Goal: Task Accomplishment & Management: Manage account settings

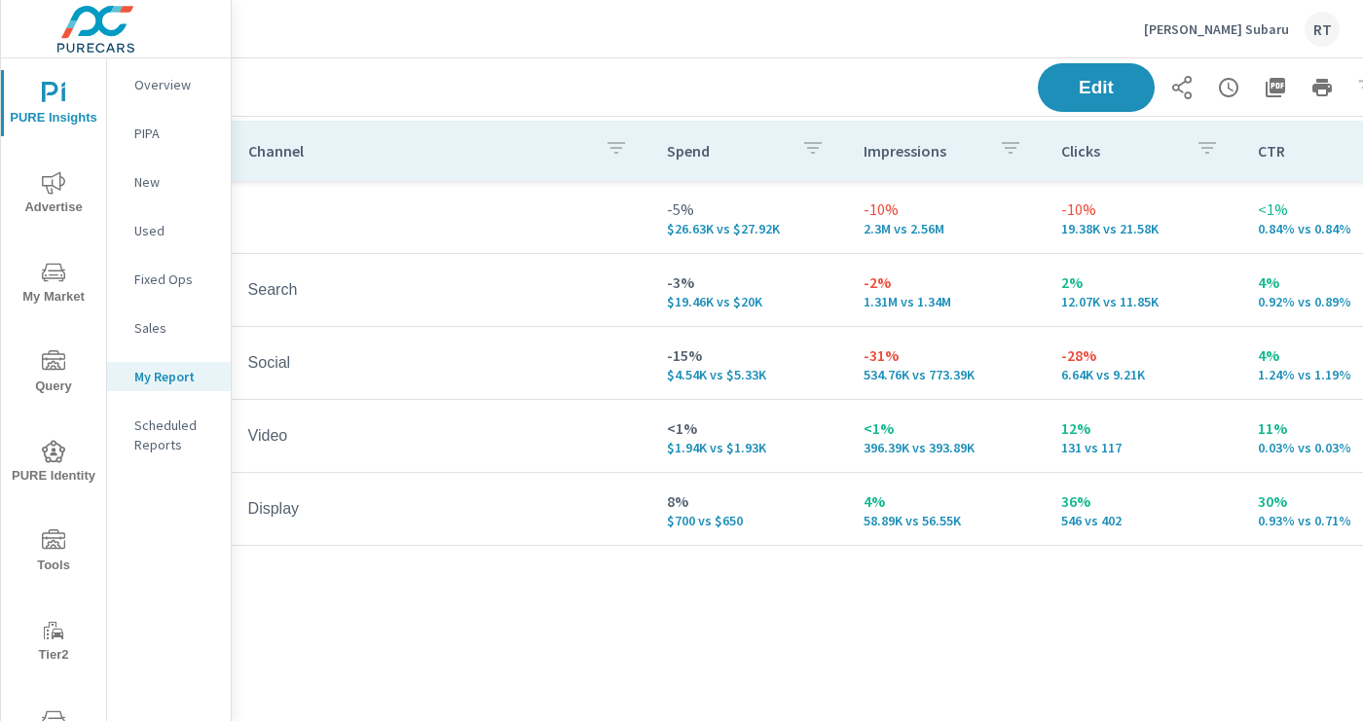
scroll to position [294, 214]
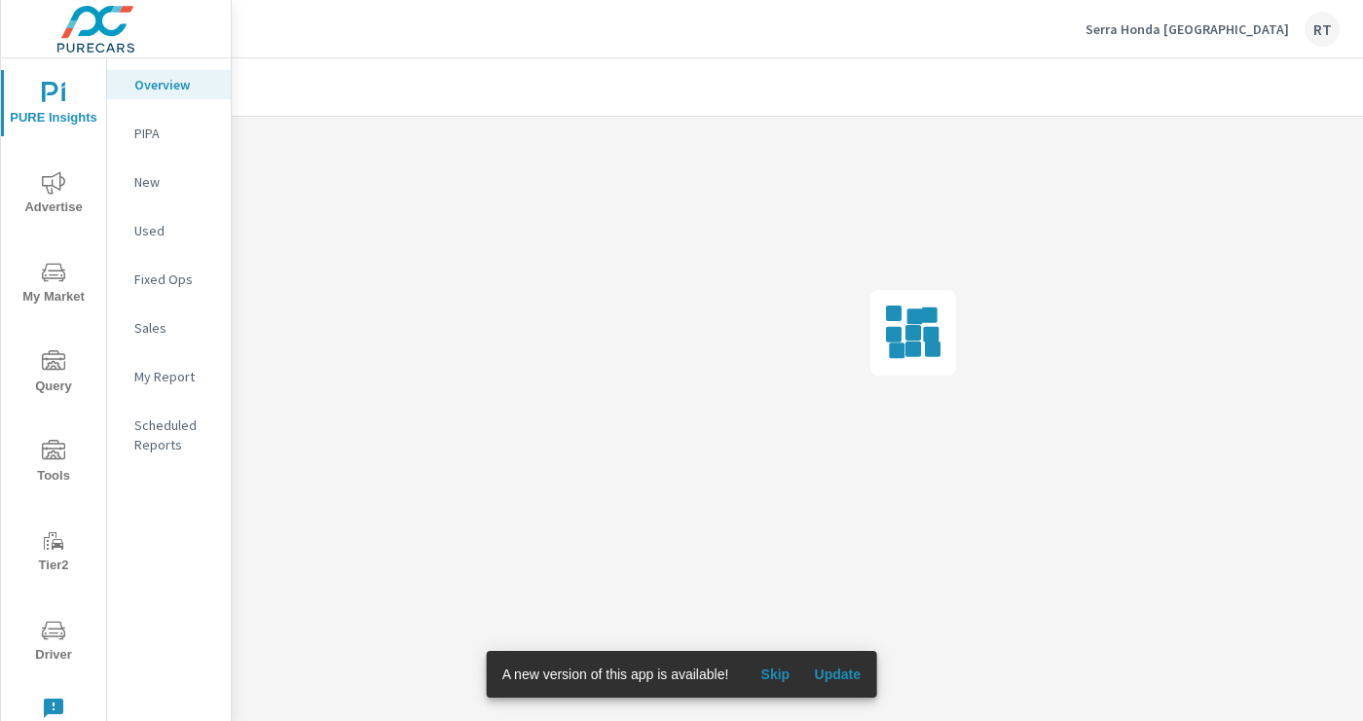
click at [787, 674] on span "Skip" at bounding box center [775, 675] width 47 height 18
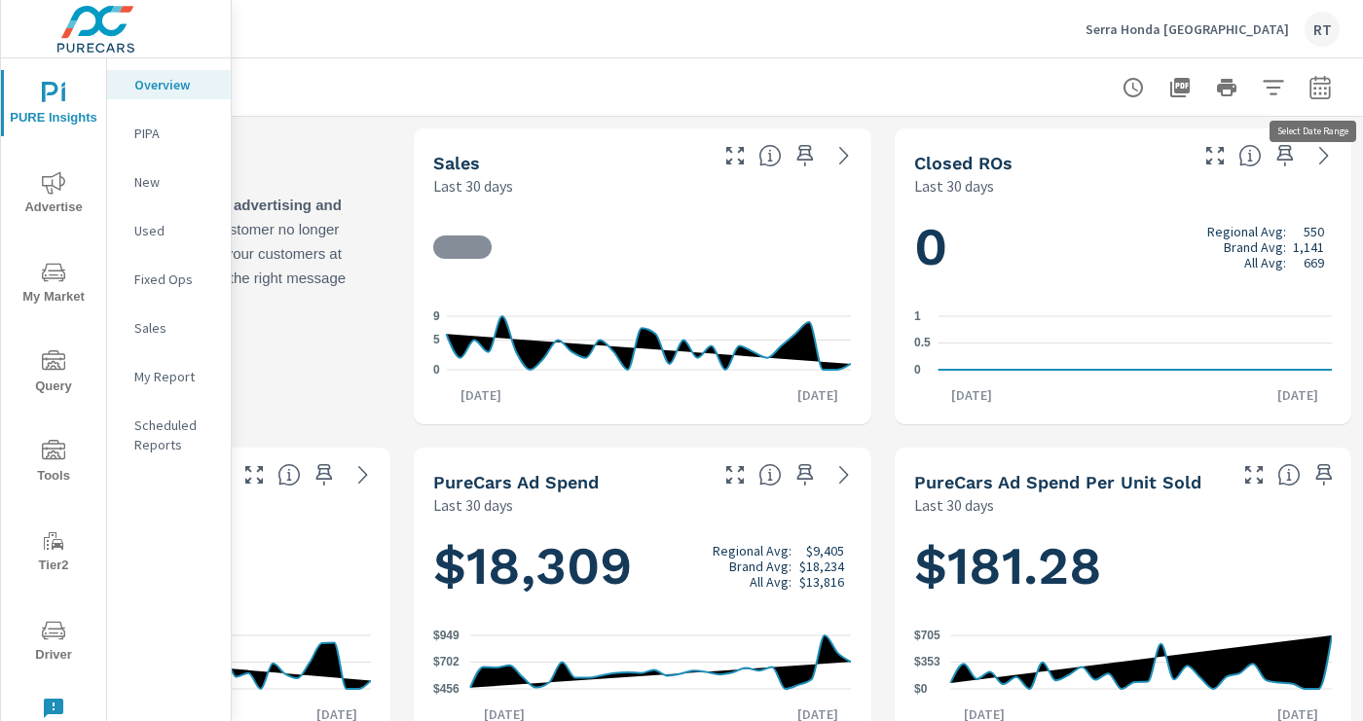
scroll to position [1, 0]
click at [1324, 84] on icon "button" at bounding box center [1319, 87] width 23 height 23
select select "Last 30 days"
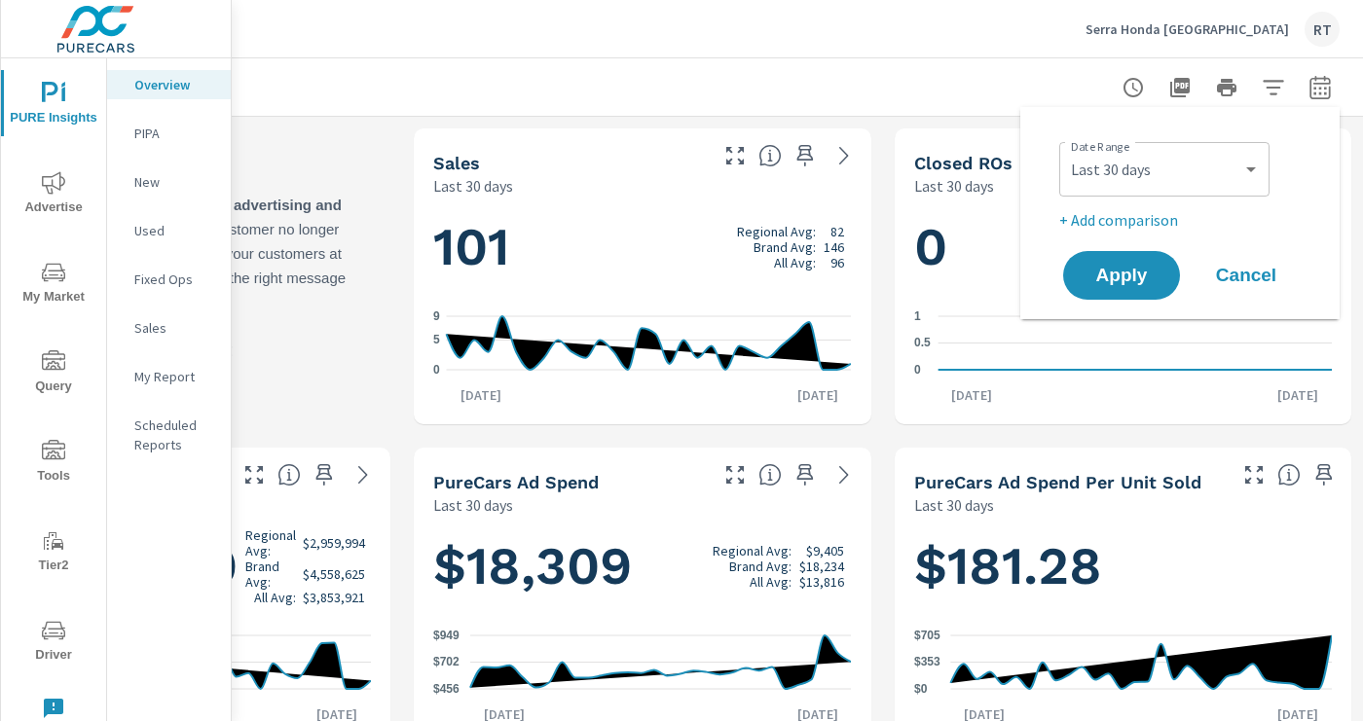
click at [1151, 217] on p "+ Add comparison" at bounding box center [1183, 219] width 249 height 23
select select "Previous period"
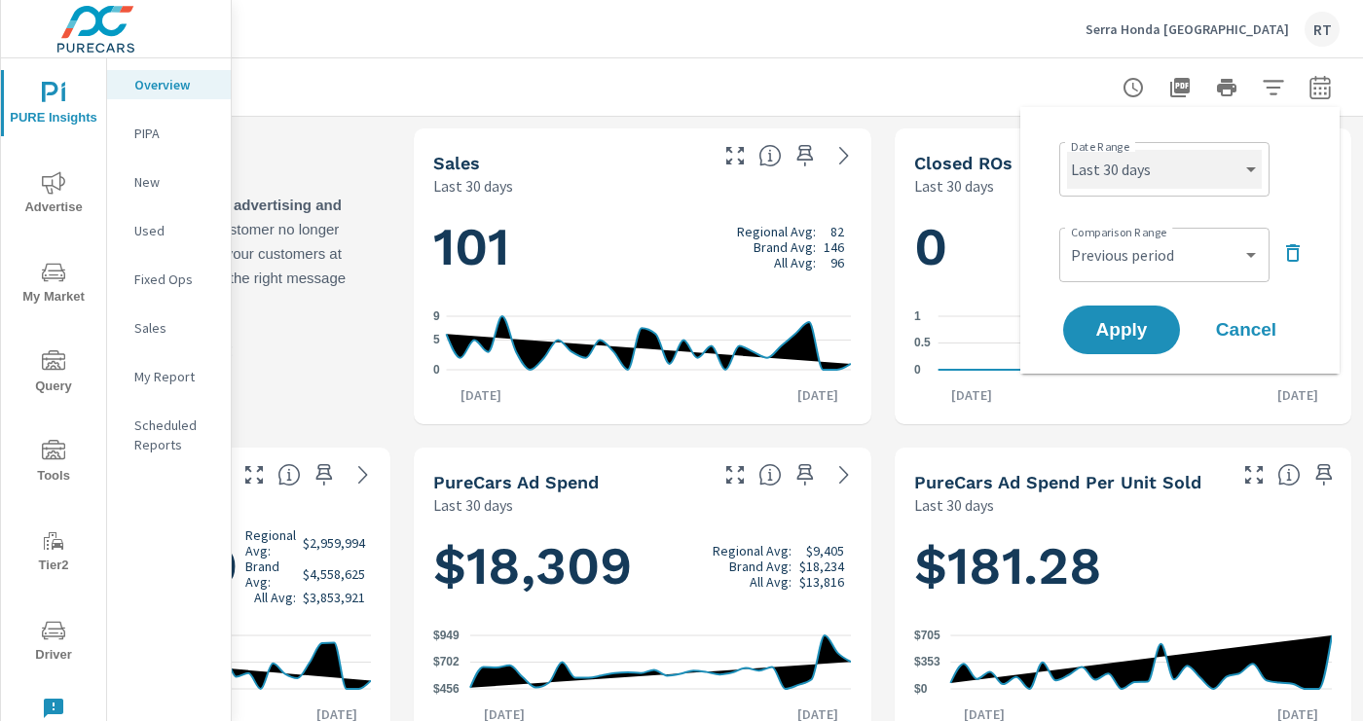
click at [1246, 170] on select "Custom Yesterday Last week Last 7 days Last 14 days Last 30 days Last 45 days L…" at bounding box center [1164, 169] width 195 height 39
click at [1067, 150] on select "Custom Yesterday Last week Last 7 days Last 14 days Last 30 days Last 45 days L…" at bounding box center [1164, 169] width 195 height 39
select select "Last 14 days"
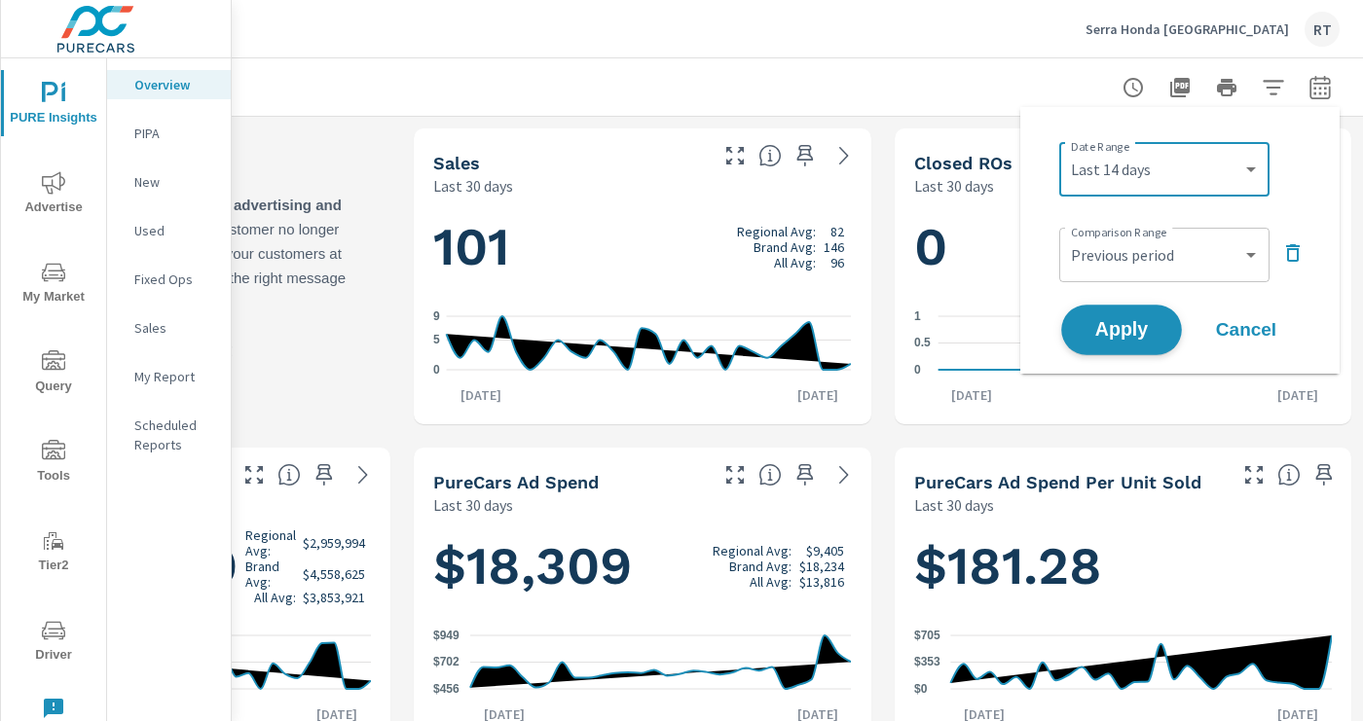
click at [1115, 324] on span "Apply" at bounding box center [1122, 330] width 80 height 18
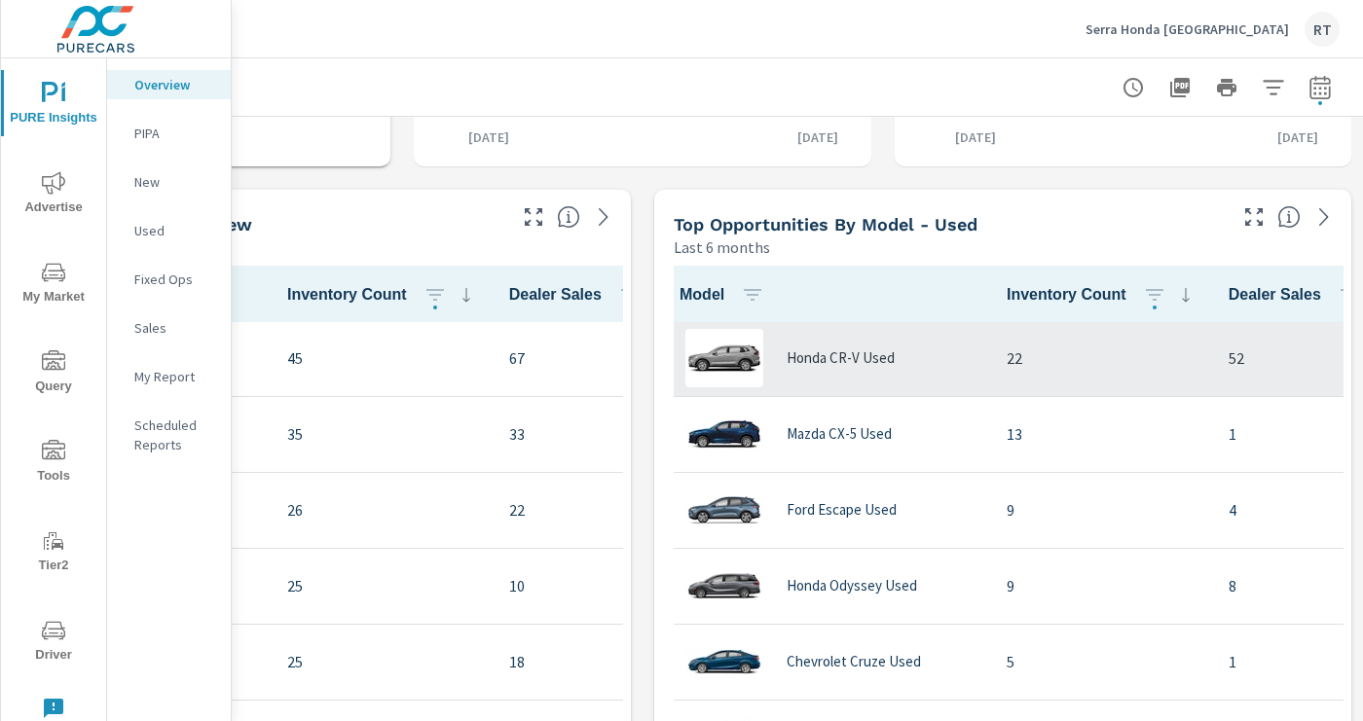
scroll to position [1607, 310]
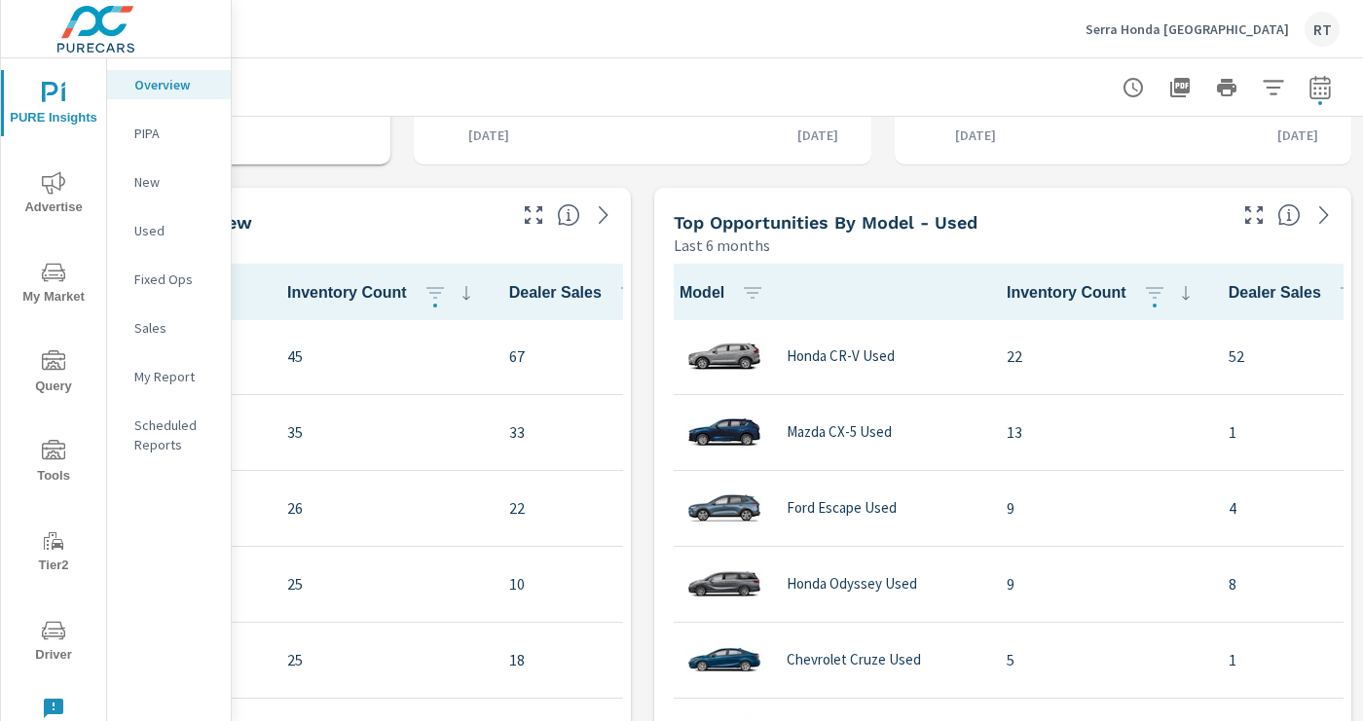
click at [55, 187] on icon "nav menu" at bounding box center [53, 182] width 23 height 22
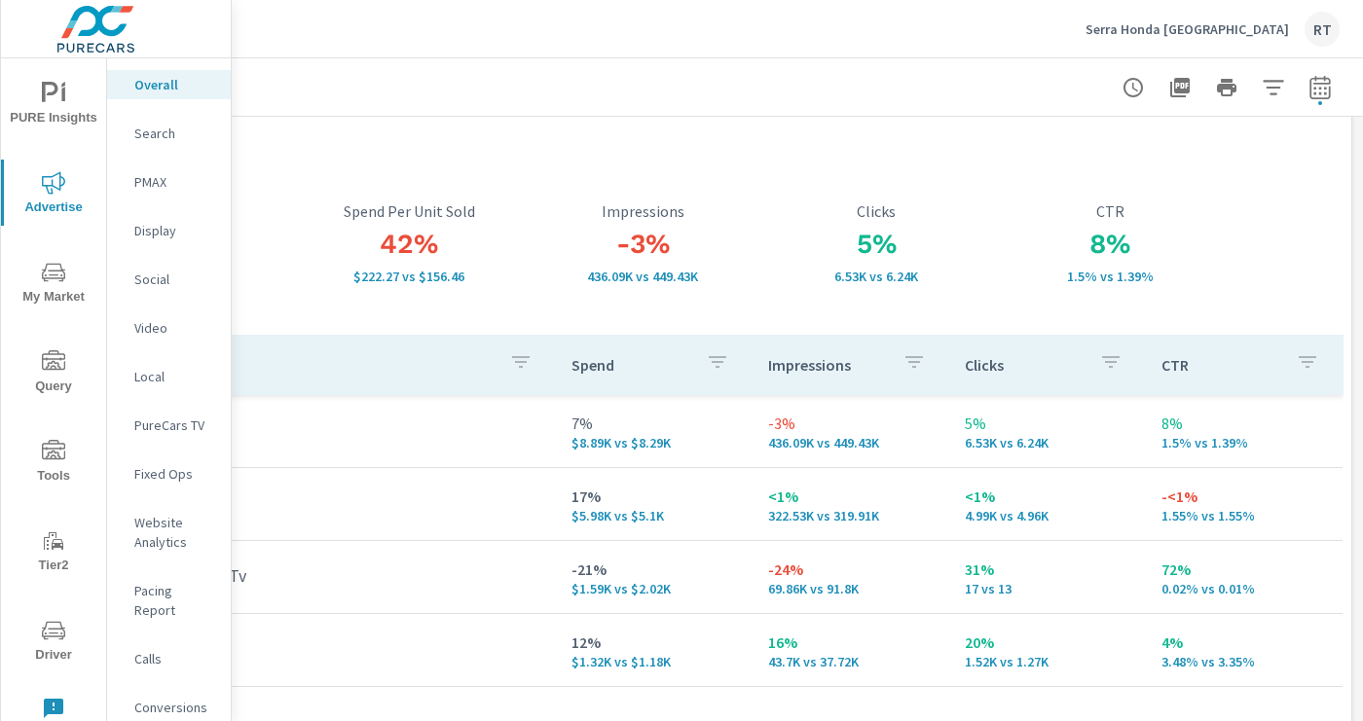
scroll to position [0, 310]
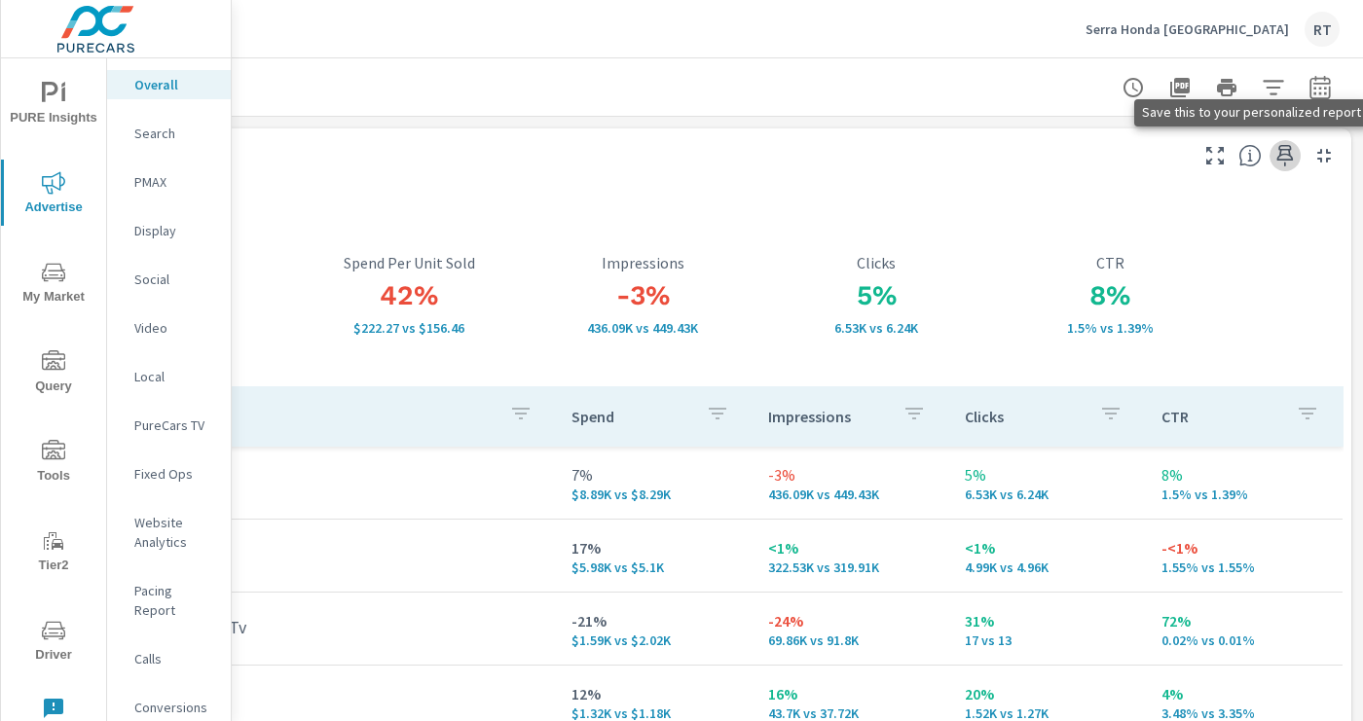
click at [1288, 145] on icon "button" at bounding box center [1285, 155] width 17 height 21
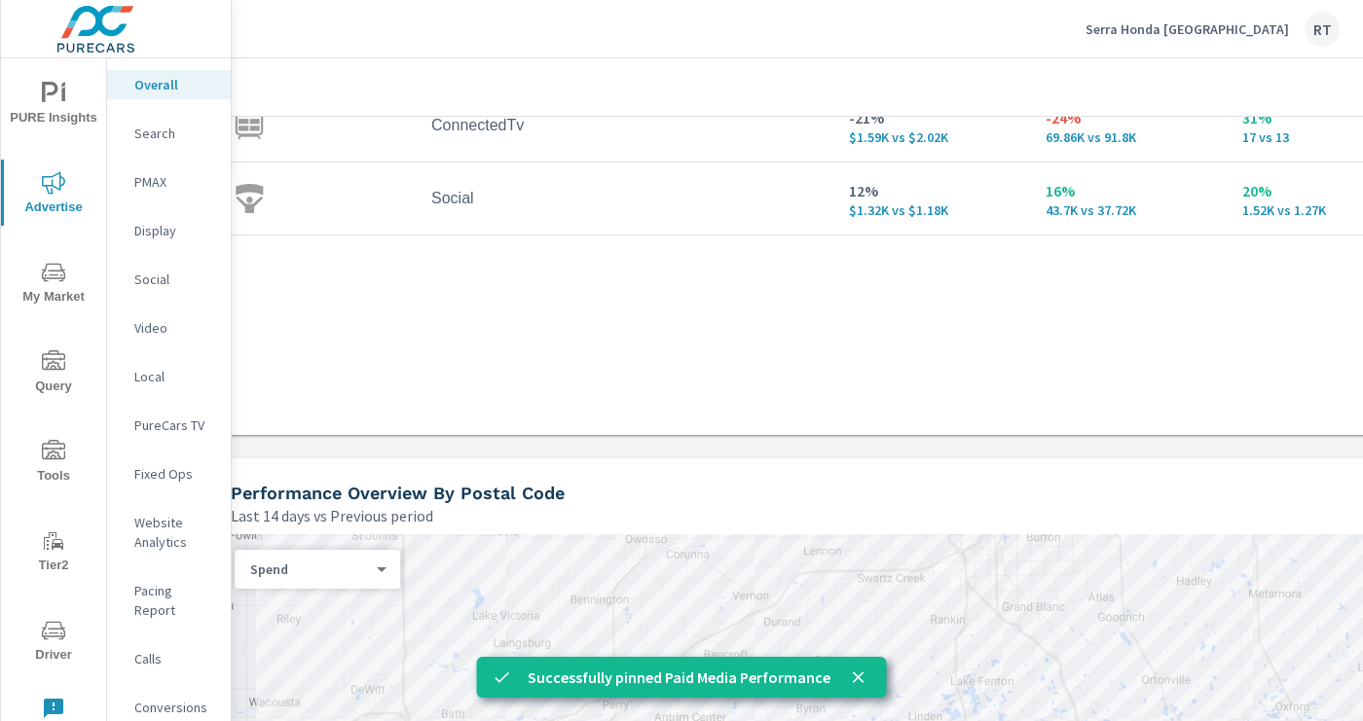
scroll to position [503, 0]
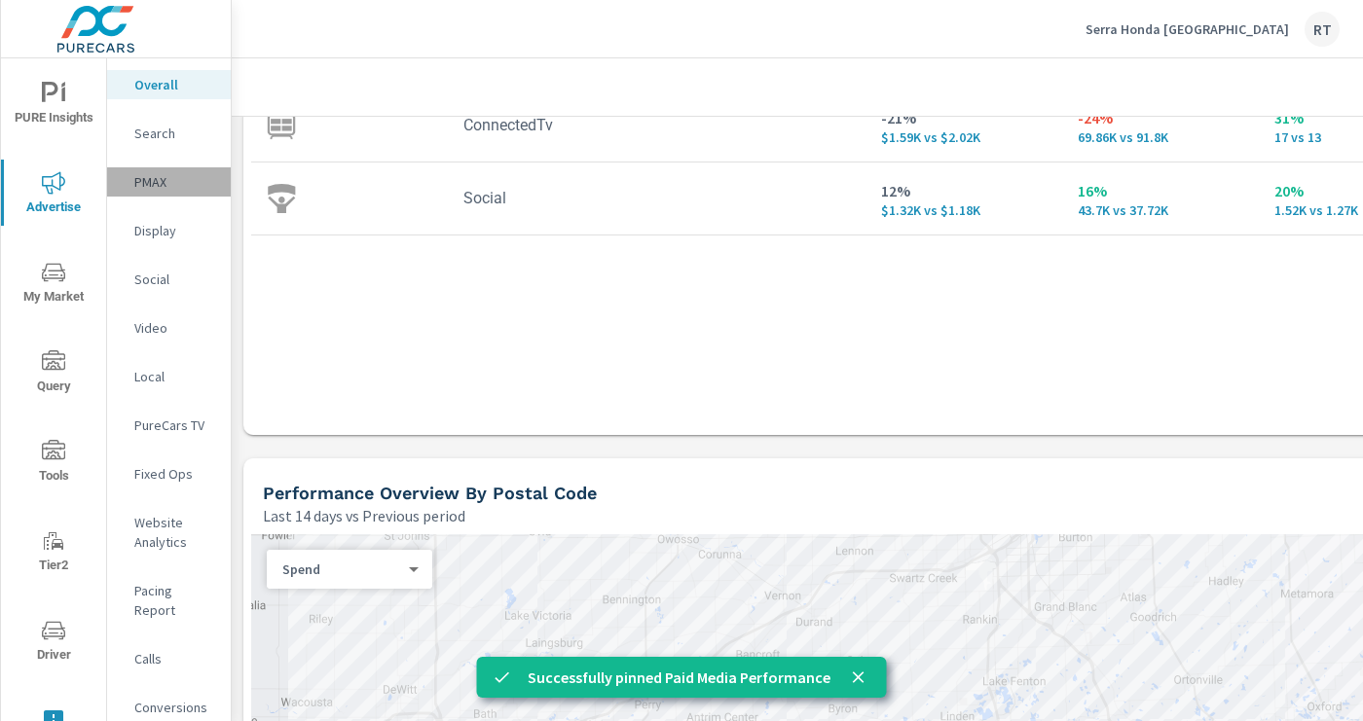
click at [146, 182] on p "PMAX" at bounding box center [174, 181] width 81 height 19
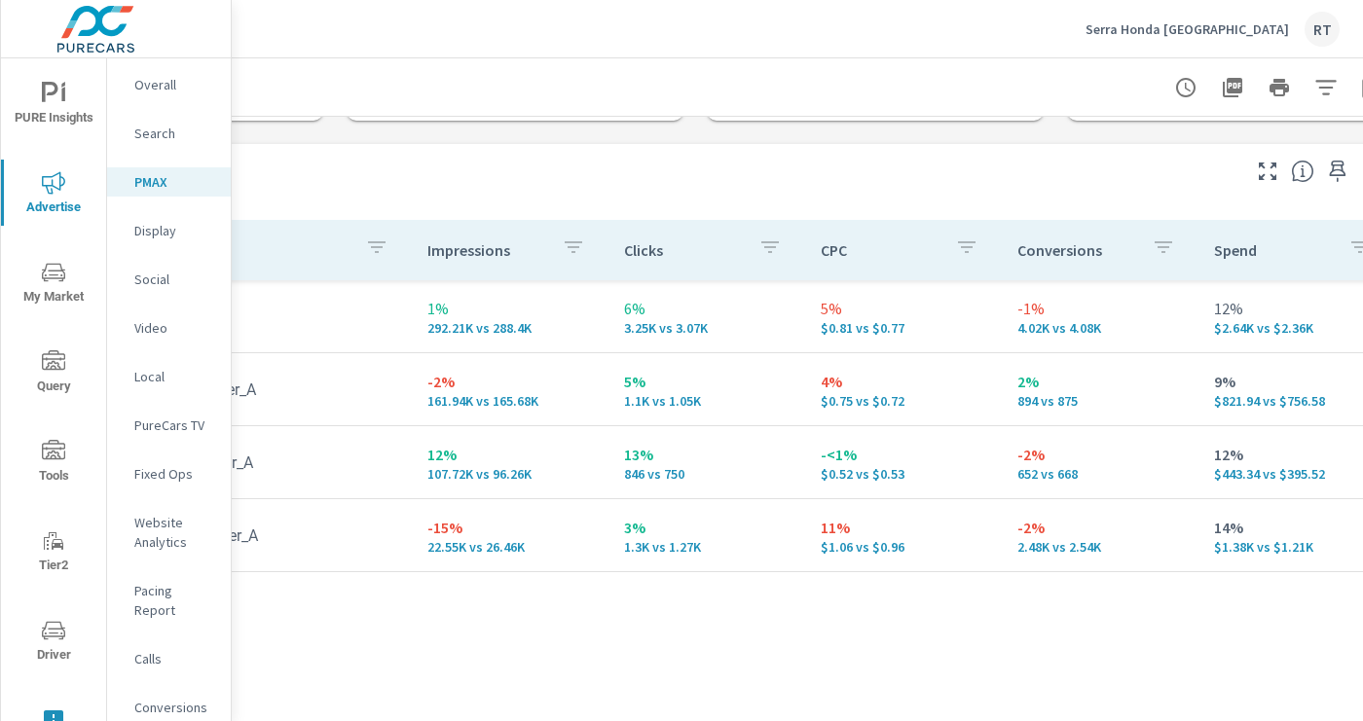
scroll to position [193, 310]
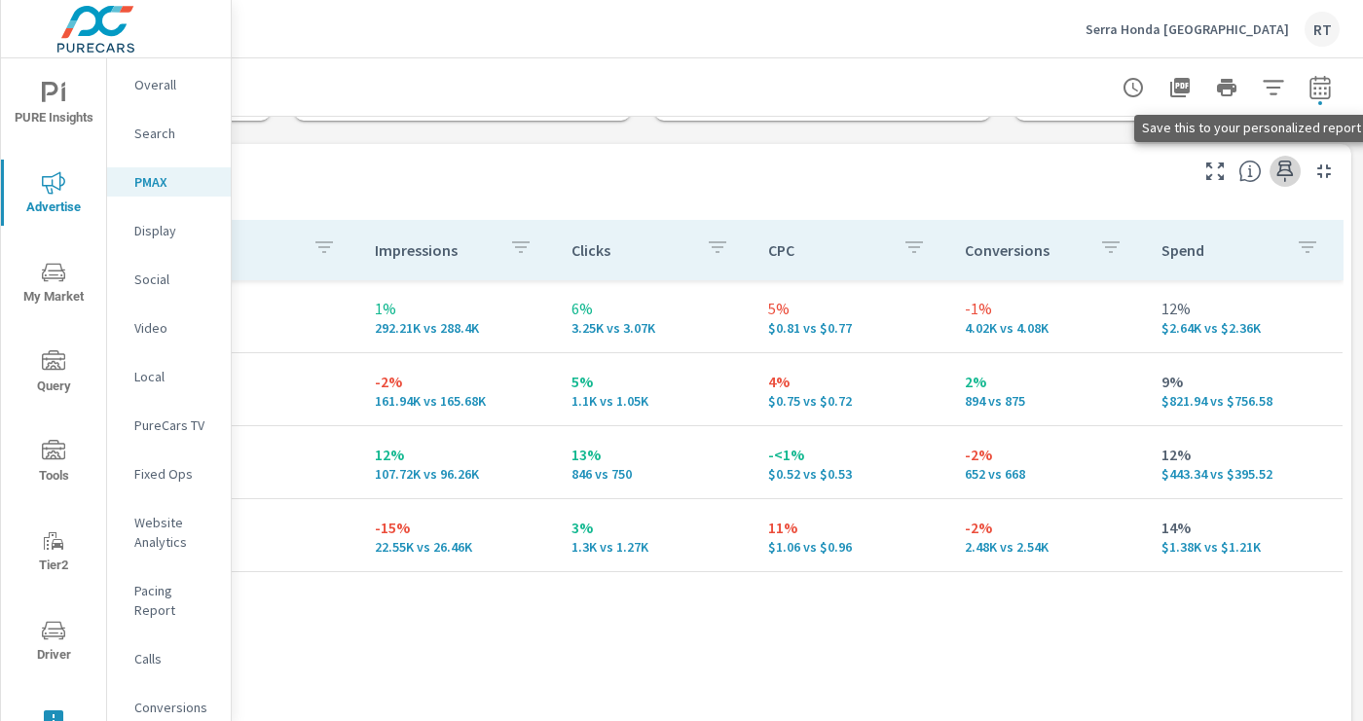
click at [1285, 169] on icon "button" at bounding box center [1285, 171] width 17 height 21
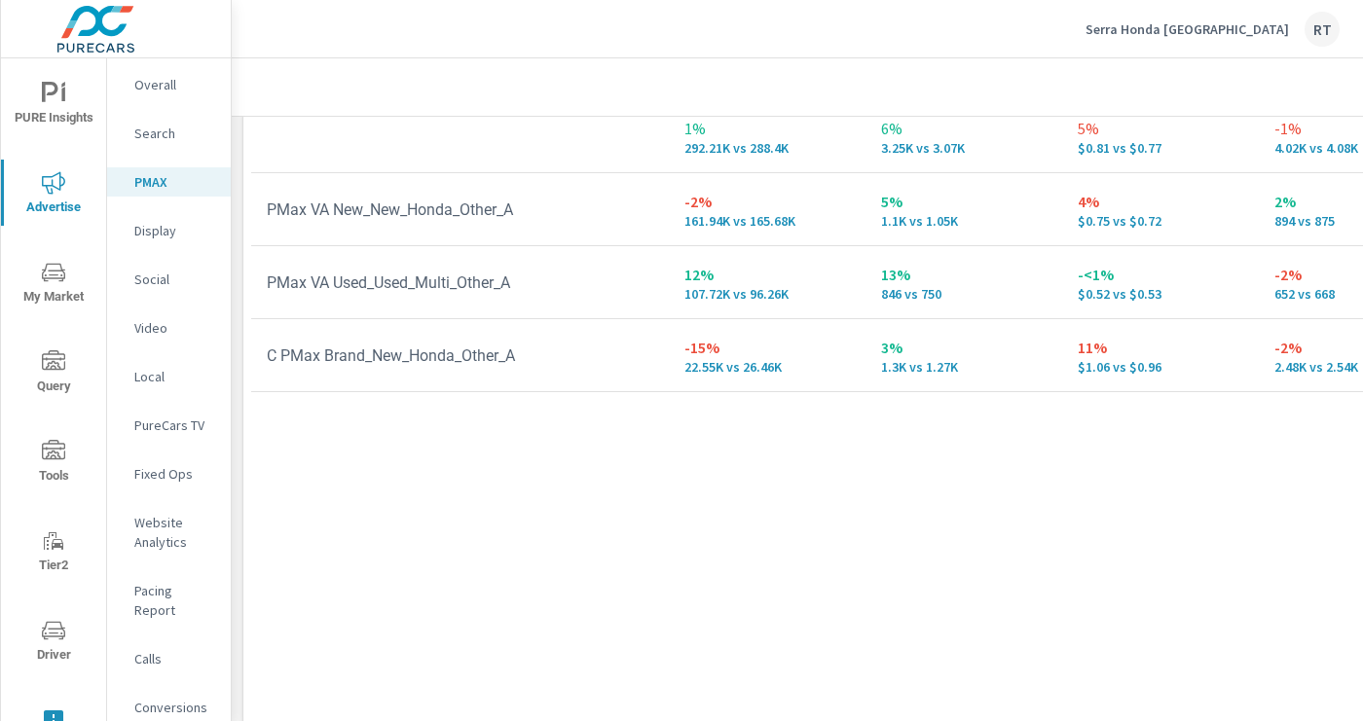
scroll to position [437, 0]
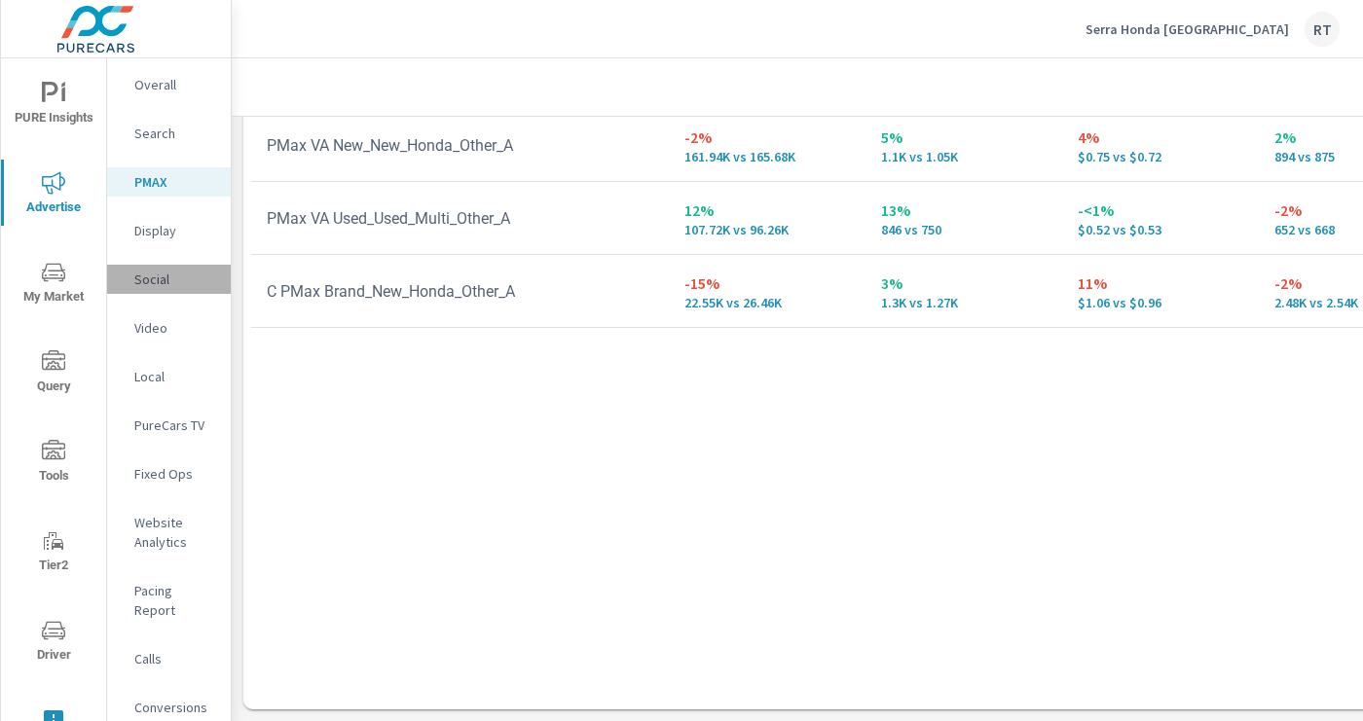
click at [154, 274] on p "Social" at bounding box center [174, 279] width 81 height 19
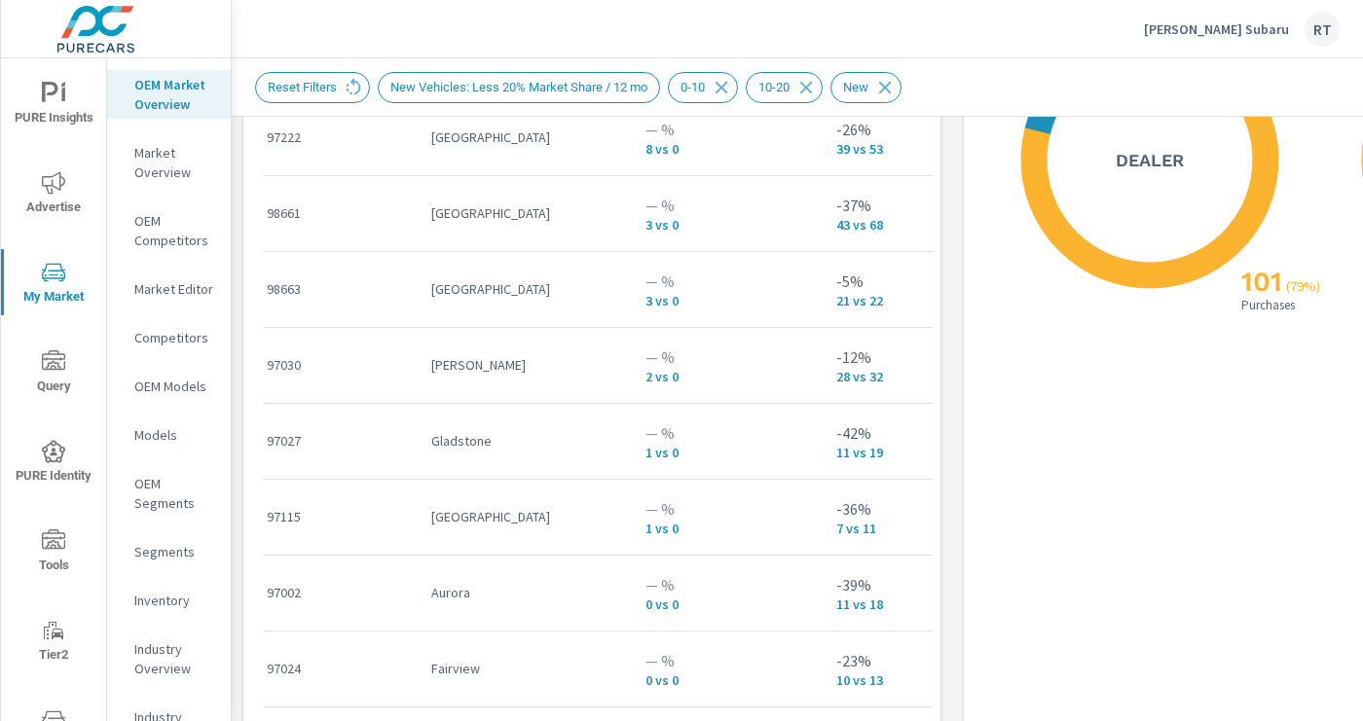
scroll to position [2729, 0]
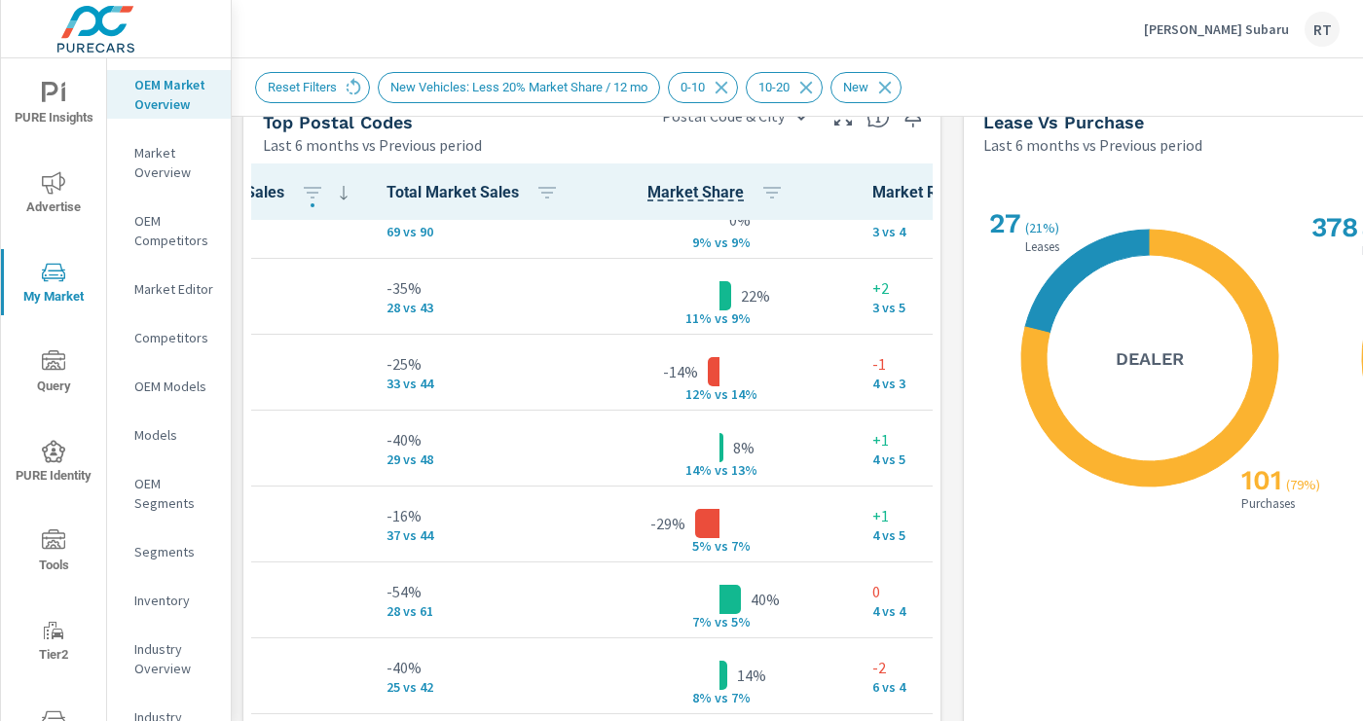
scroll to position [647, 450]
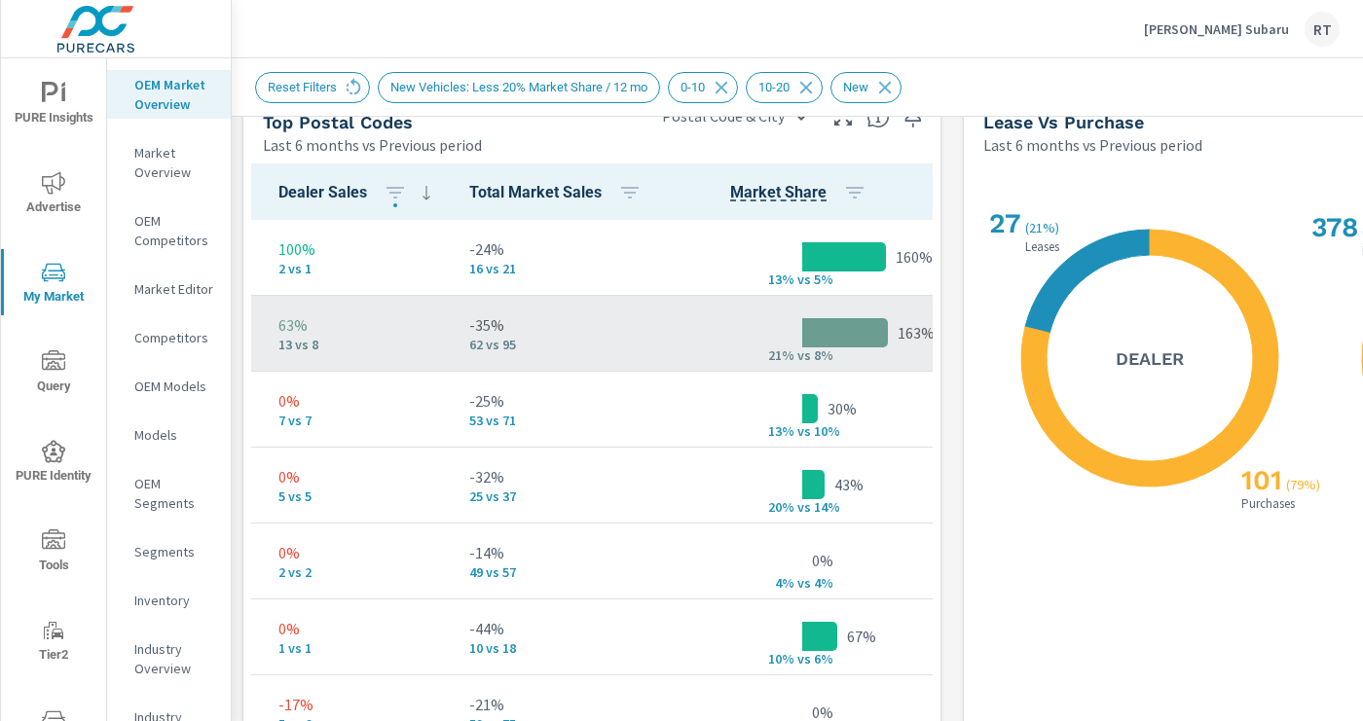
scroll to position [0, 450]
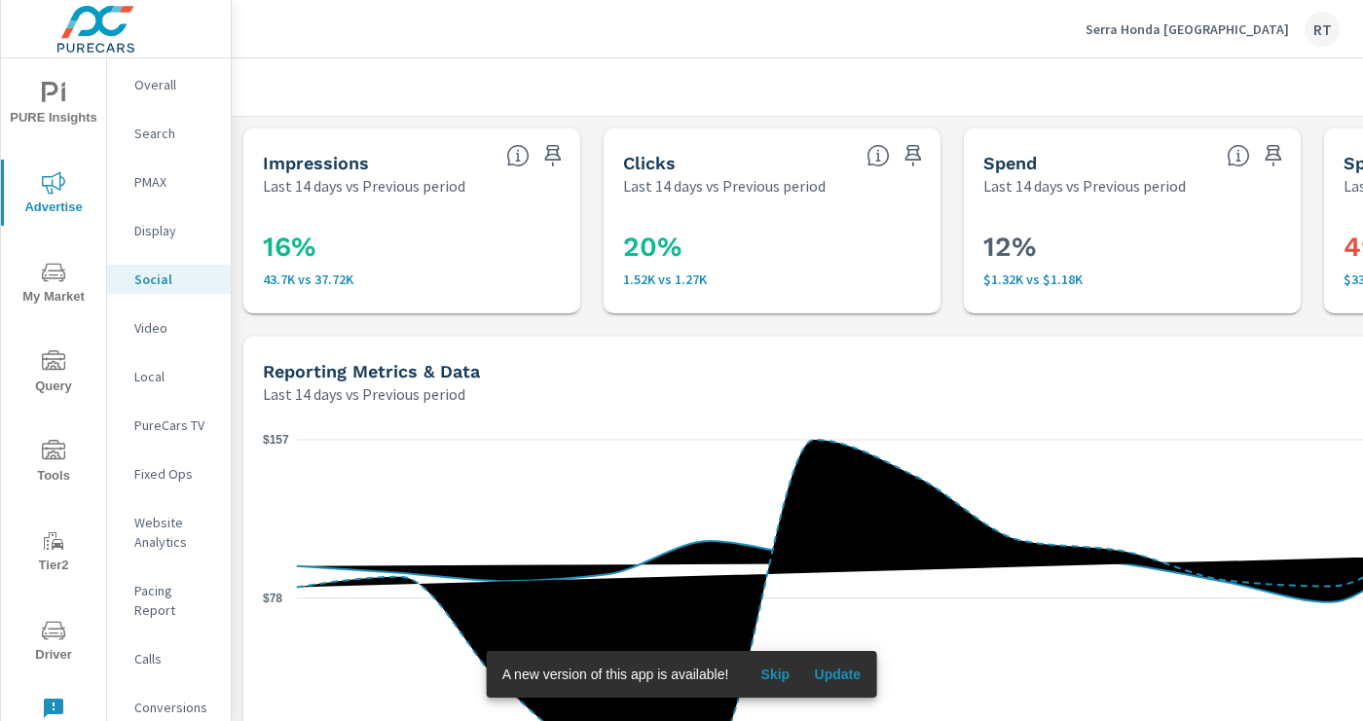
click at [781, 675] on span "Skip" at bounding box center [775, 675] width 47 height 18
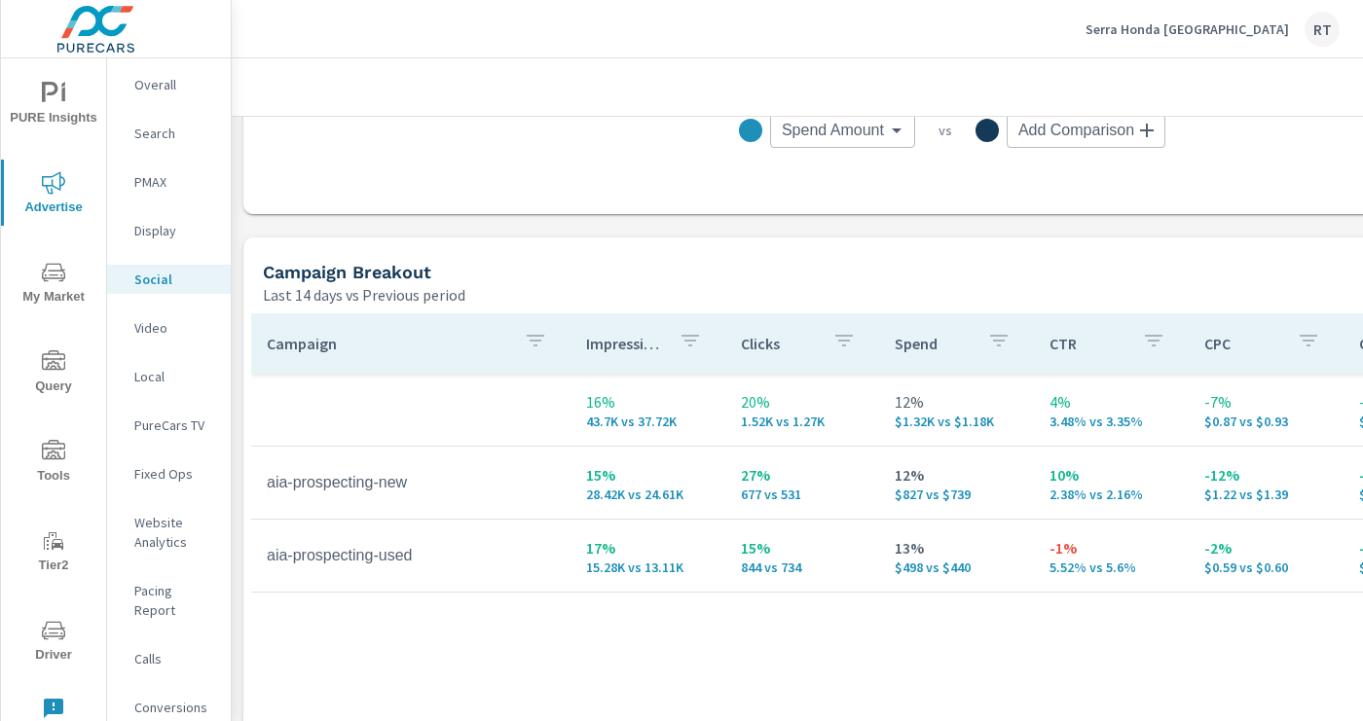
scroll to position [732, 0]
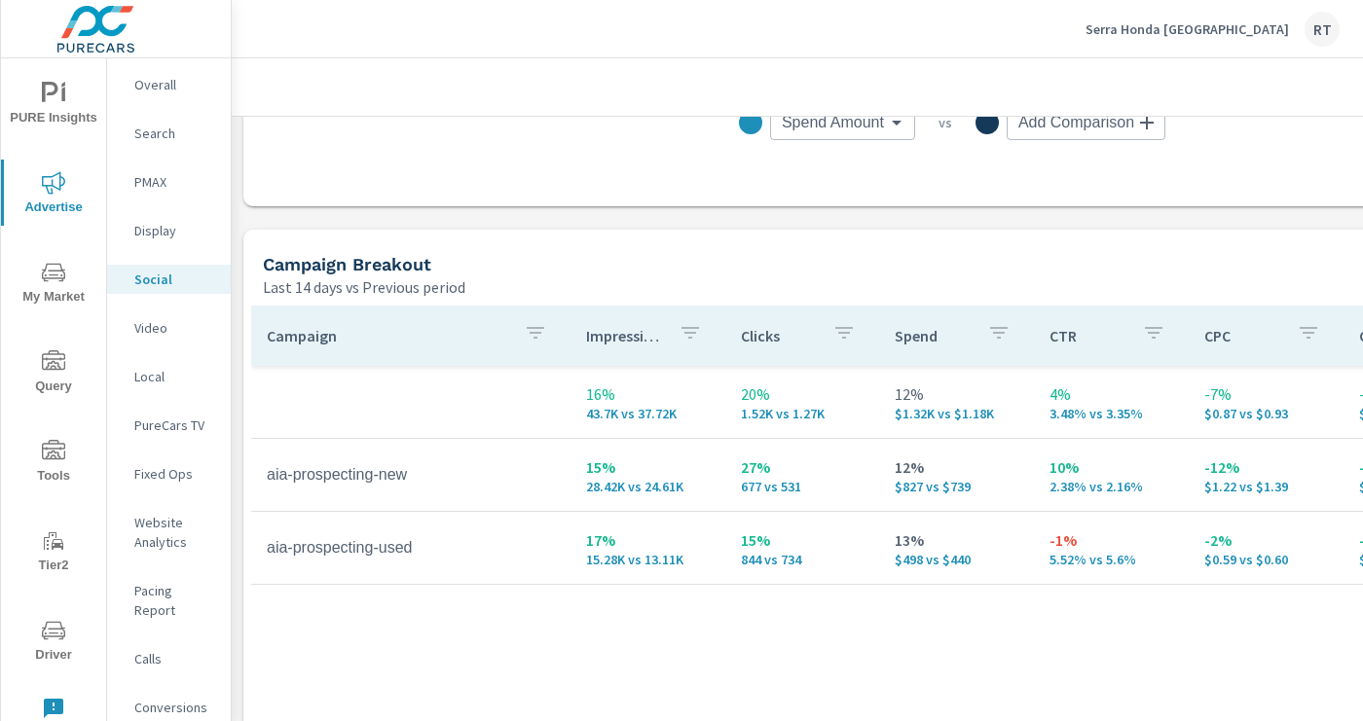
click at [147, 330] on p "Video" at bounding box center [174, 327] width 81 height 19
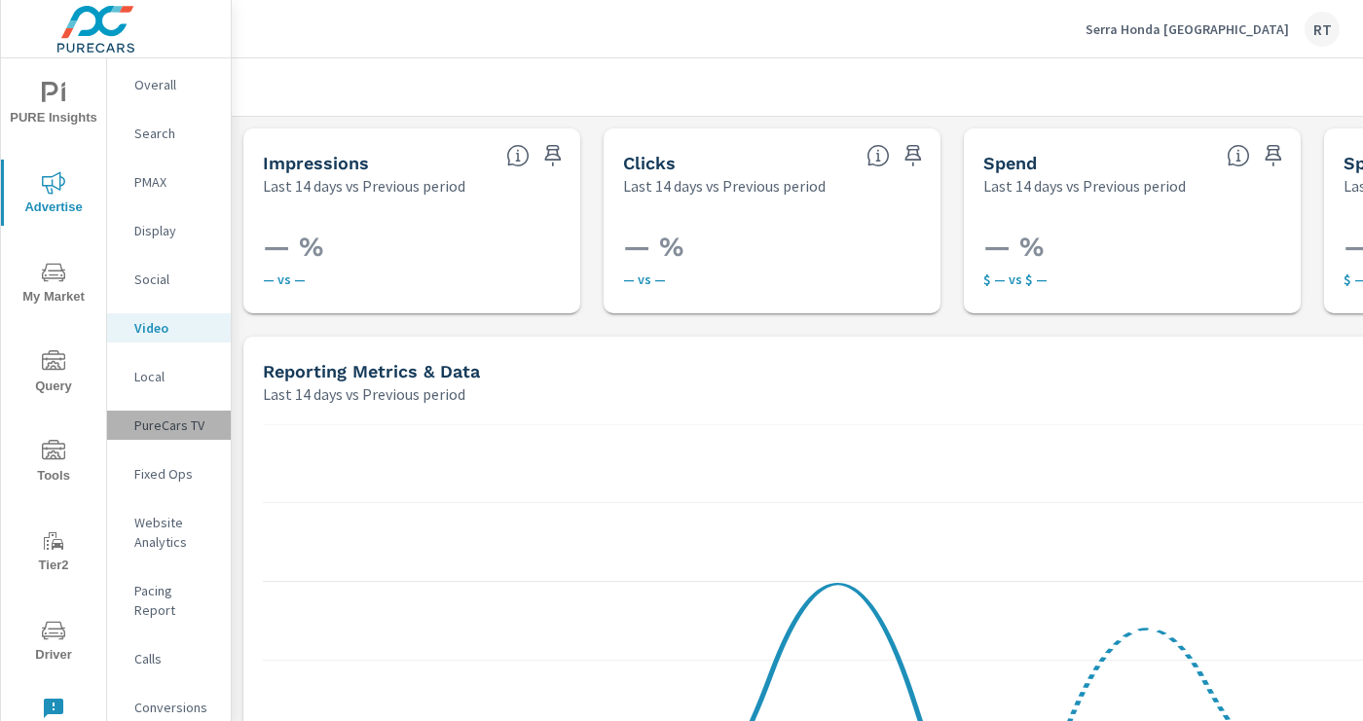
click at [159, 428] on p "PureCars TV" at bounding box center [174, 425] width 81 height 19
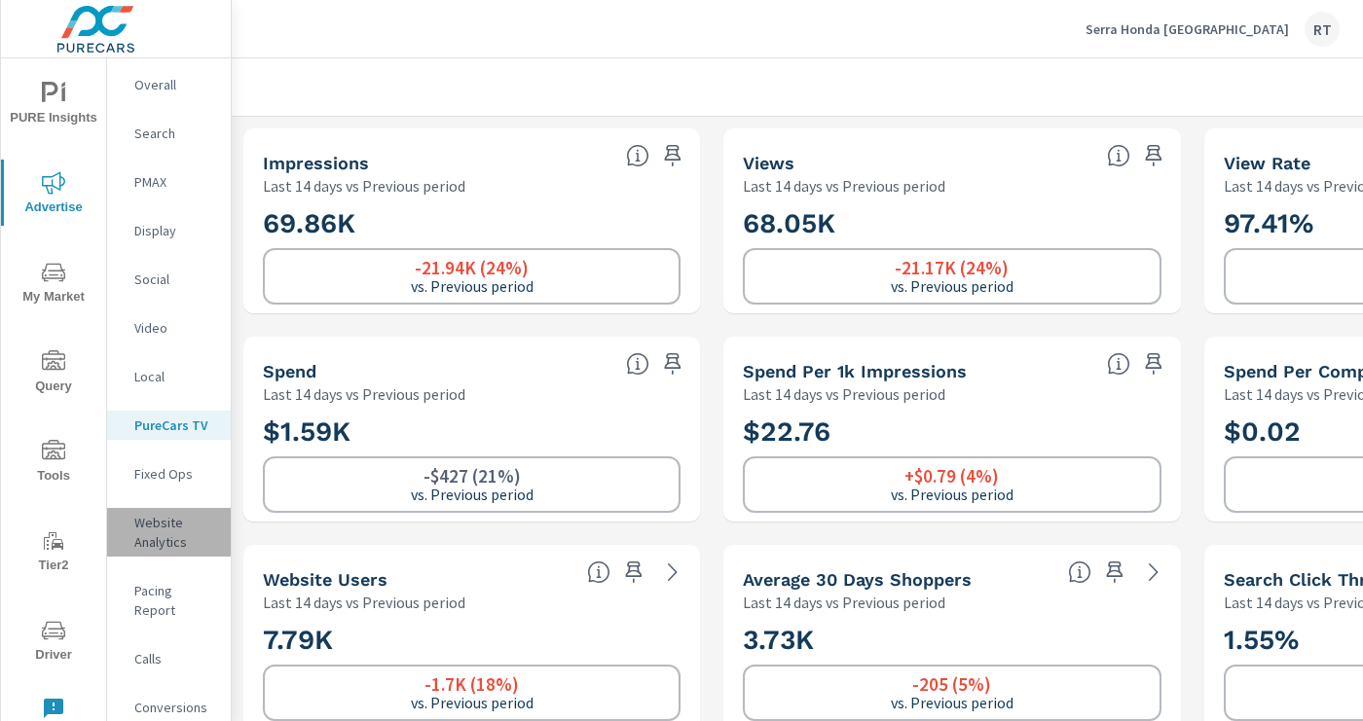
click at [165, 533] on p "Website Analytics" at bounding box center [174, 532] width 81 height 39
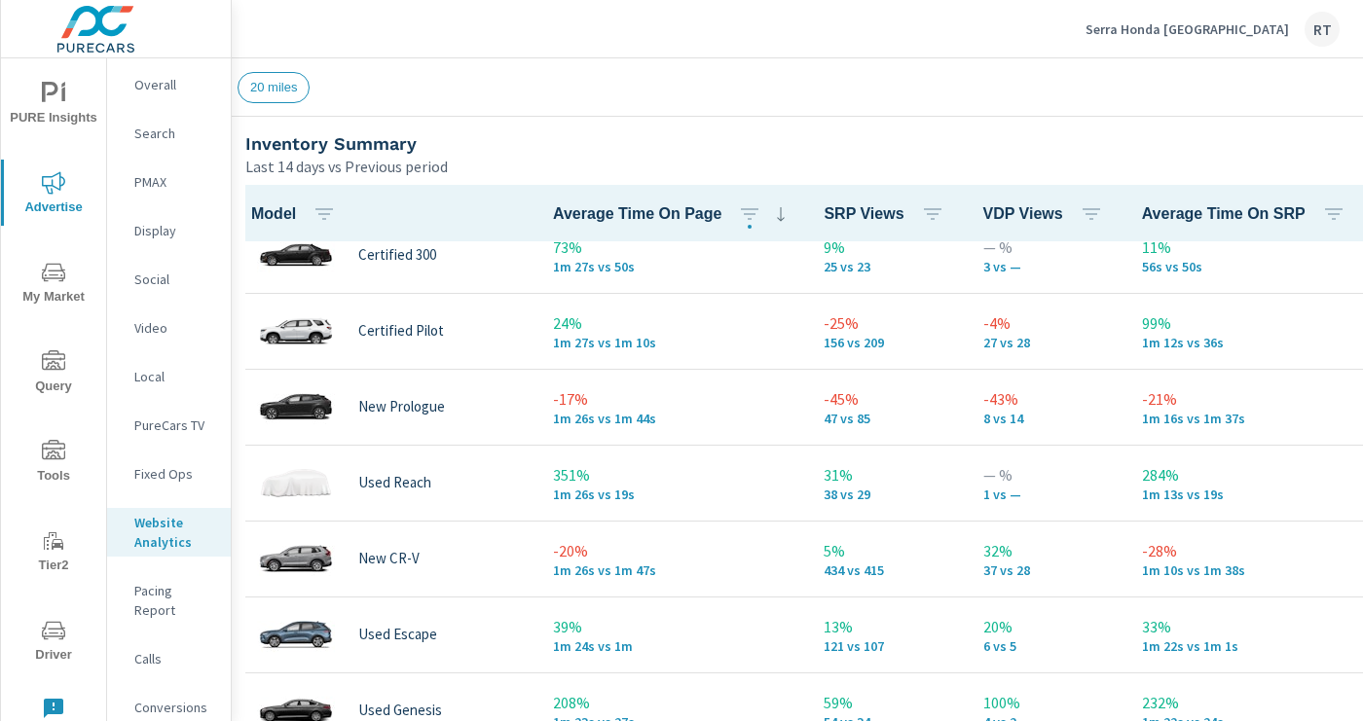
scroll to position [869, 0]
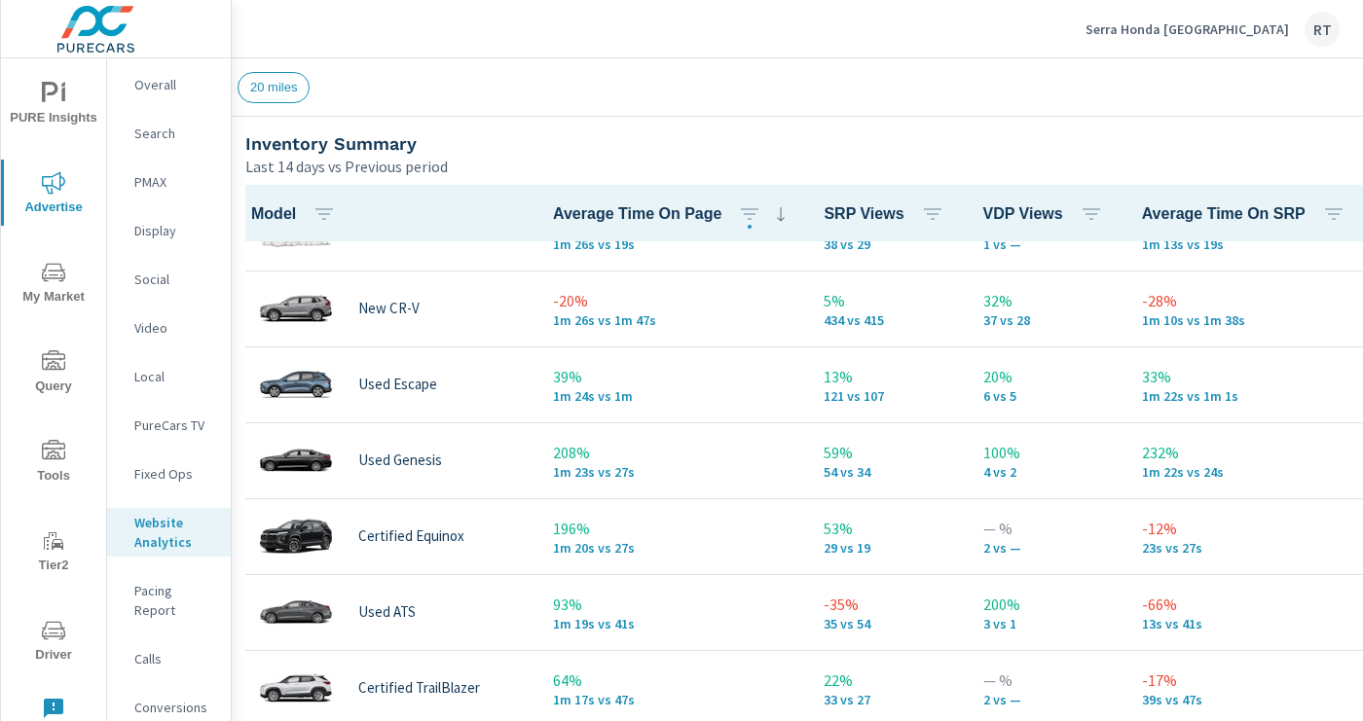
scroll to position [1121, 0]
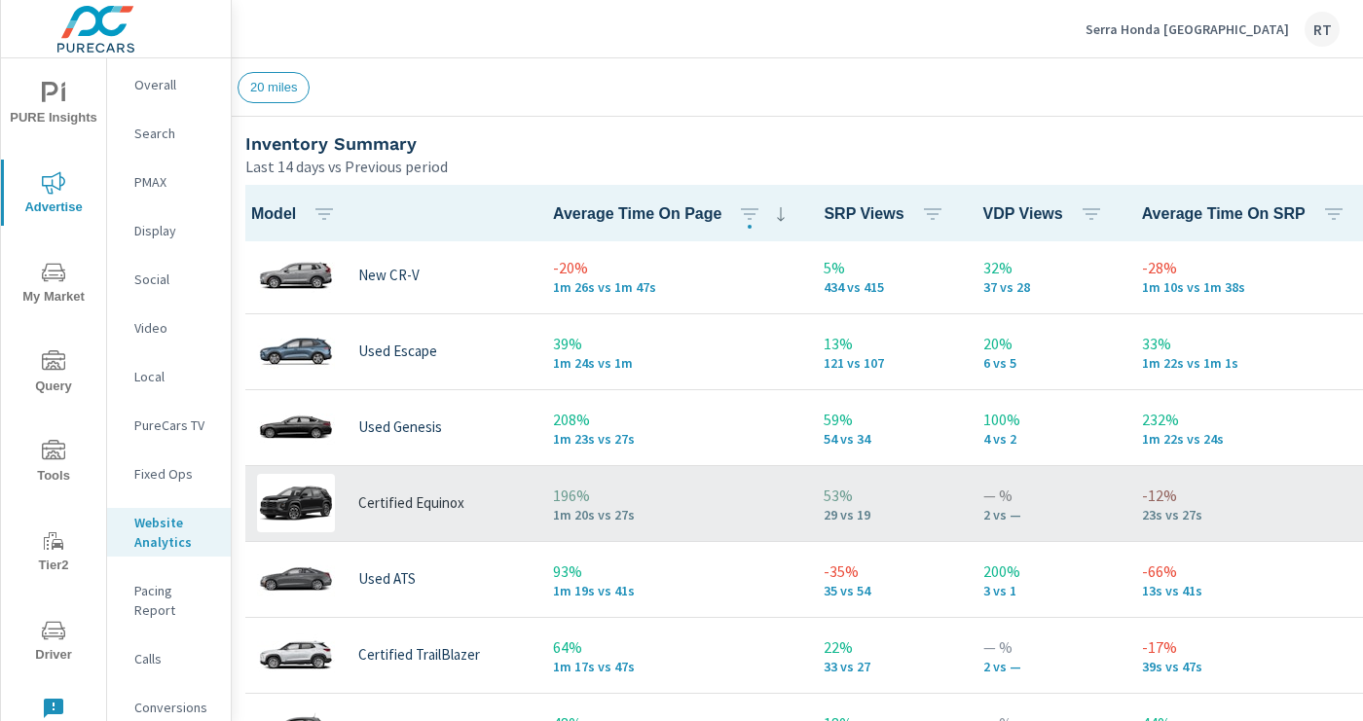
scroll to position [1144, 0]
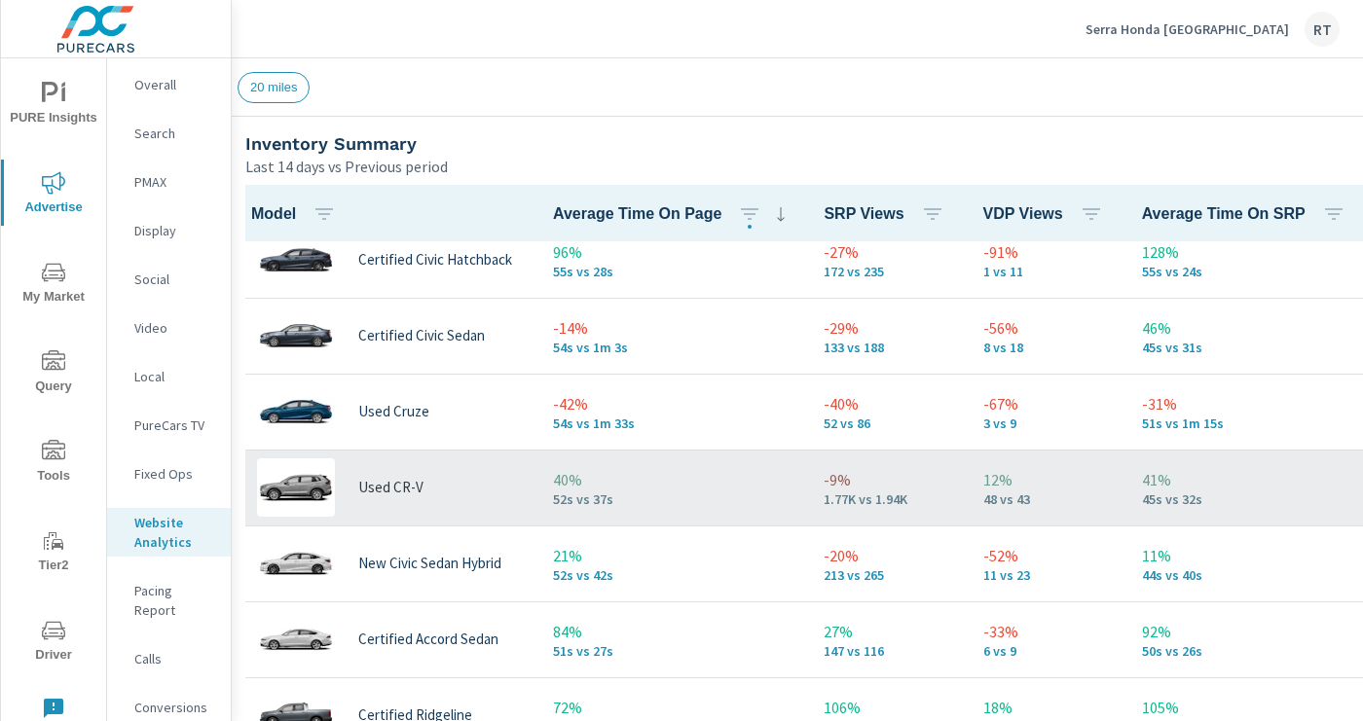
scroll to position [3006, 0]
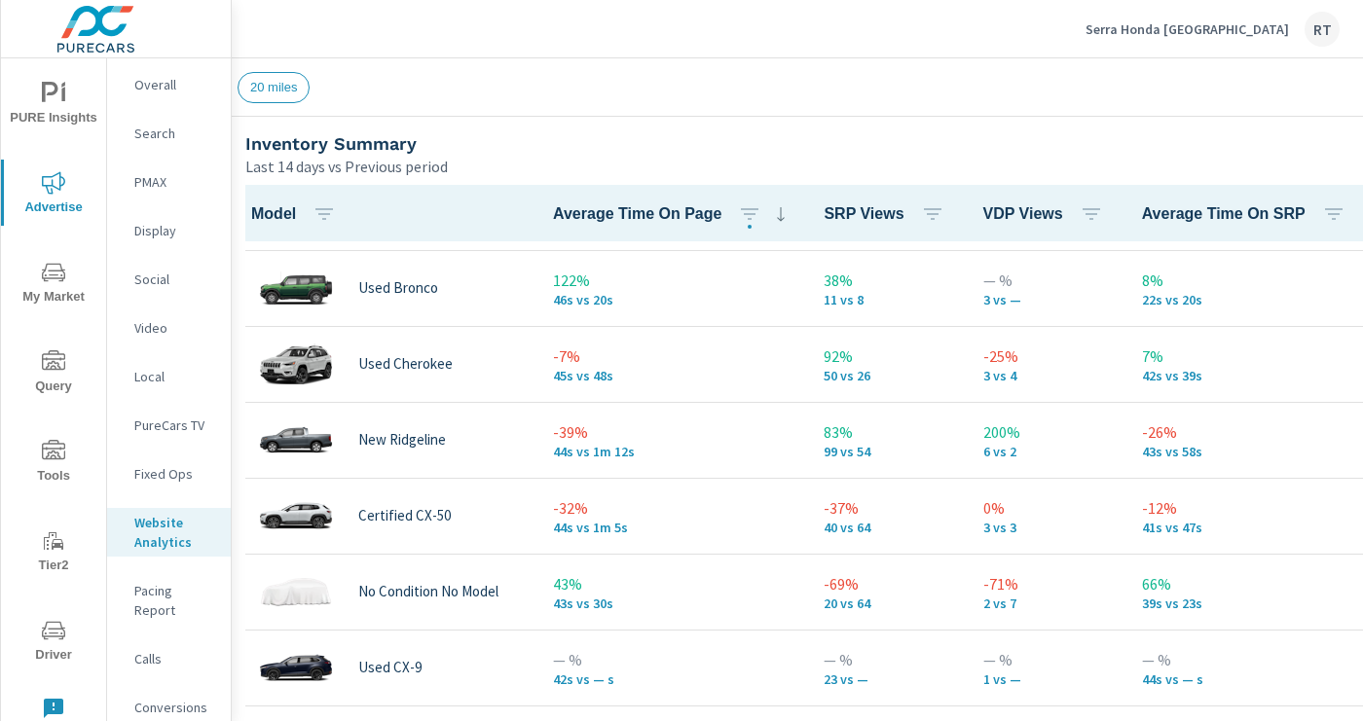
scroll to position [3712, 0]
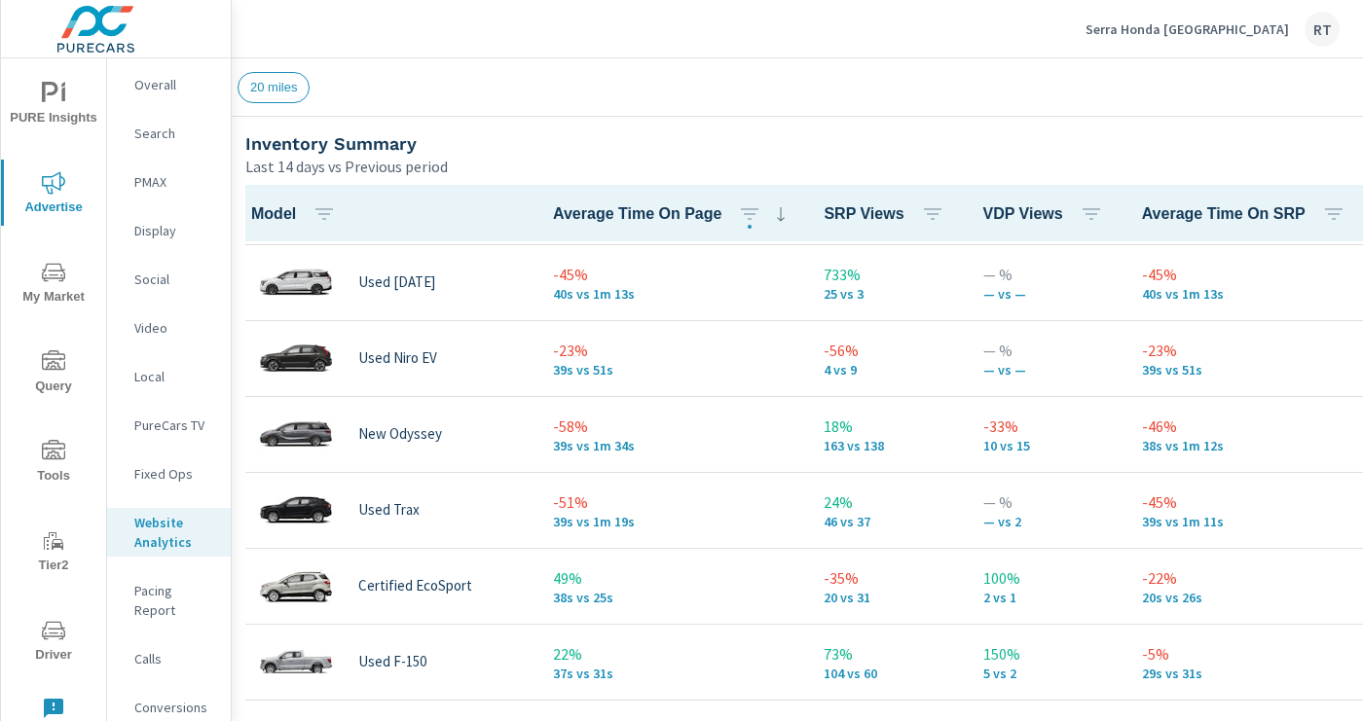
scroll to position [4420, 0]
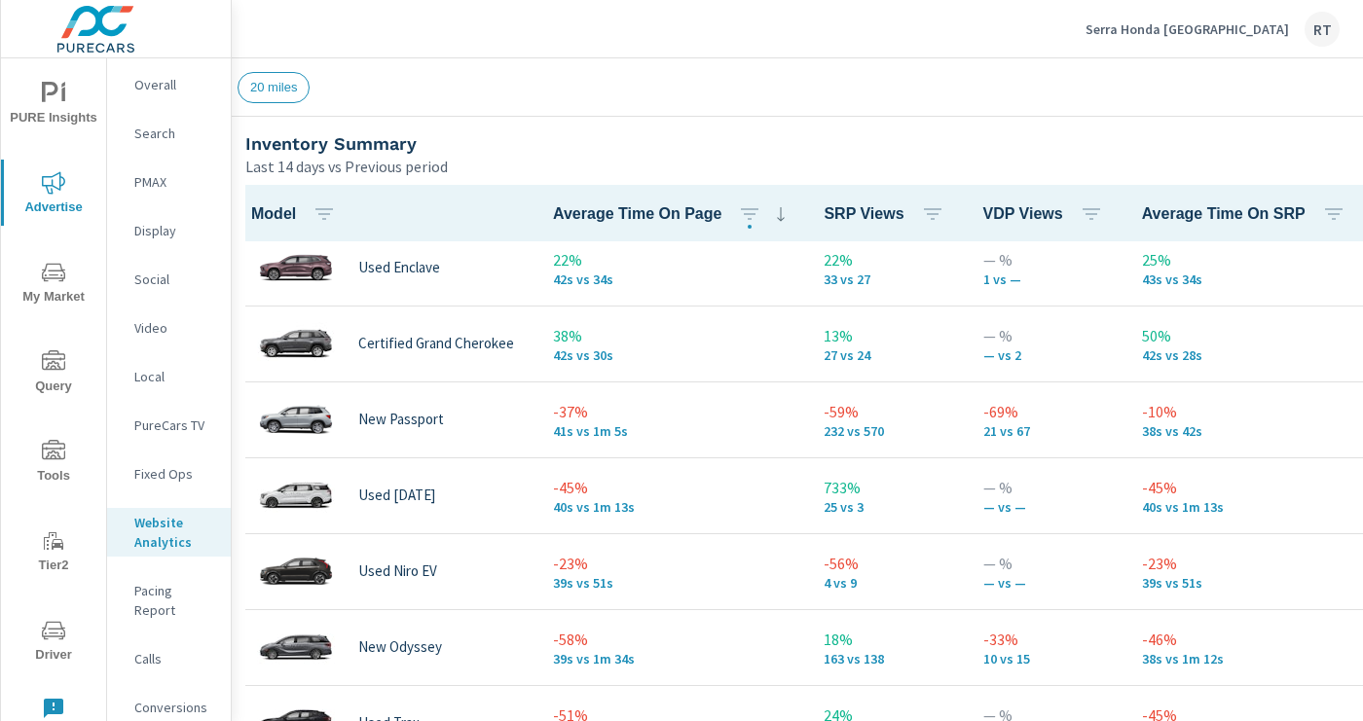
scroll to position [2650, 0]
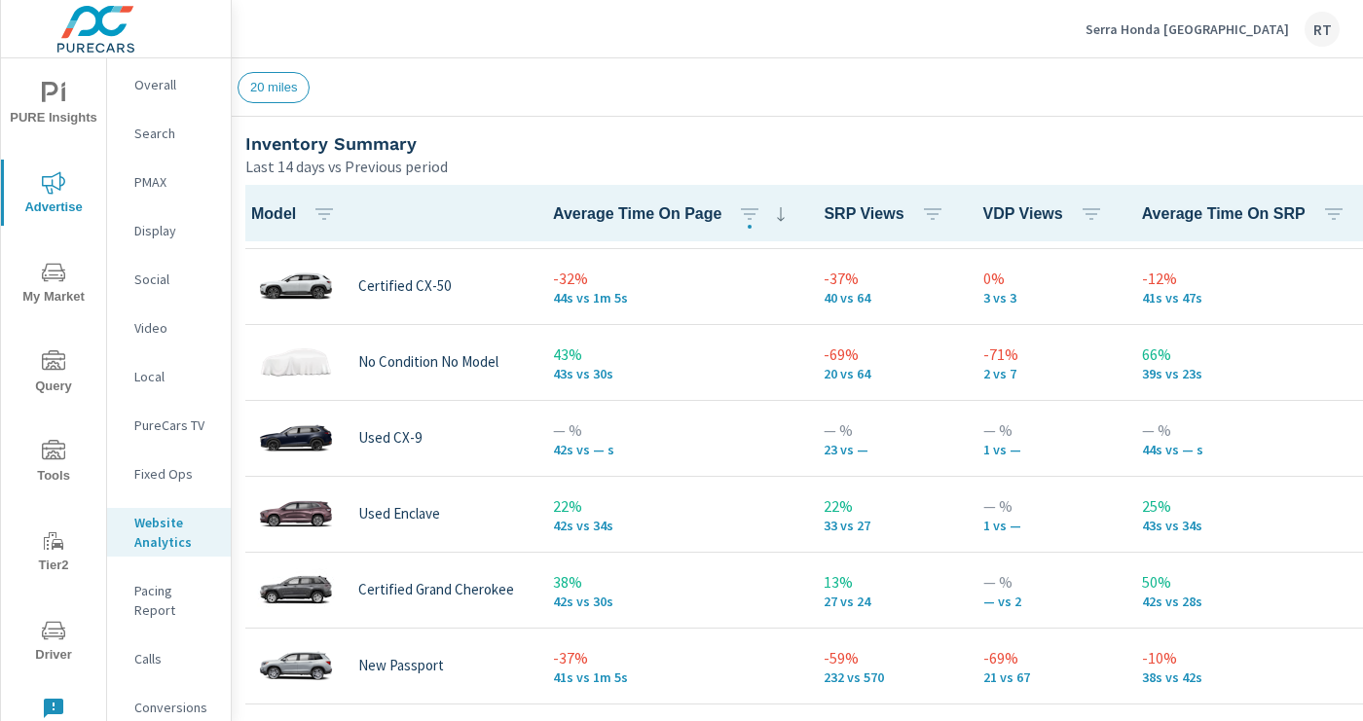
scroll to position [3789, 0]
click at [178, 698] on p "Conversions" at bounding box center [174, 707] width 81 height 19
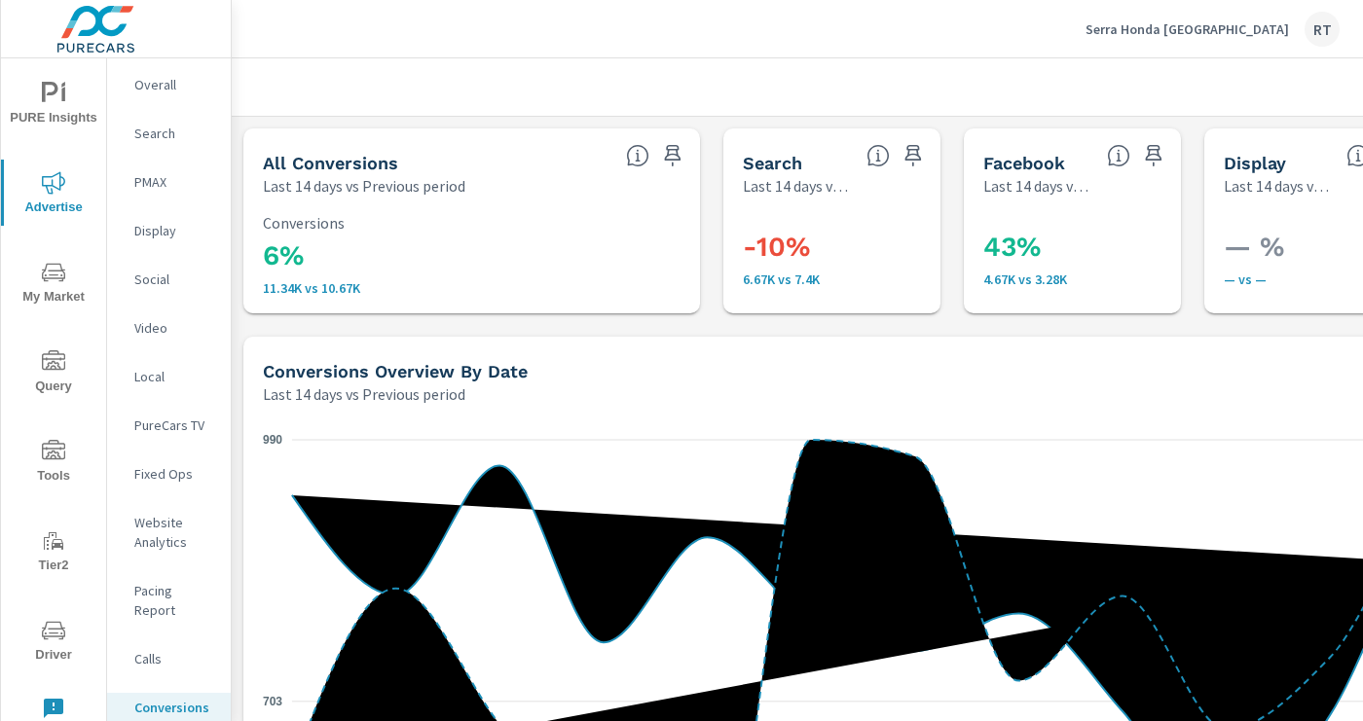
scroll to position [730, 0]
click at [675, 148] on icon "button" at bounding box center [672, 155] width 23 height 23
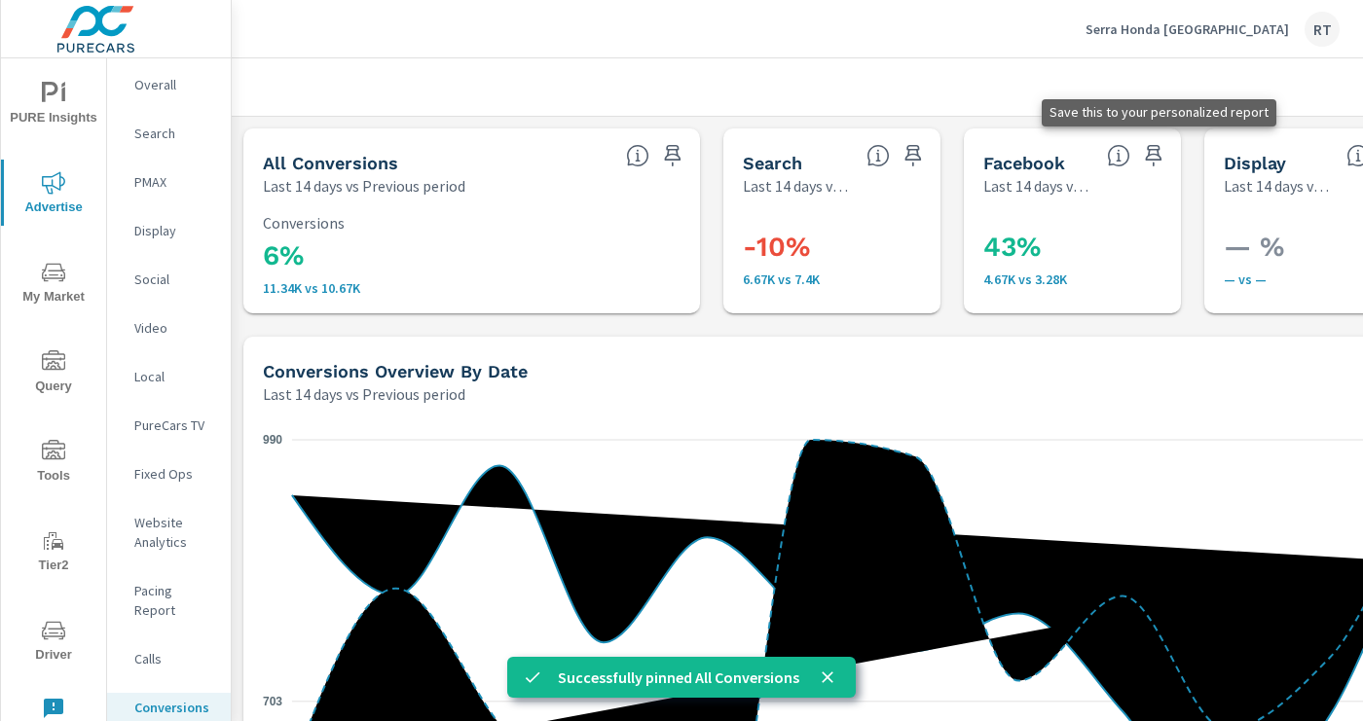
click at [1153, 152] on icon "button" at bounding box center [1153, 155] width 23 height 23
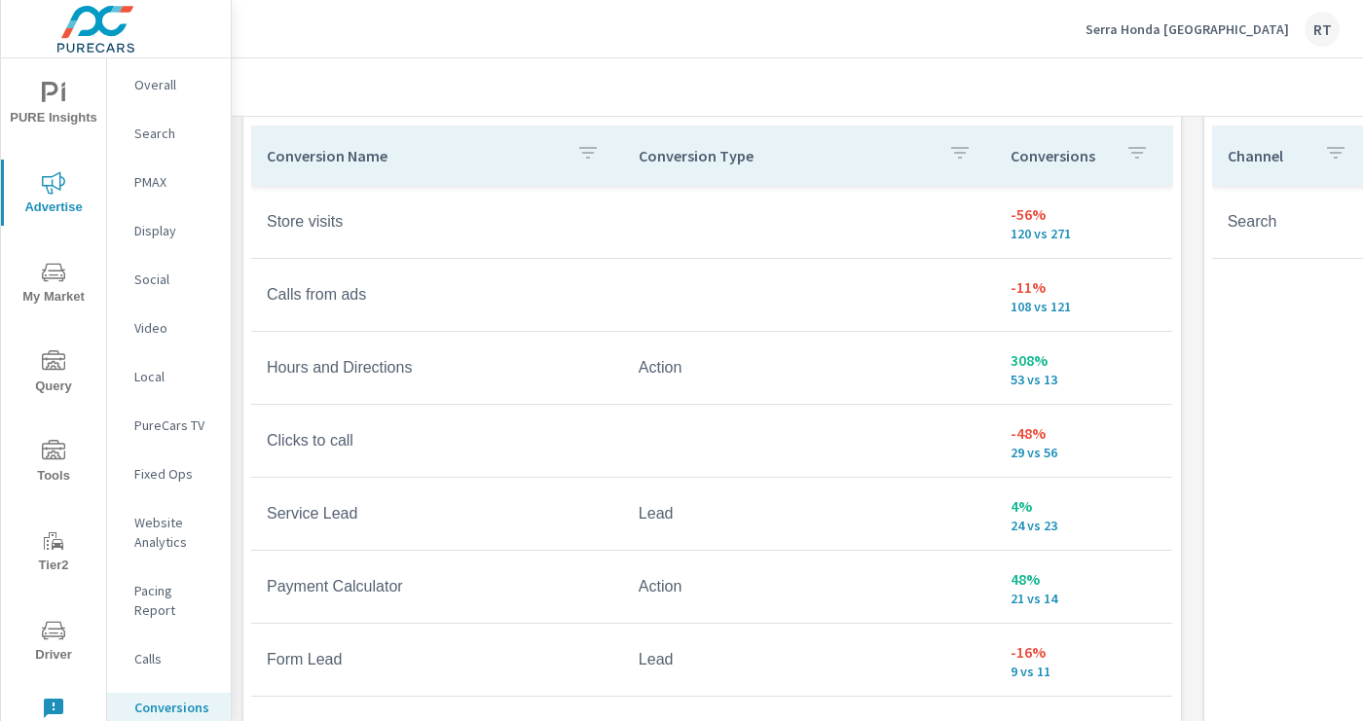
scroll to position [1126, 0]
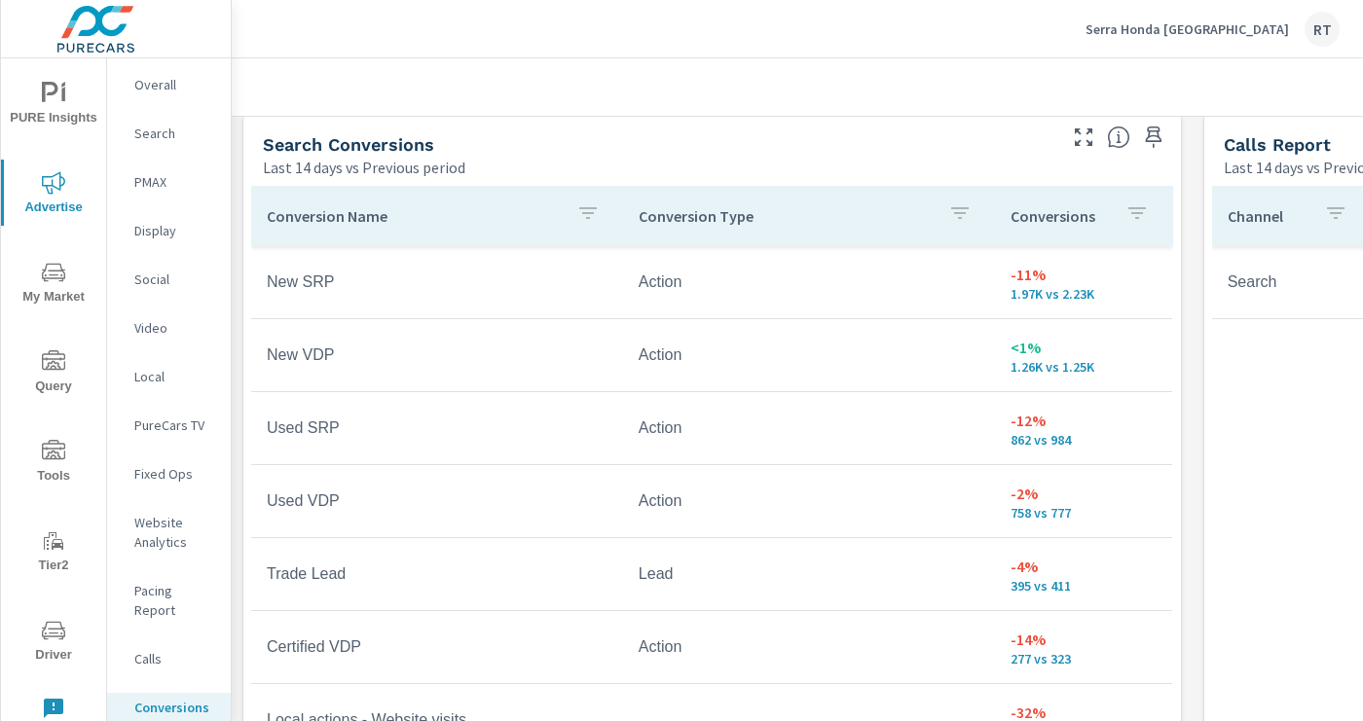
scroll to position [1047, 0]
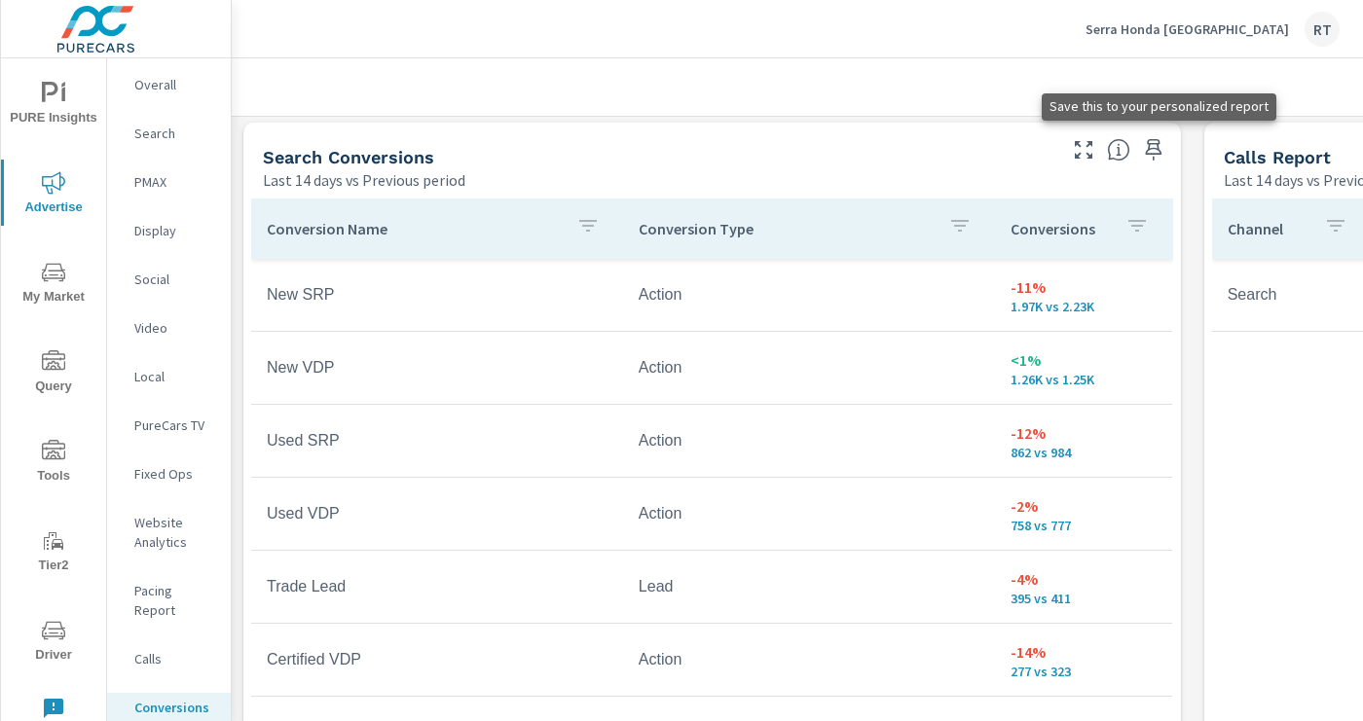
click at [1158, 145] on icon "button" at bounding box center [1153, 149] width 23 height 23
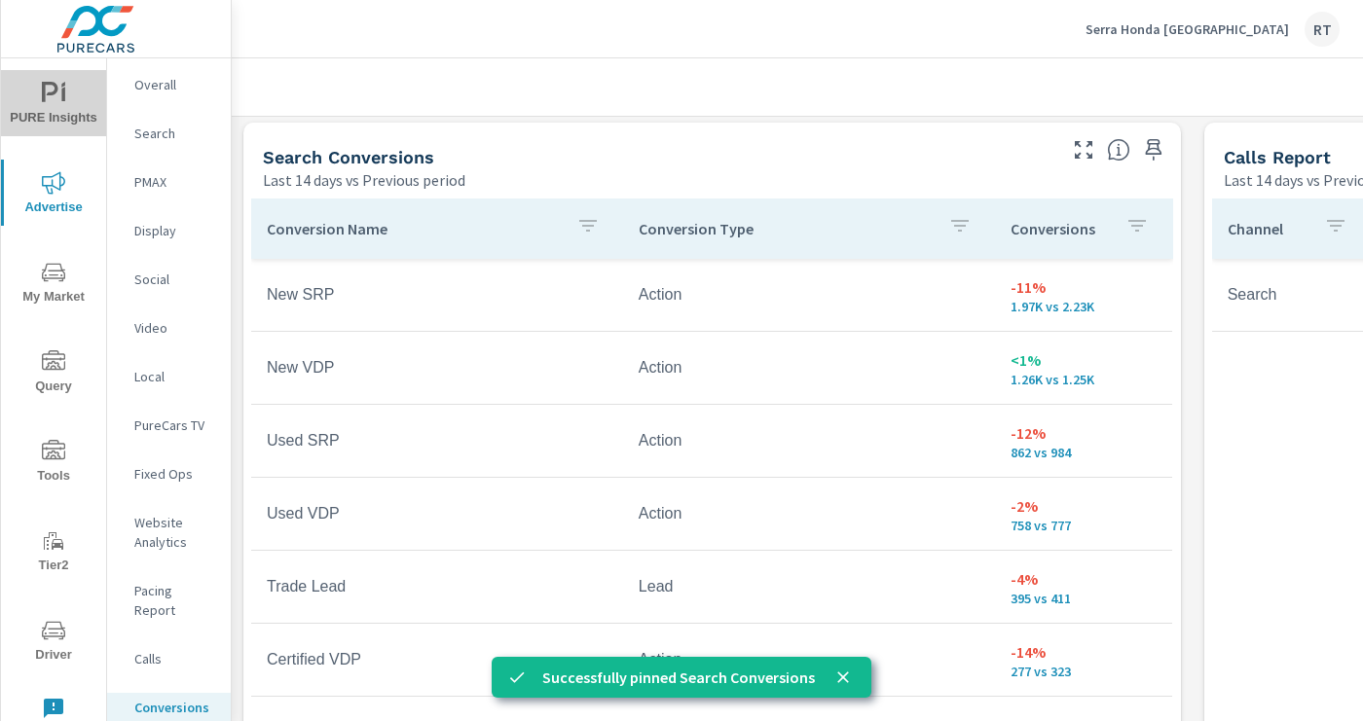
click at [56, 94] on icon "nav menu" at bounding box center [53, 93] width 23 height 23
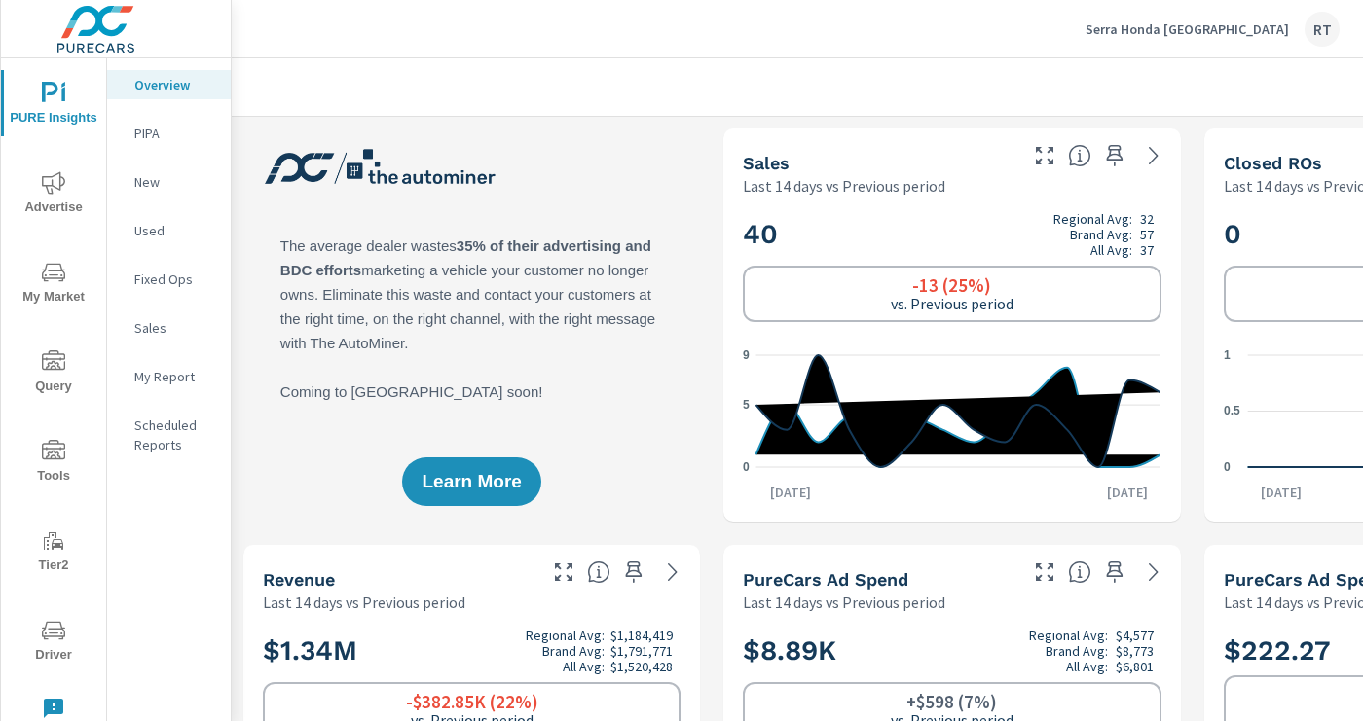
scroll to position [1, 0]
click at [153, 383] on p "My Report" at bounding box center [174, 376] width 81 height 19
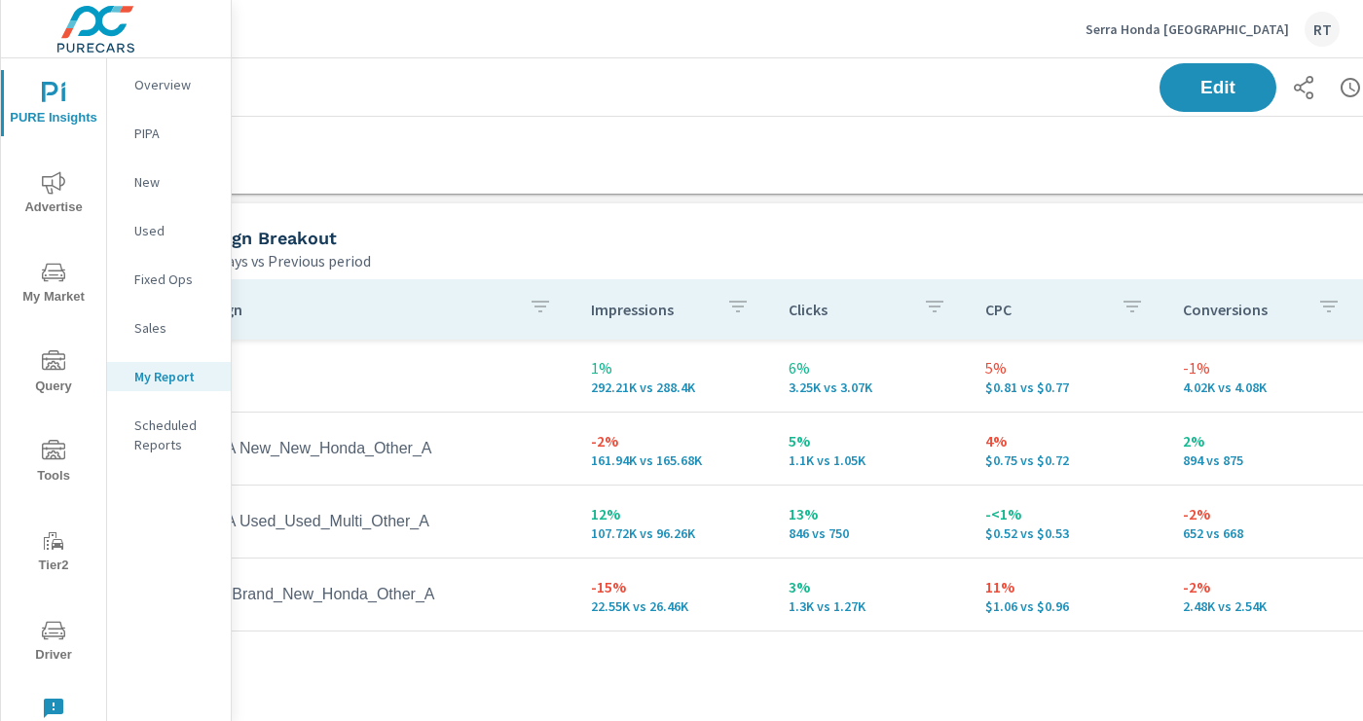
scroll to position [819, 0]
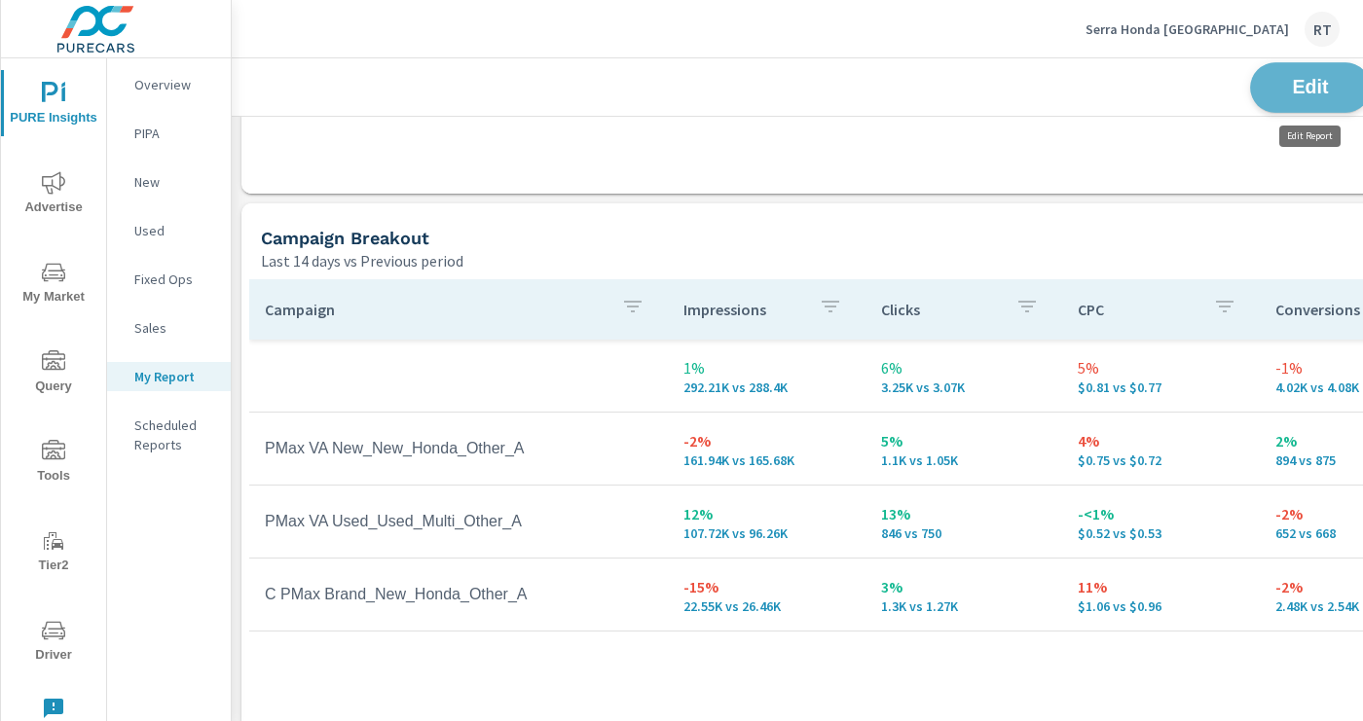
click at [1293, 92] on span "Edit" at bounding box center [1310, 87] width 80 height 18
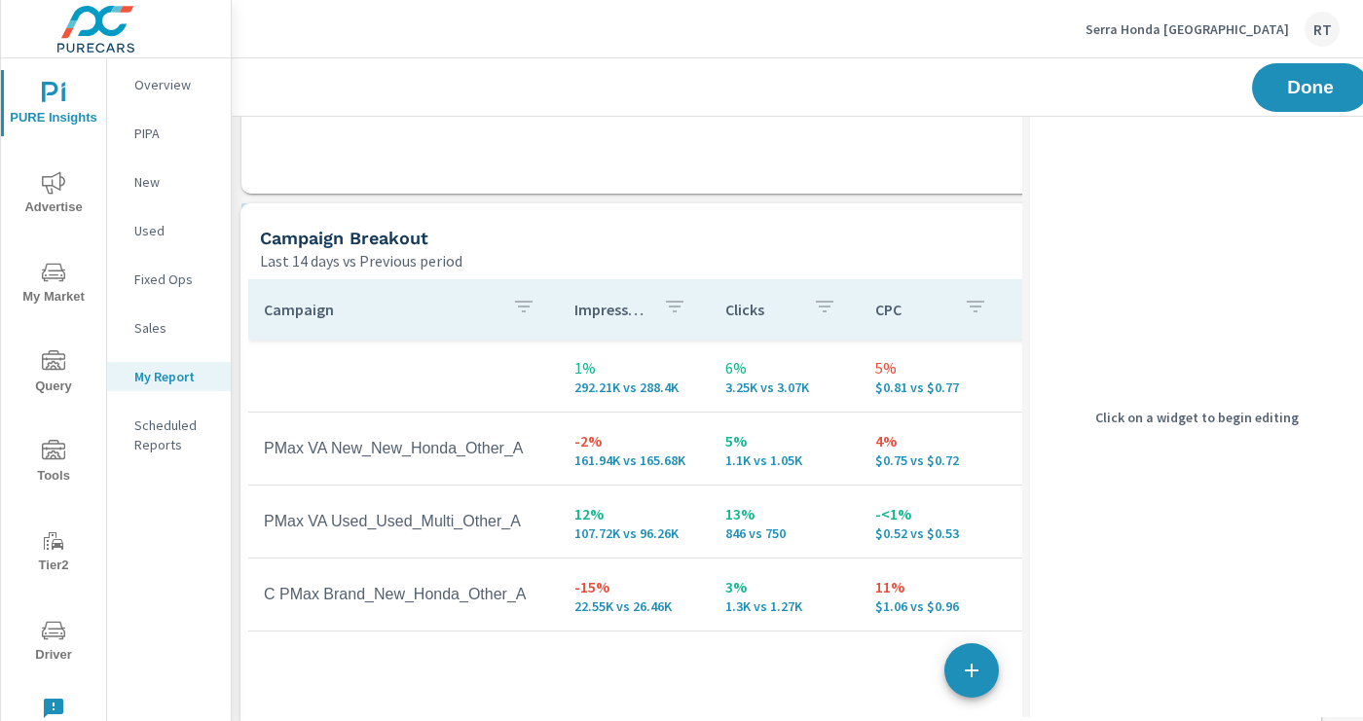
click at [705, 238] on div "Campaign Breakout" at bounding box center [707, 238] width 894 height 22
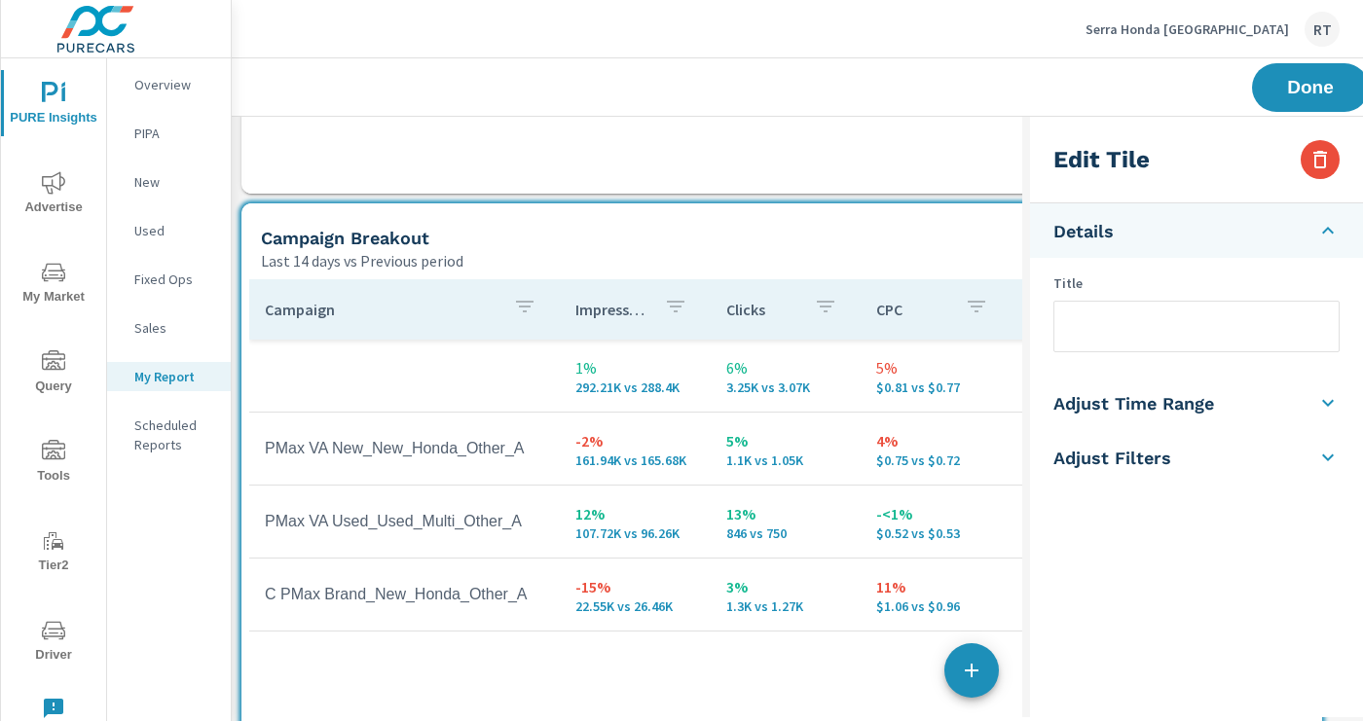
click at [1117, 322] on input "text" at bounding box center [1196, 327] width 284 height 50
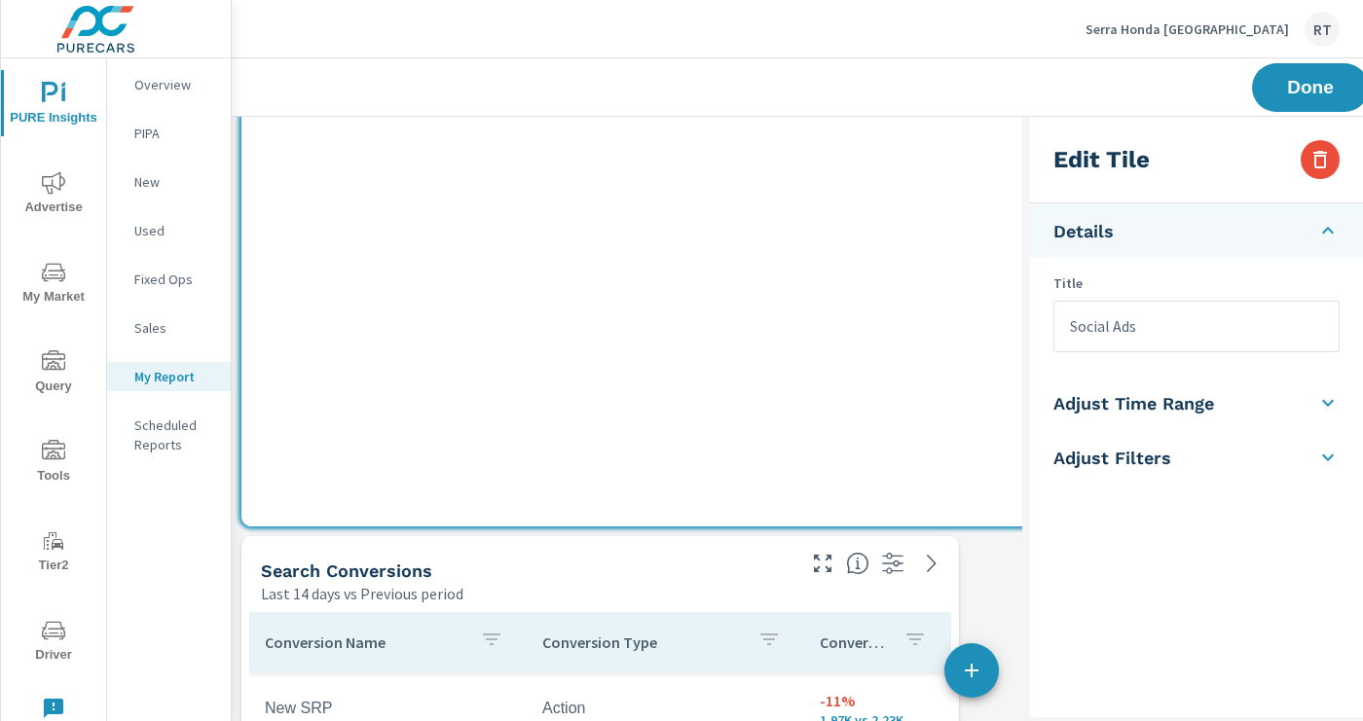
scroll to position [1381, 310]
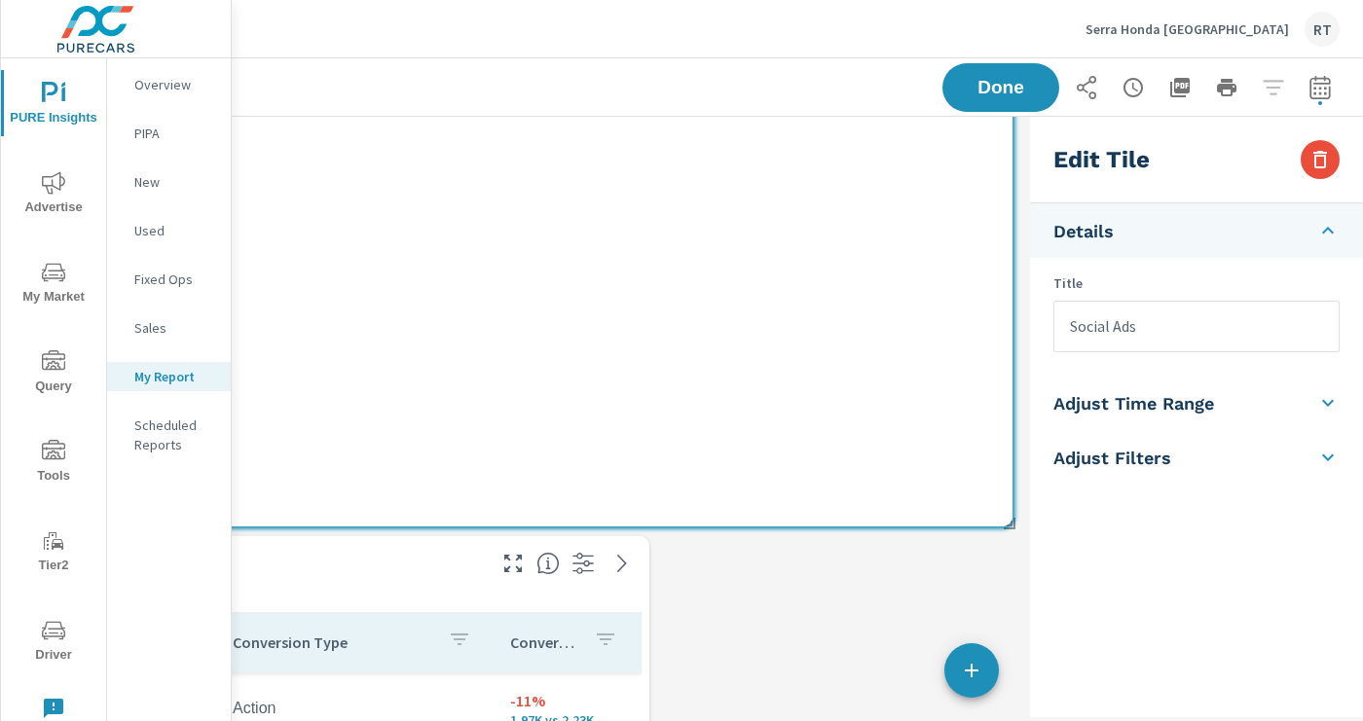
type input "Social Ads"
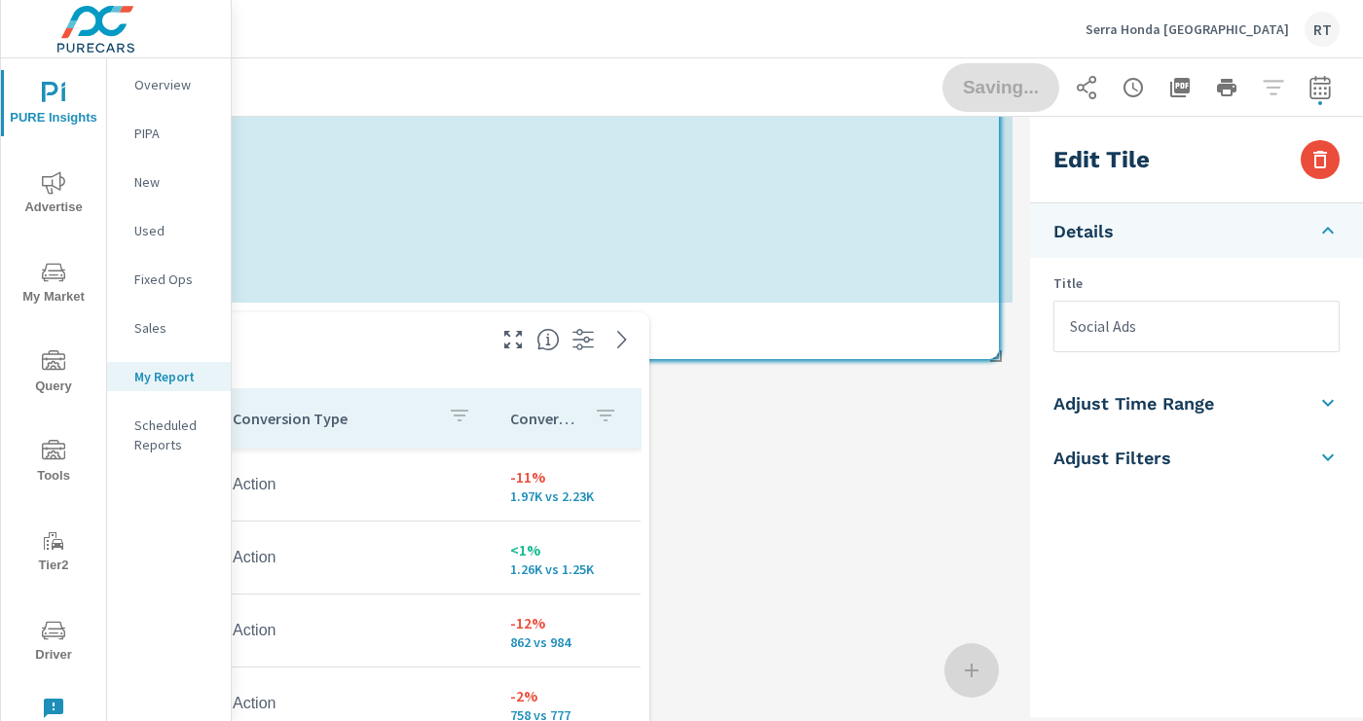
scroll to position [5384, 1101]
drag, startPoint x: 1008, startPoint y: 522, endPoint x: 1009, endPoint y: 349, distance: 172.3
click at [1009, 349] on span at bounding box center [1002, 346] width 19 height 19
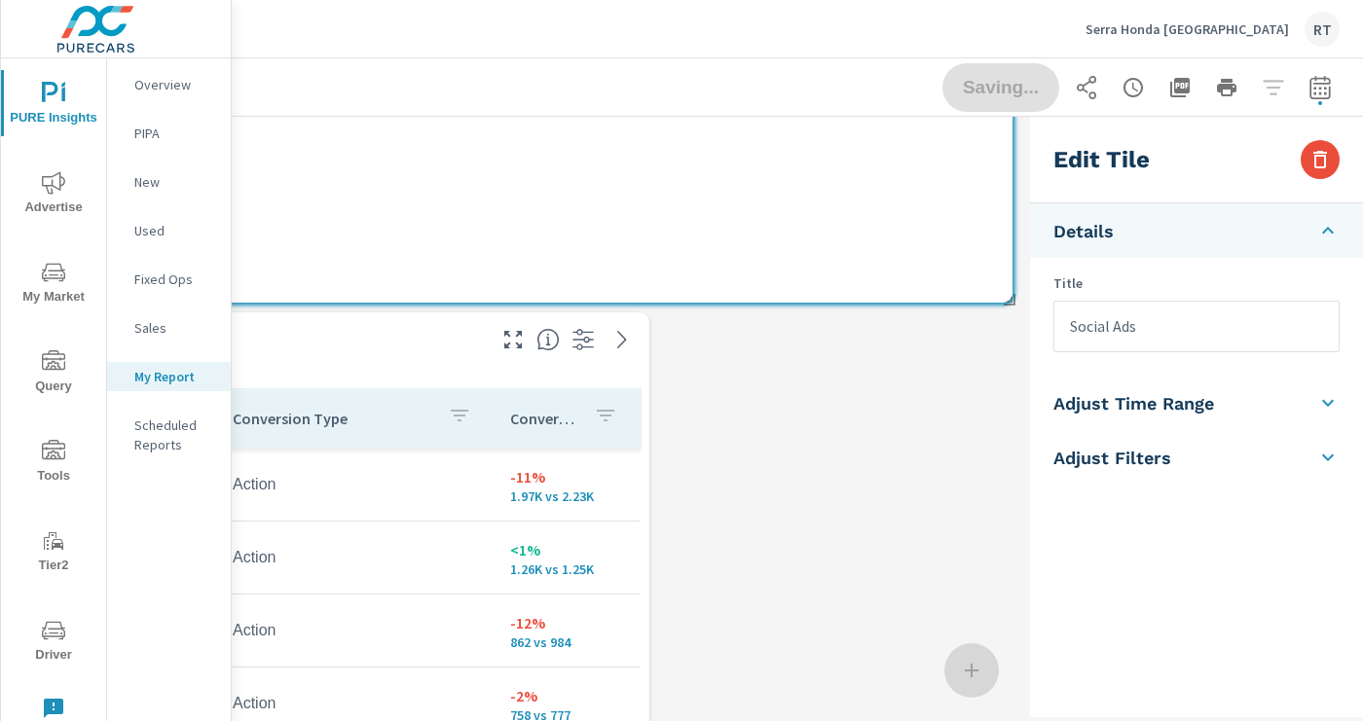
scroll to position [1381, 0]
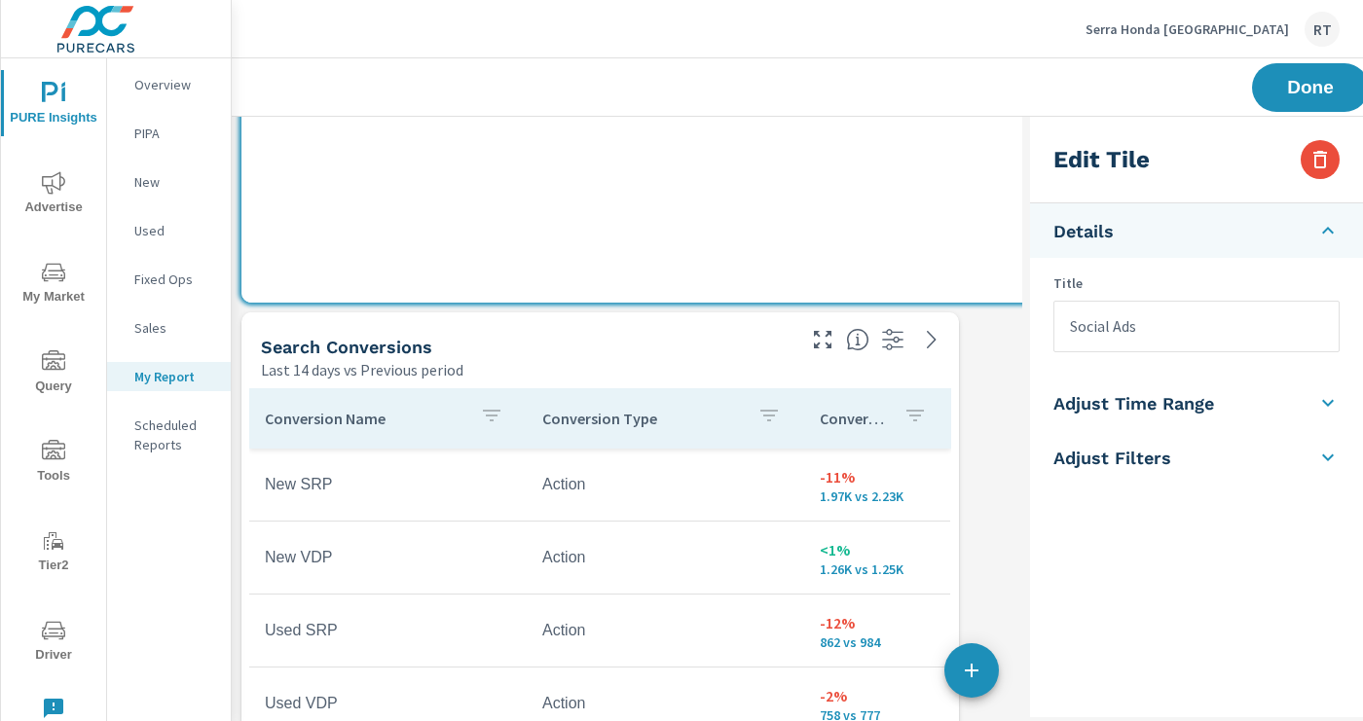
click at [916, 415] on icon "button" at bounding box center [915, 416] width 18 height 12
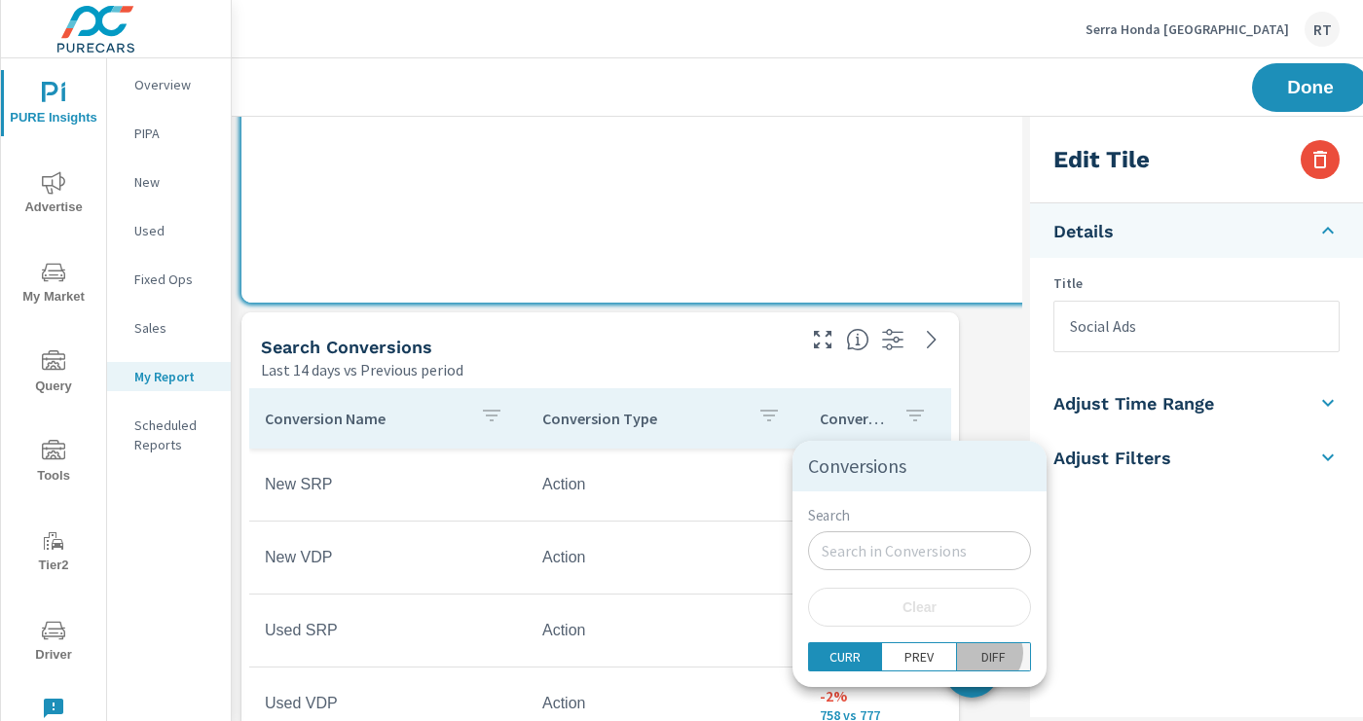
click at [981, 654] on p "DIFF" at bounding box center [993, 656] width 24 height 19
click at [892, 414] on div at bounding box center [681, 360] width 1363 height 721
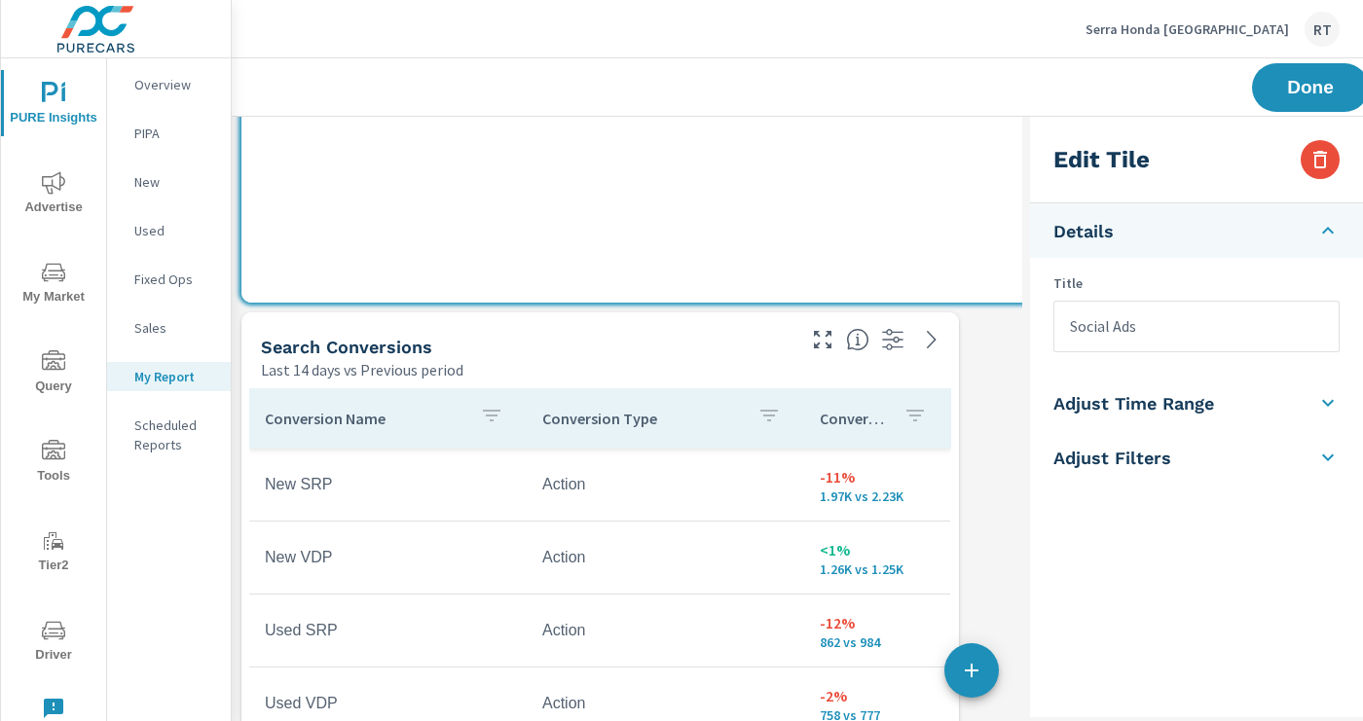
click at [935, 421] on th "Conversions" at bounding box center [877, 418] width 146 height 60
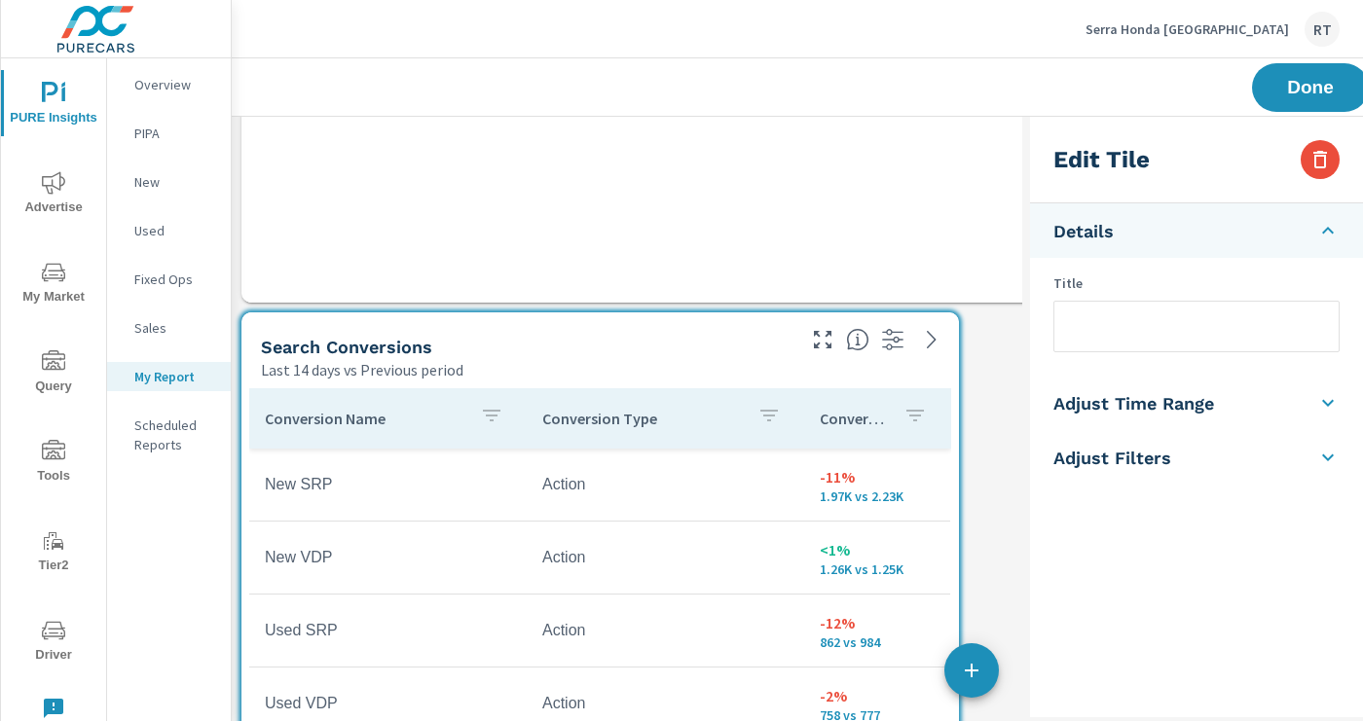
click at [891, 421] on div "Conversions" at bounding box center [877, 418] width 115 height 45
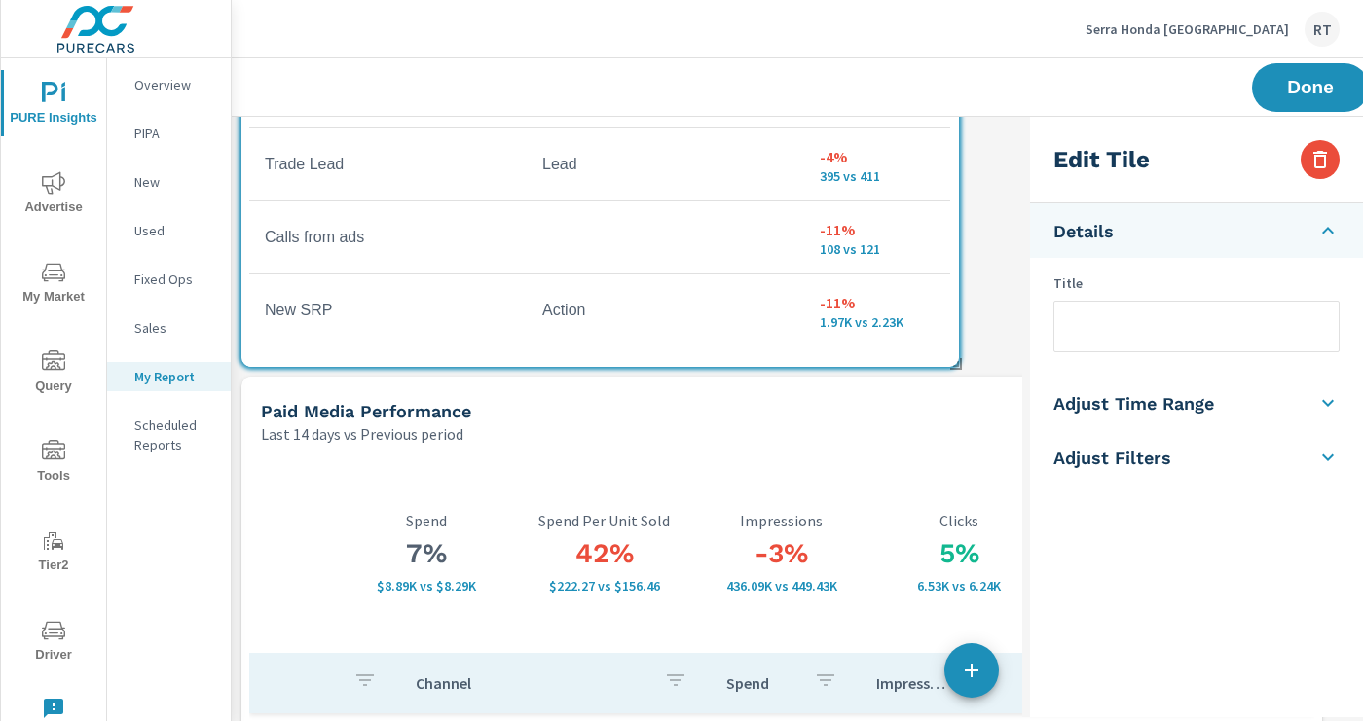
scroll to position [2222, 0]
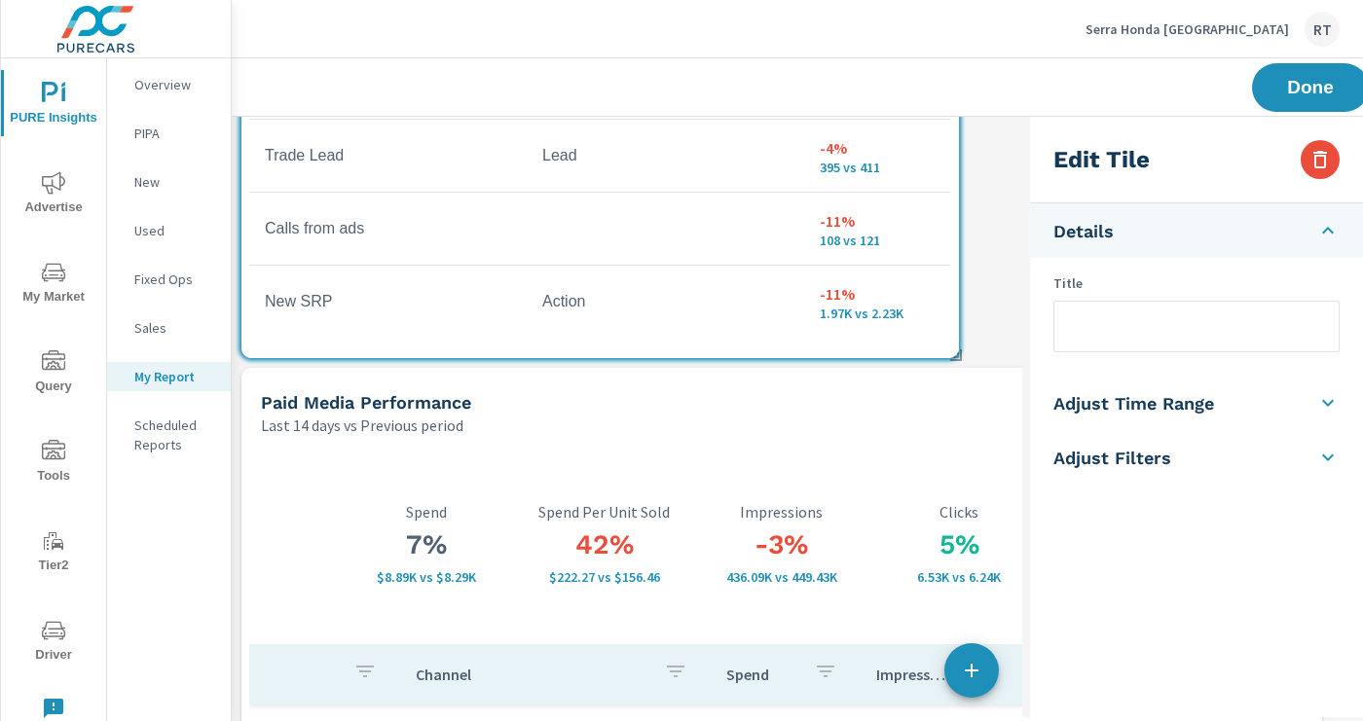
click at [937, 427] on div "Last 14 days vs Previous period" at bounding box center [708, 425] width 894 height 23
type input "currentPeriodStart"
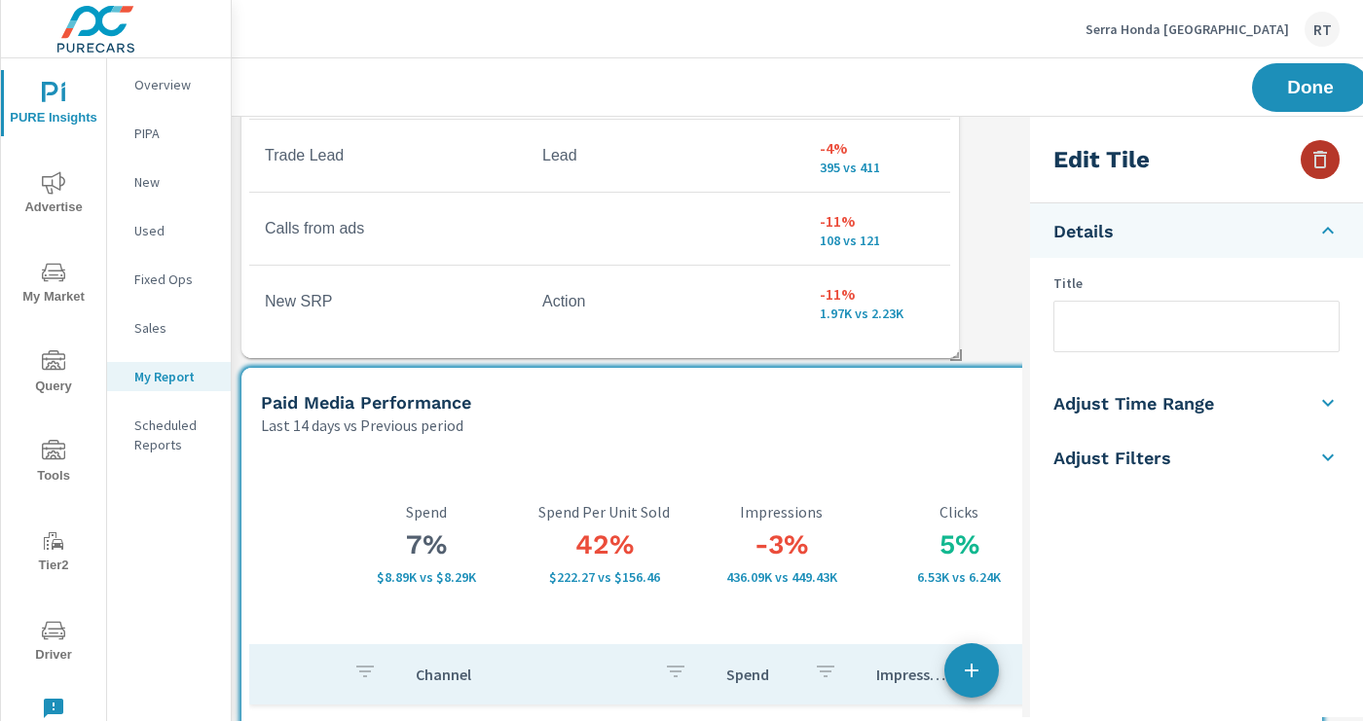
click at [1317, 162] on icon "button" at bounding box center [1319, 159] width 23 height 23
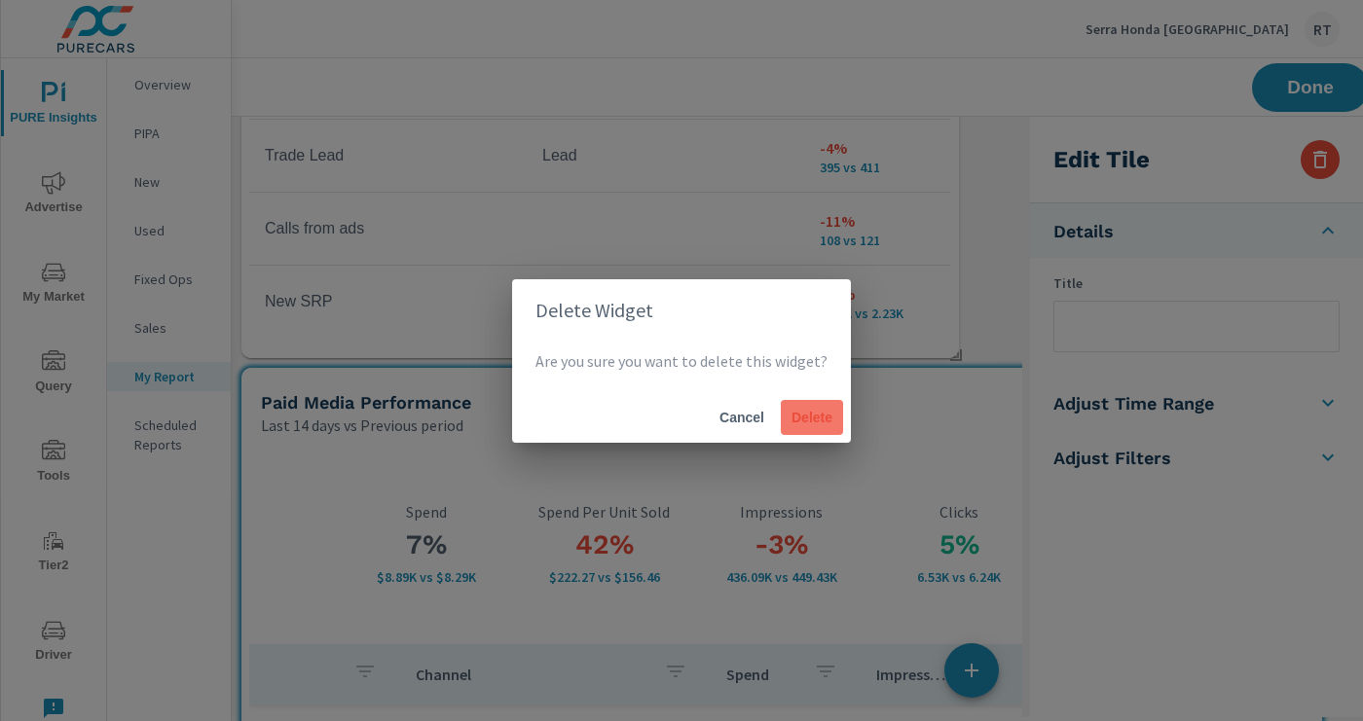
click at [825, 419] on span "Delete" at bounding box center [812, 418] width 47 height 18
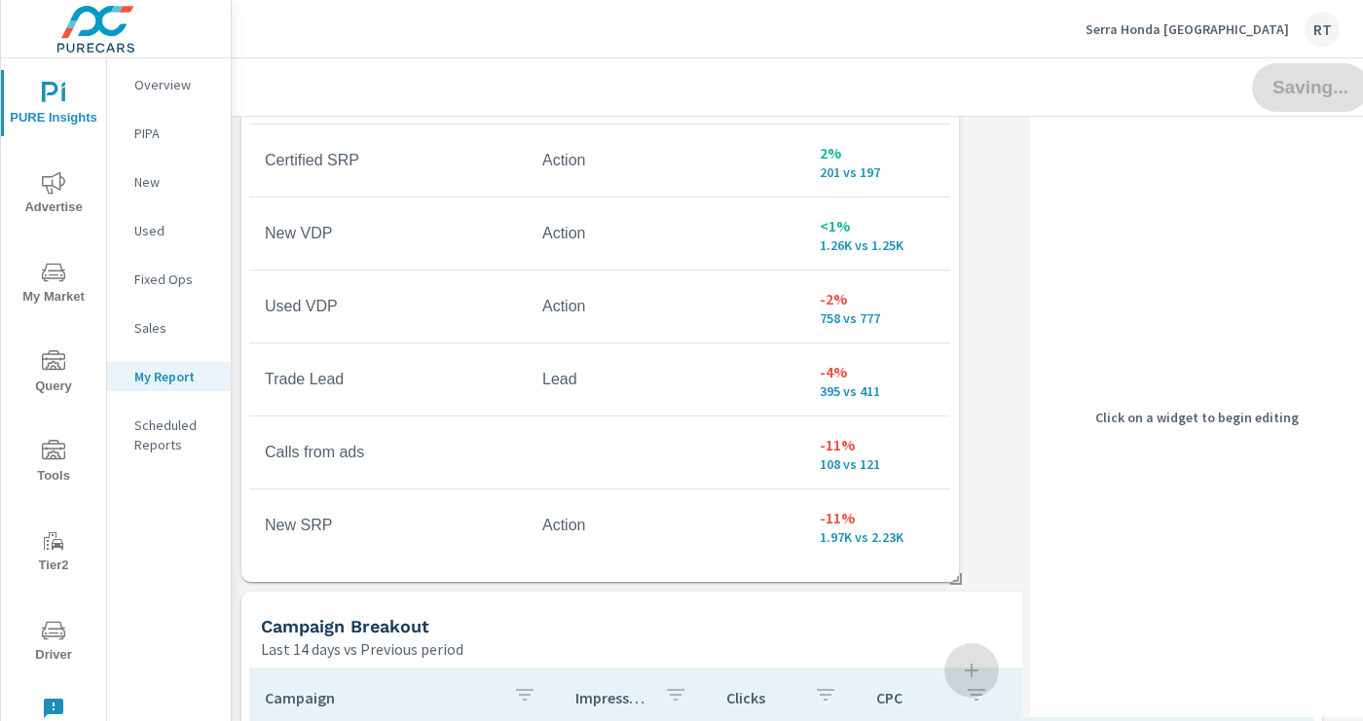
scroll to position [4713, 1101]
click at [886, 624] on div "Campaign Breakout" at bounding box center [708, 626] width 894 height 22
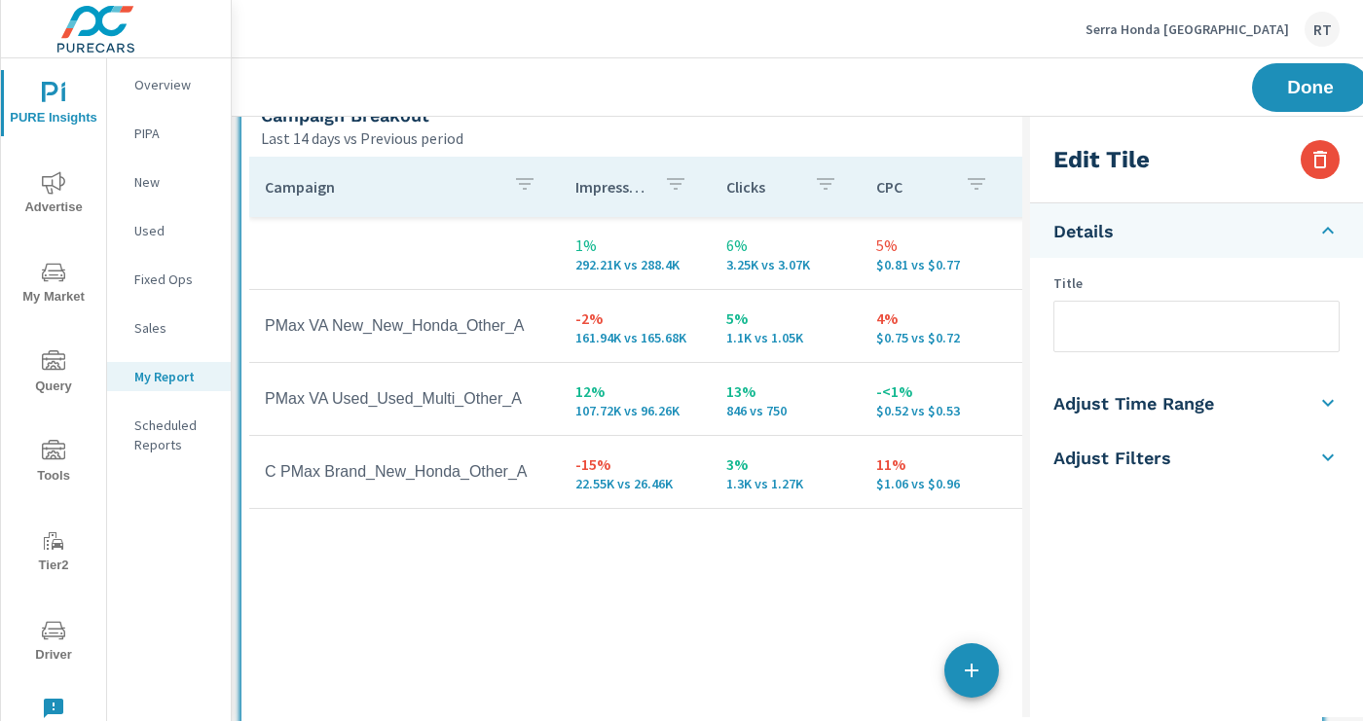
scroll to position [2737, 0]
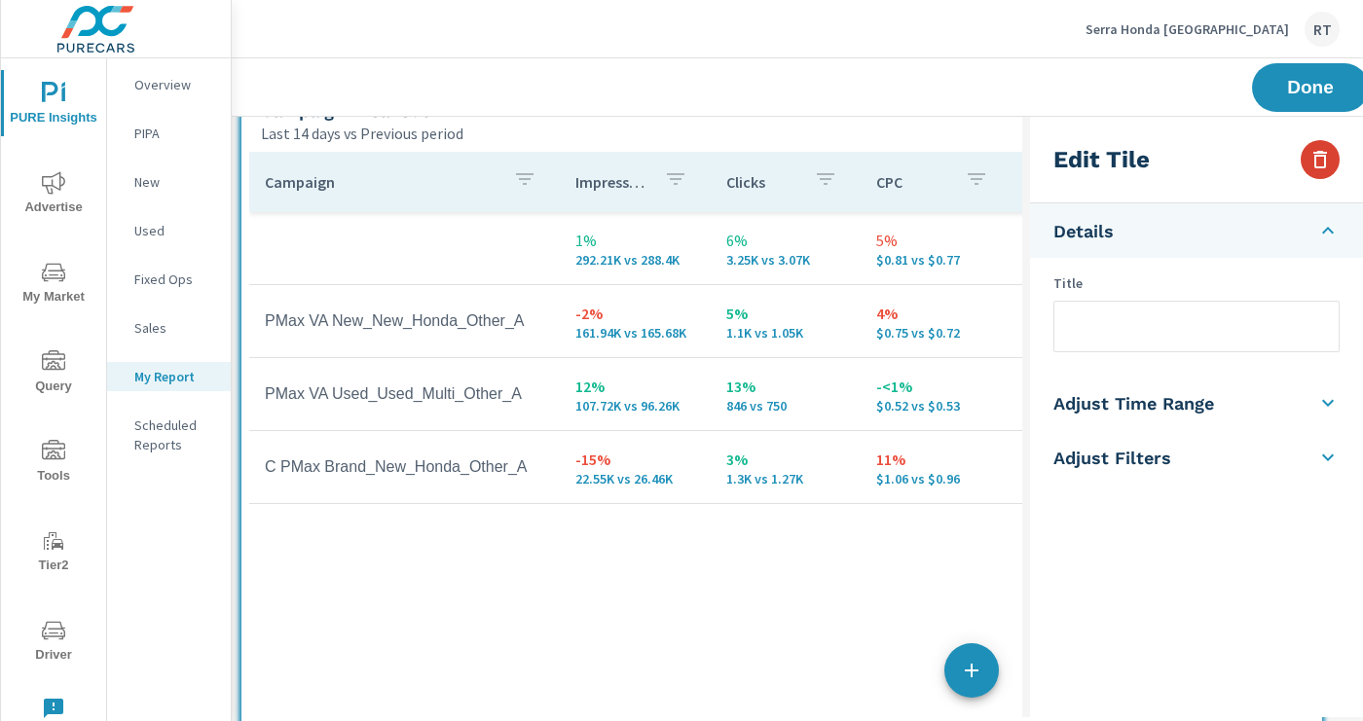
click at [1318, 157] on icon "button" at bounding box center [1319, 159] width 23 height 23
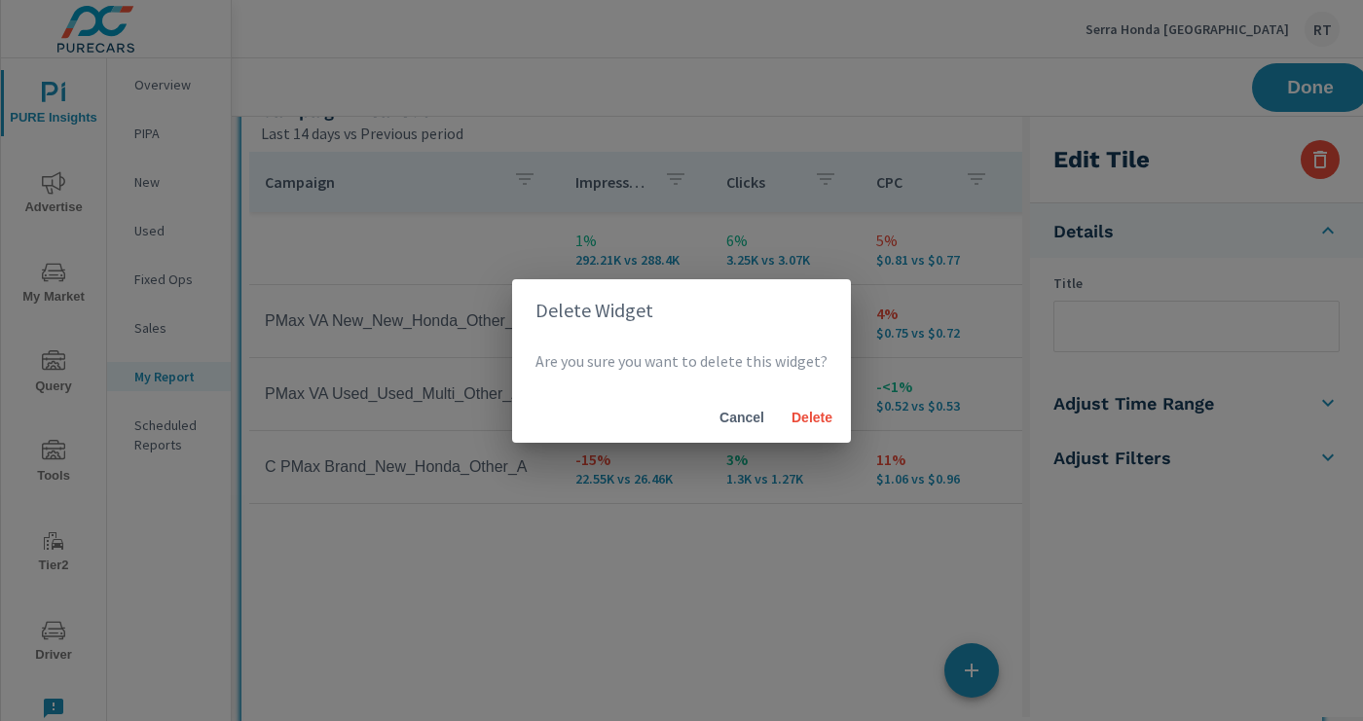
click at [742, 422] on span "Cancel" at bounding box center [741, 418] width 47 height 18
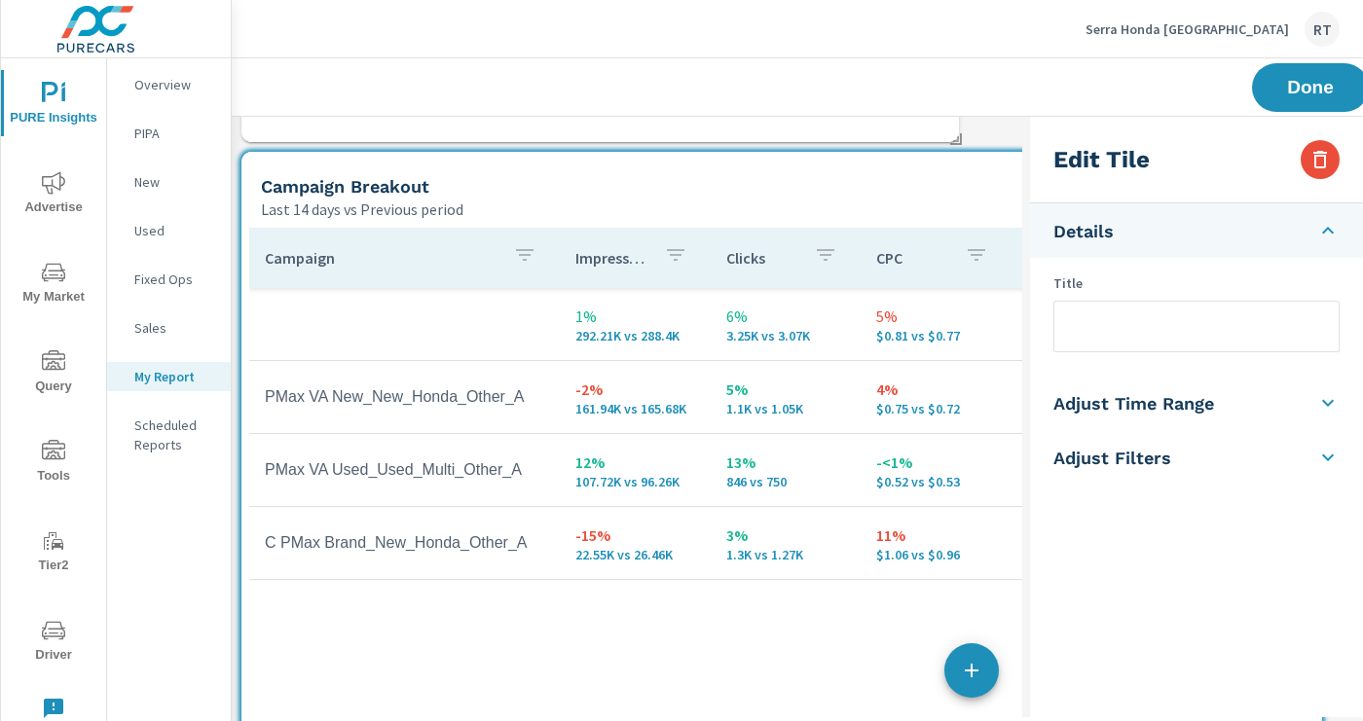
scroll to position [2640, 0]
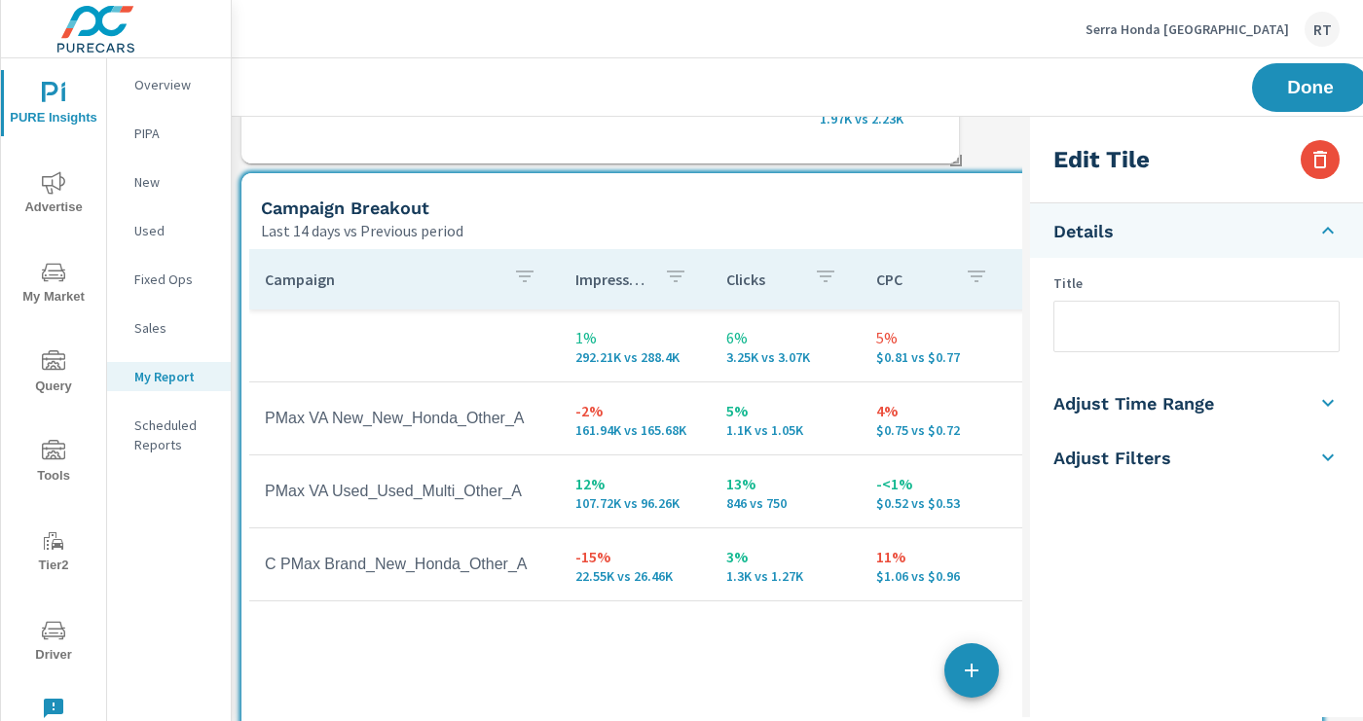
click at [1075, 329] on input "text" at bounding box center [1196, 327] width 284 height 50
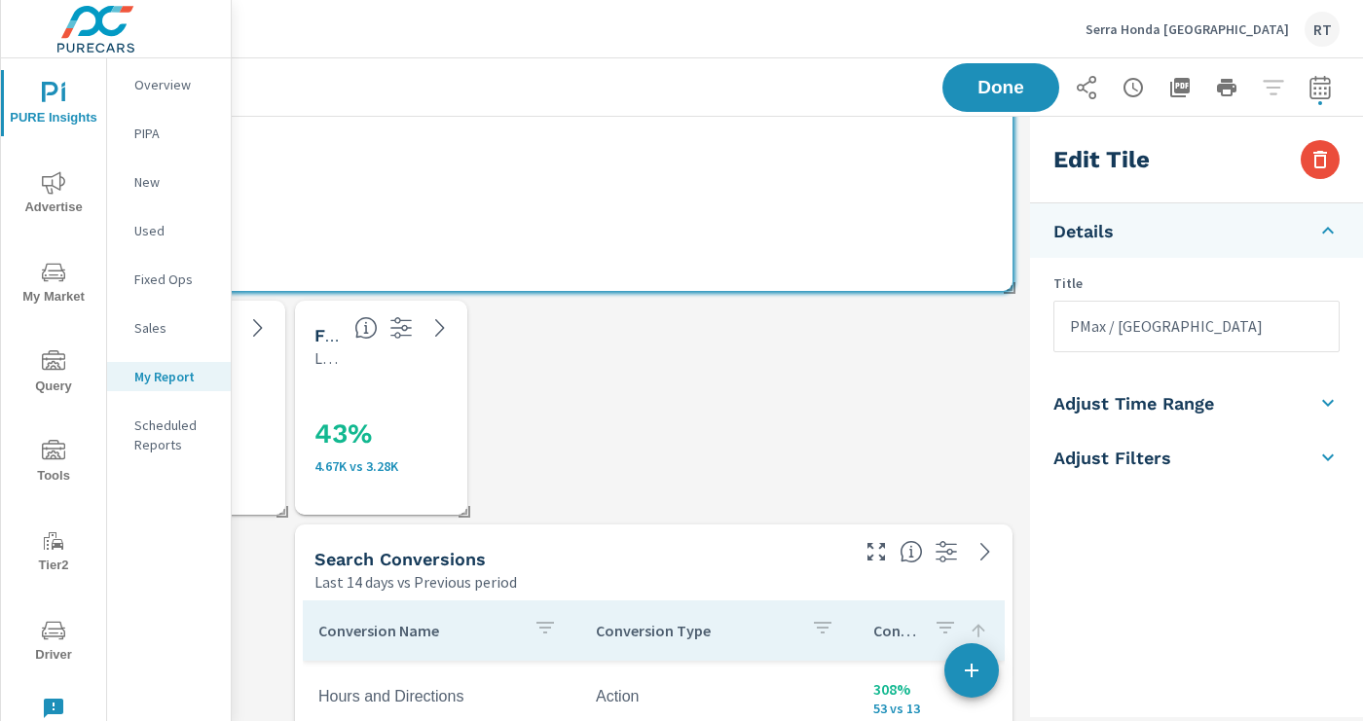
scroll to position [3346, 310]
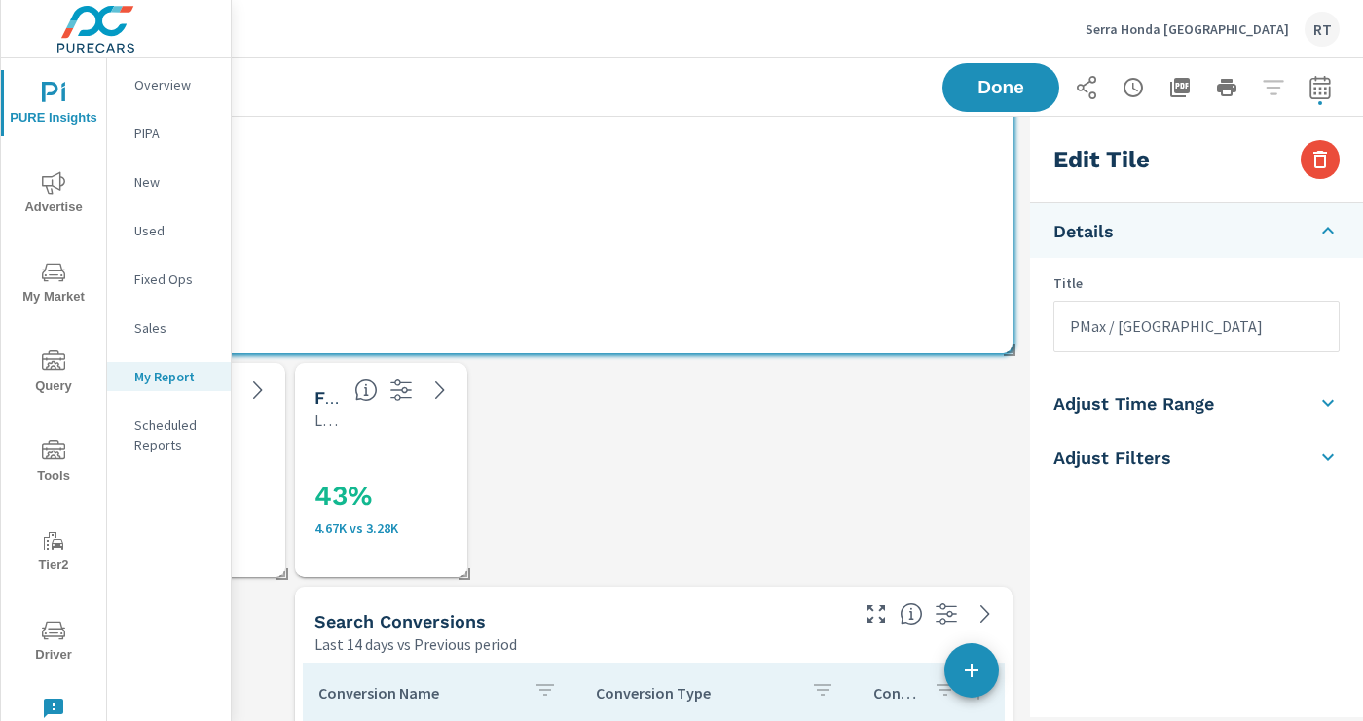
type input "PMax / VA"
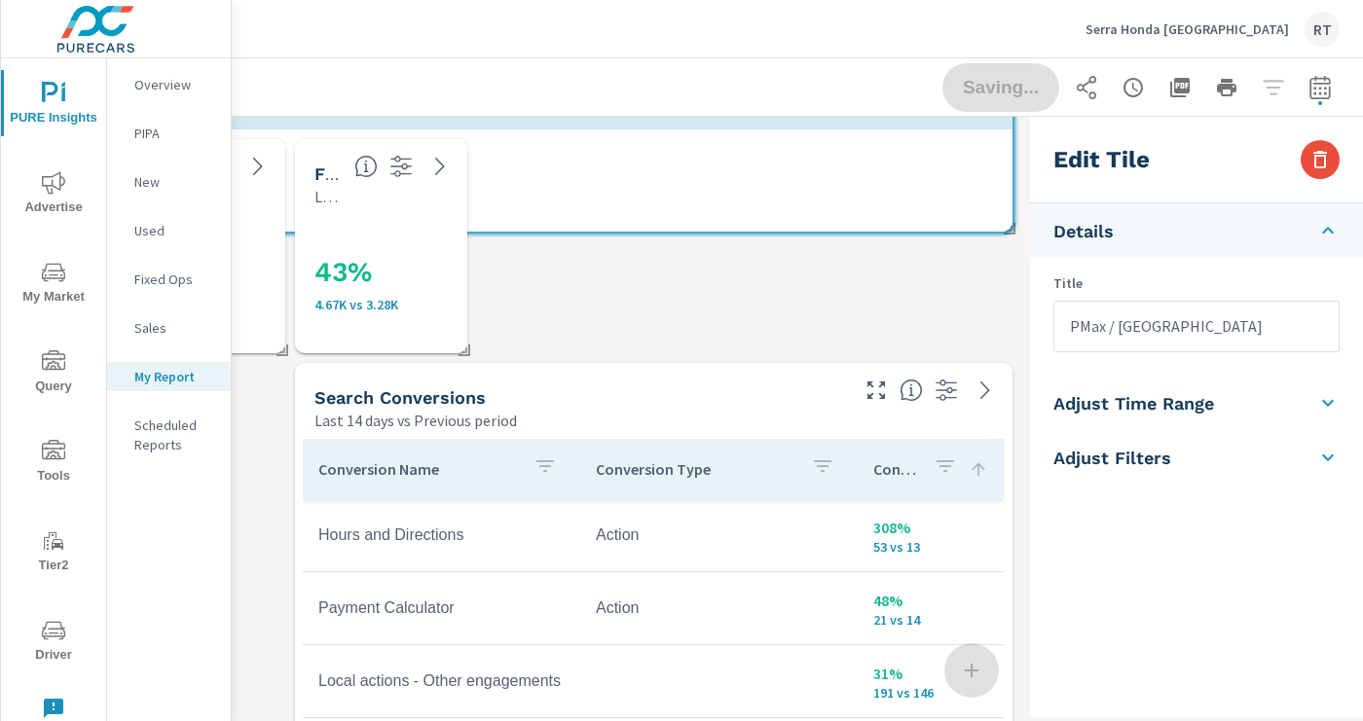
scroll to position [4489, 1101]
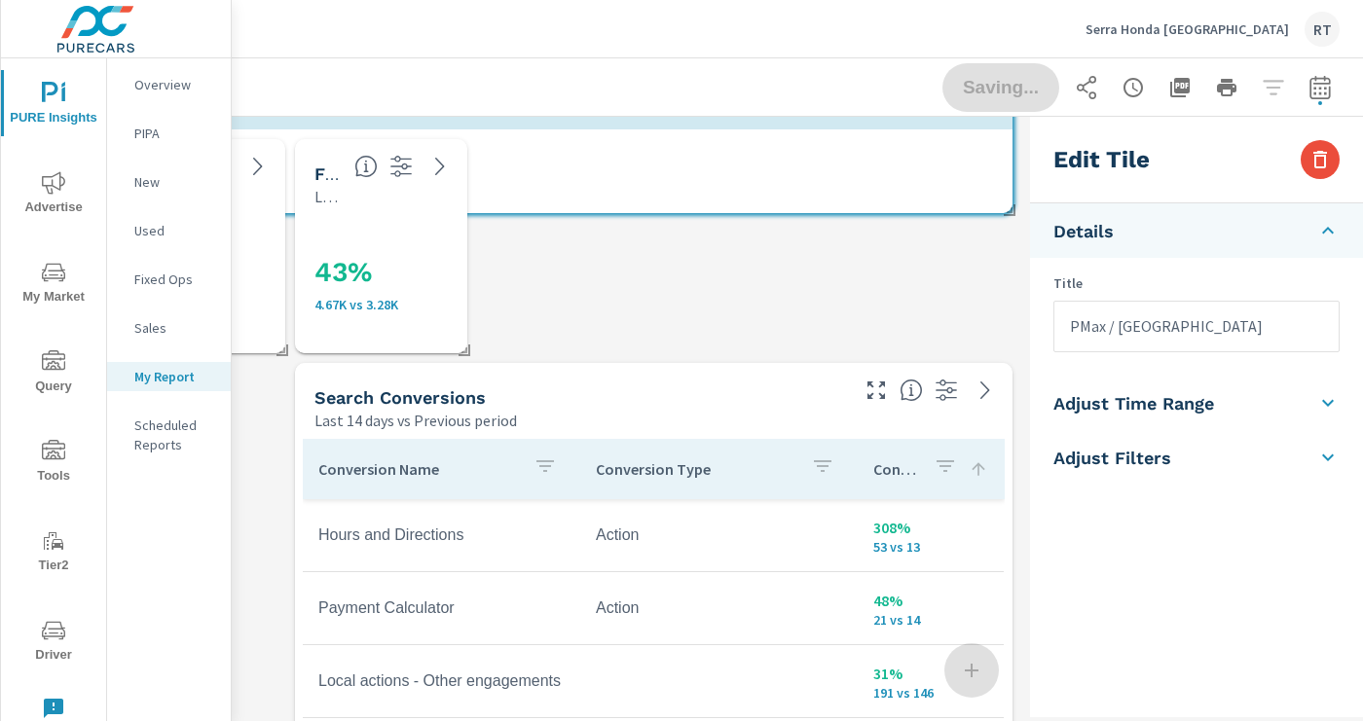
drag, startPoint x: 1008, startPoint y: 348, endPoint x: 1010, endPoint y: 219, distance: 128.5
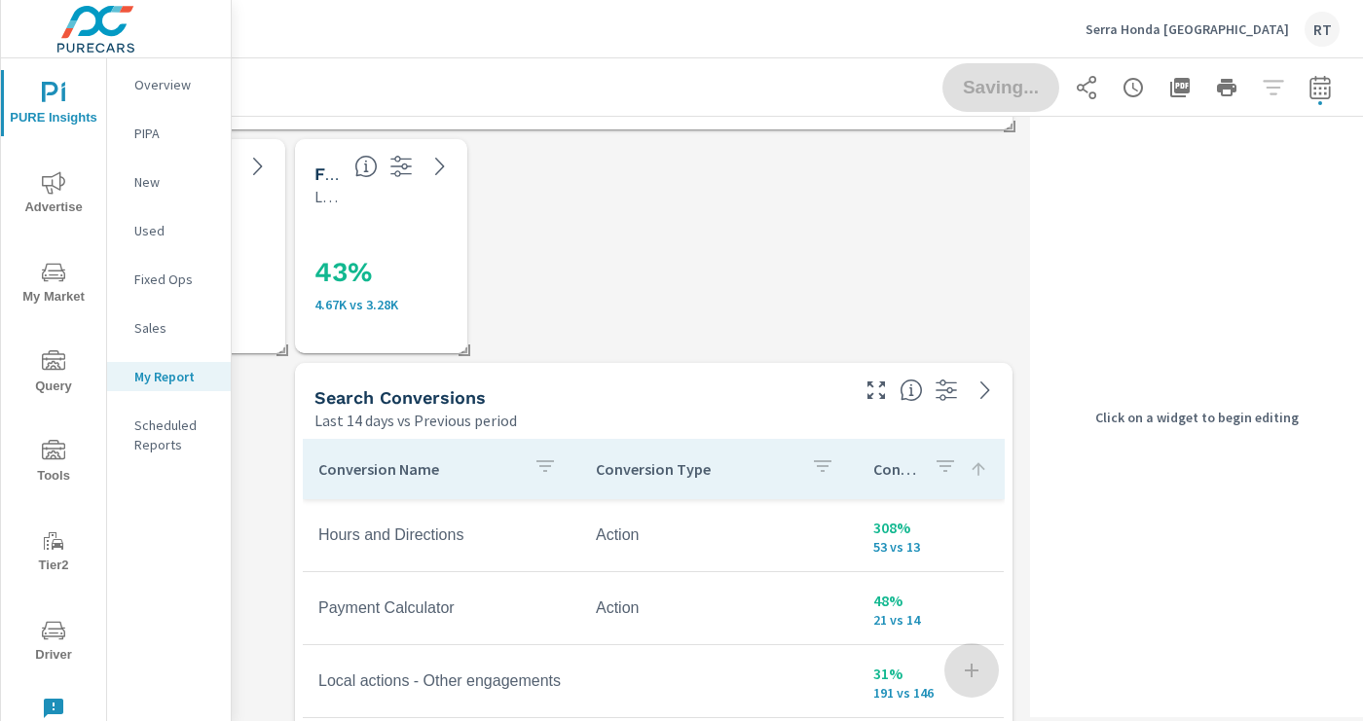
scroll to position [3346, 0]
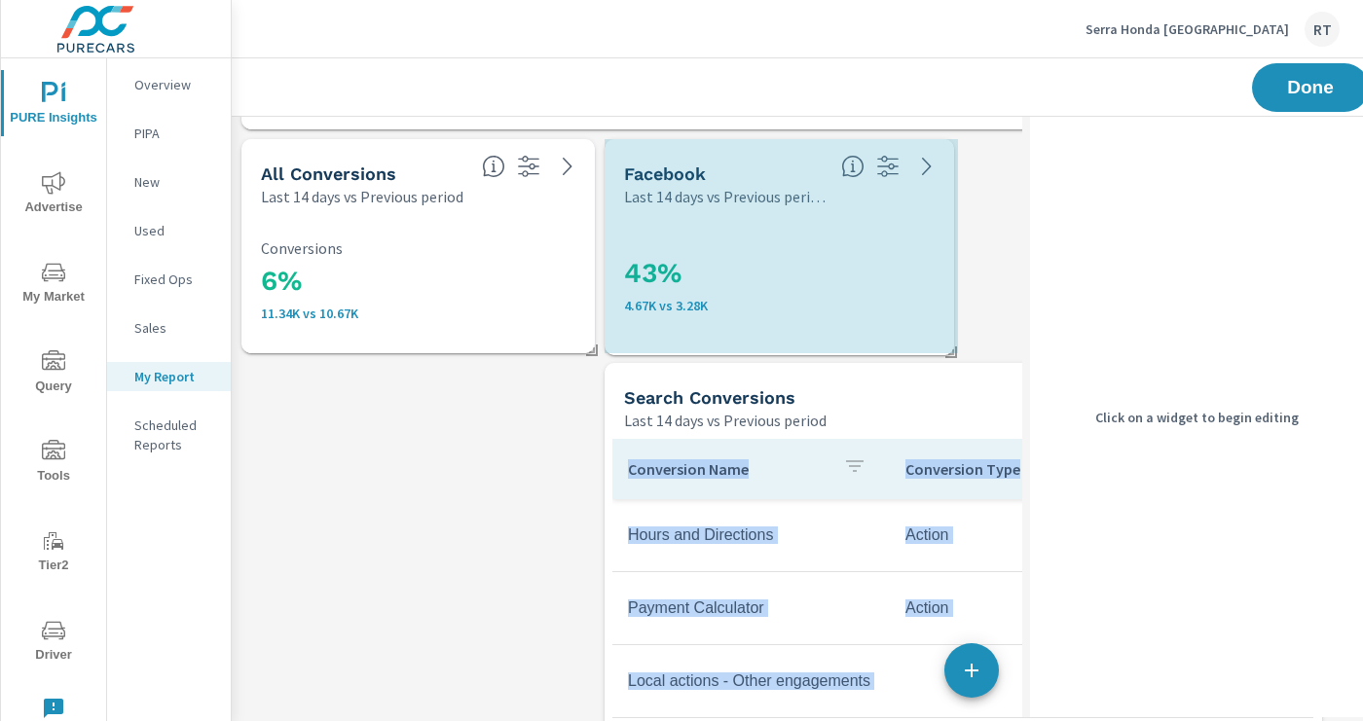
drag, startPoint x: 773, startPoint y: 349, endPoint x: 949, endPoint y: 348, distance: 176.2
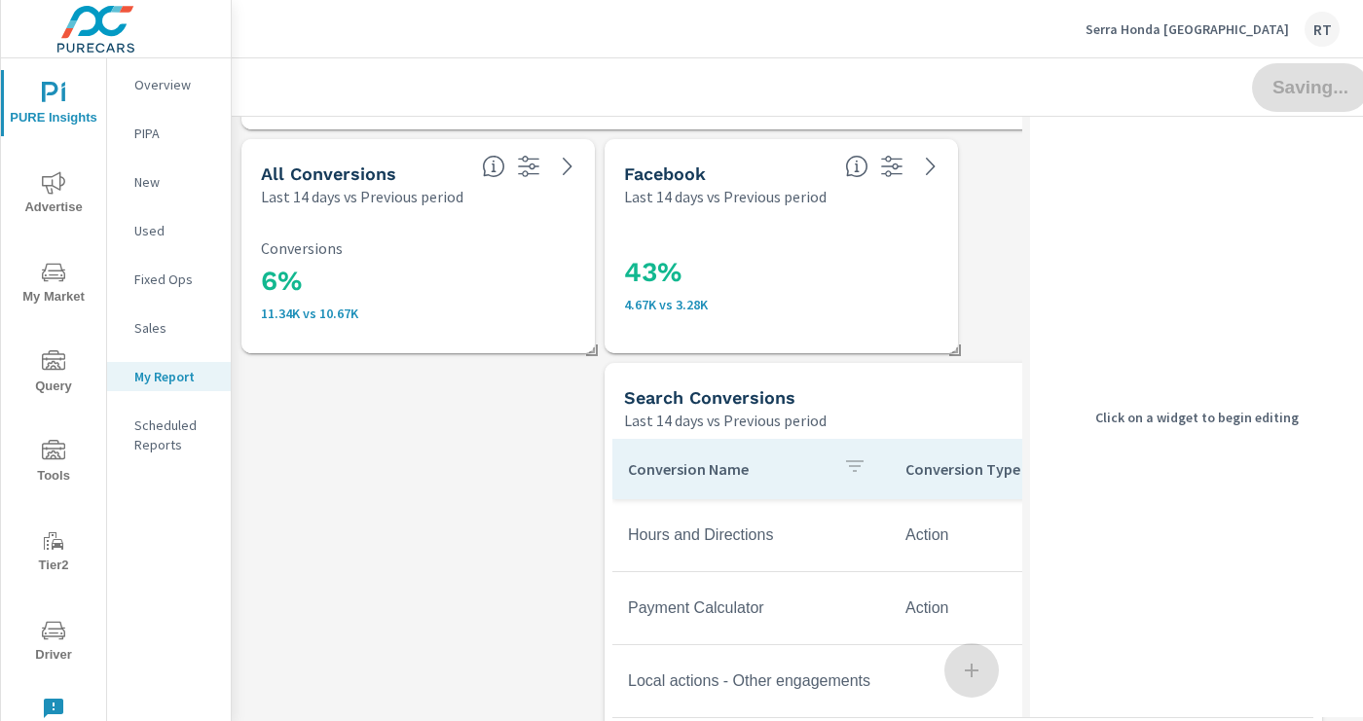
drag, startPoint x: 872, startPoint y: 415, endPoint x: 506, endPoint y: 410, distance: 366.1
click at [624, 410] on div "Last 14 days vs Previous period" at bounding box center [889, 420] width 531 height 23
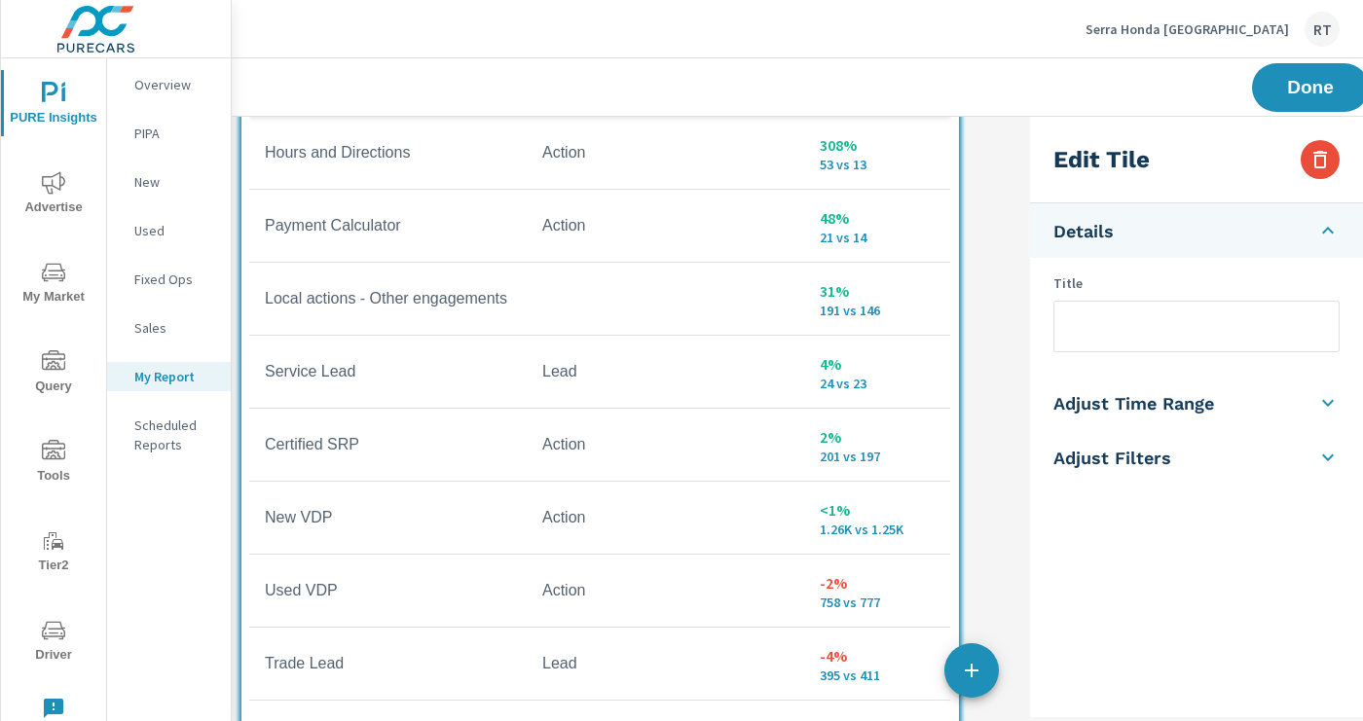
scroll to position [3789, 0]
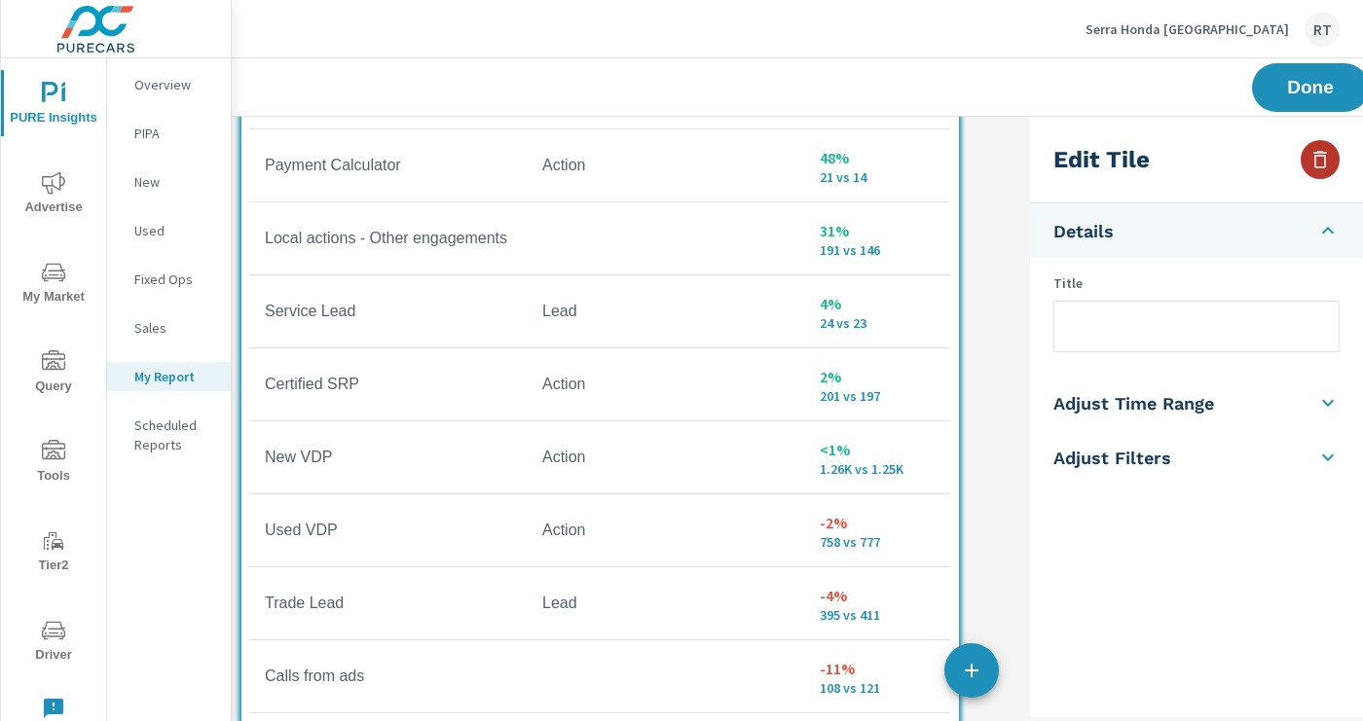
click at [1327, 157] on icon "button" at bounding box center [1319, 159] width 23 height 23
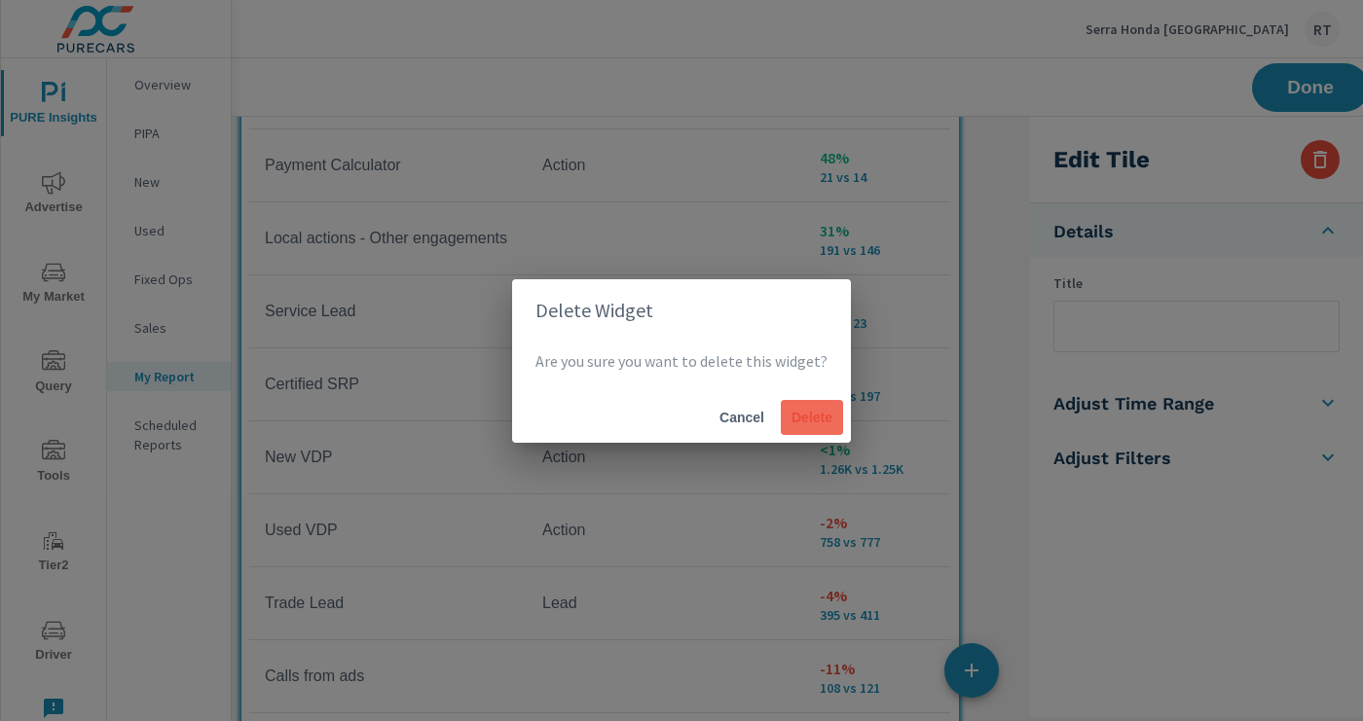
click at [815, 419] on span "Delete" at bounding box center [812, 418] width 47 height 18
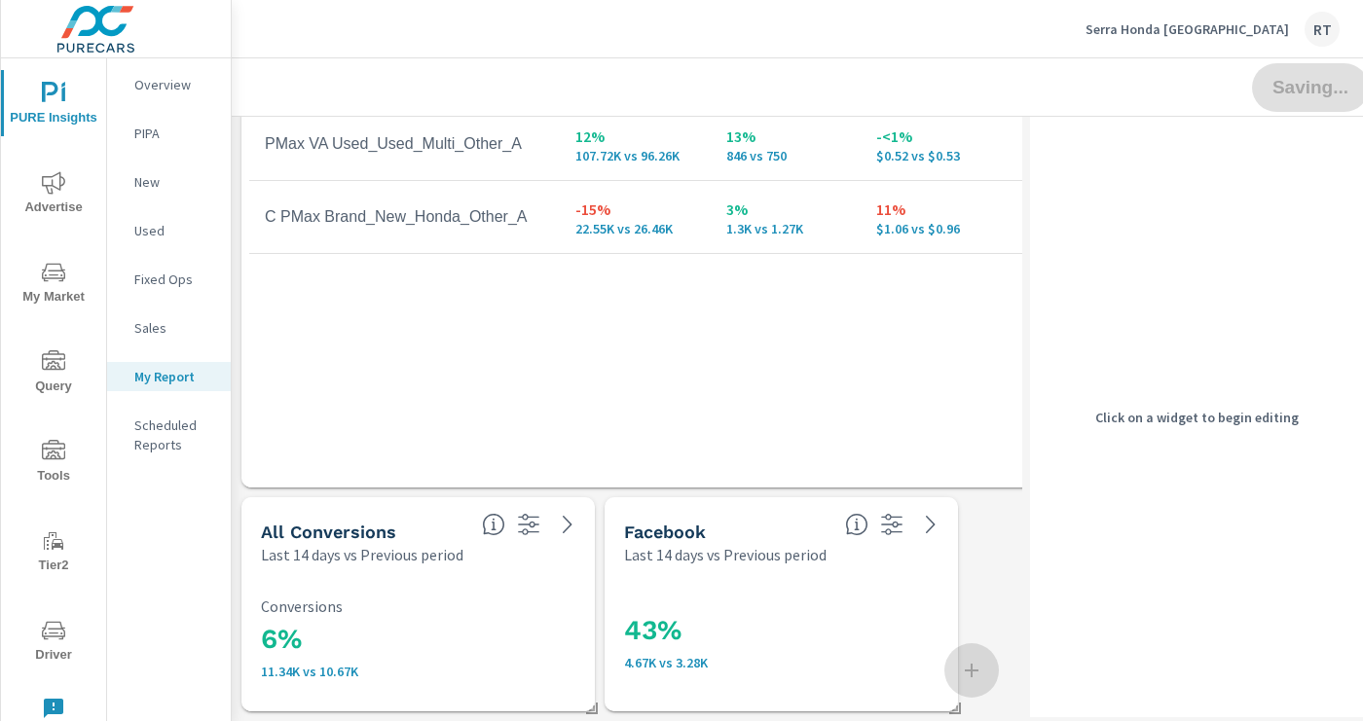
scroll to position [0, 0]
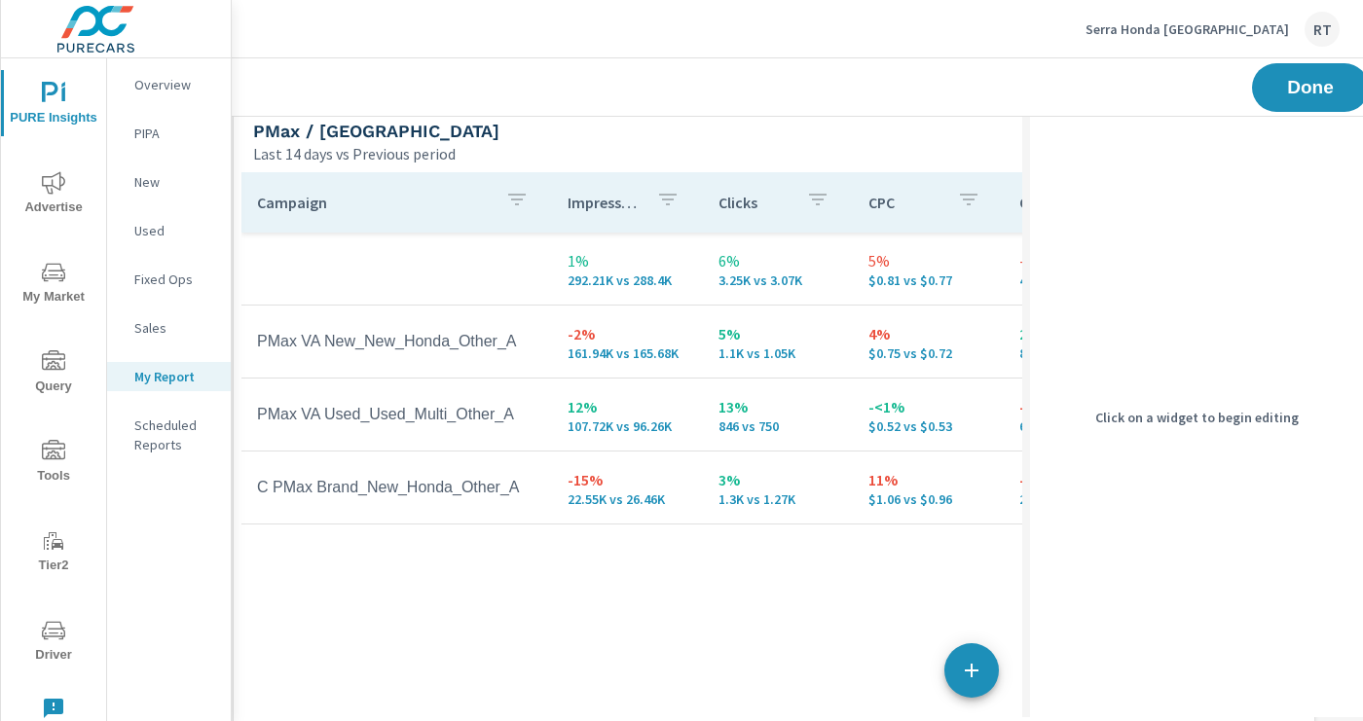
drag, startPoint x: 916, startPoint y: 408, endPoint x: 907, endPoint y: 672, distance: 264.0
click at [907, 673] on div "Campaign Impressions Clicks CPC Conversions Spend 1% 292.21K vs 288.4K 6% 3.25K…" at bounding box center [773, 446] width 1065 height 549
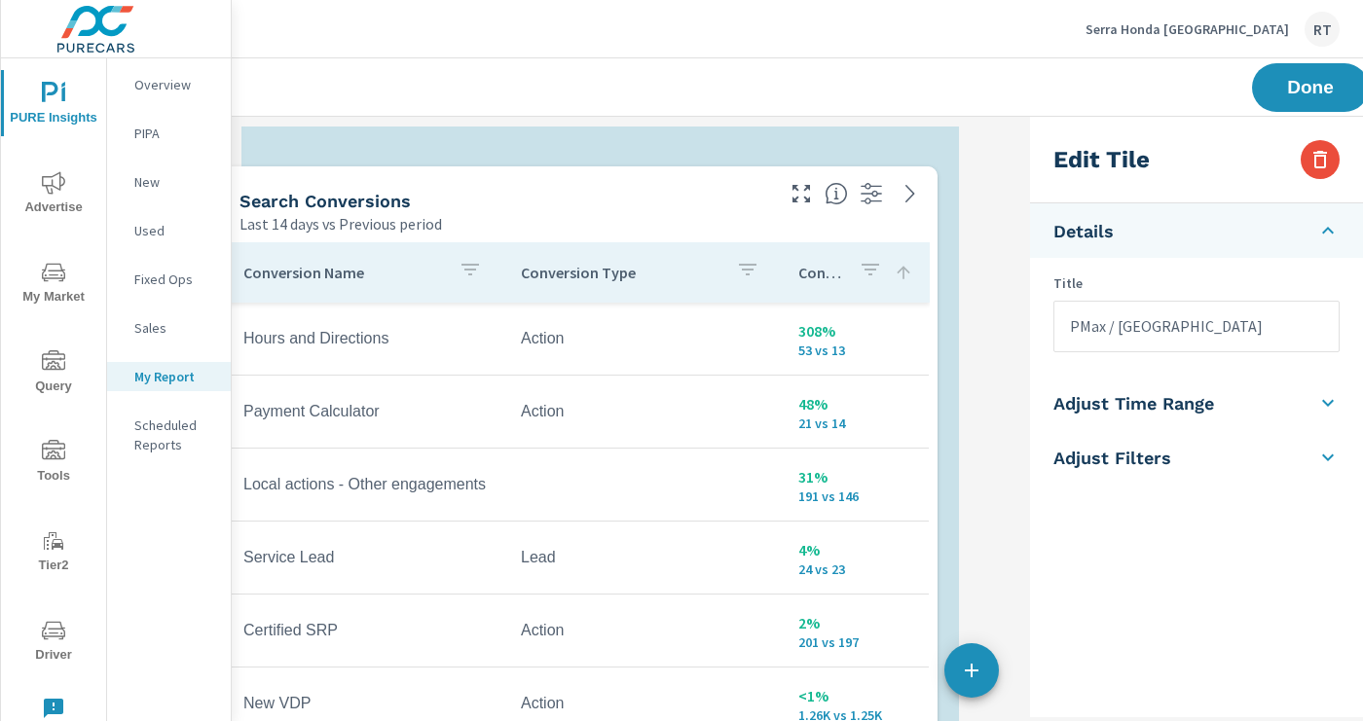
drag, startPoint x: 732, startPoint y: 273, endPoint x: 719, endPoint y: 142, distance: 131.1
click at [719, 190] on div "Search Conversions" at bounding box center [504, 201] width 531 height 22
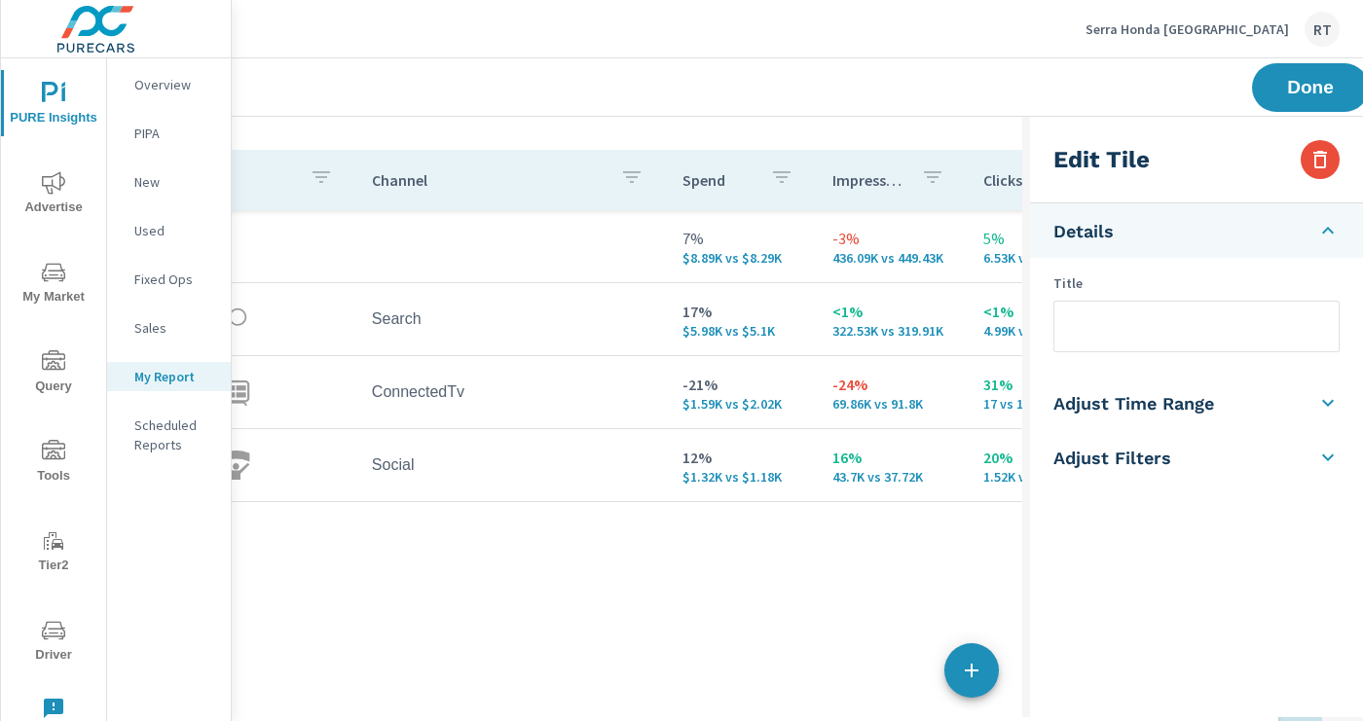
drag, startPoint x: 752, startPoint y: 460, endPoint x: 708, endPoint y: -69, distance: 531.4
click at [708, 0] on html "PURE Insights Advertise My Market Query Tools Tier2 Driver Leave Feedback Overv…" at bounding box center [681, 360] width 1363 height 721
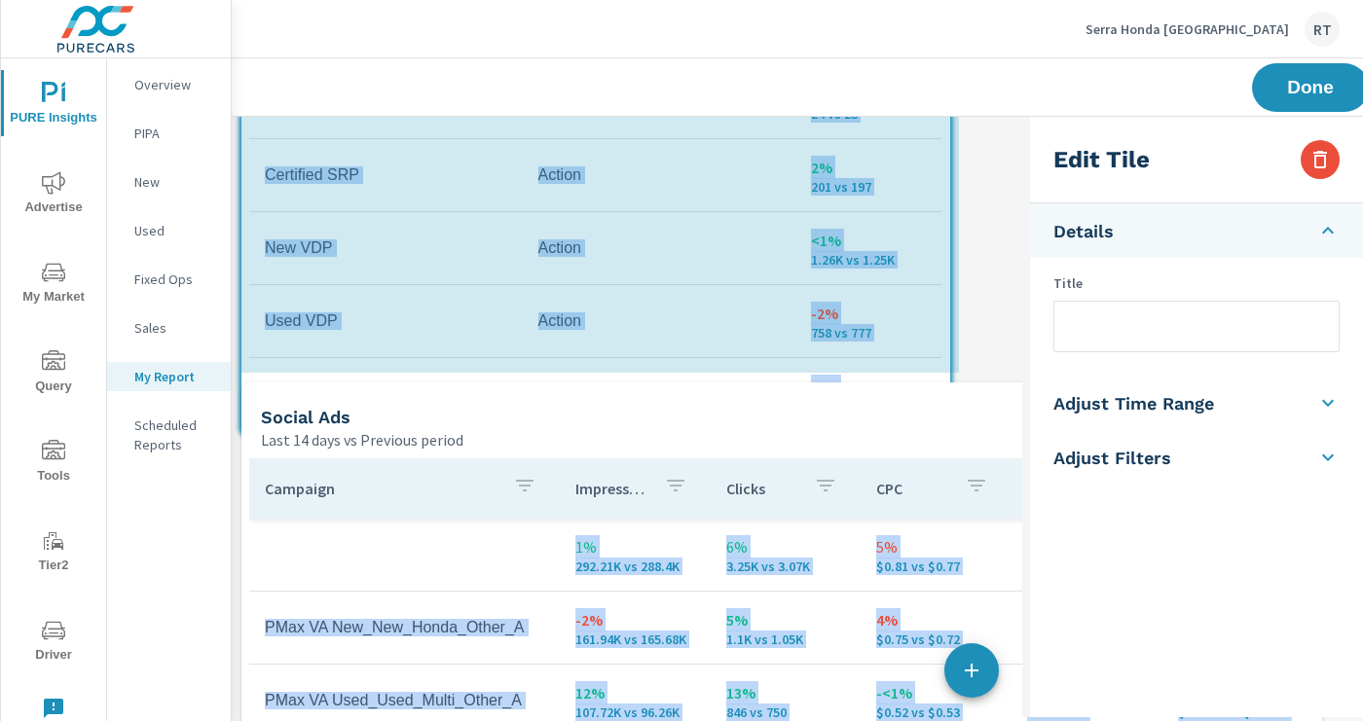
drag, startPoint x: 955, startPoint y: 595, endPoint x: 947, endPoint y: 460, distance: 134.6
click at [947, 459] on div "Paid Media Performance Last 14 days vs Previous period 7% $8.89K vs $8.29K Spen…" at bounding box center [782, 490] width 1100 height 3368
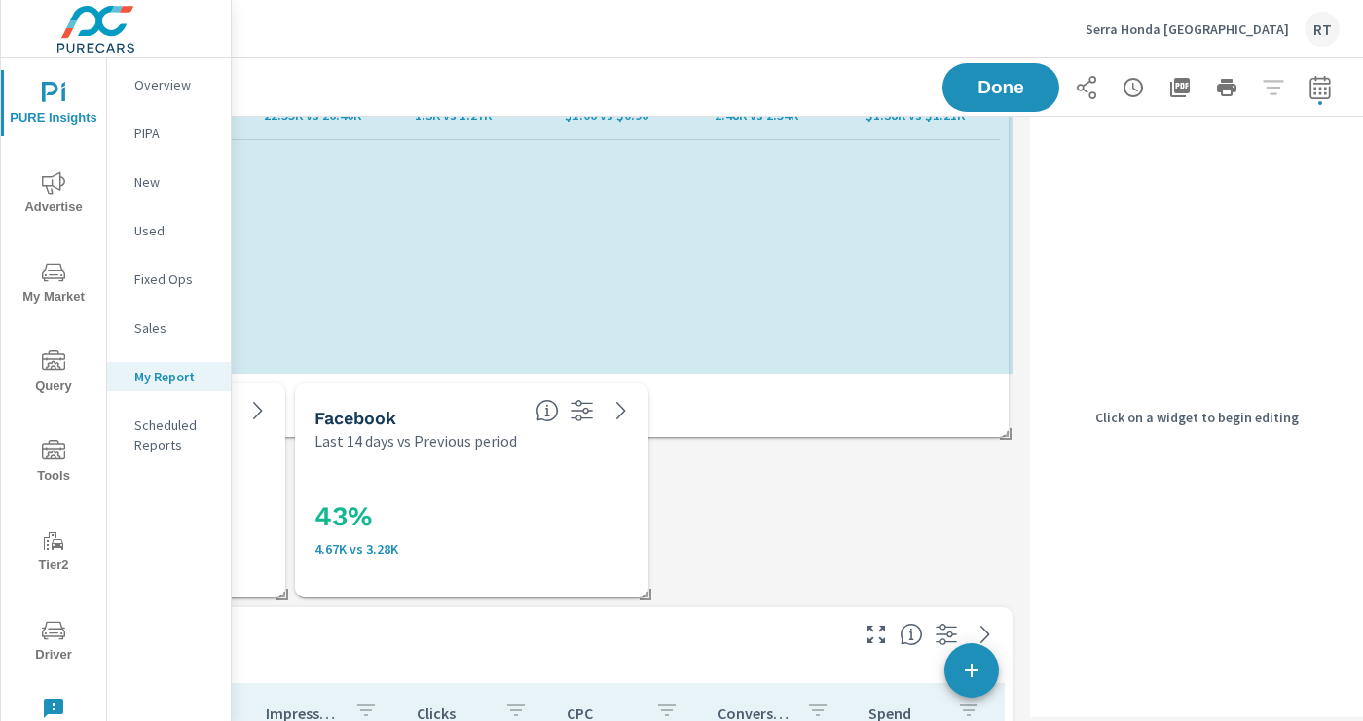
drag, startPoint x: 1007, startPoint y: 593, endPoint x: 1004, endPoint y: 439, distance: 153.8
click at [1004, 437] on span at bounding box center [998, 427] width 19 height 19
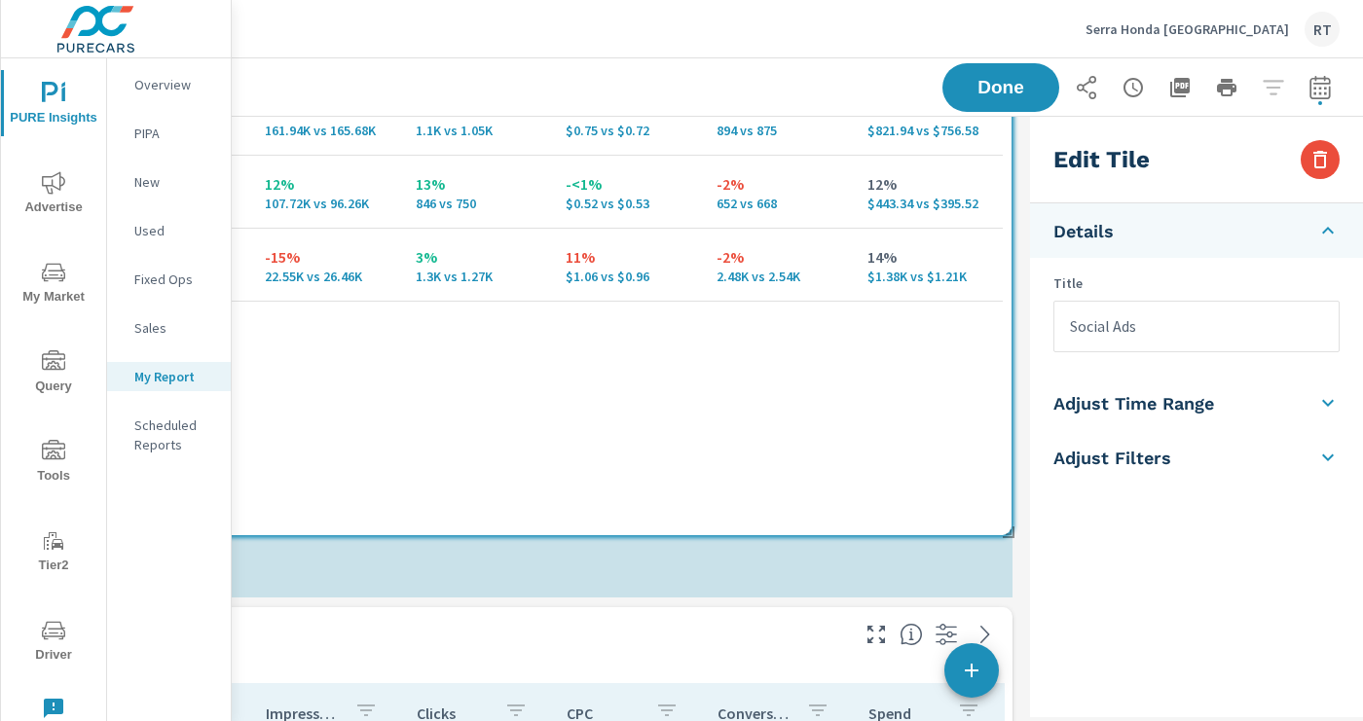
drag, startPoint x: 829, startPoint y: 338, endPoint x: 829, endPoint y: 503, distance: 165.5
click at [829, 503] on div "Campaign Impressions Clicks CPC Conversions Spend 1% 292.21K vs 288.4K 6% 3.25K…" at bounding box center [471, 238] width 1065 height 578
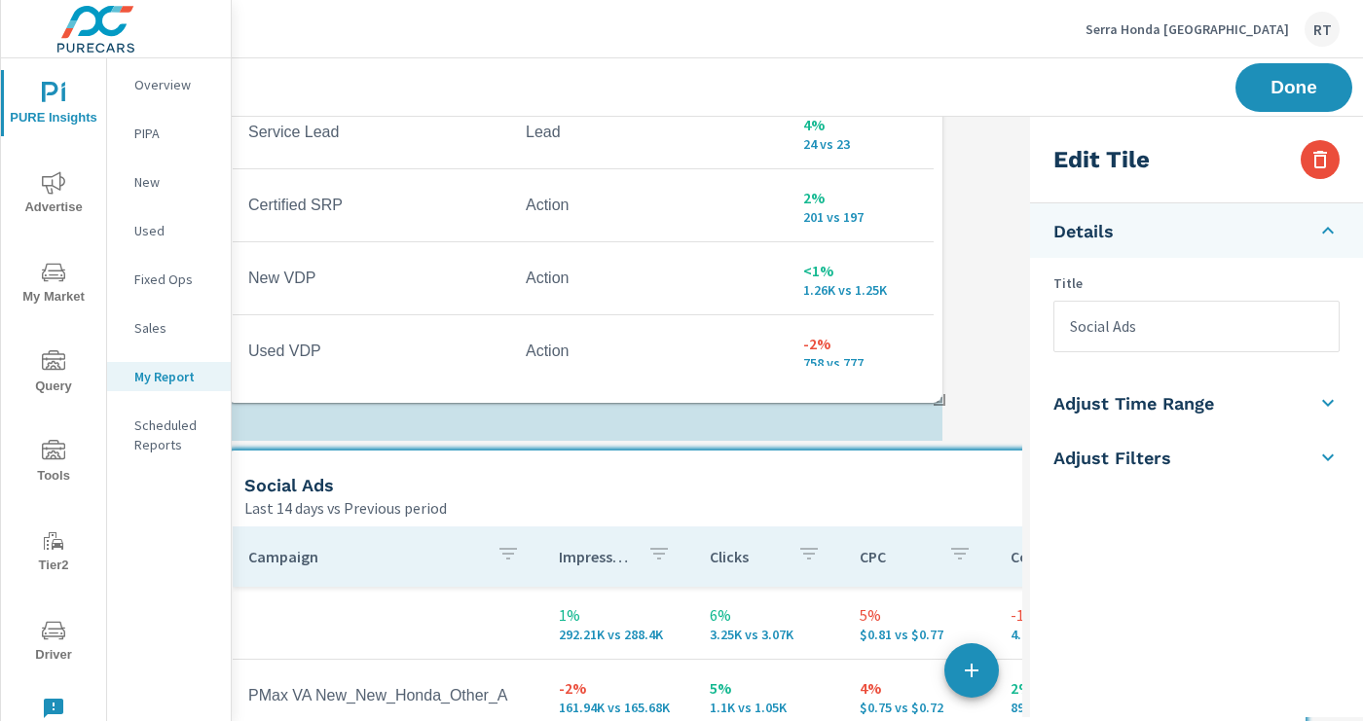
drag, startPoint x: 771, startPoint y: 204, endPoint x: 770, endPoint y: 388, distance: 184.0
click at [770, 388] on div "Conversion Name Conversion Type Conversions Hours and Directions Action 308% 53…" at bounding box center [584, 106] width 702 height 578
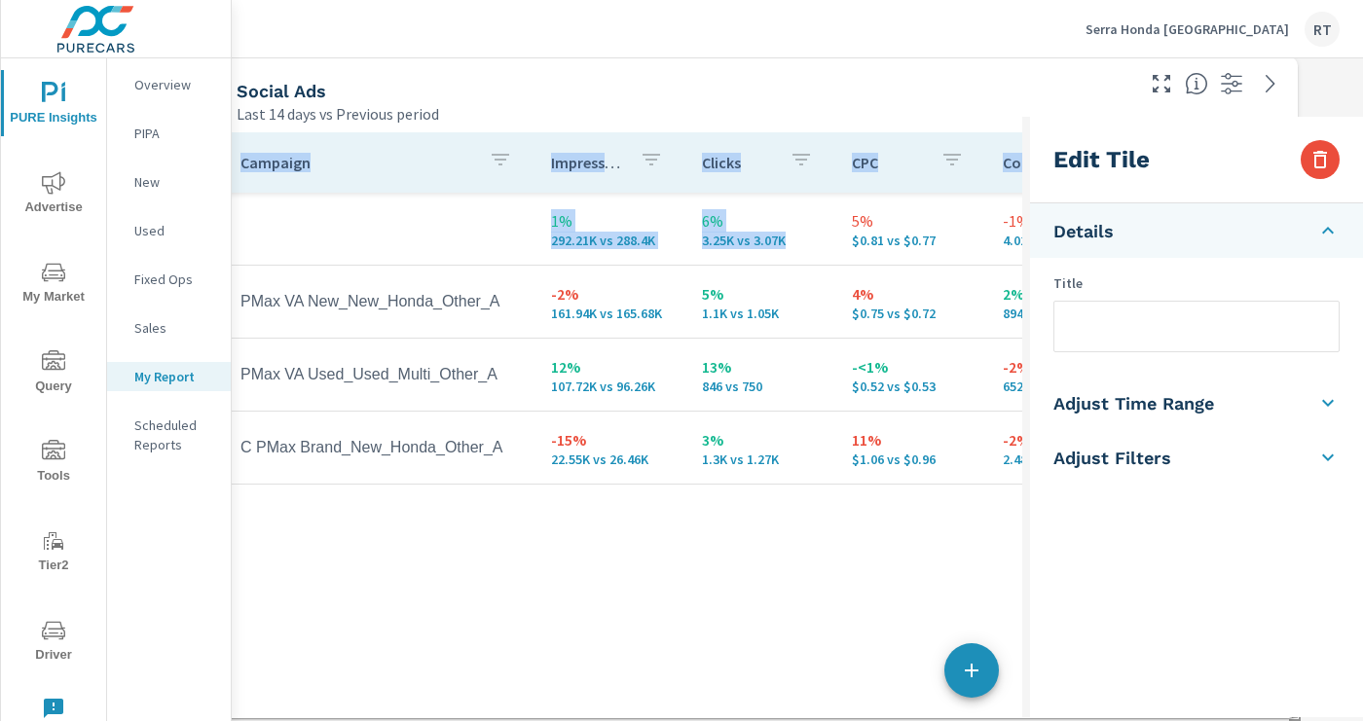
drag, startPoint x: 777, startPoint y: 366, endPoint x: 767, endPoint y: 790, distance: 423.6
click at [767, 720] on html "PURE Insights Advertise My Market Query Tools Tier2 Driver Leave Feedback Overv…" at bounding box center [681, 360] width 1363 height 721
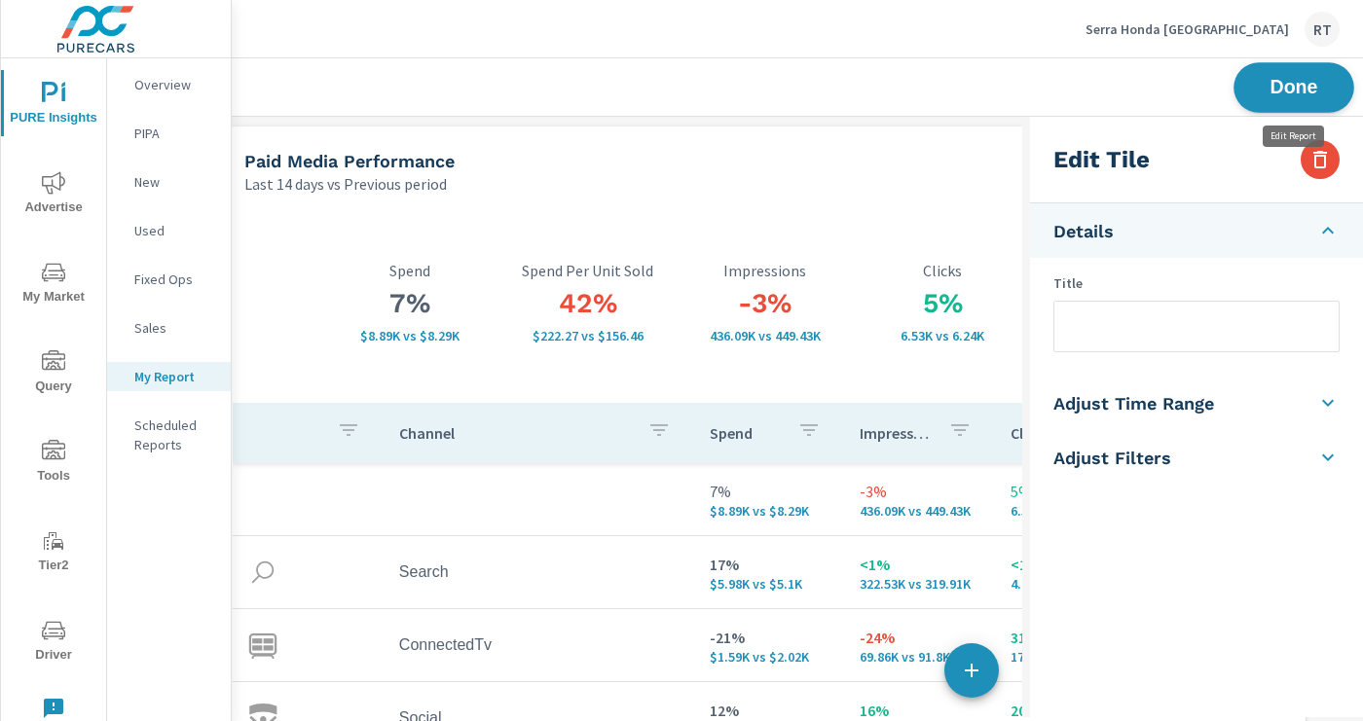
click at [1263, 88] on span "Done" at bounding box center [1294, 87] width 80 height 18
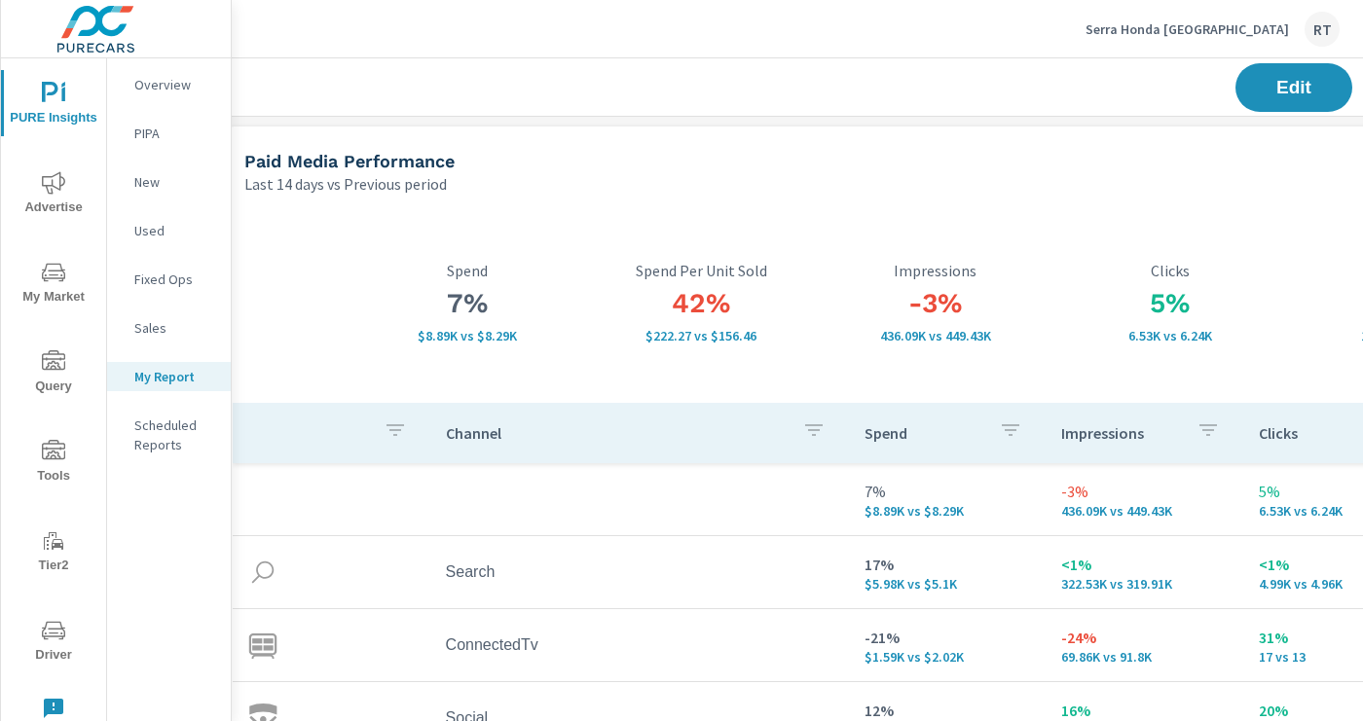
click at [1228, 29] on p "Serra Honda Brighton" at bounding box center [1186, 29] width 203 height 18
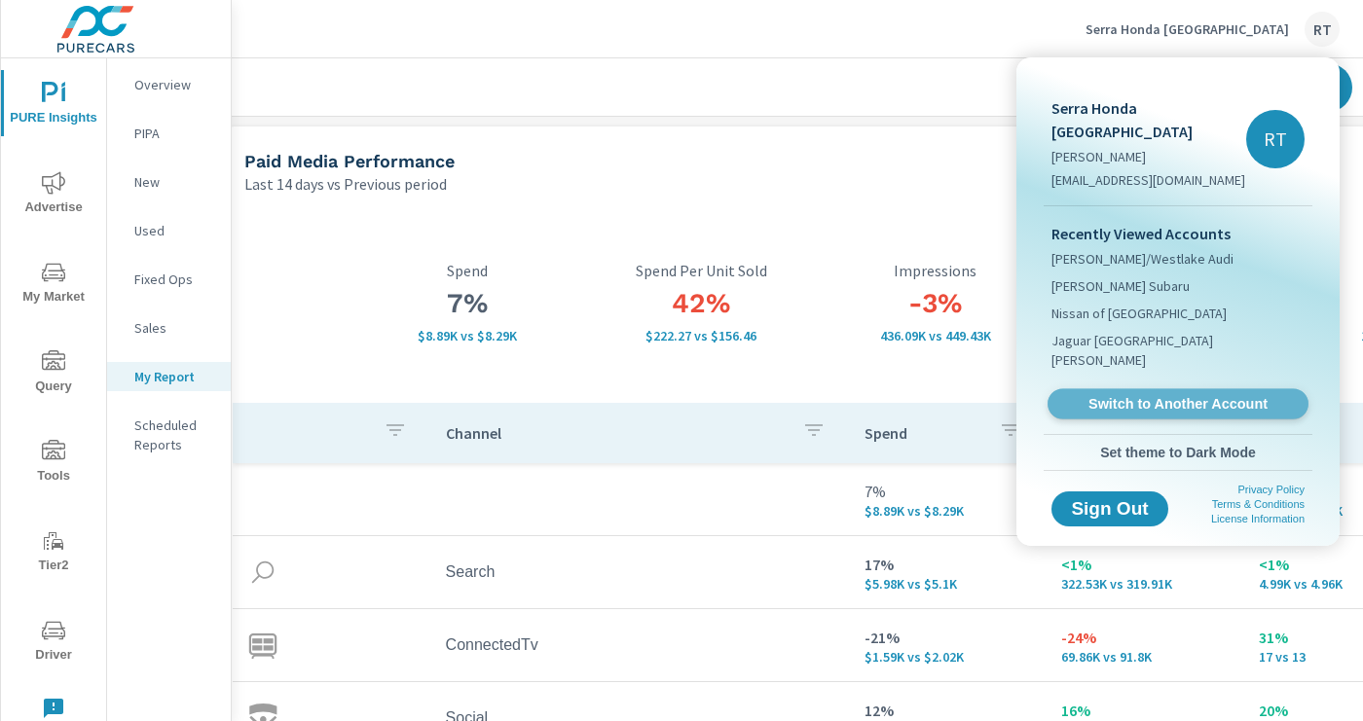
click at [1118, 395] on span "Switch to Another Account" at bounding box center [1177, 404] width 239 height 18
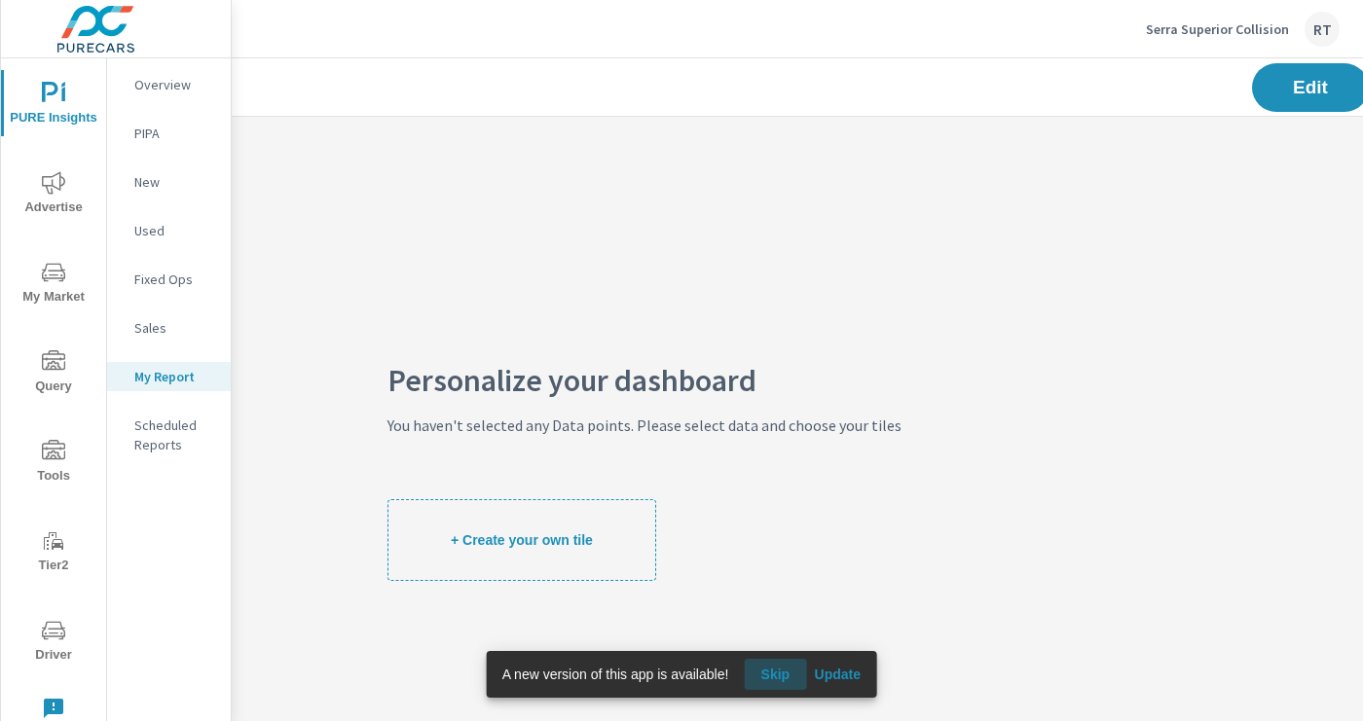
click at [783, 675] on span "Skip" at bounding box center [775, 675] width 47 height 18
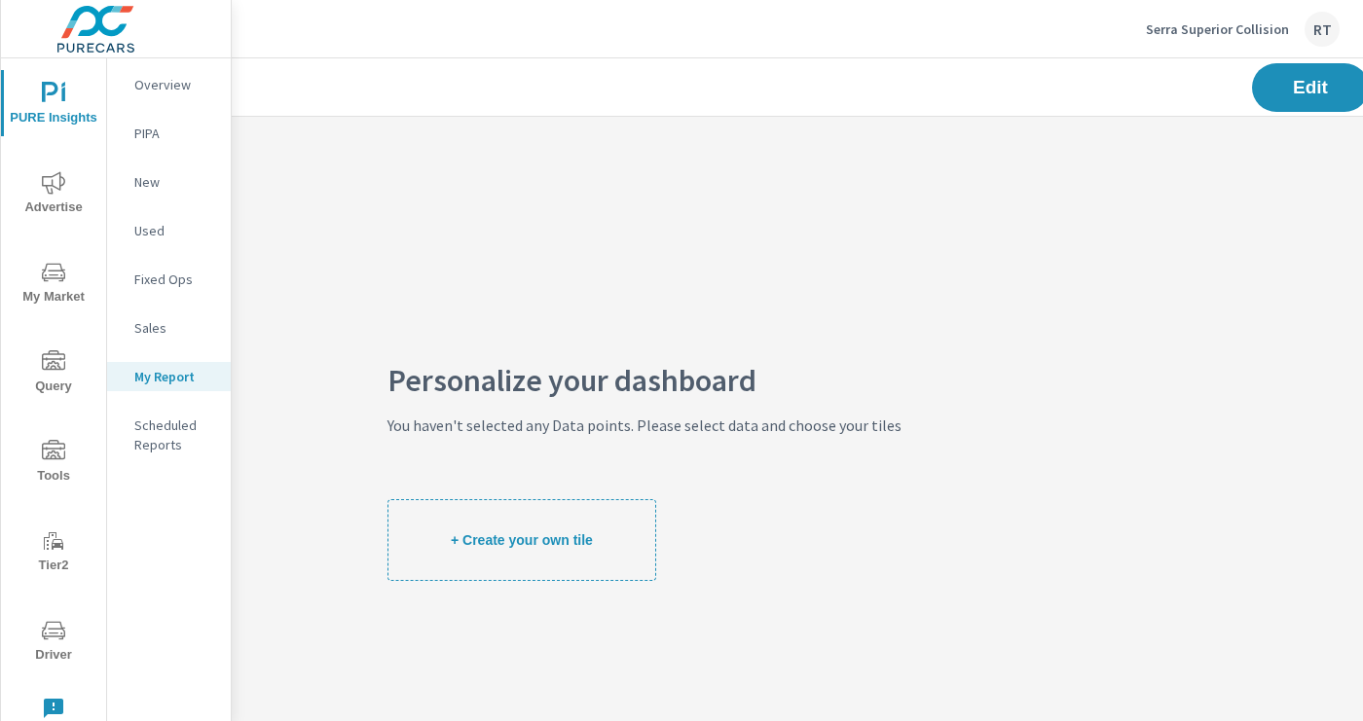
scroll to position [0, 310]
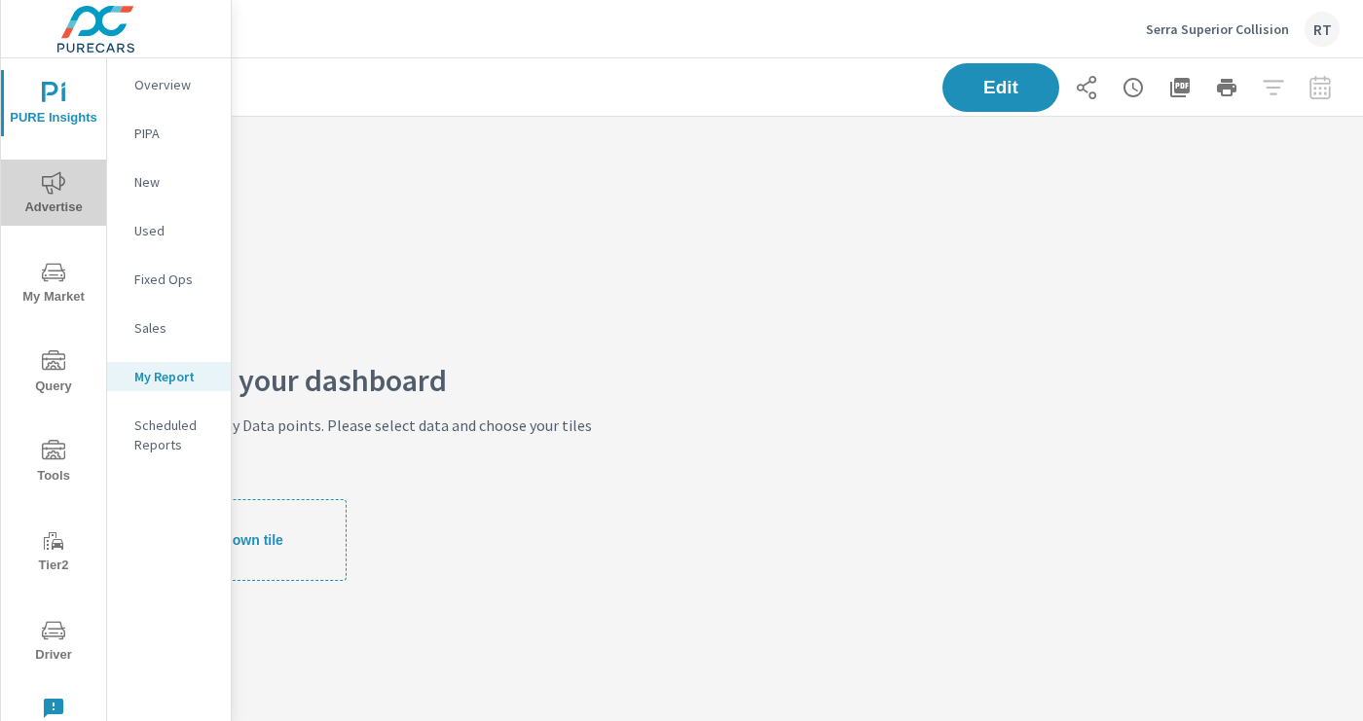
click at [65, 194] on span "Advertise" at bounding box center [53, 195] width 93 height 48
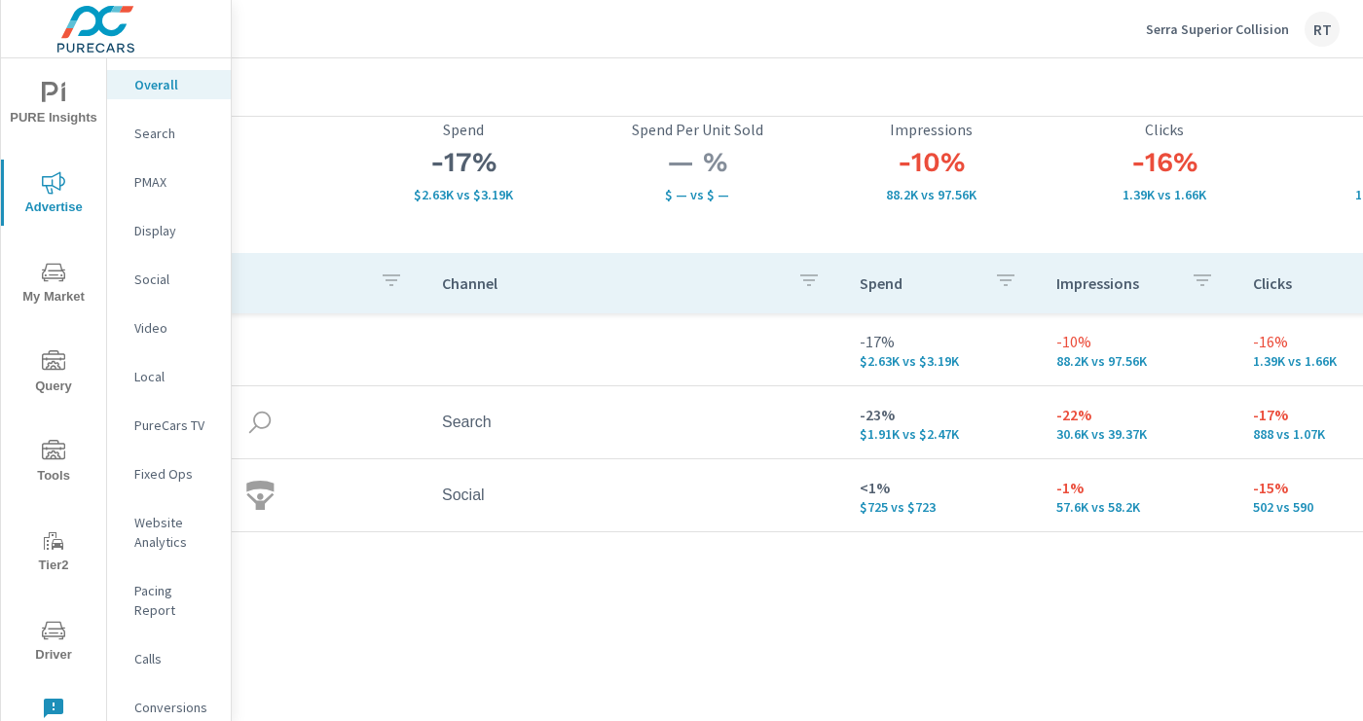
scroll to position [133, 0]
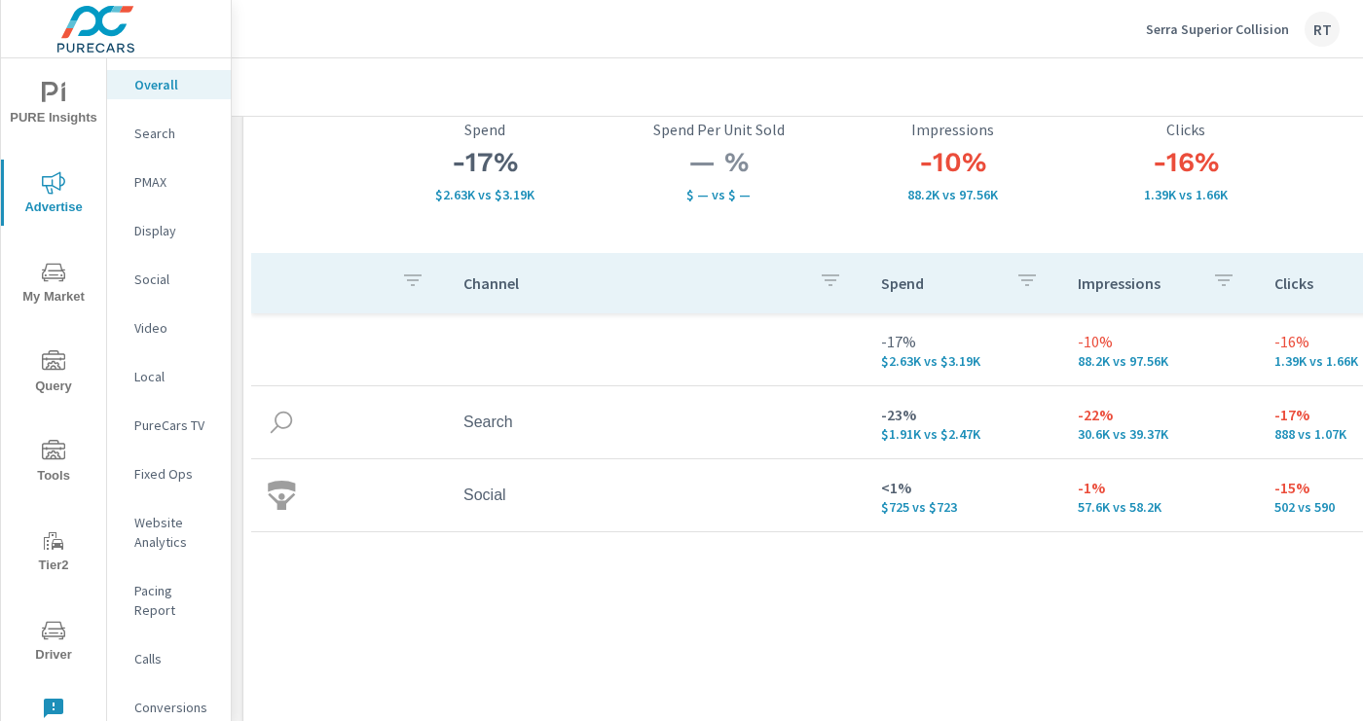
click at [161, 131] on p "Search" at bounding box center [174, 133] width 81 height 19
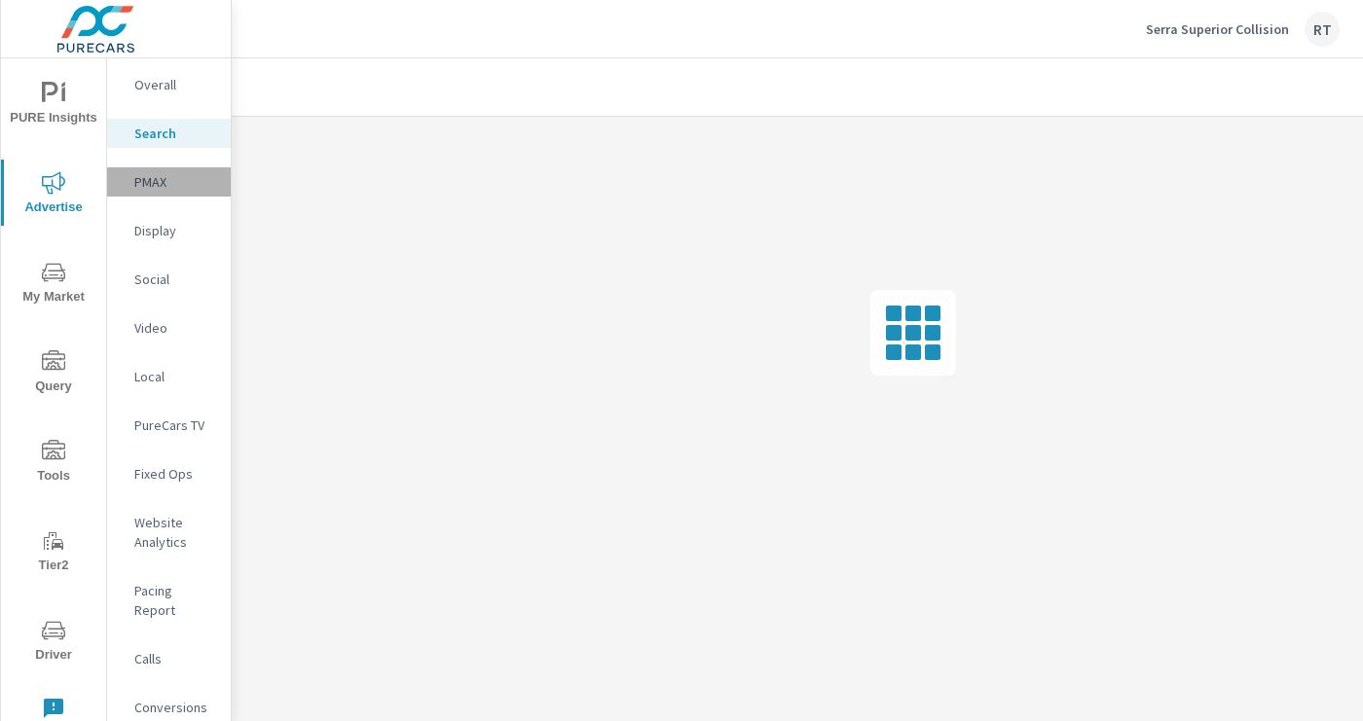
click at [152, 182] on p "PMAX" at bounding box center [174, 181] width 81 height 19
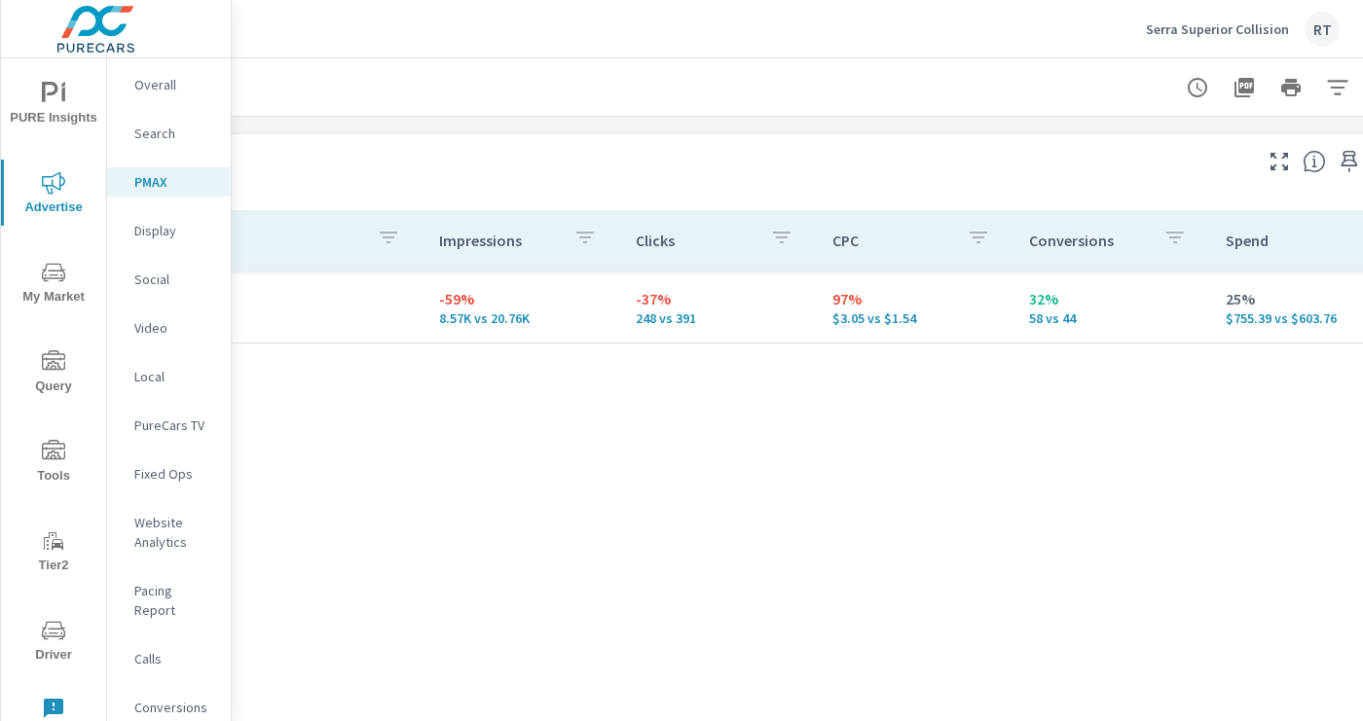
scroll to position [202, 310]
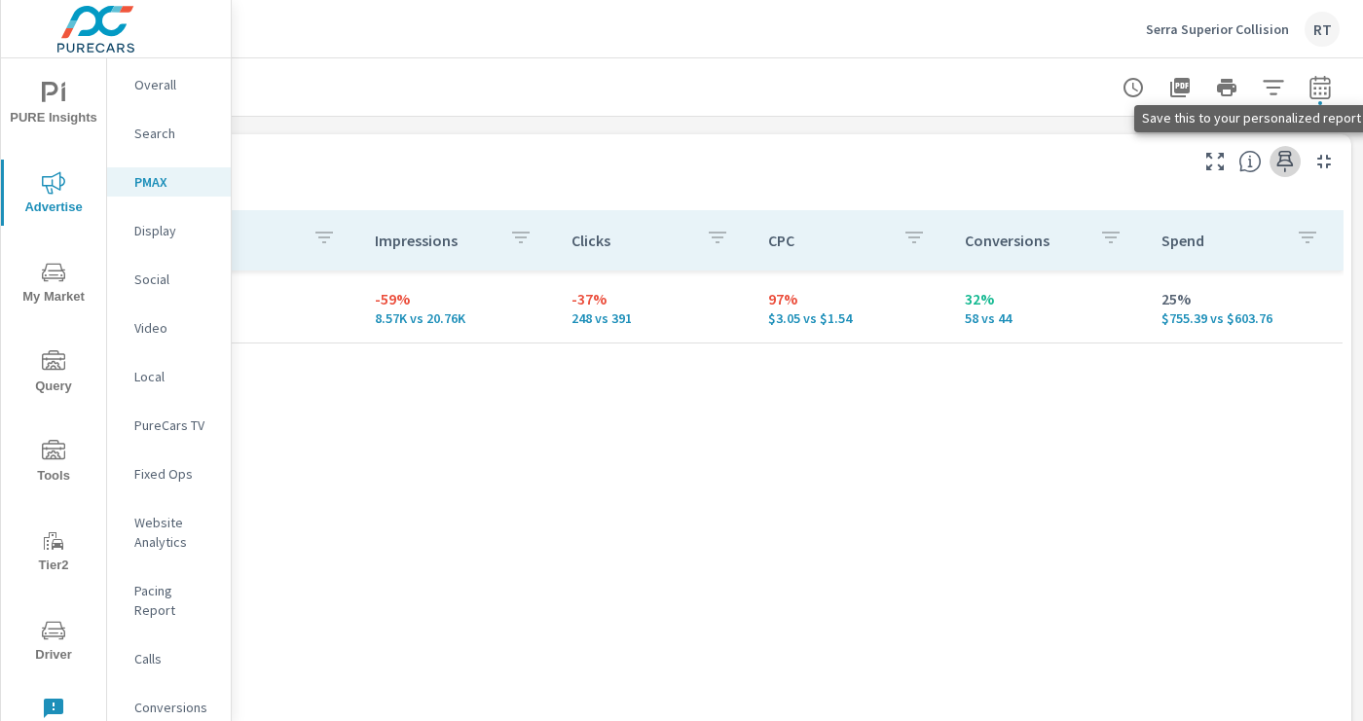
click at [1283, 164] on icon "button" at bounding box center [1284, 161] width 23 height 23
click at [151, 279] on p "Social" at bounding box center [174, 279] width 81 height 19
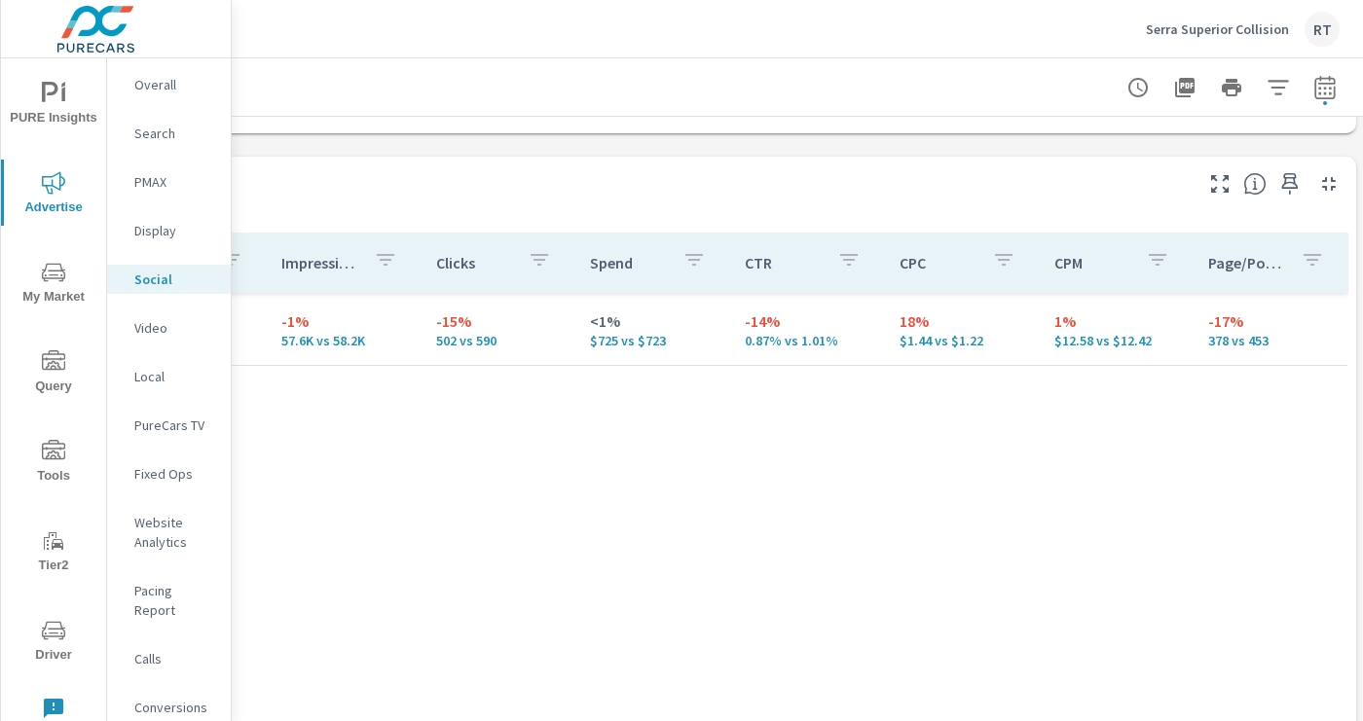
scroll to position [805, 310]
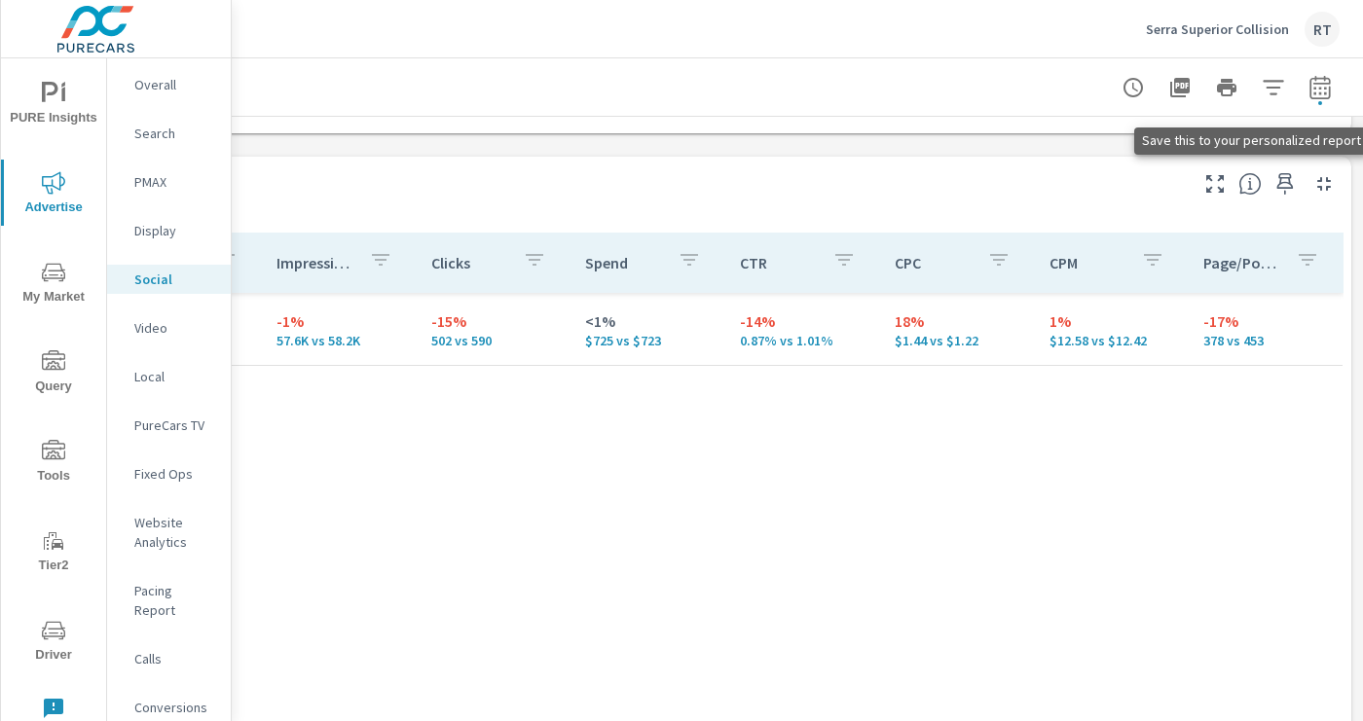
click at [1282, 183] on icon "button" at bounding box center [1284, 183] width 23 height 23
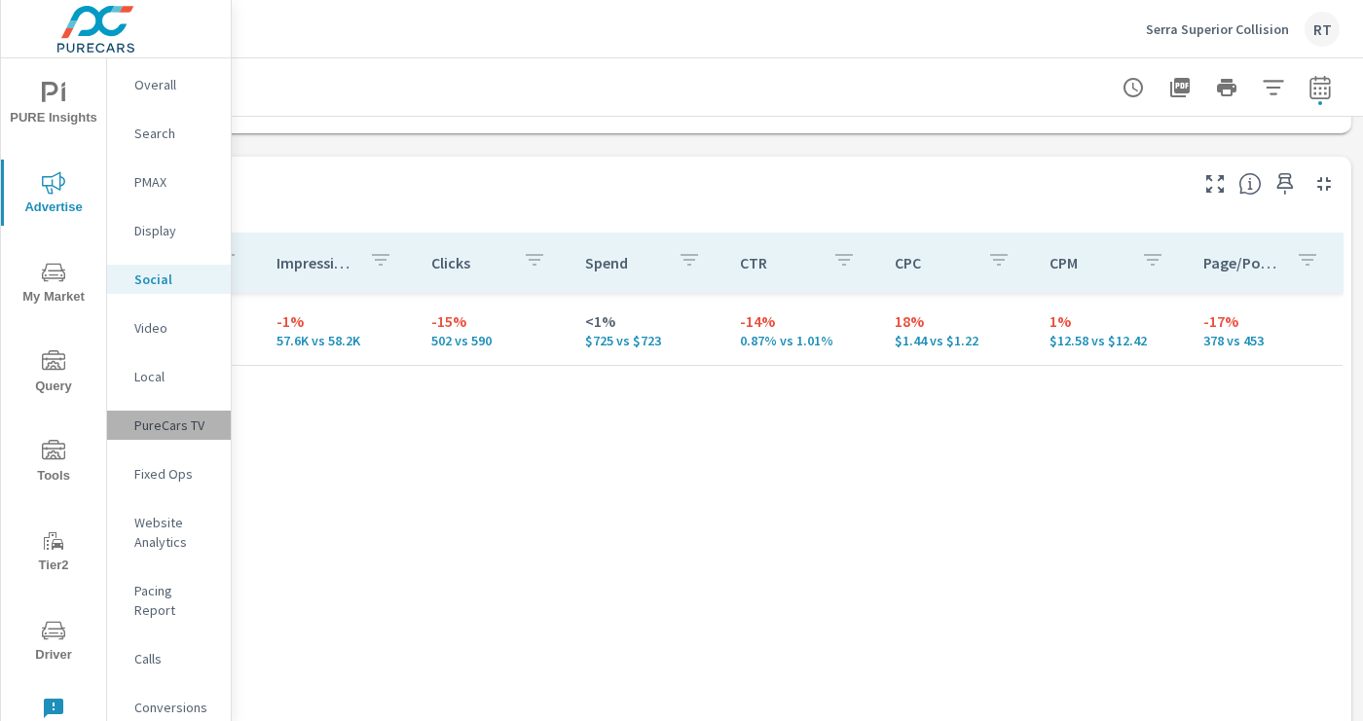
click at [172, 425] on p "PureCars TV" at bounding box center [174, 425] width 81 height 19
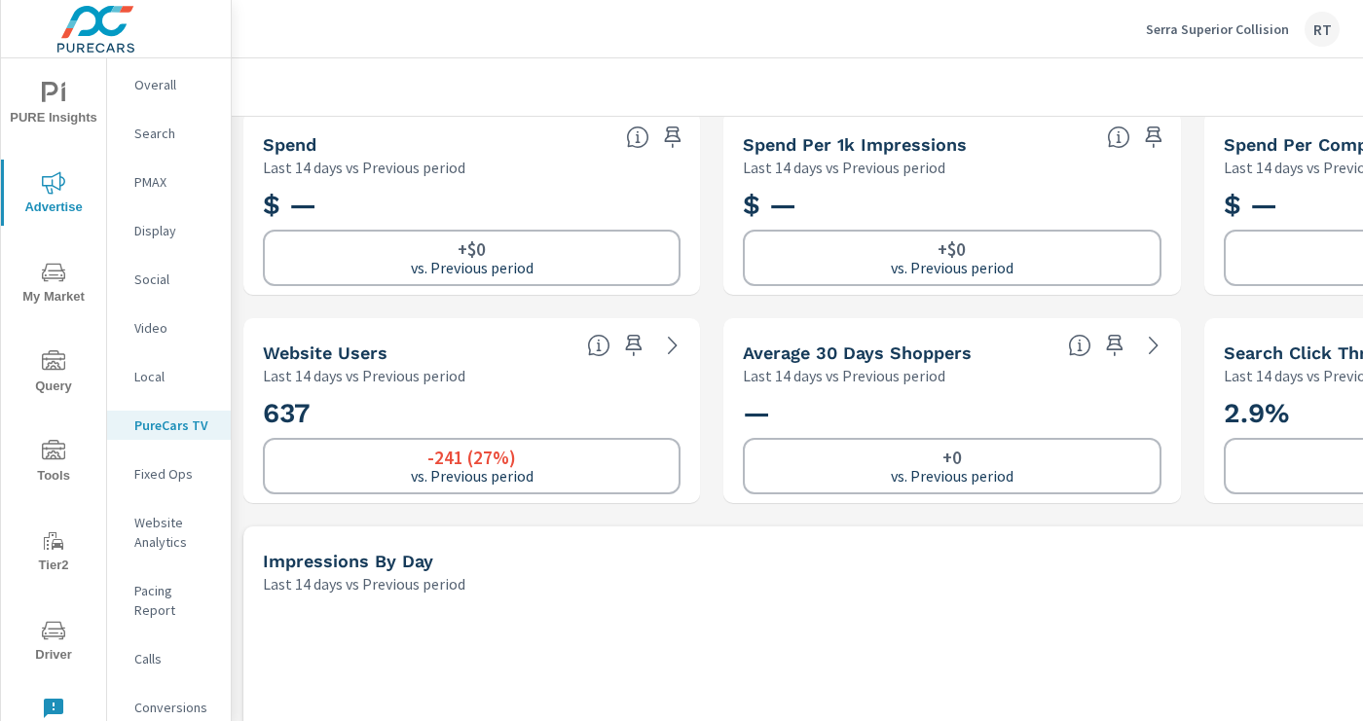
scroll to position [231, 0]
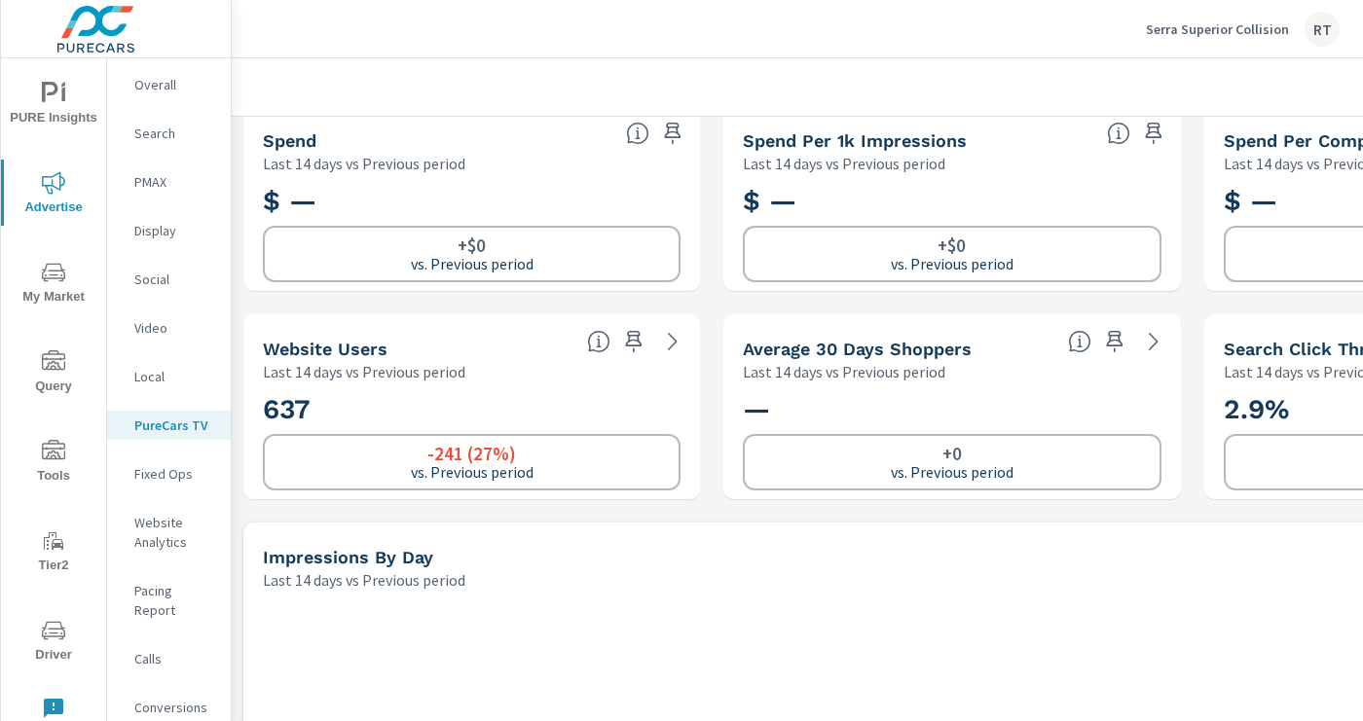
click at [155, 533] on p "Website Analytics" at bounding box center [174, 532] width 81 height 39
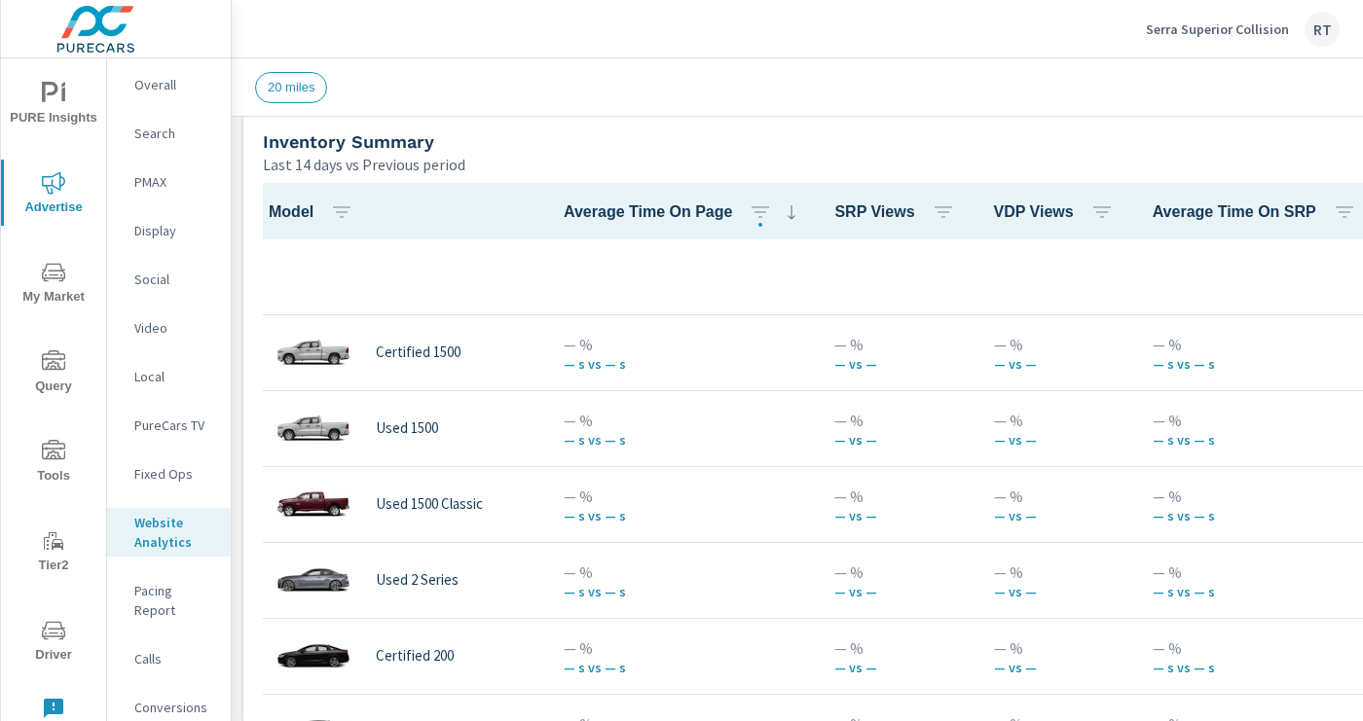
scroll to position [1, 0]
click at [181, 698] on p "Conversions" at bounding box center [174, 707] width 81 height 19
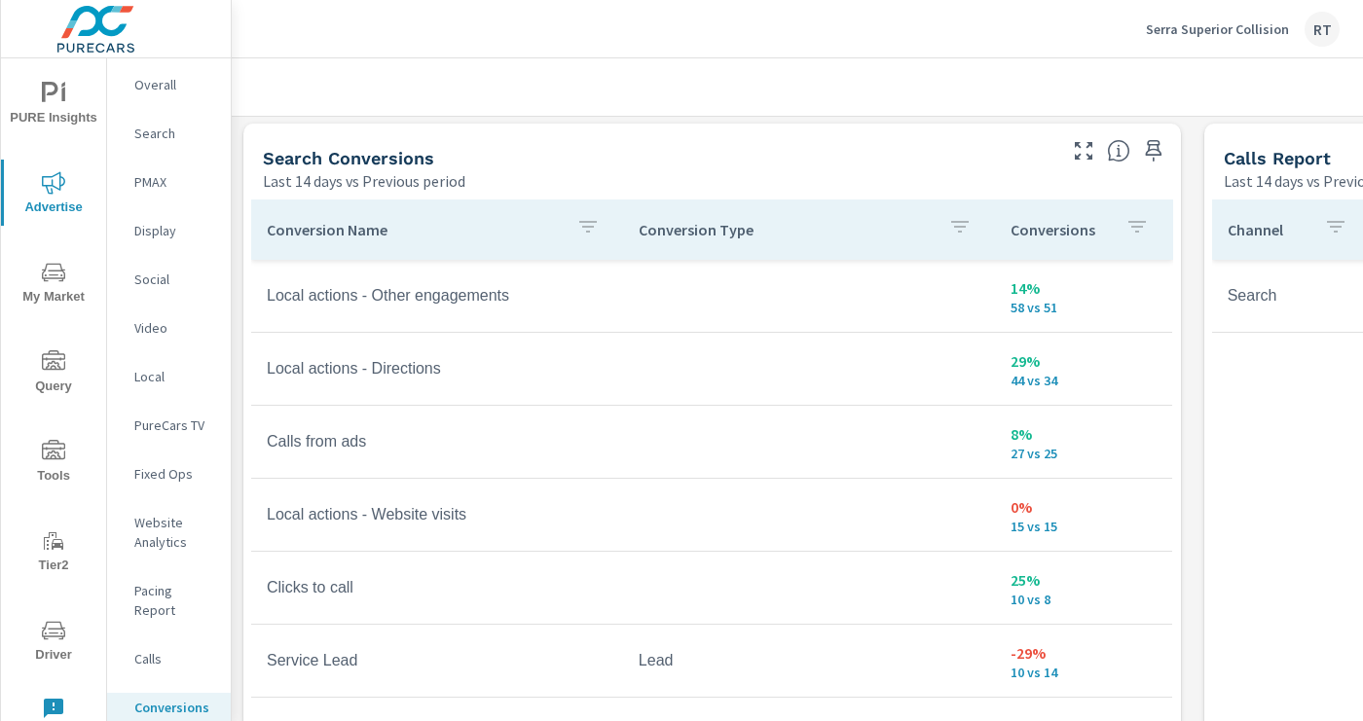
scroll to position [1013, 0]
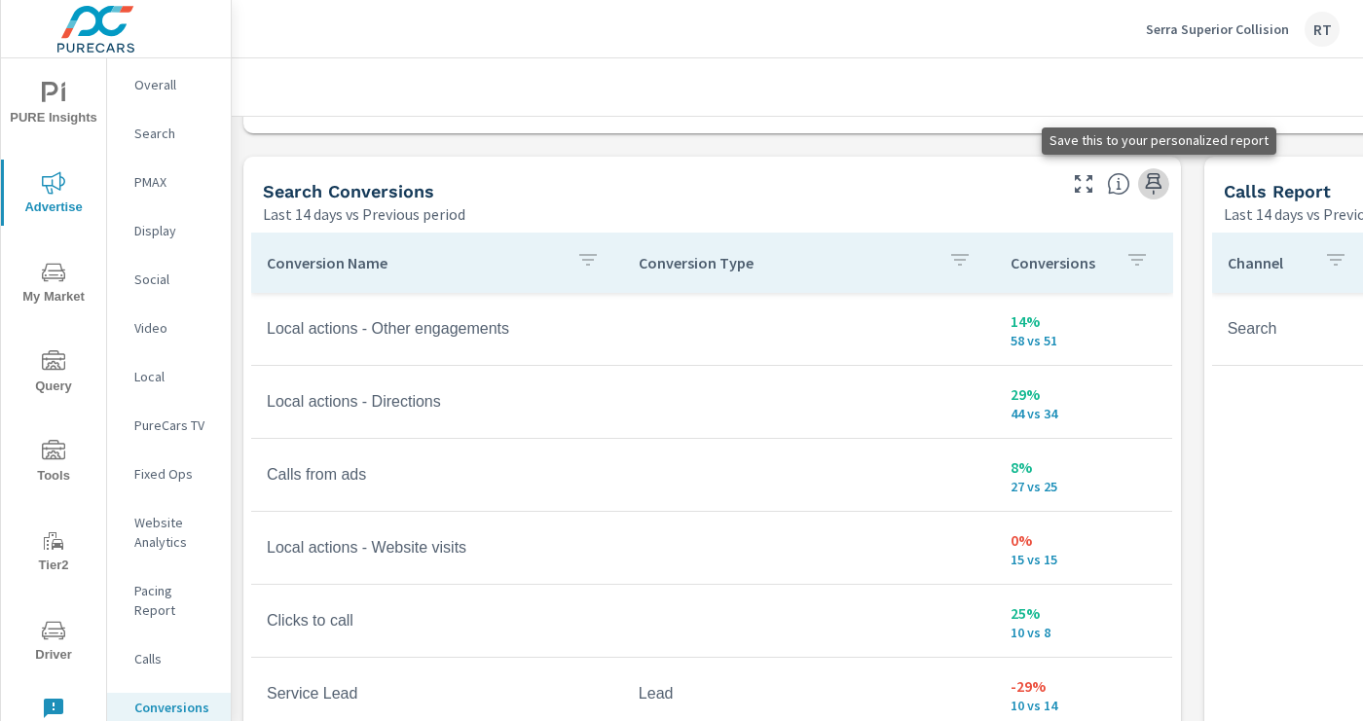
click at [1152, 181] on icon "button" at bounding box center [1153, 183] width 23 height 23
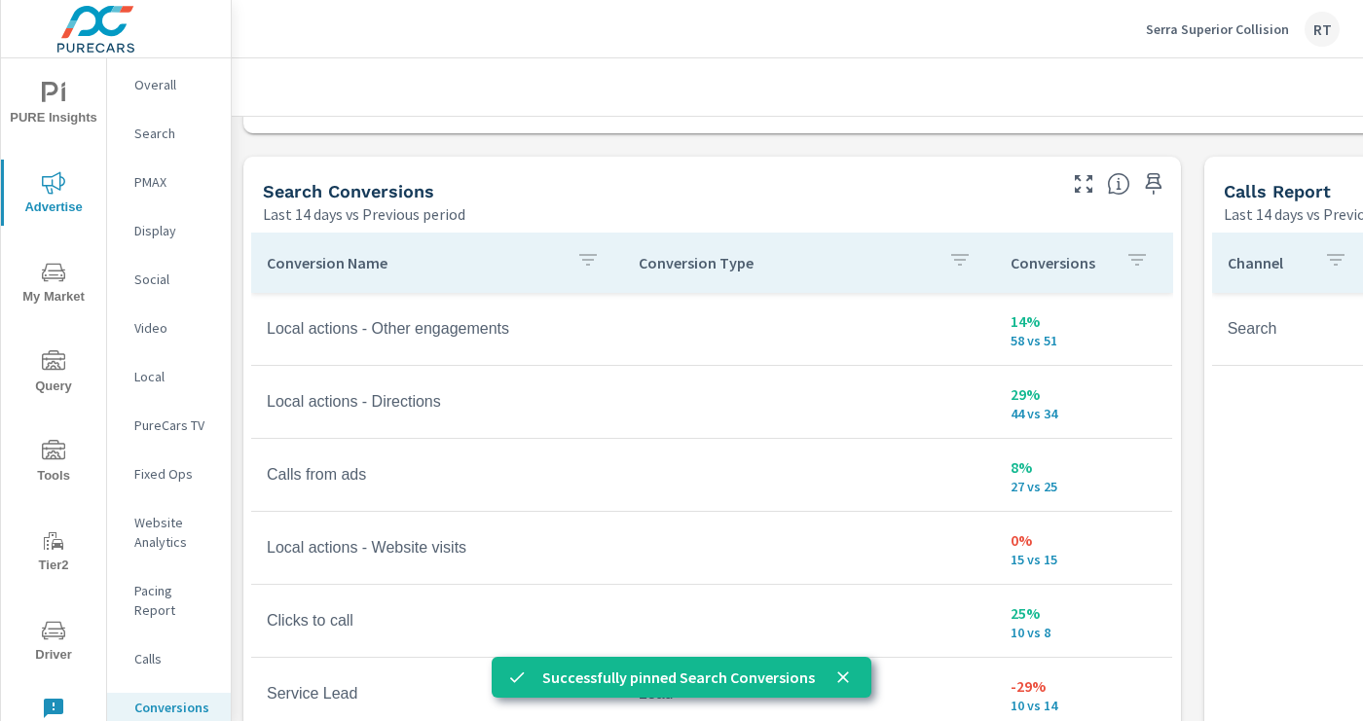
click at [155, 130] on p "Search" at bounding box center [174, 133] width 81 height 19
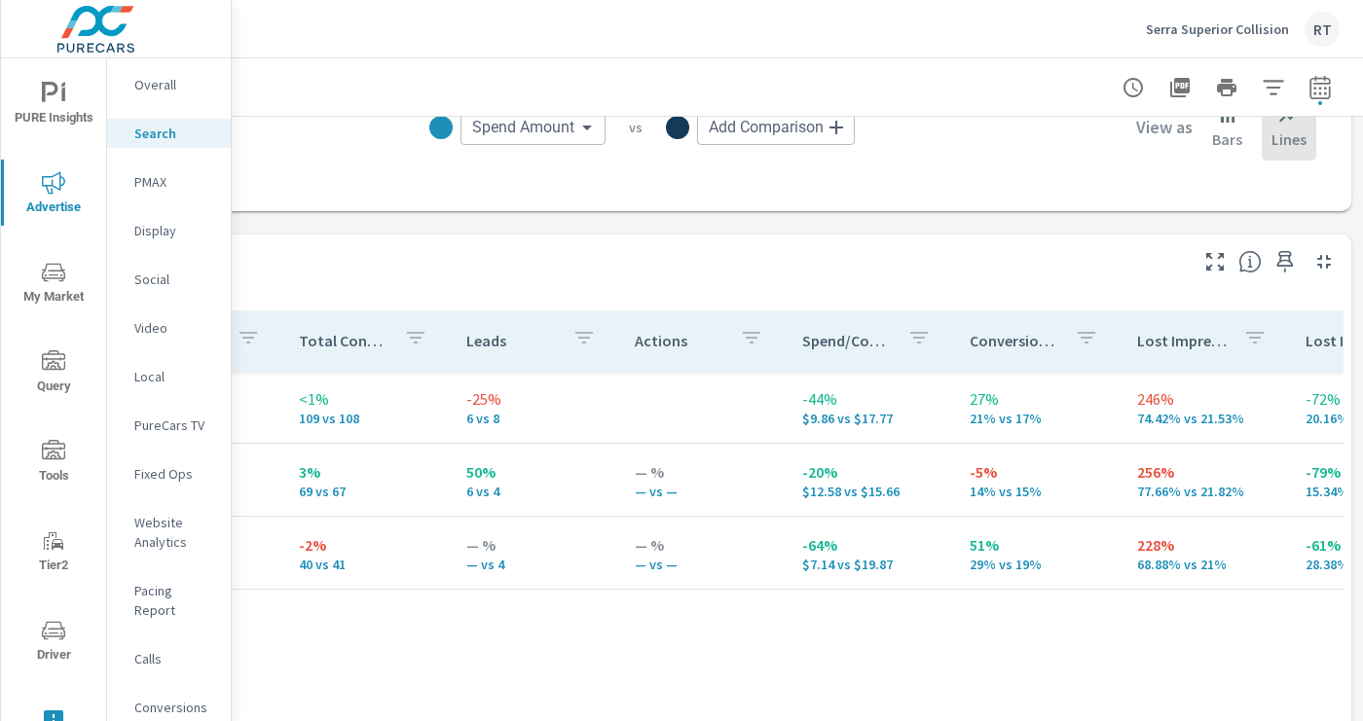
scroll to position [0, 1098]
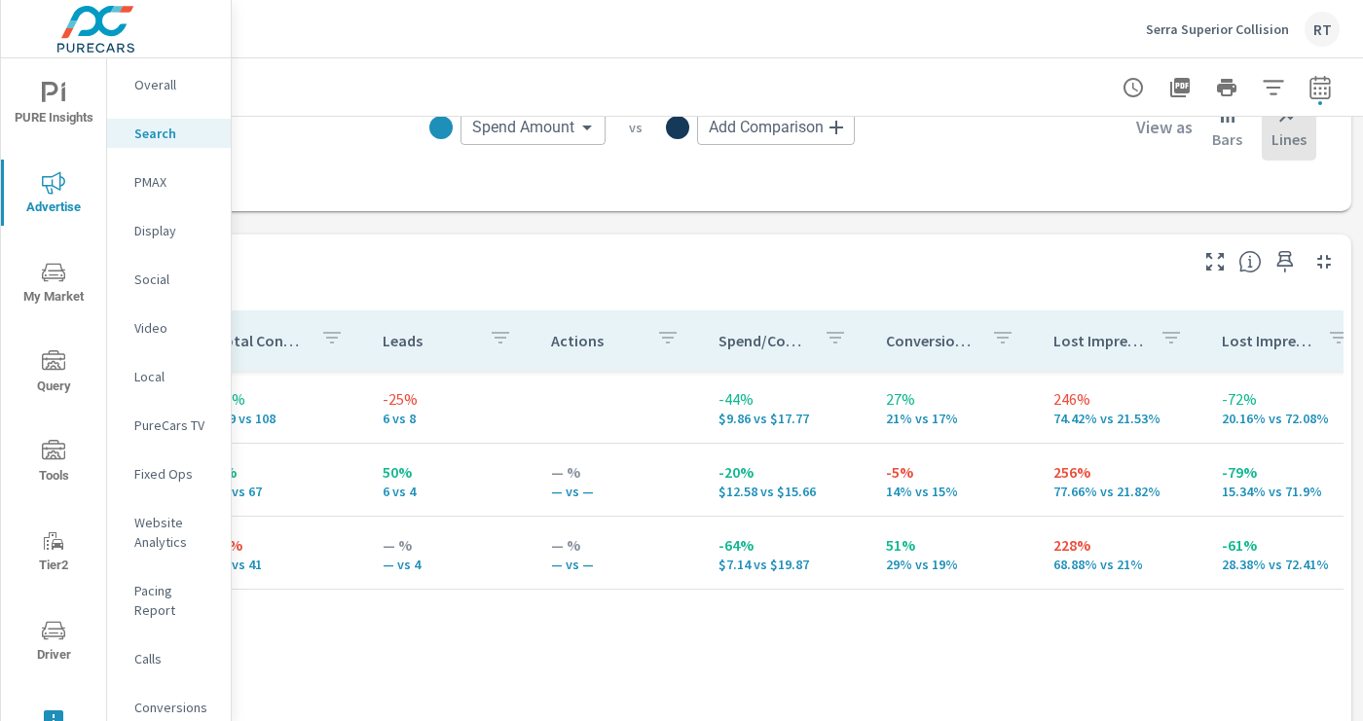
click at [1295, 262] on icon "button" at bounding box center [1284, 261] width 23 height 23
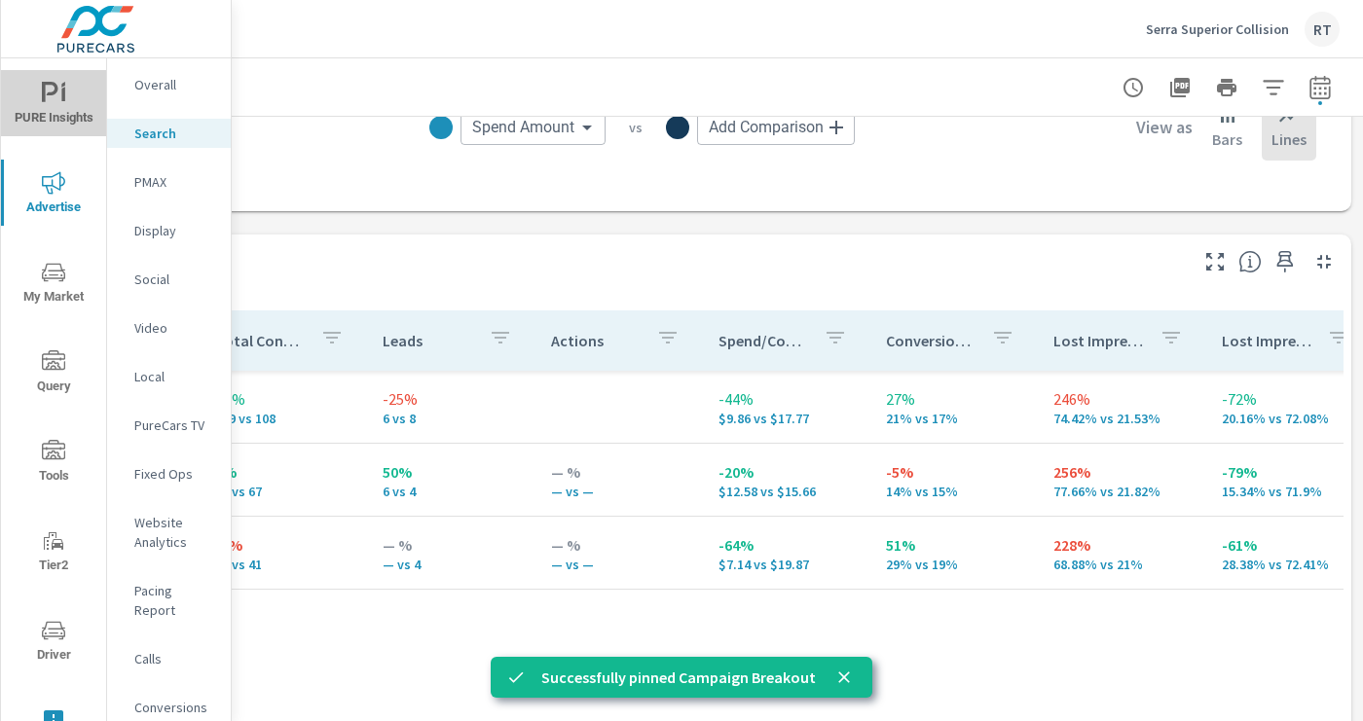
click at [53, 112] on span "PURE Insights" at bounding box center [53, 106] width 93 height 48
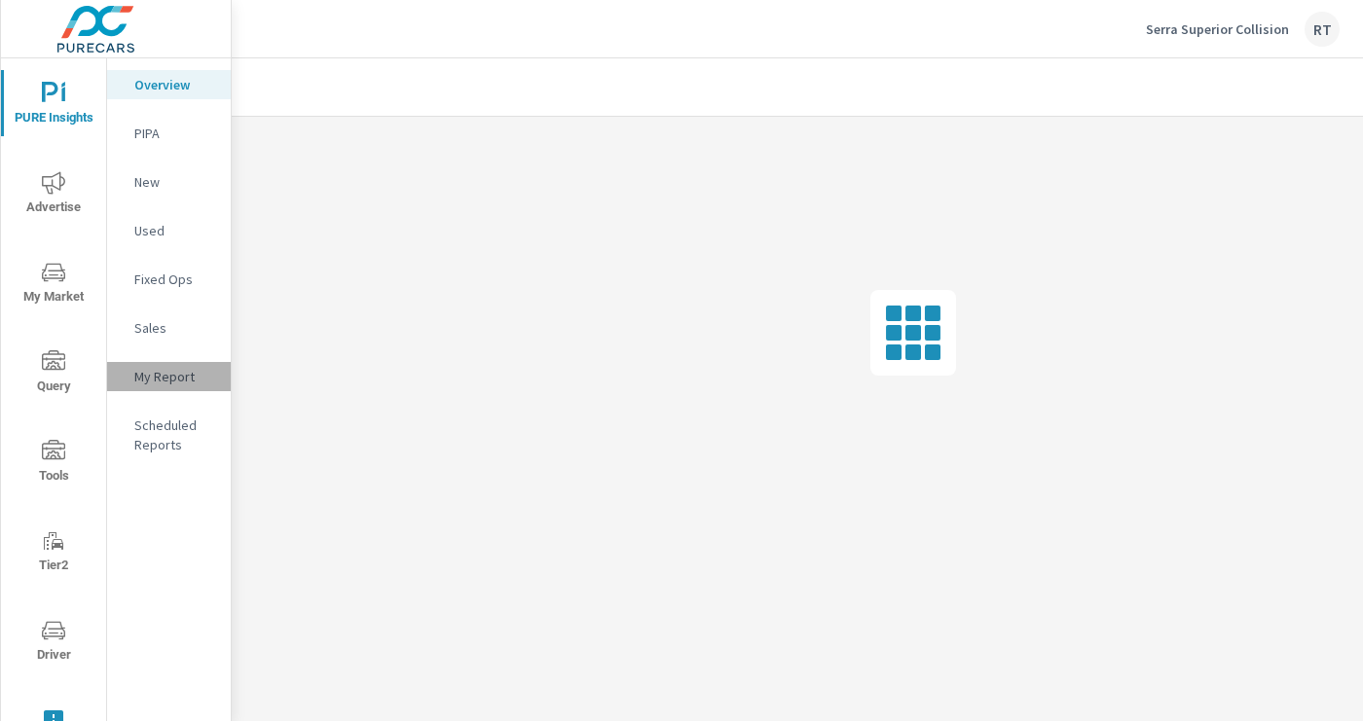
click at [182, 377] on p "My Report" at bounding box center [174, 376] width 81 height 19
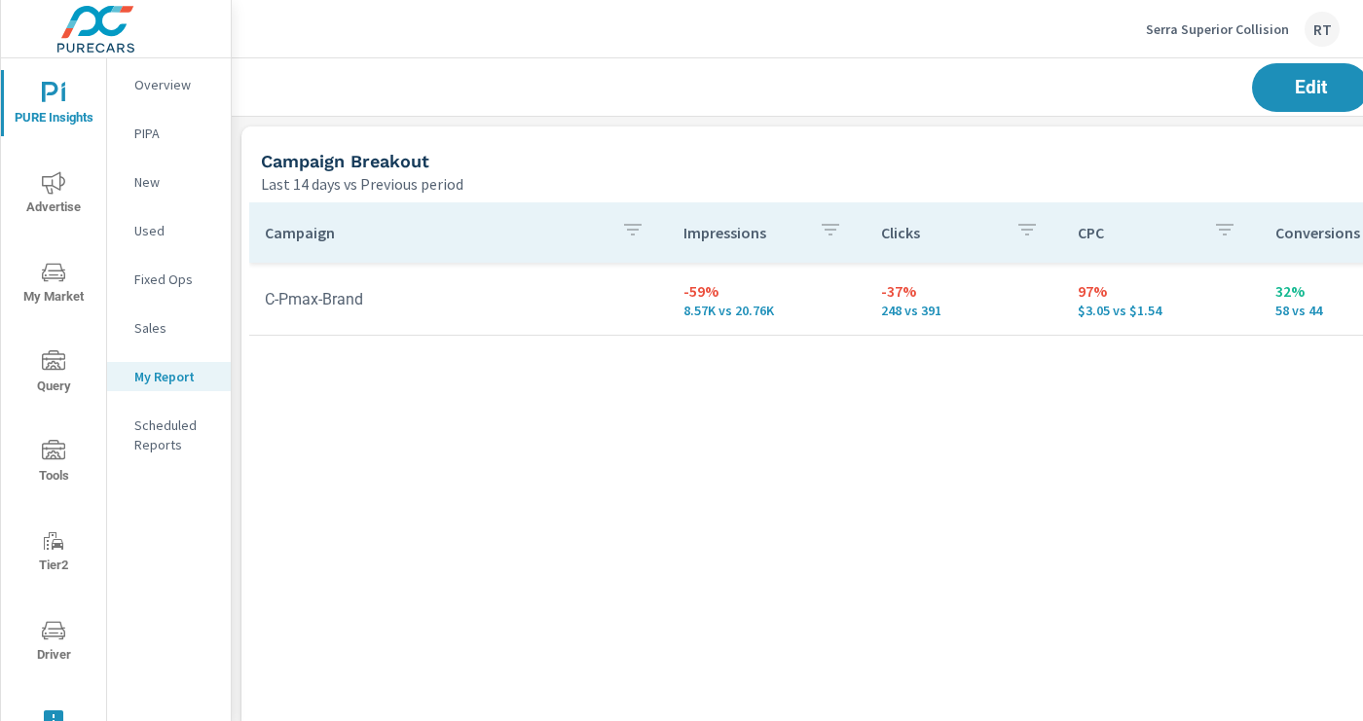
scroll to position [3593, 1442]
click at [1270, 92] on span "Edit" at bounding box center [1310, 87] width 80 height 18
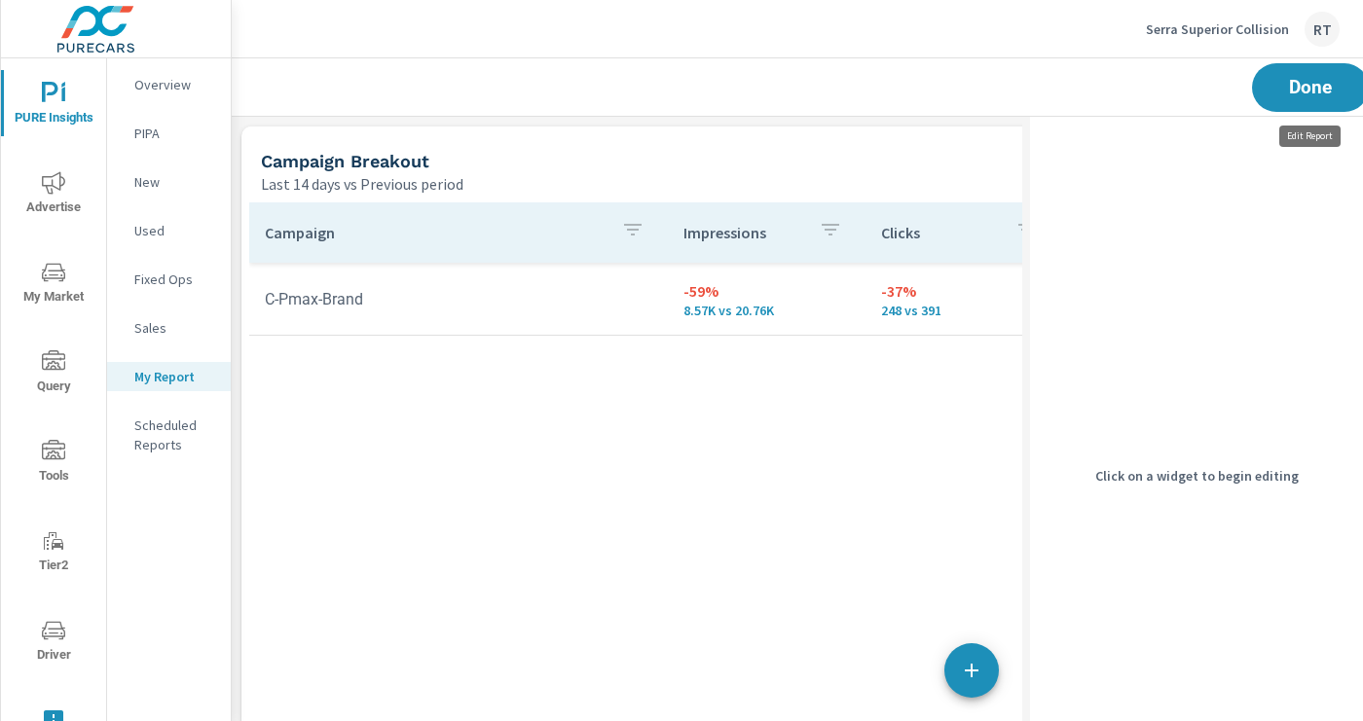
scroll to position [3593, 1101]
click at [808, 437] on div "Campaign Impressions Clicks CPC Conversions Spend C-Pmax-Brand -59% 8.57K vs 20…" at bounding box center [781, 588] width 1065 height 773
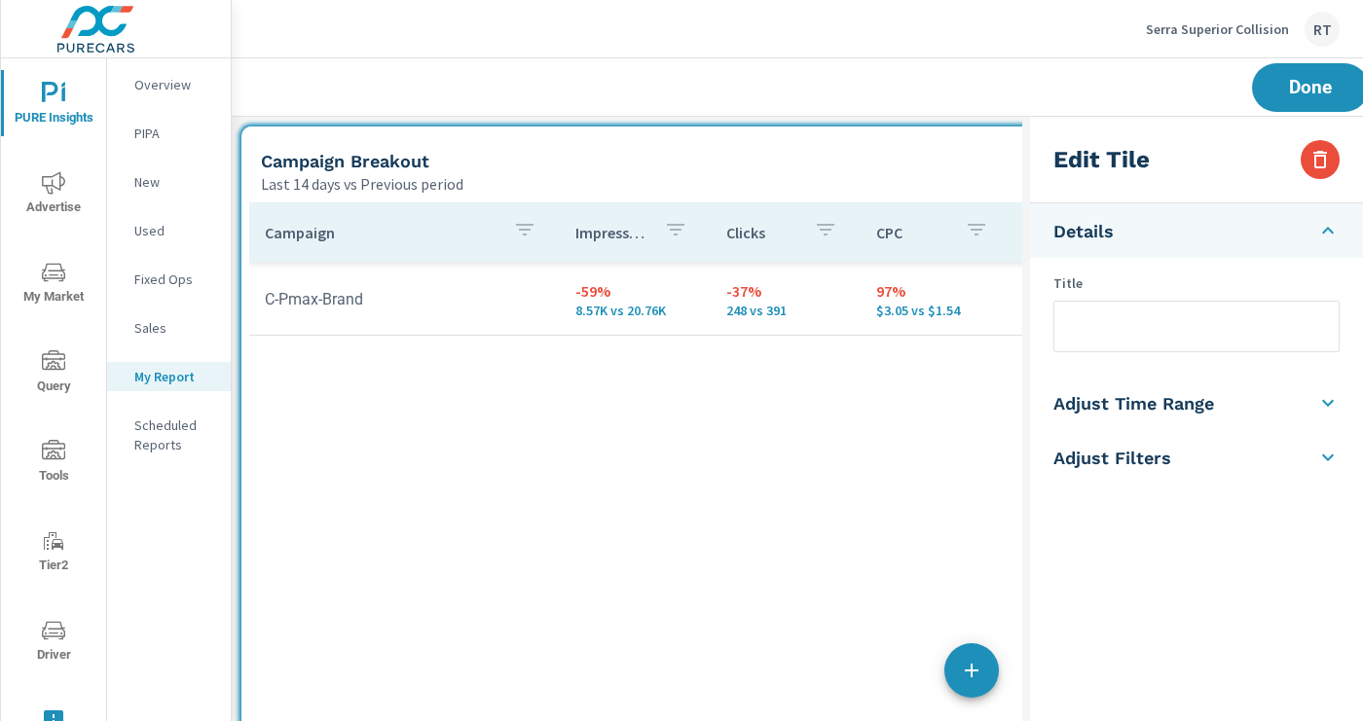
click at [1110, 312] on input "text" at bounding box center [1196, 327] width 284 height 50
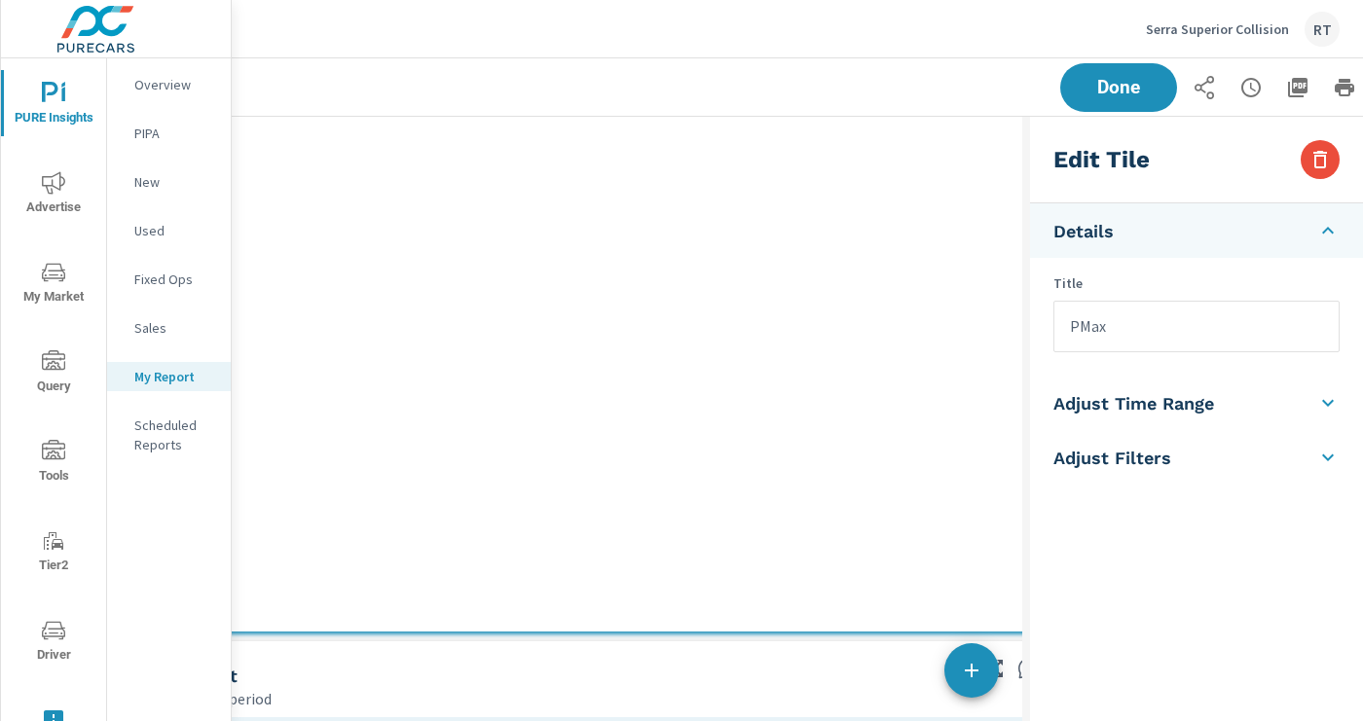
scroll to position [381, 310]
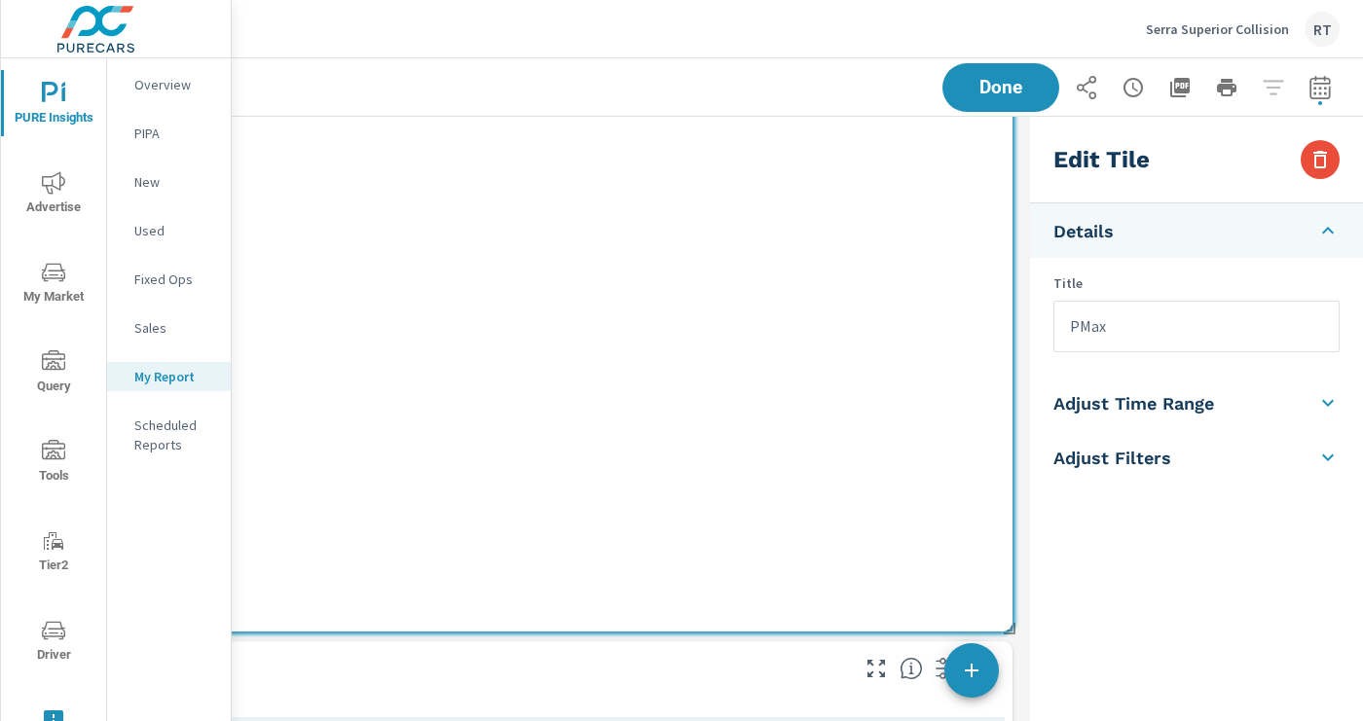
type input "PMax"
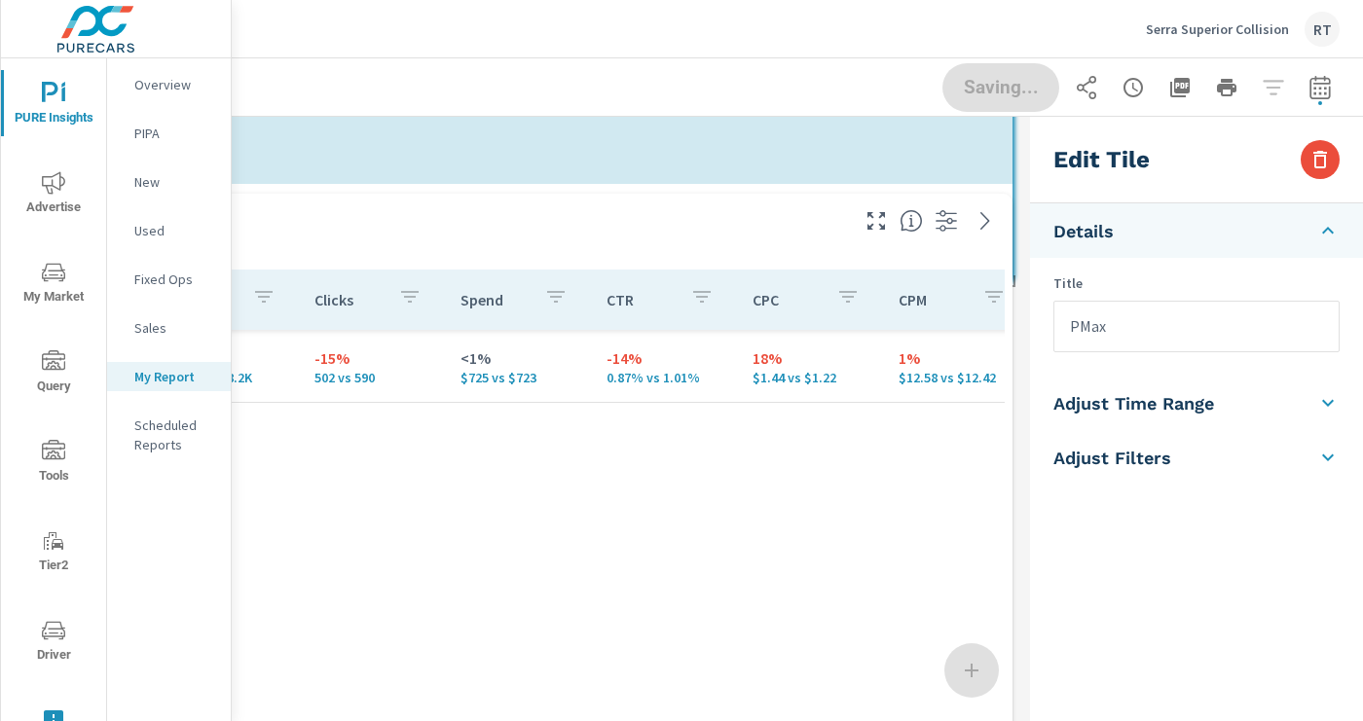
scroll to position [10, 10]
drag, startPoint x: 1011, startPoint y: 626, endPoint x: 1015, endPoint y: 271, distance: 355.3
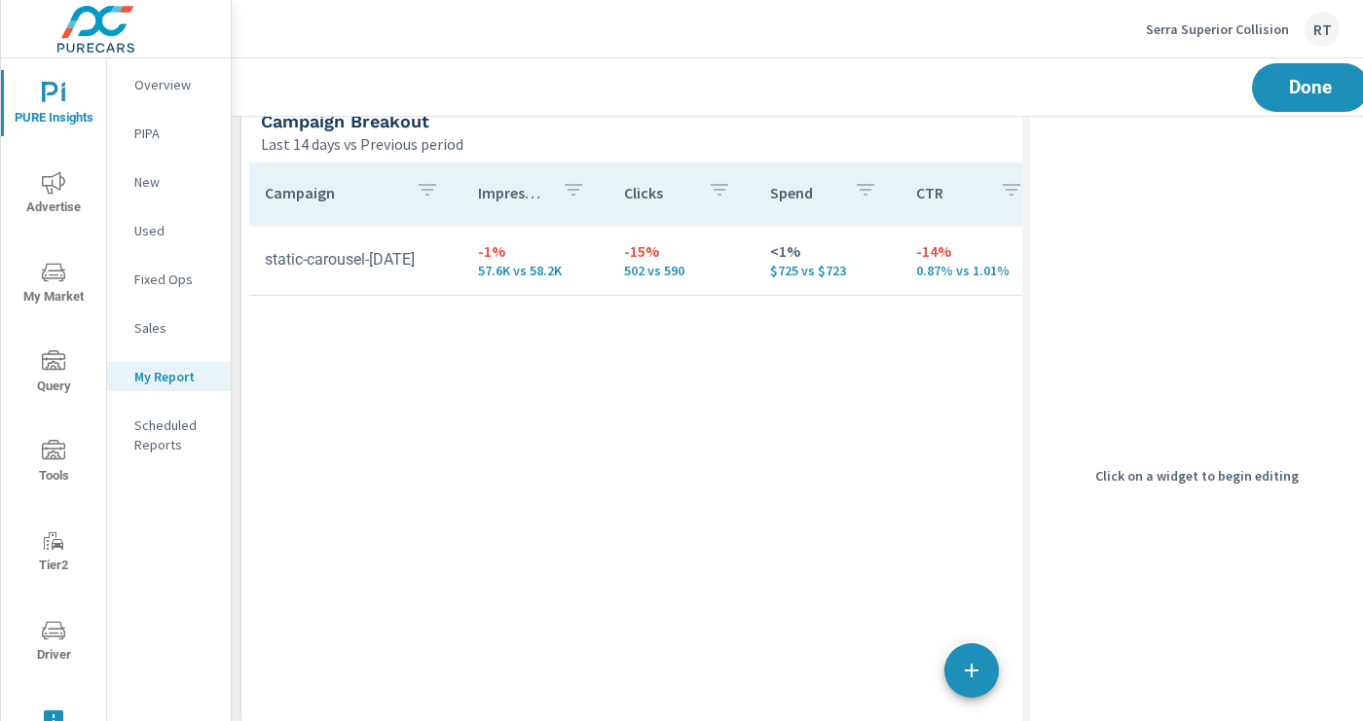
scroll to position [571, 0]
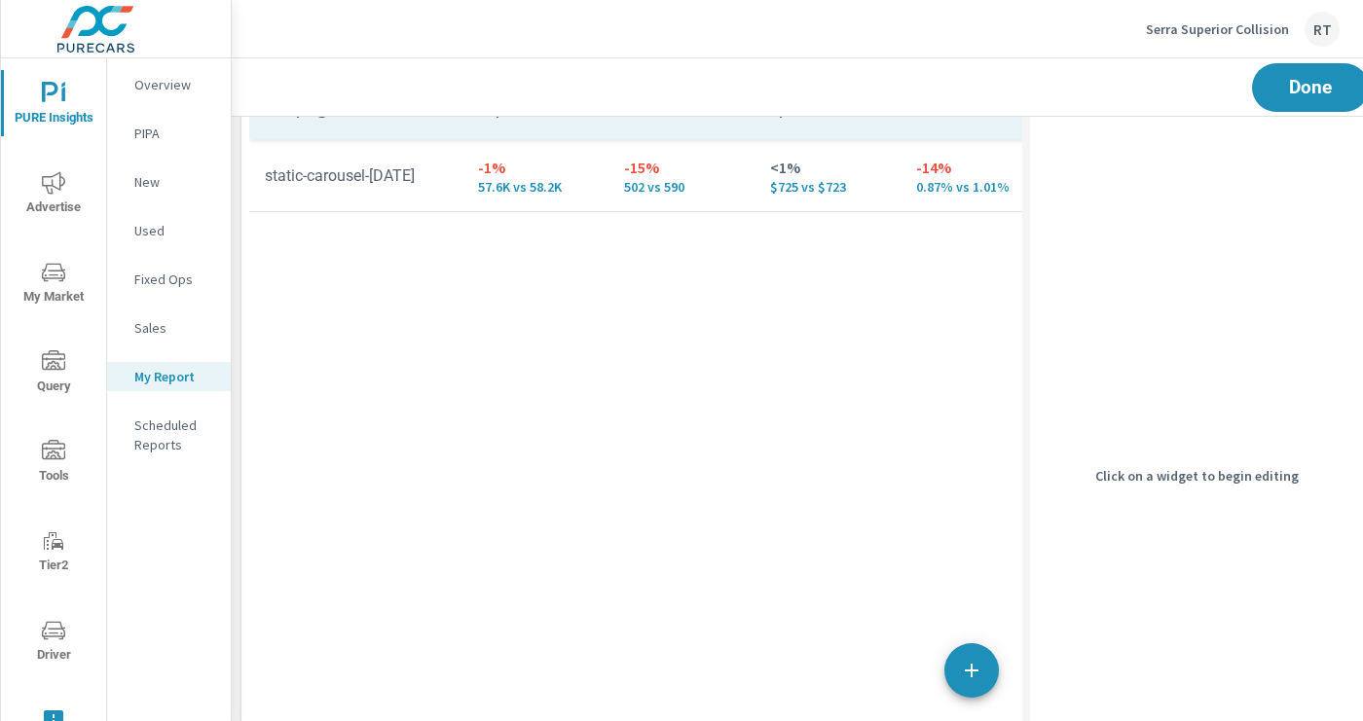
click at [819, 457] on div "Campaign Impressions Clicks Spend CTR CPC CPM Page/Post Action static-carousel-…" at bounding box center [781, 465] width 1065 height 773
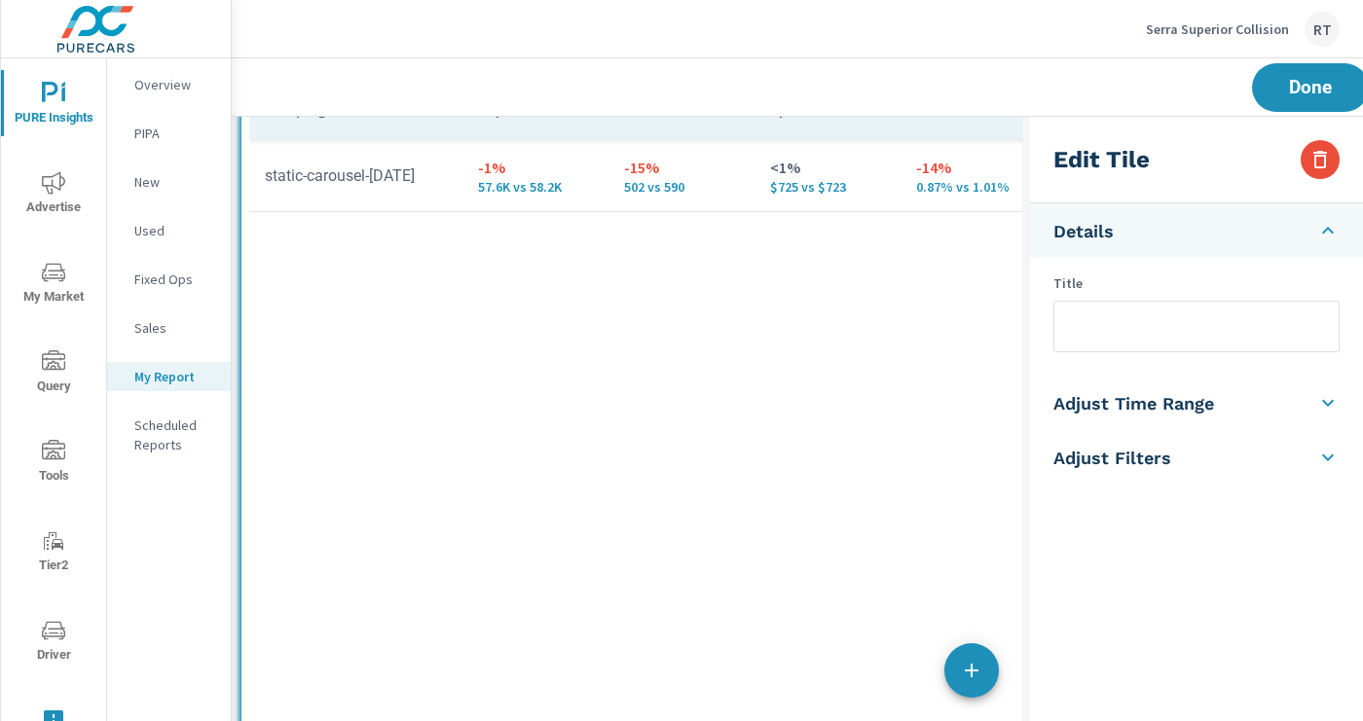
click at [1084, 332] on input "text" at bounding box center [1196, 327] width 284 height 50
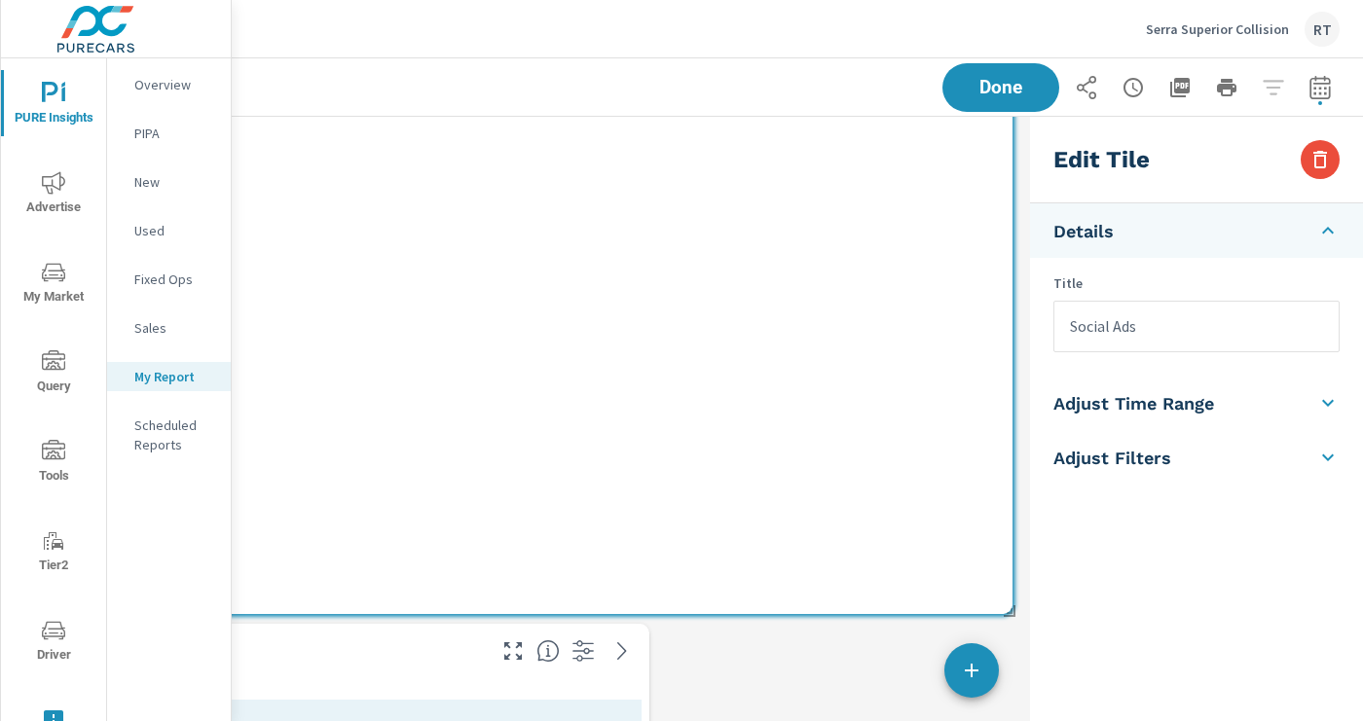
scroll to position [884, 310]
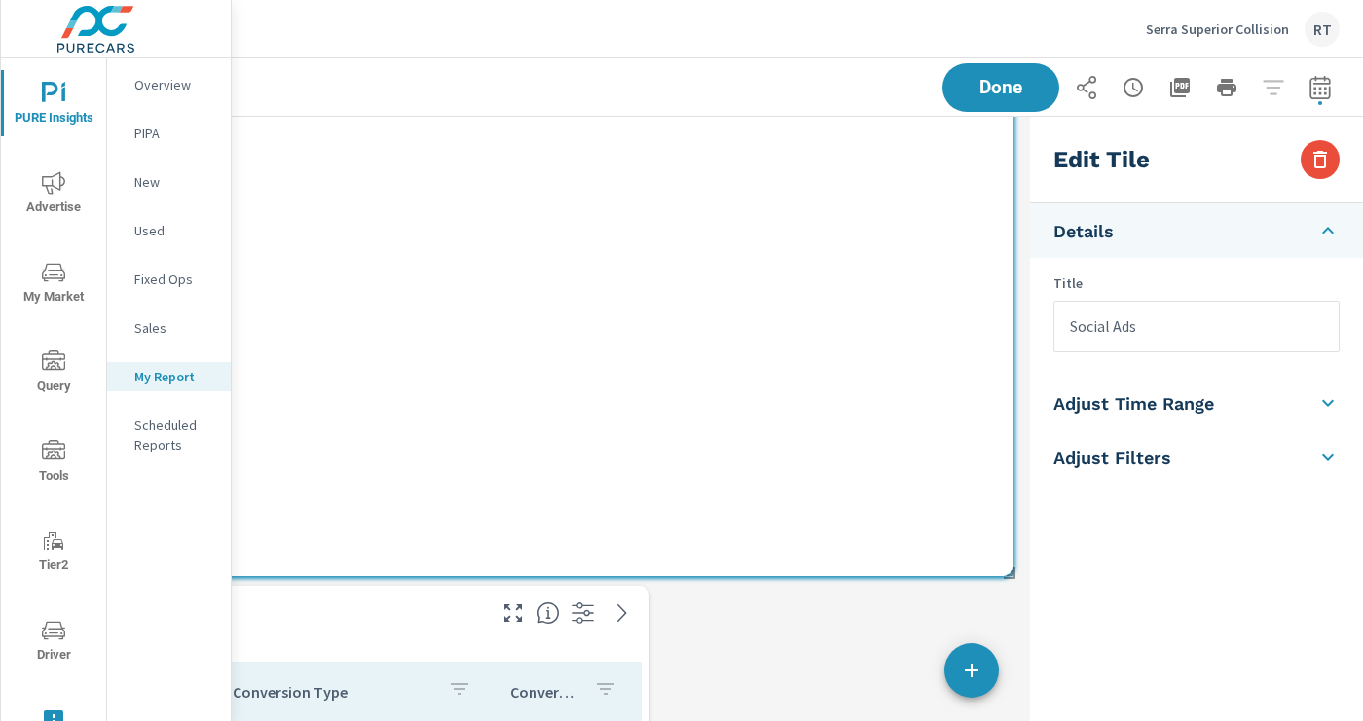
type input "Social Ads"
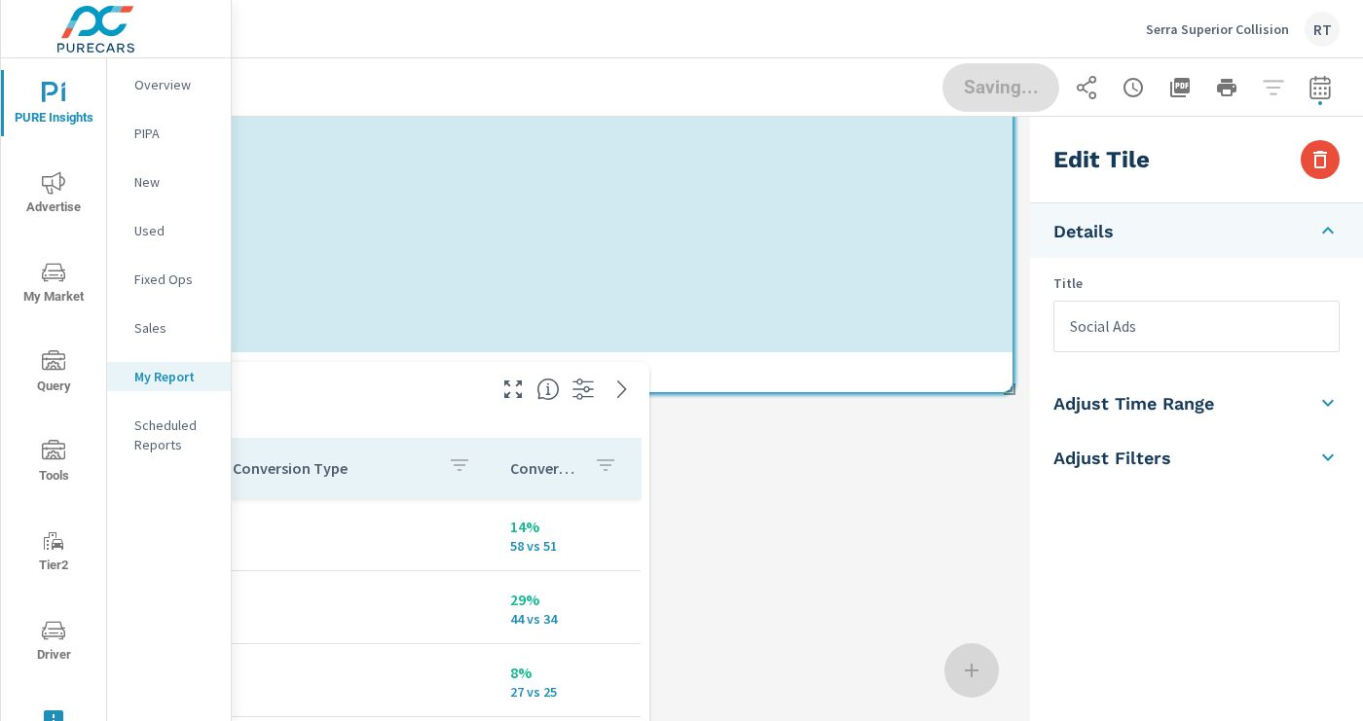
scroll to position [10, 10]
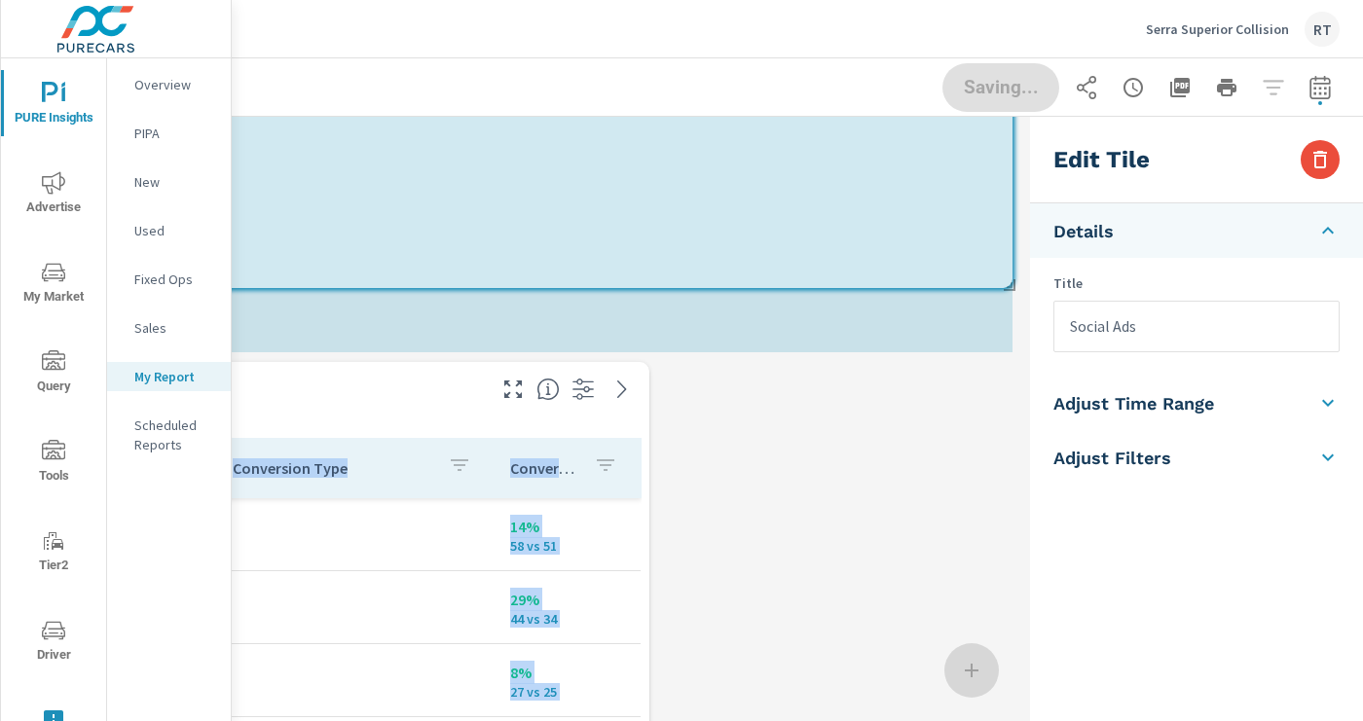
drag, startPoint x: 1009, startPoint y: 572, endPoint x: 1010, endPoint y: 283, distance: 289.1
click at [1010, 283] on div "PMax Last 14 days vs Previous period Campaign Impressions Clicks CPC Conversion…" at bounding box center [472, 693] width 1100 height 2921
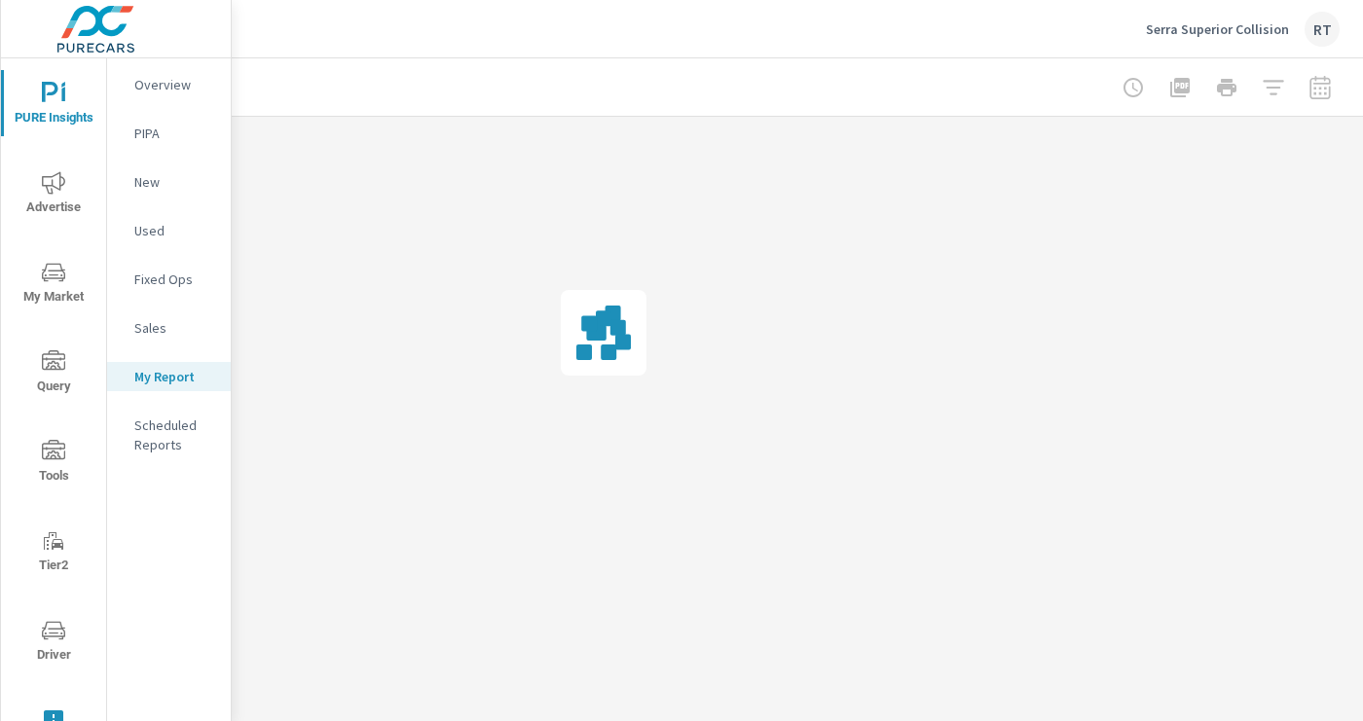
scroll to position [0, 0]
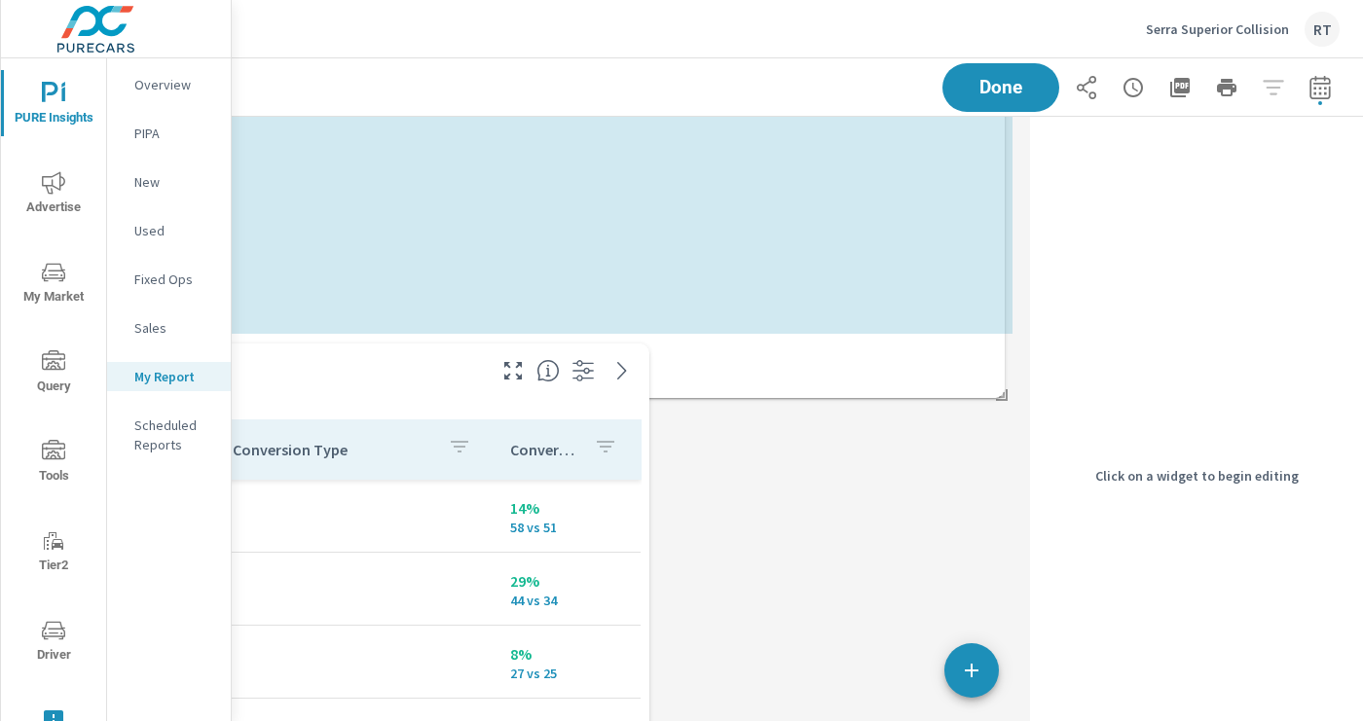
drag, startPoint x: 1009, startPoint y: 556, endPoint x: 1000, endPoint y: 396, distance: 159.9
click at [1000, 395] on span at bounding box center [994, 388] width 19 height 19
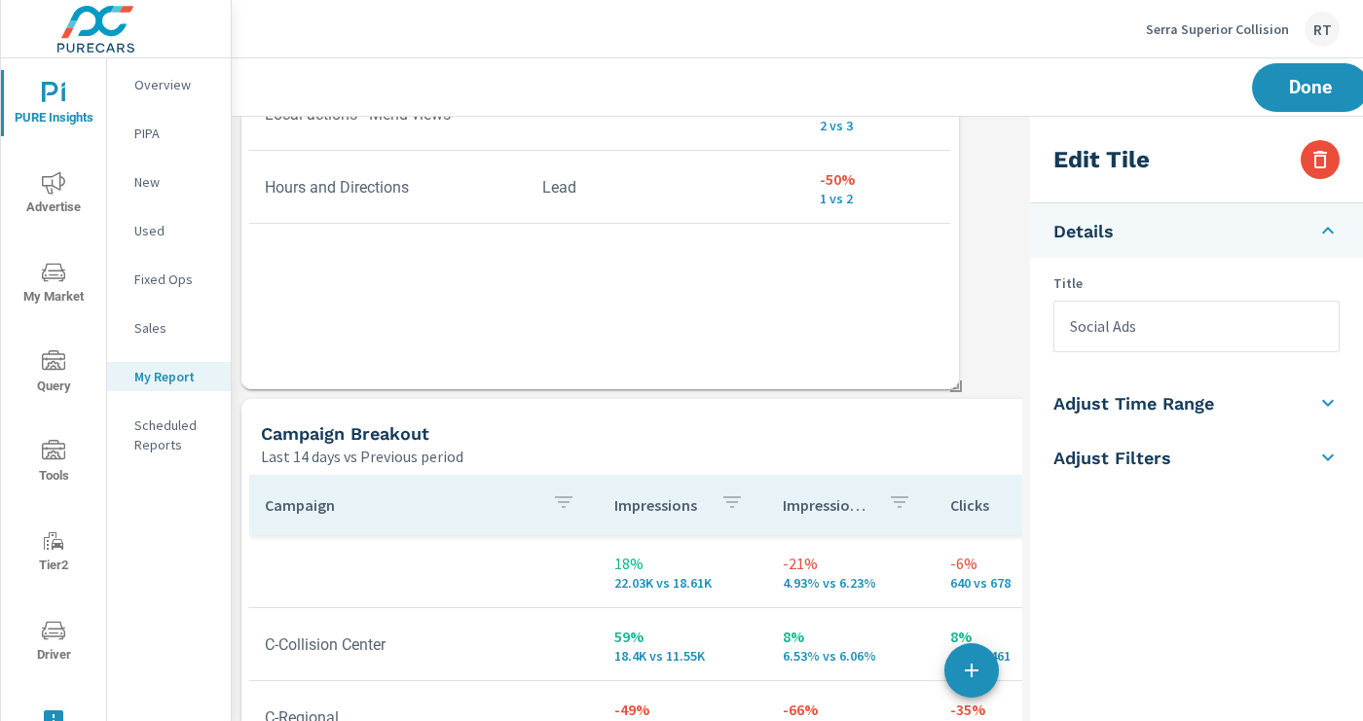
click at [808, 425] on div "Campaign Breakout" at bounding box center [708, 433] width 894 height 22
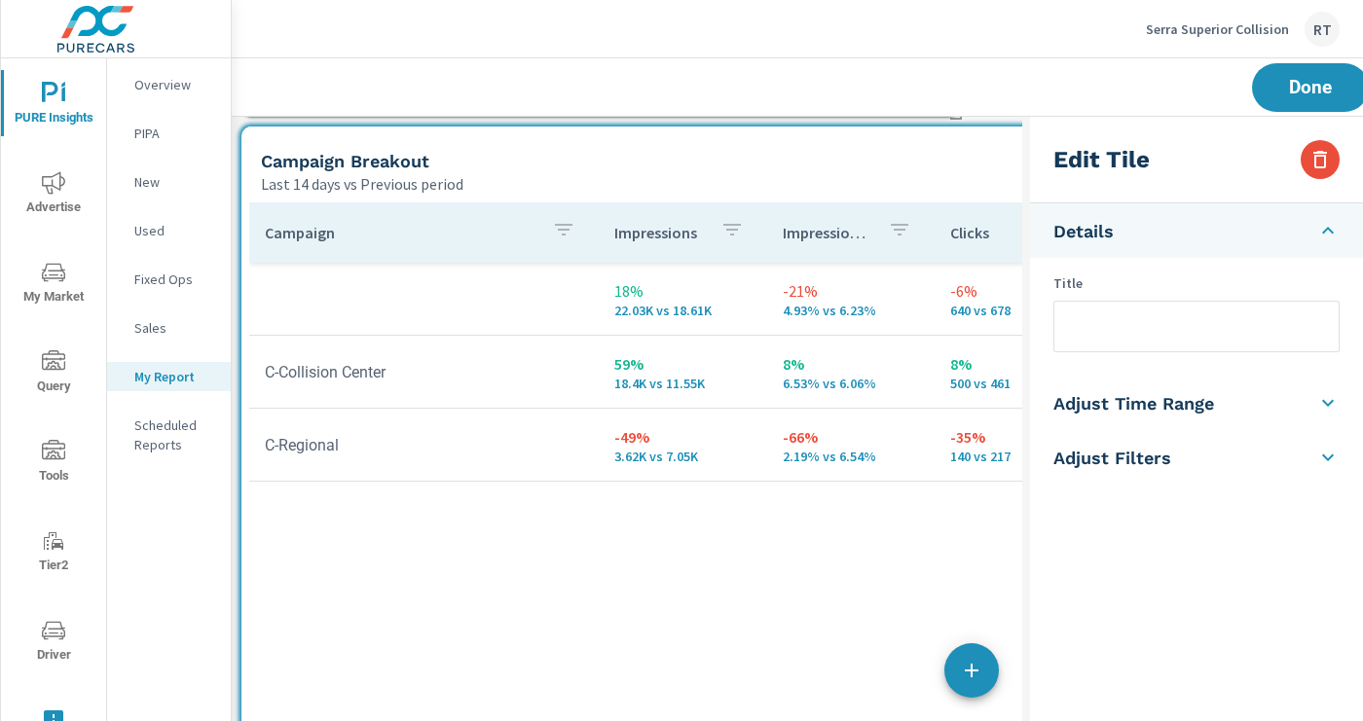
click at [1111, 340] on input "text" at bounding box center [1196, 327] width 284 height 50
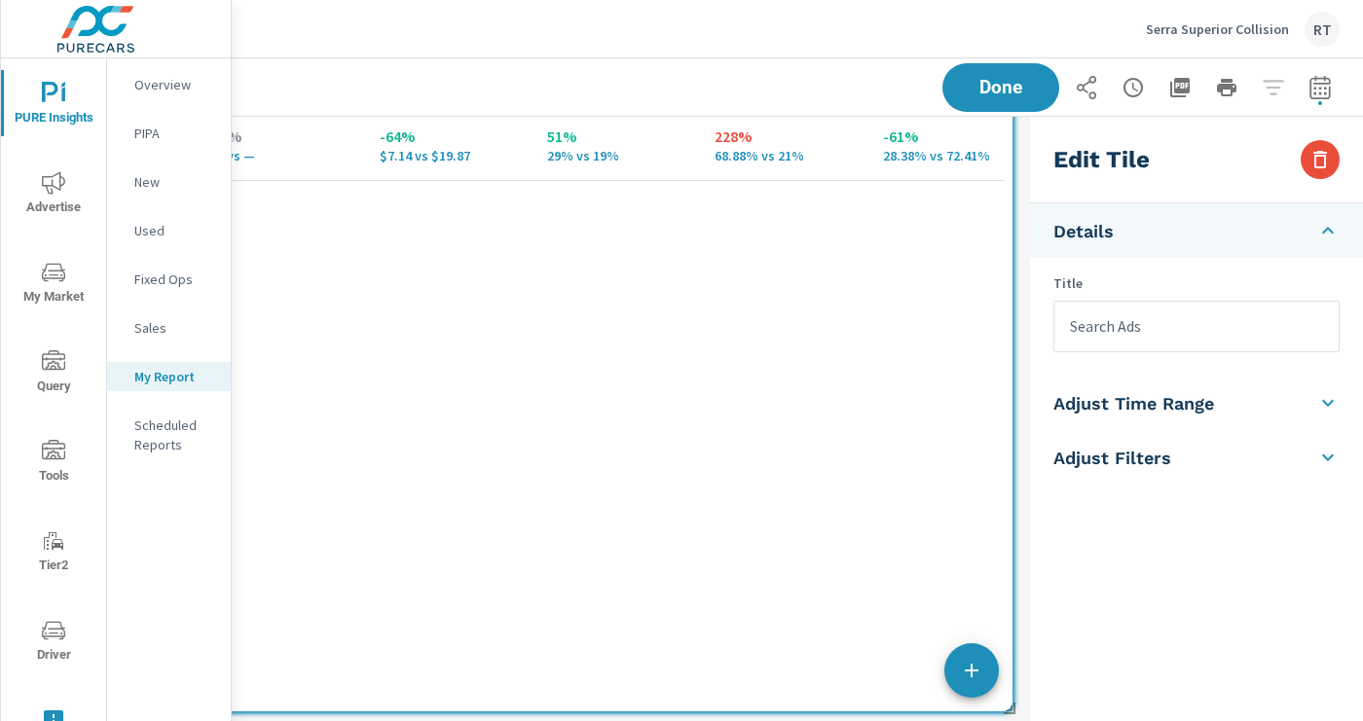
type input "Search Ads"
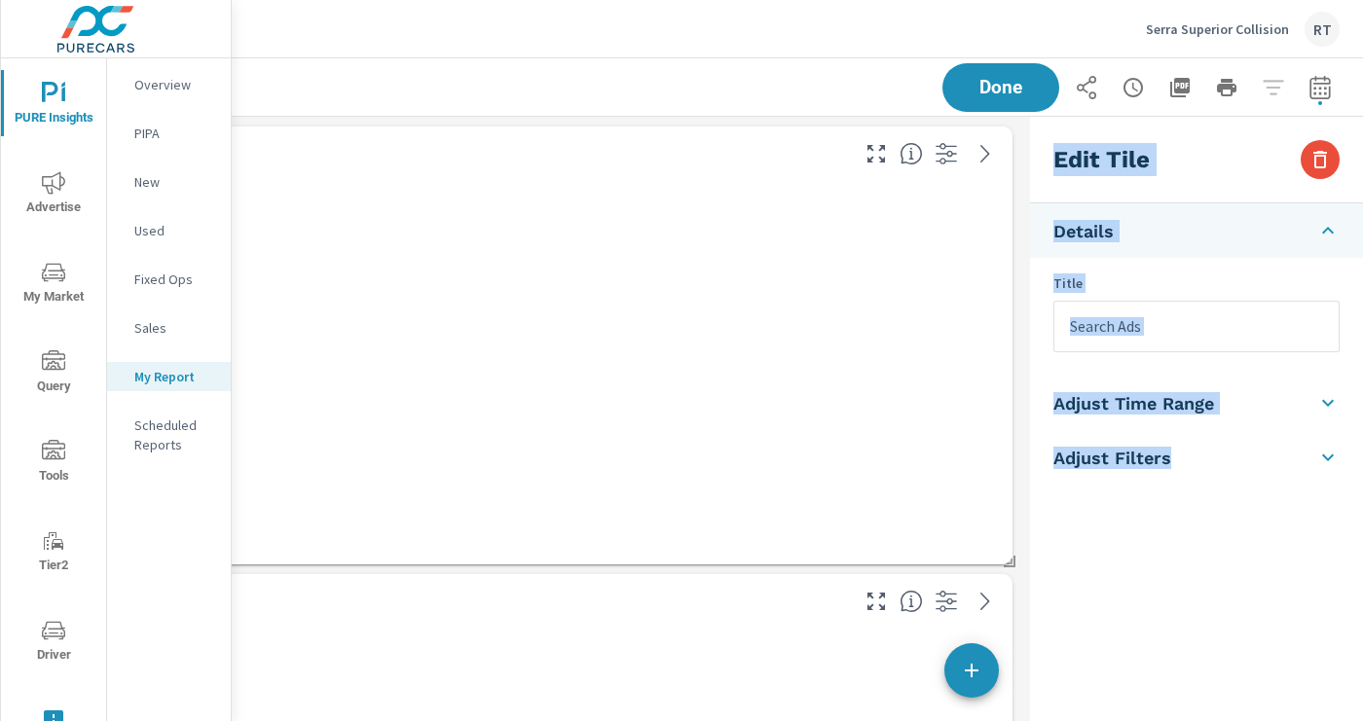
drag, startPoint x: 1010, startPoint y: 711, endPoint x: 1015, endPoint y: 645, distance: 65.5
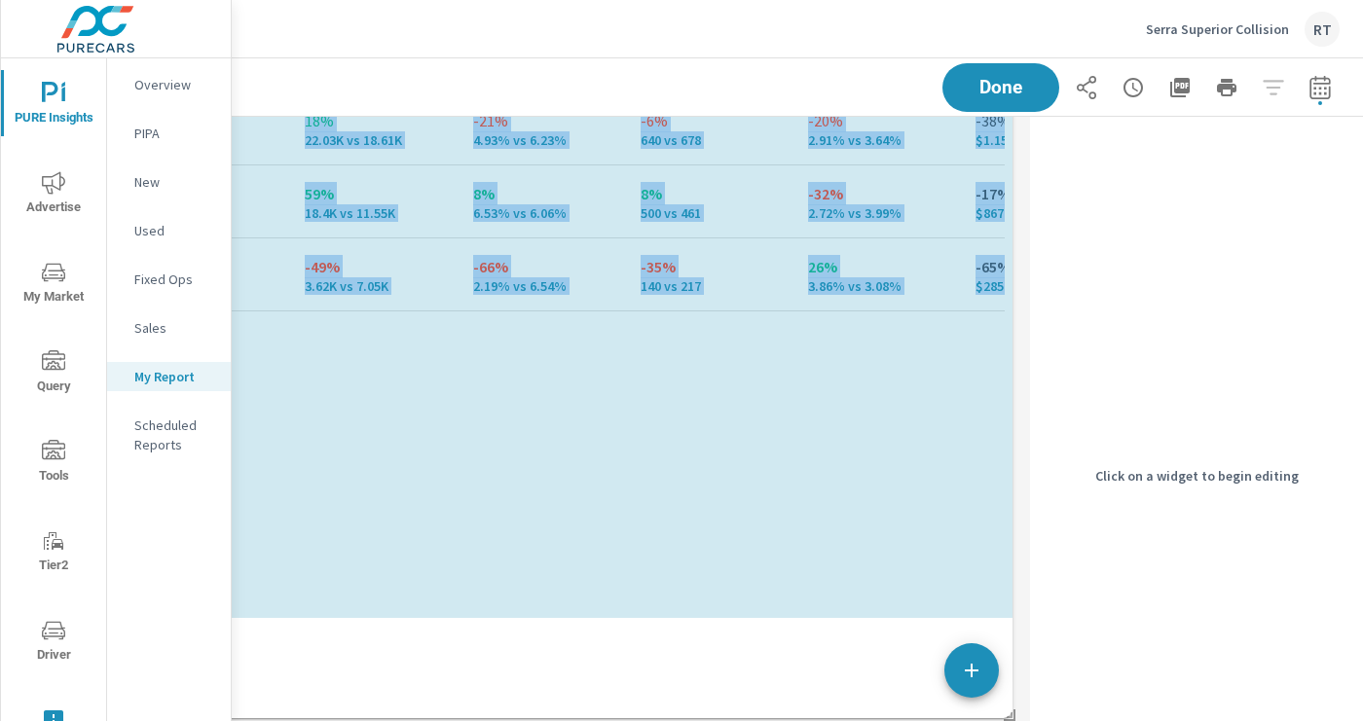
drag, startPoint x: 1009, startPoint y: 708, endPoint x: 1011, endPoint y: 722, distance: 14.9
click at [1011, 720] on html "PURE Insights Advertise My Market Query Tools Tier2 Driver Leave Feedback Overv…" at bounding box center [681, 360] width 1363 height 721
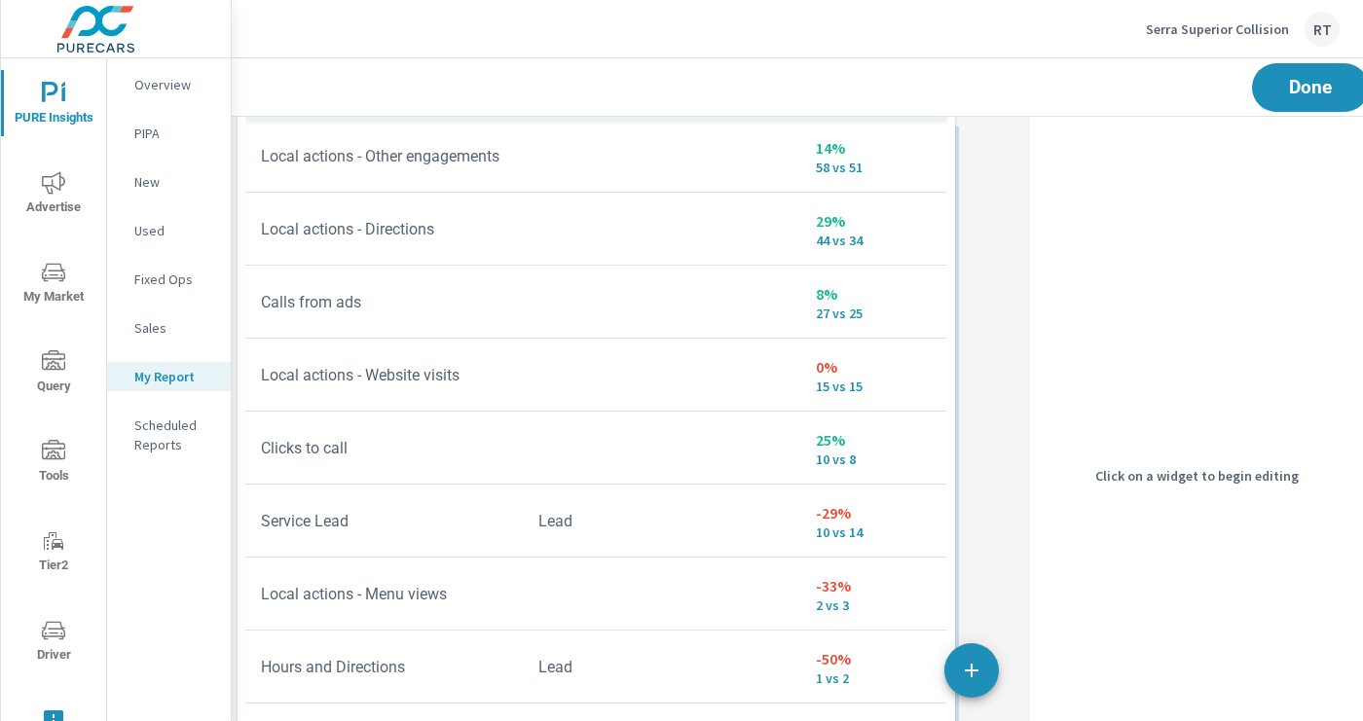
drag, startPoint x: 597, startPoint y: 406, endPoint x: 594, endPoint y: 17, distance: 389.4
click at [594, 17] on div "Serra Superior Collision RT PURE Insights Report Serra Superior Collision Repor…" at bounding box center [797, 360] width 1131 height 721
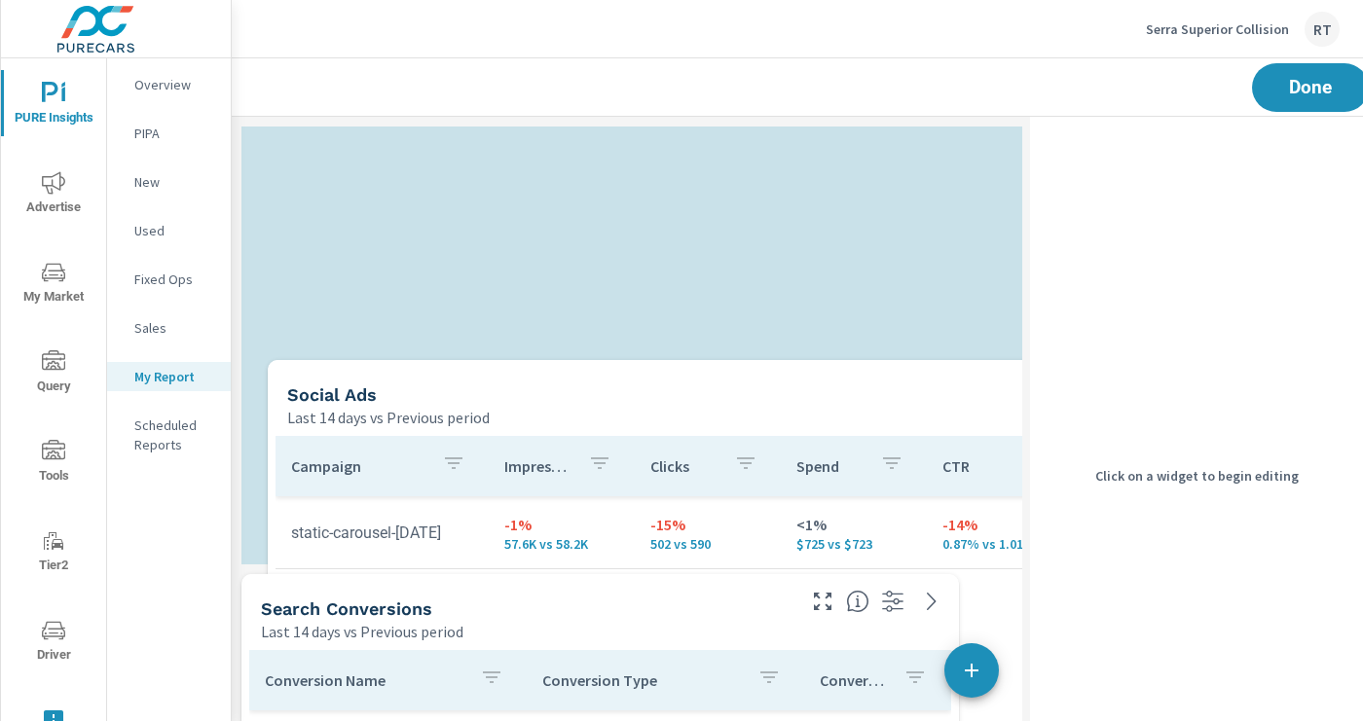
drag, startPoint x: 710, startPoint y: 334, endPoint x: 698, endPoint y: 323, distance: 15.8
click at [698, 406] on div "Last 14 days vs Previous period" at bounding box center [734, 417] width 894 height 23
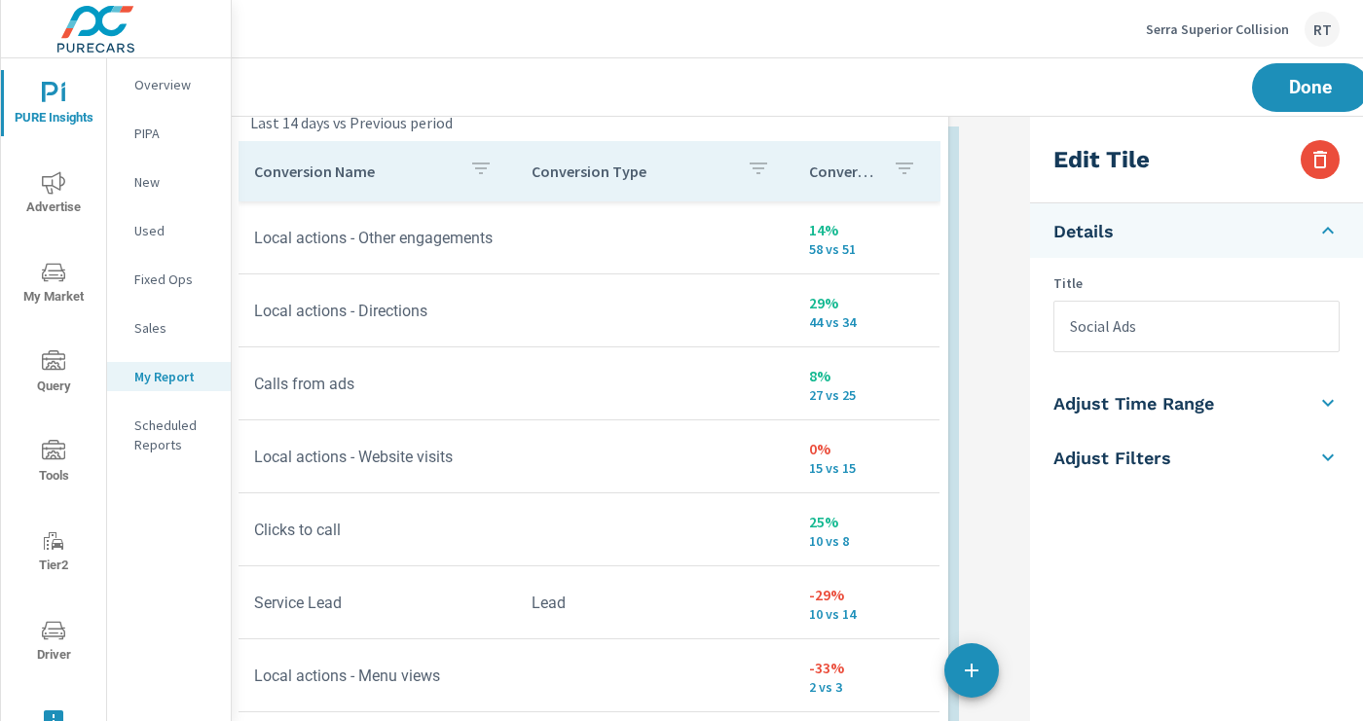
drag, startPoint x: 612, startPoint y: 611, endPoint x: 602, endPoint y: 102, distance: 509.3
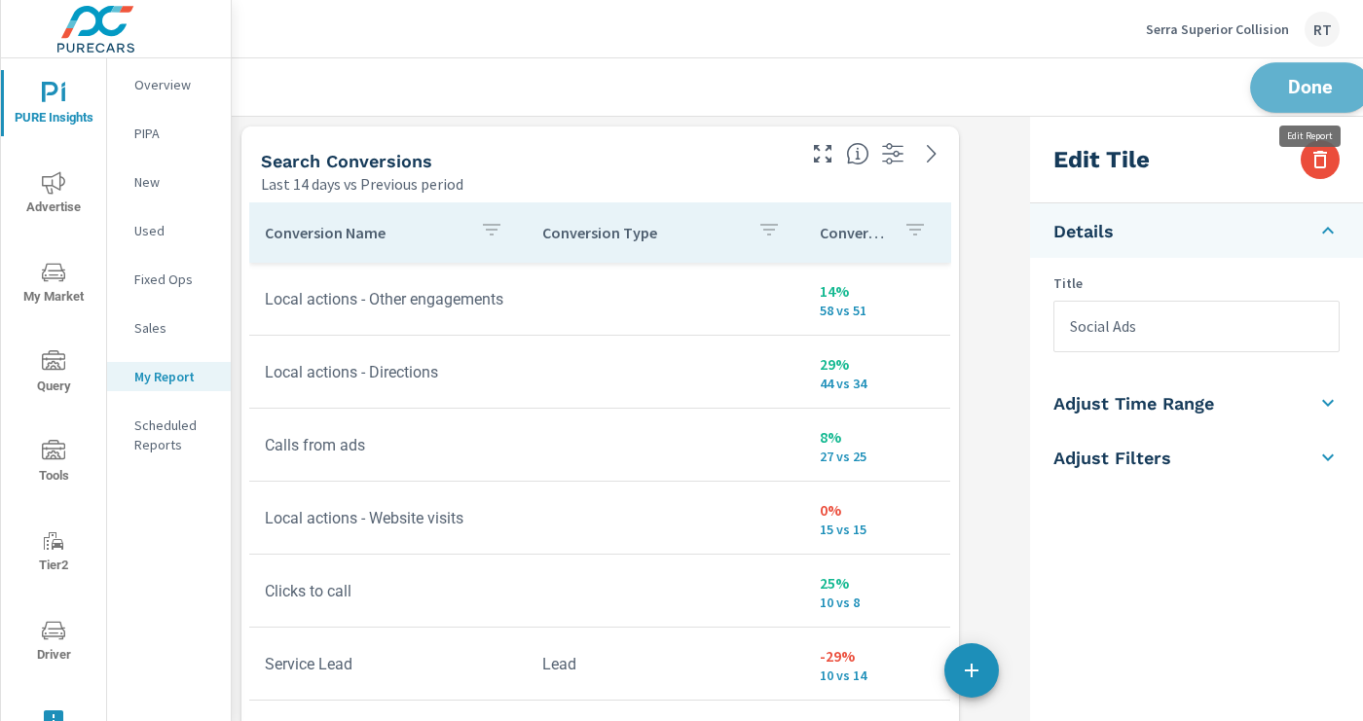
click at [1300, 90] on span "Done" at bounding box center [1310, 87] width 80 height 18
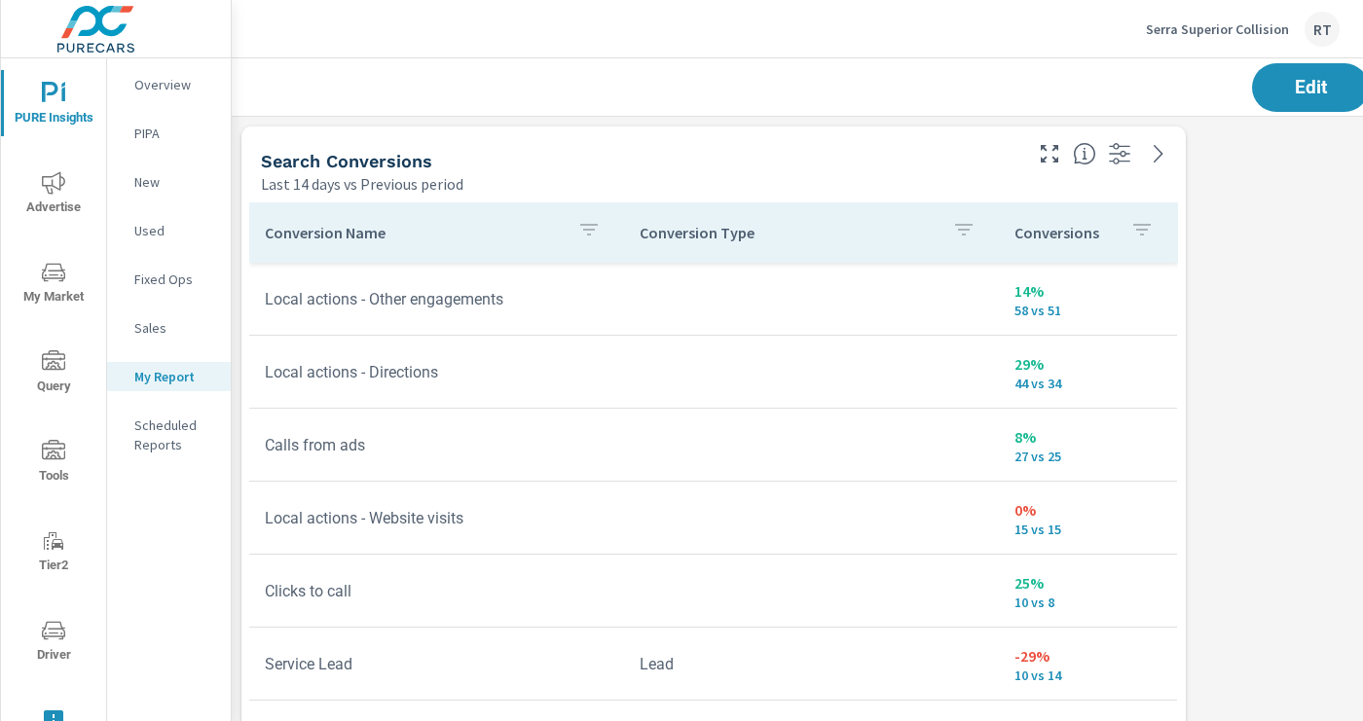
click at [1133, 226] on icon "button" at bounding box center [1142, 230] width 18 height 12
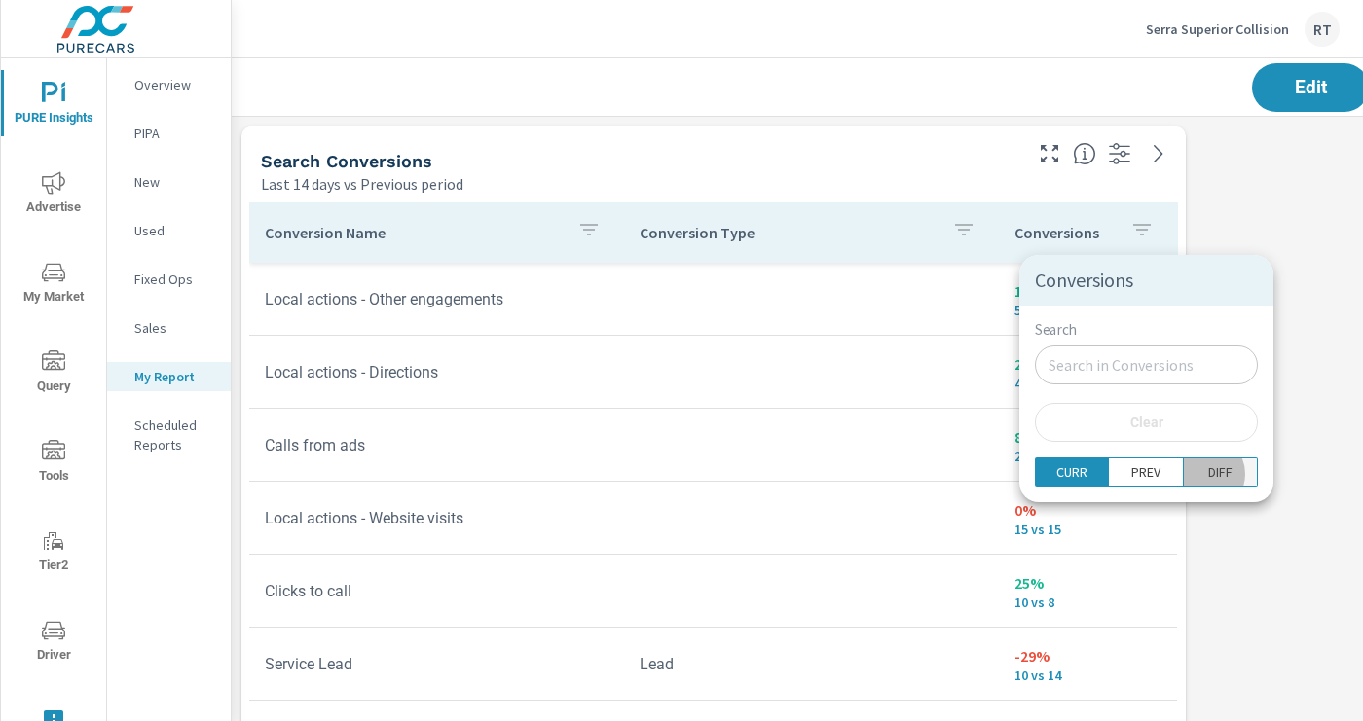
click at [1208, 474] on p "DIFF" at bounding box center [1220, 471] width 24 height 19
click at [1247, 289] on div at bounding box center [681, 360] width 1363 height 721
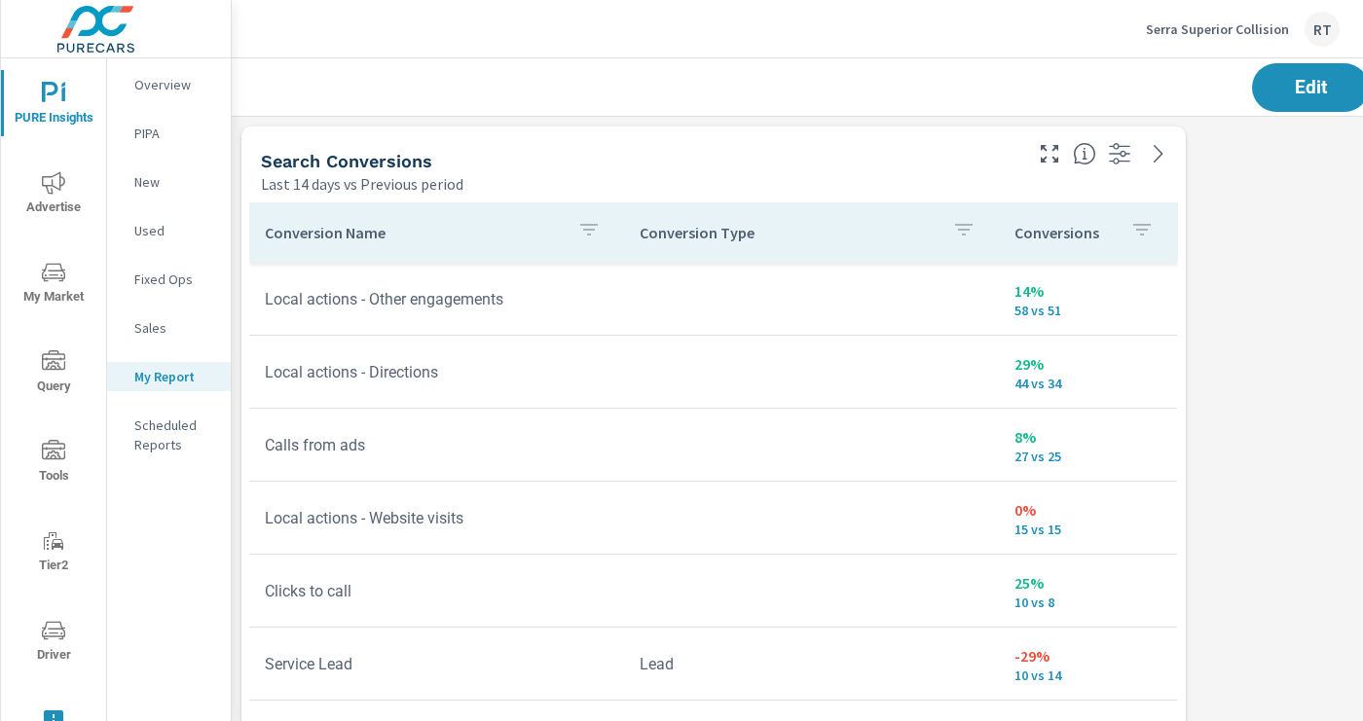
click at [1120, 234] on div "Conversions" at bounding box center [1087, 232] width 147 height 45
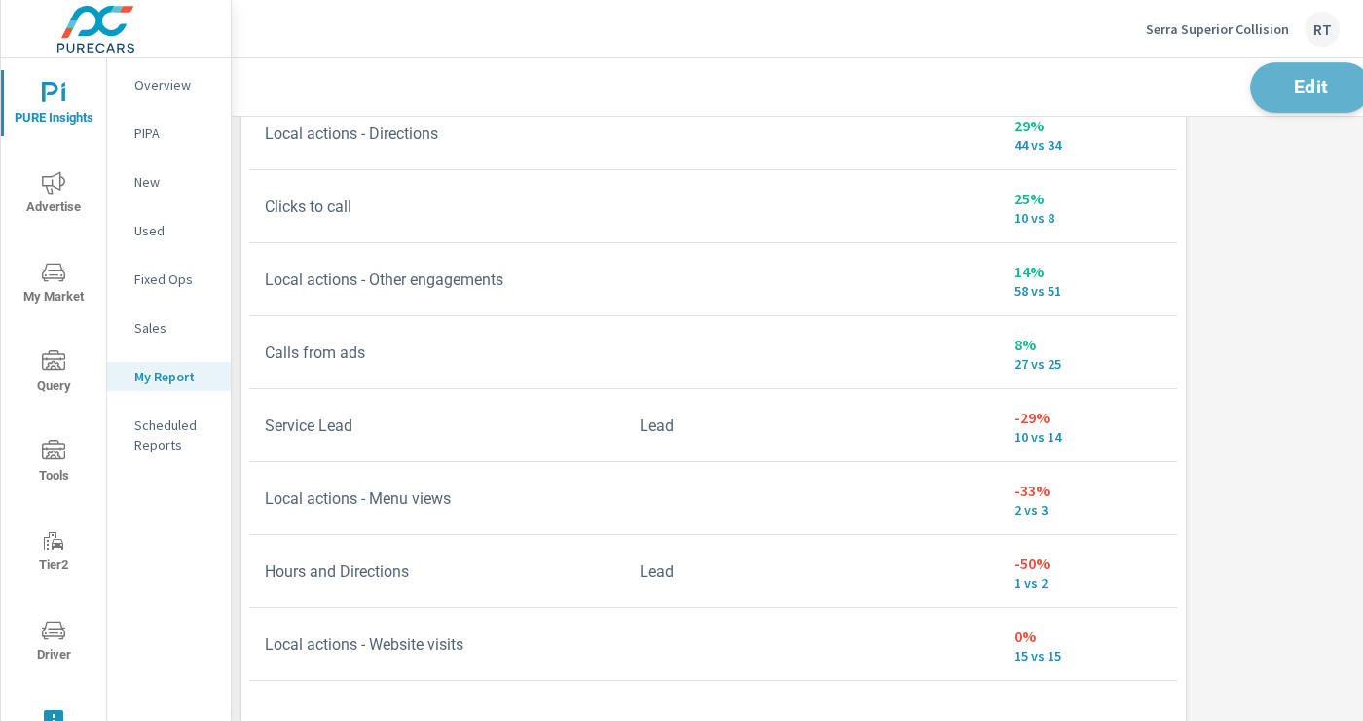
click at [1294, 88] on span "Edit" at bounding box center [1310, 87] width 80 height 18
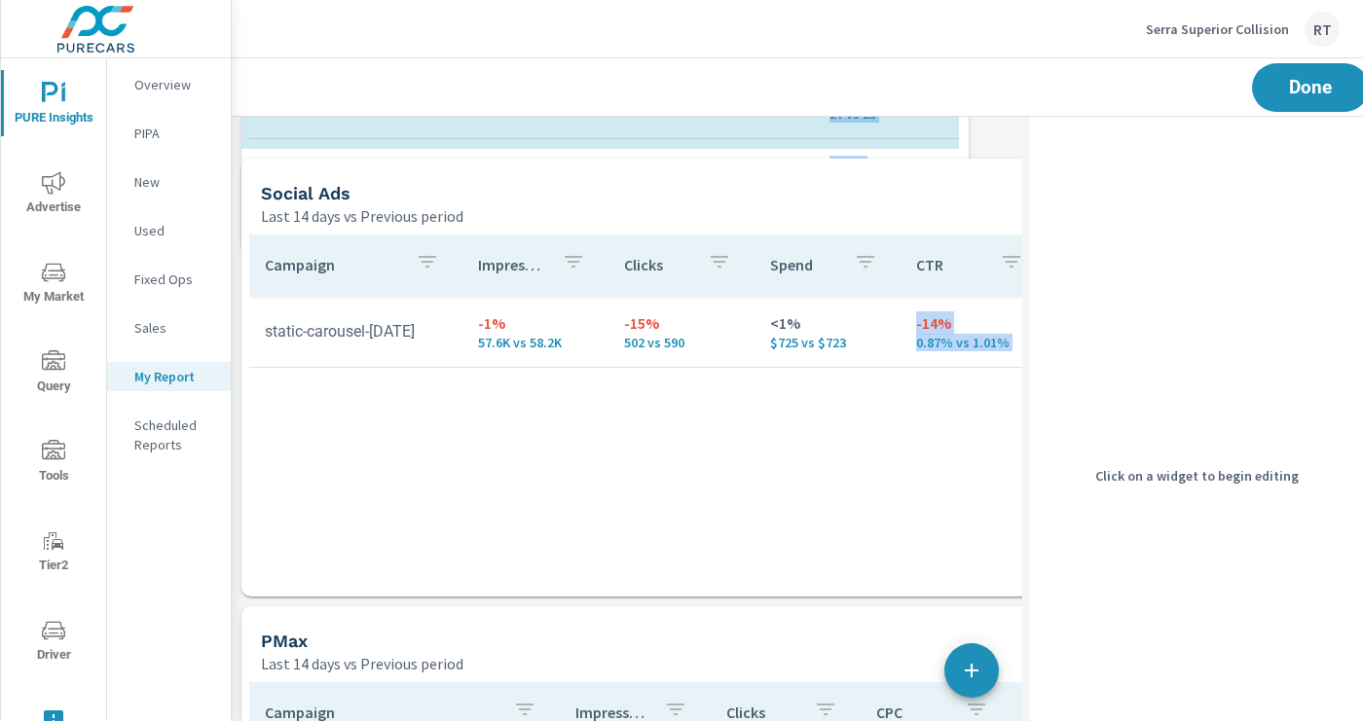
drag, startPoint x: 956, startPoint y: 592, endPoint x: 967, endPoint y: 305, distance: 287.4
click at [967, 304] on div "PMax Last 14 days vs Previous period Campaign Impressions Clicks CPC Conversion…" at bounding box center [782, 713] width 1100 height 2025
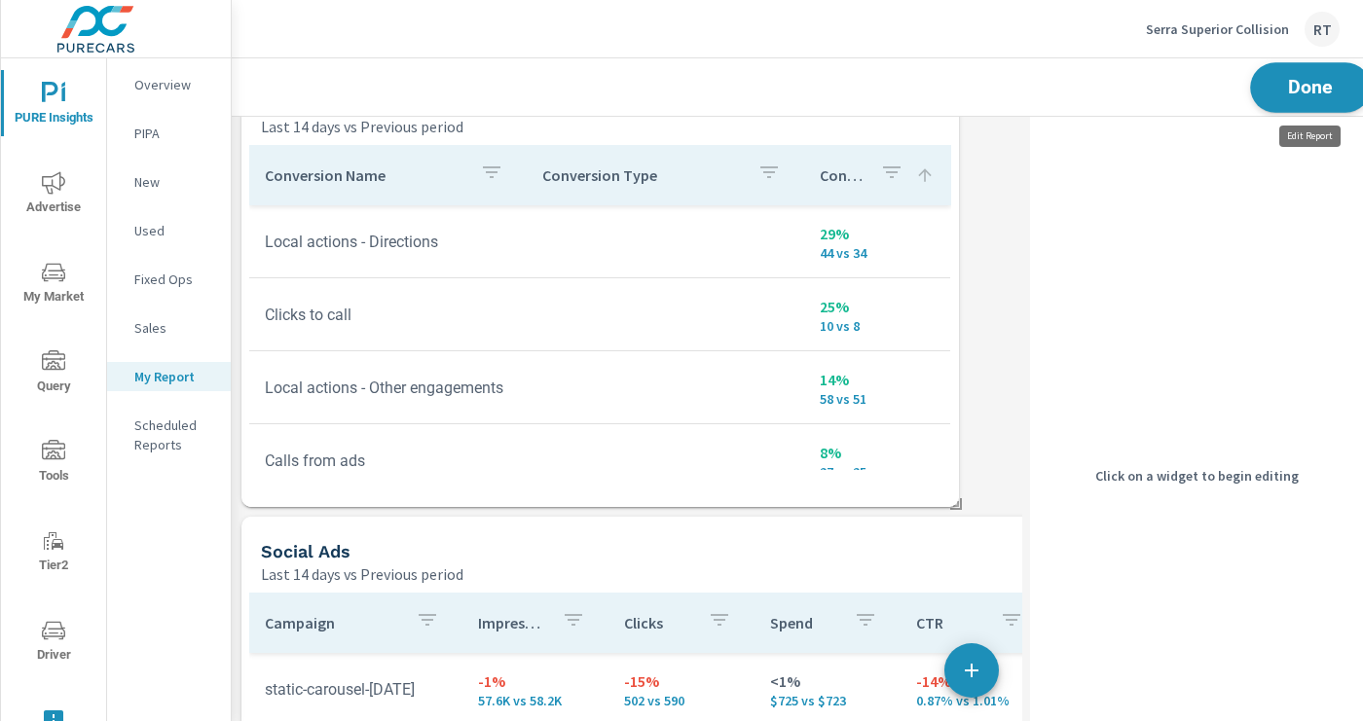
click at [1302, 88] on span "Done" at bounding box center [1310, 87] width 80 height 18
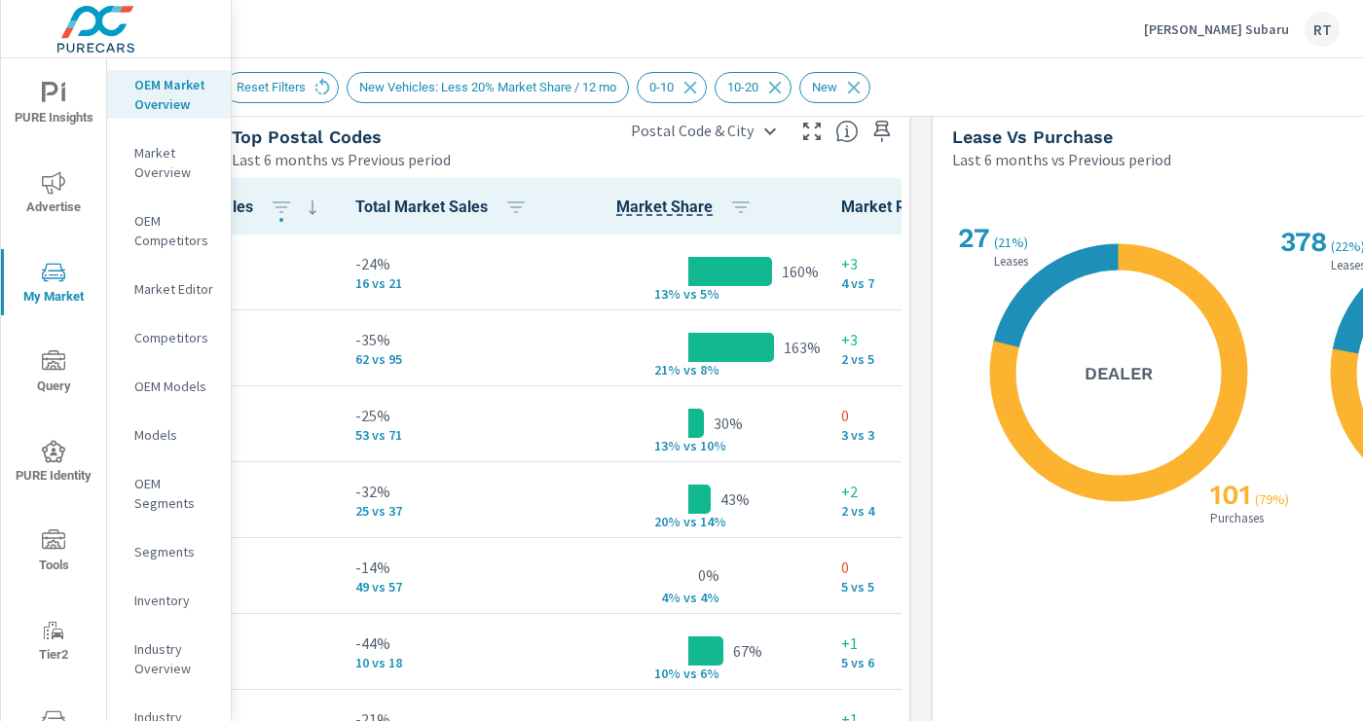
scroll to position [2318, 0]
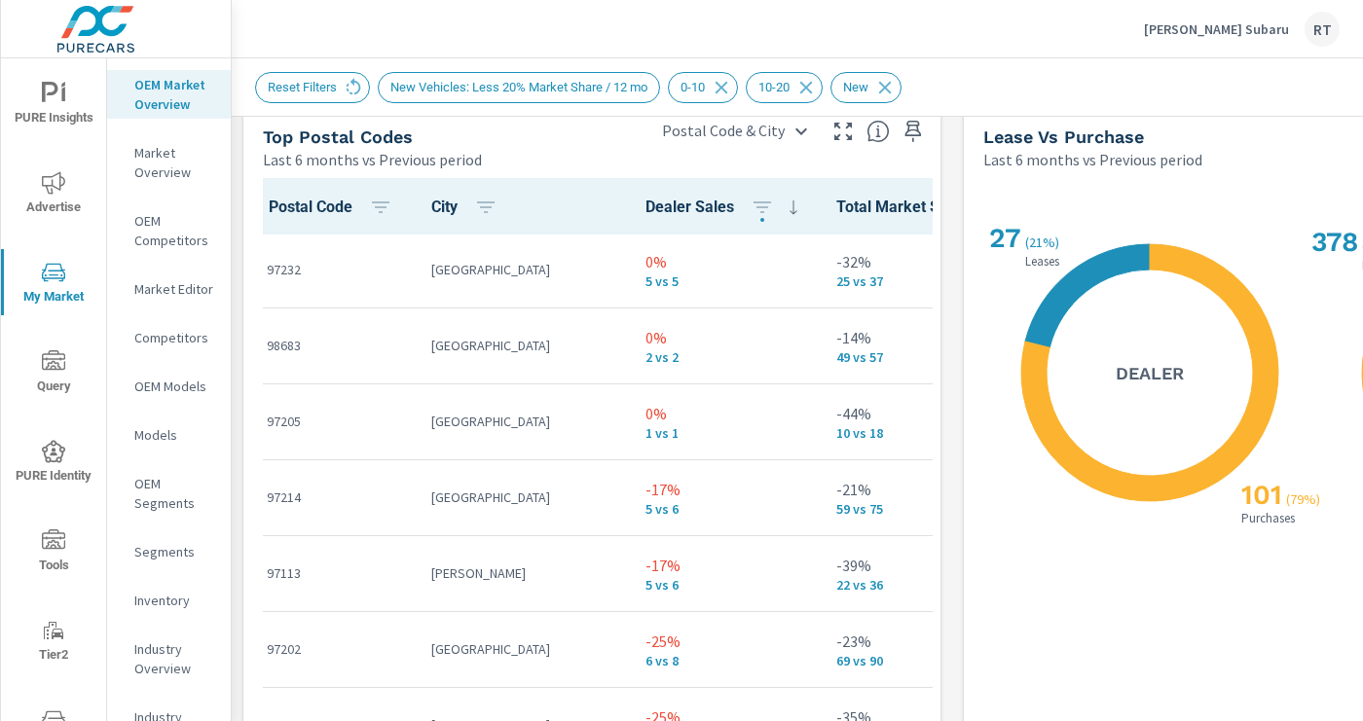
scroll to position [251, 0]
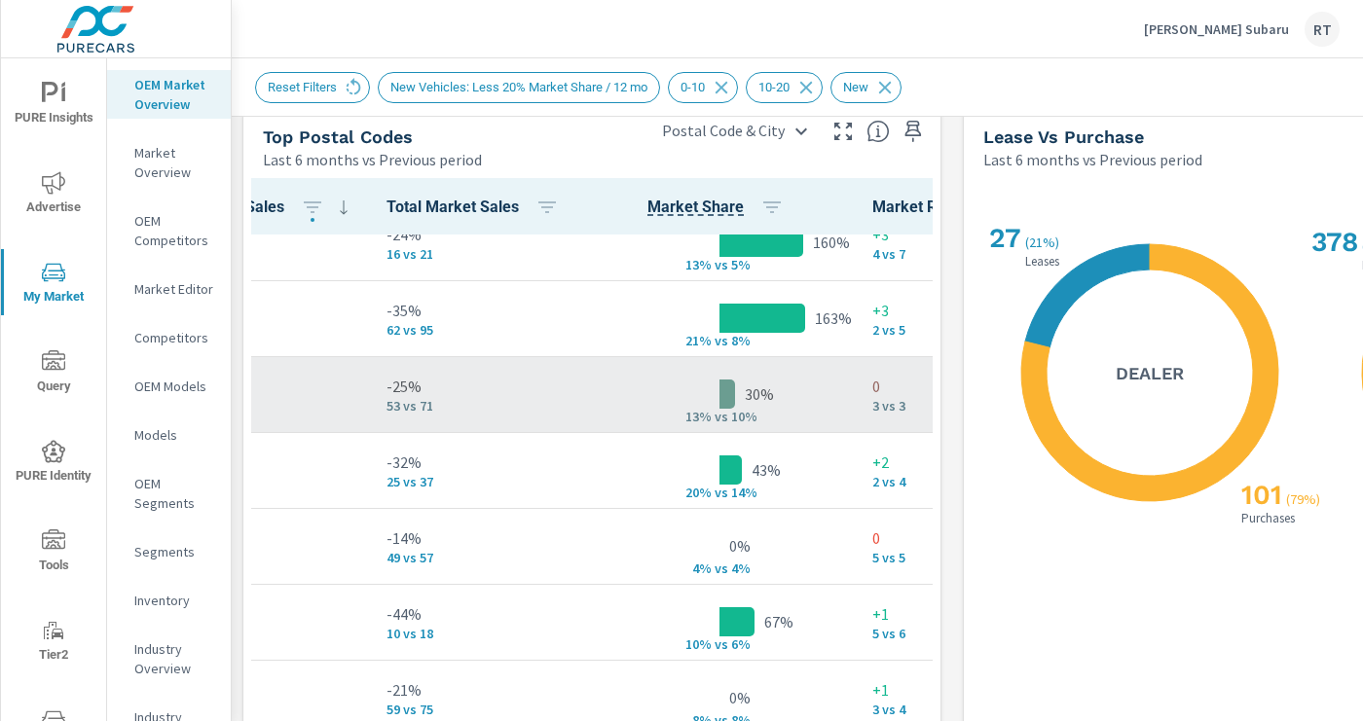
scroll to position [0, 450]
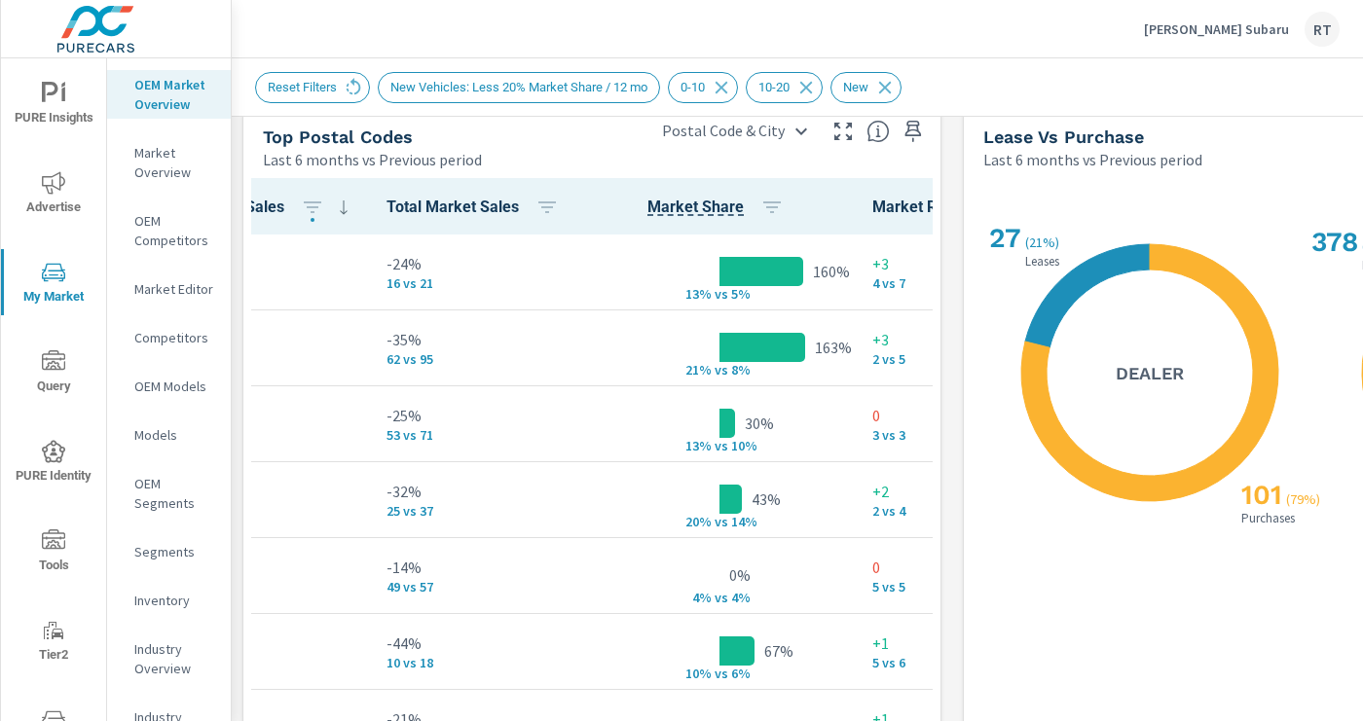
click at [1252, 26] on p "[PERSON_NAME] Subaru" at bounding box center [1216, 29] width 145 height 18
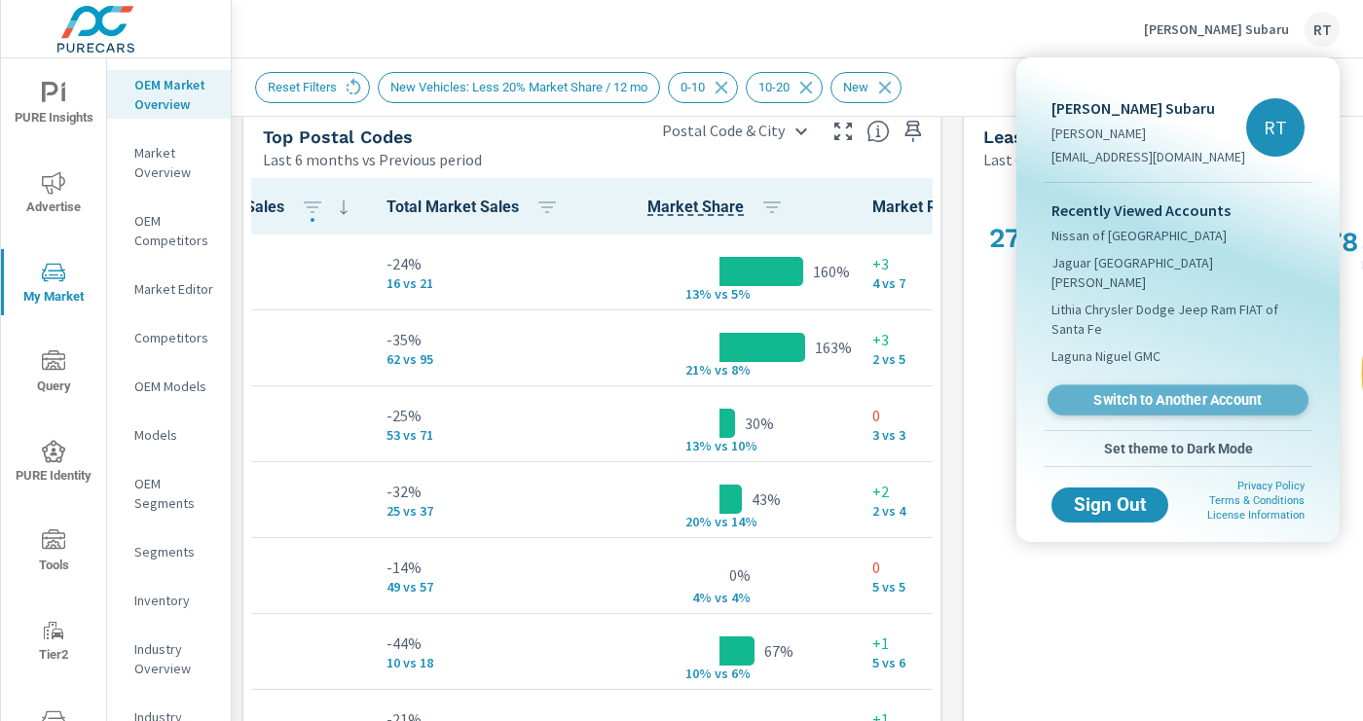
click at [1126, 391] on span "Switch to Another Account" at bounding box center [1177, 400] width 239 height 18
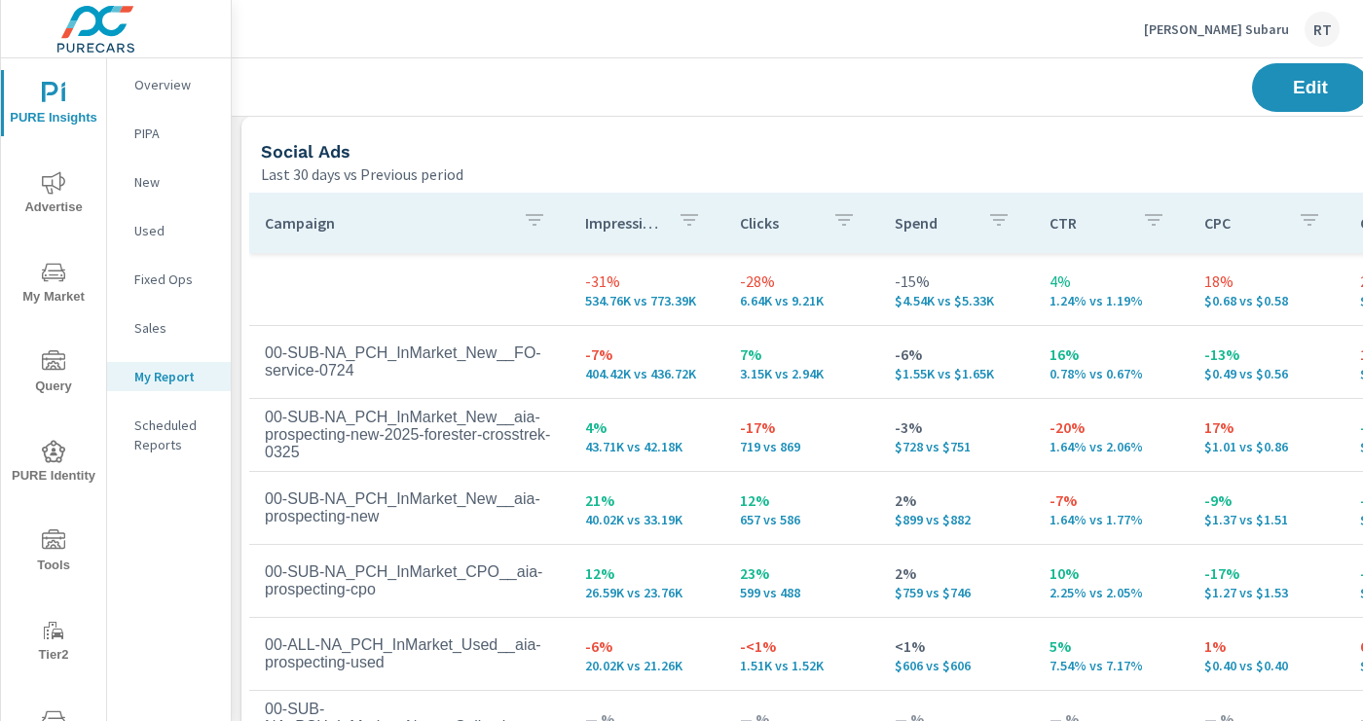
scroll to position [2475, 0]
click at [52, 185] on icon "nav menu" at bounding box center [53, 182] width 23 height 22
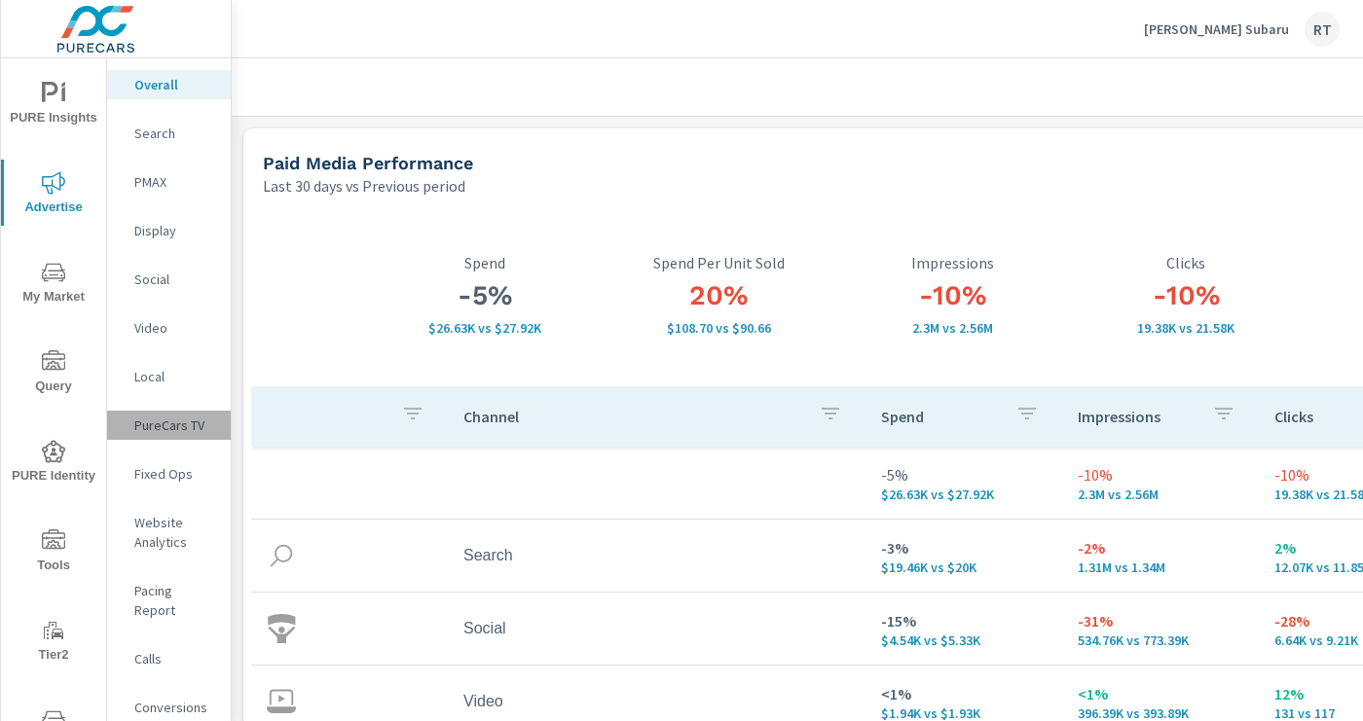
click at [160, 428] on p "PureCars TV" at bounding box center [174, 425] width 81 height 19
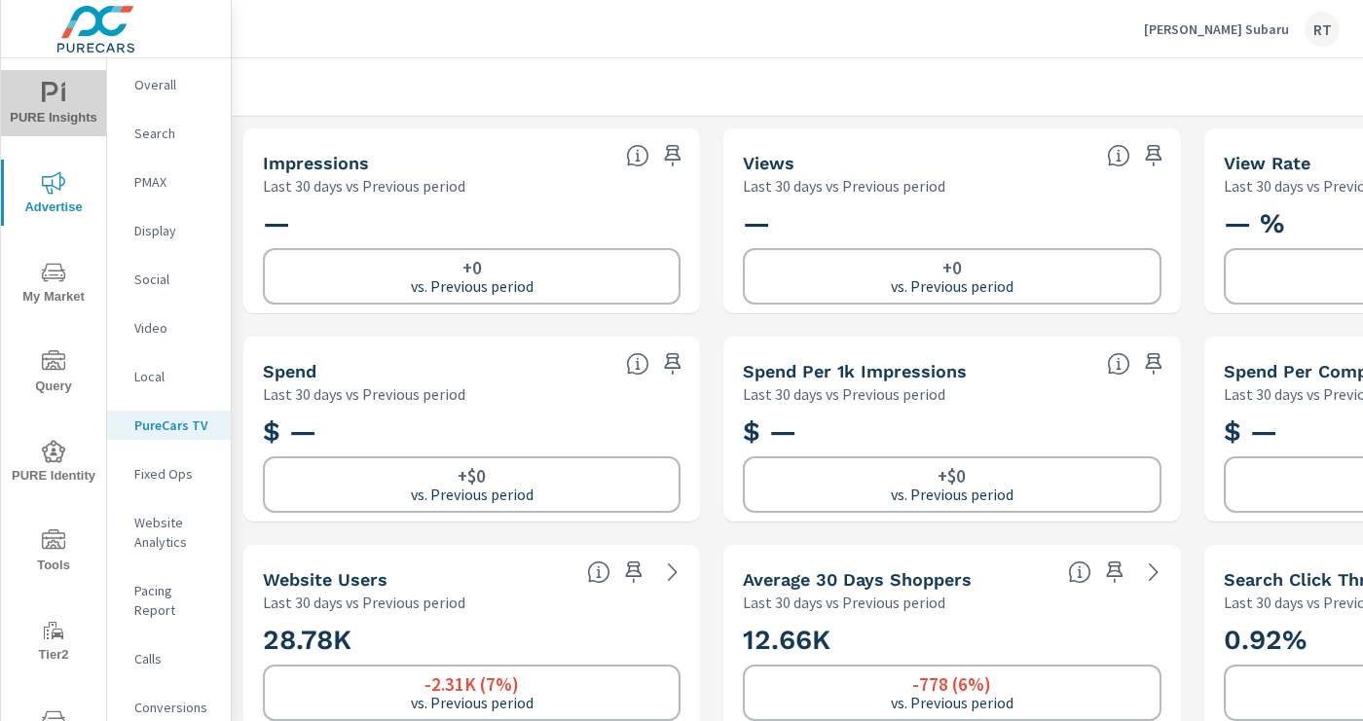
click at [55, 118] on span "PURE Insights" at bounding box center [53, 106] width 93 height 48
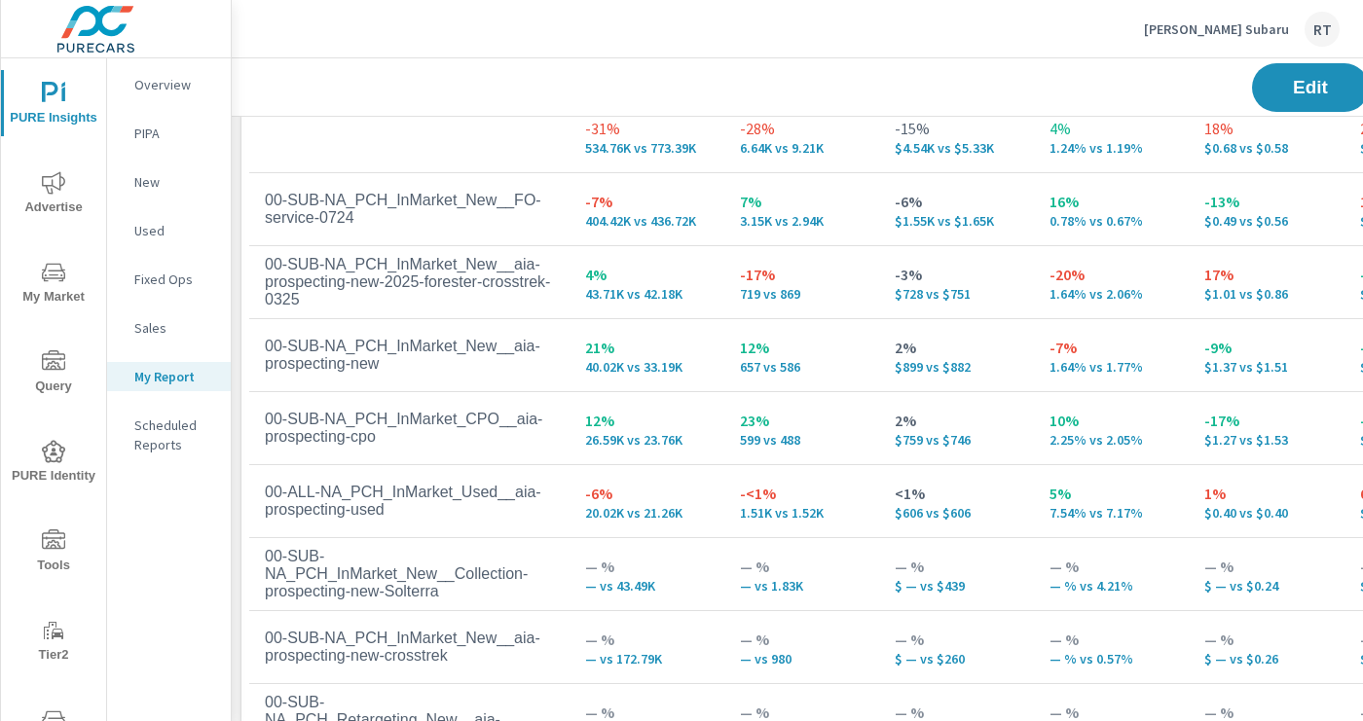
scroll to position [2625, 0]
click at [1227, 23] on p "[PERSON_NAME] Subaru" at bounding box center [1216, 29] width 145 height 18
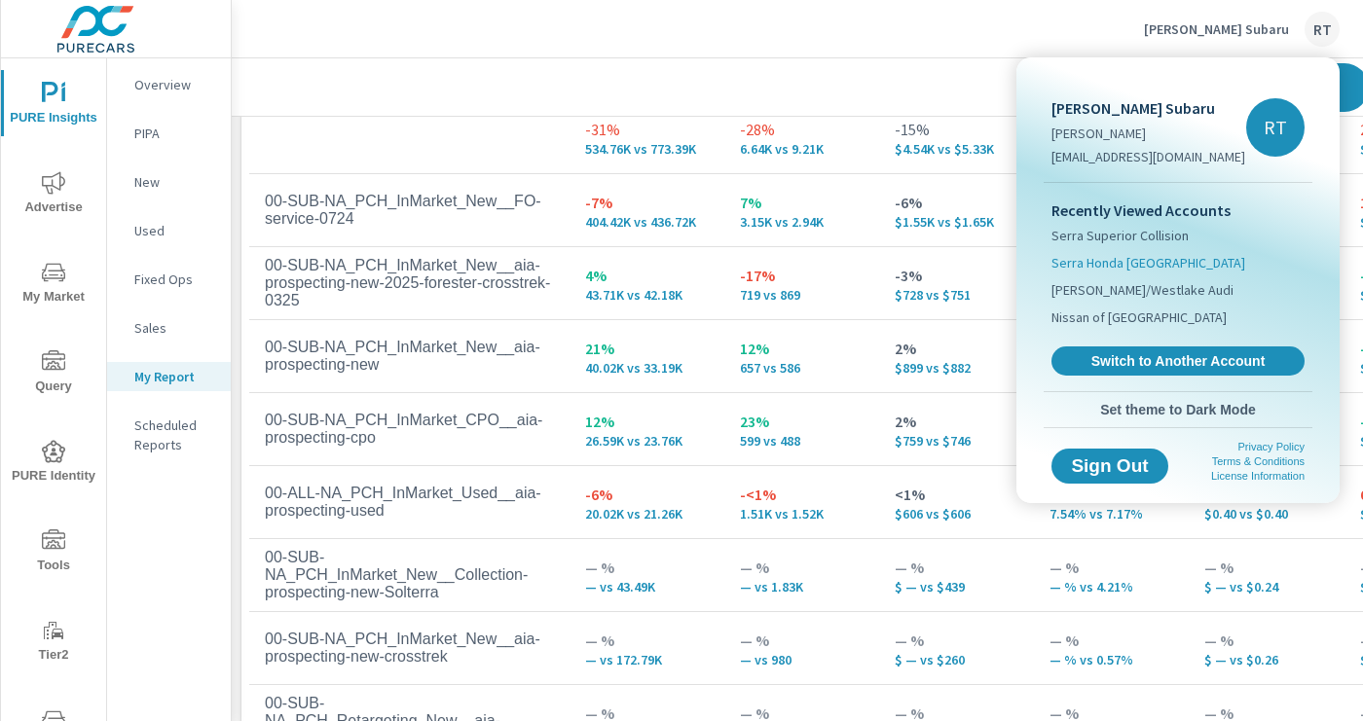
click at [1092, 263] on span "Serra Honda [GEOGRAPHIC_DATA]" at bounding box center [1148, 262] width 194 height 19
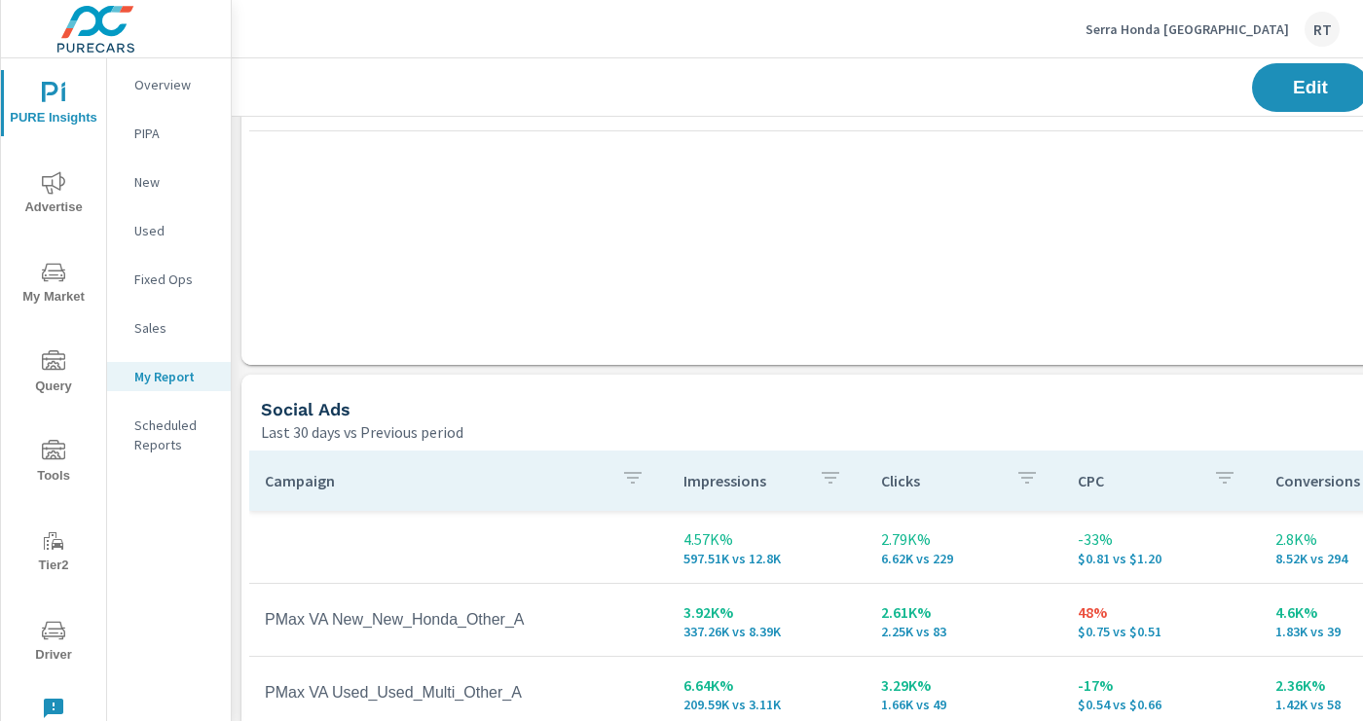
scroll to position [2540, 0]
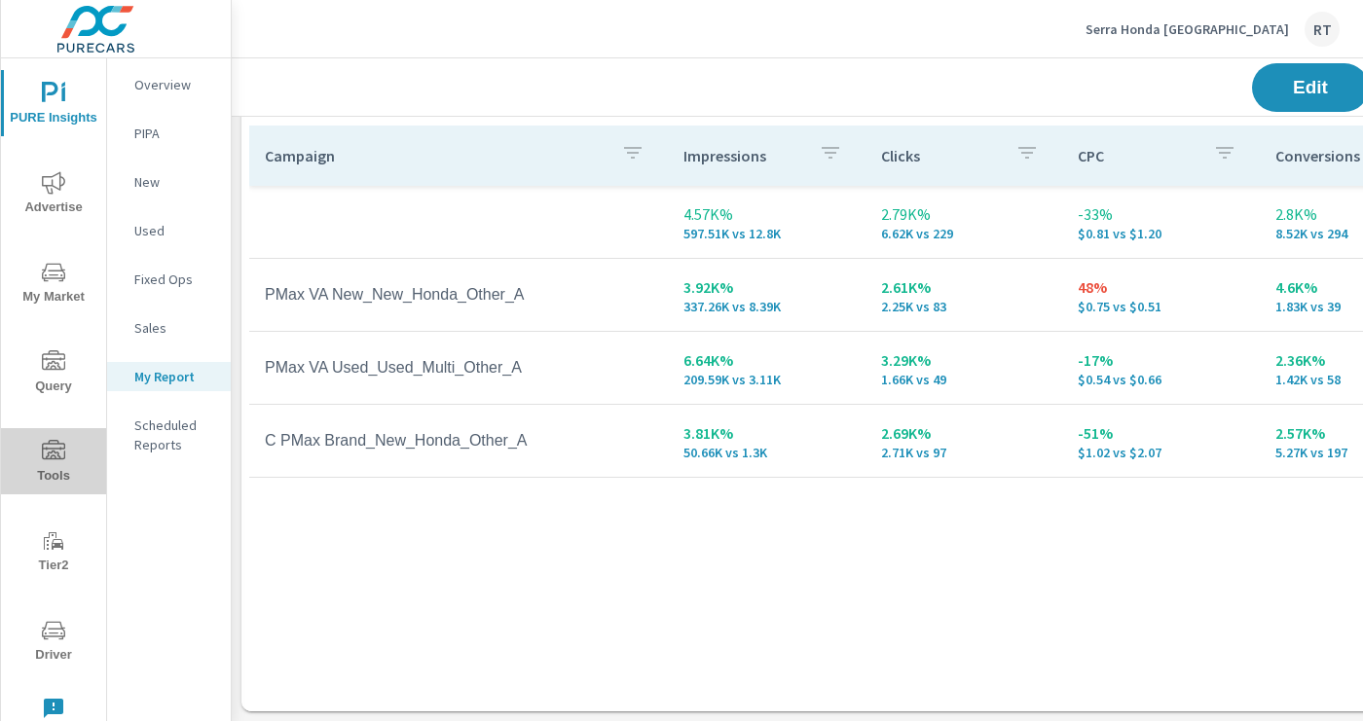
click at [49, 453] on icon "nav menu" at bounding box center [53, 451] width 23 height 23
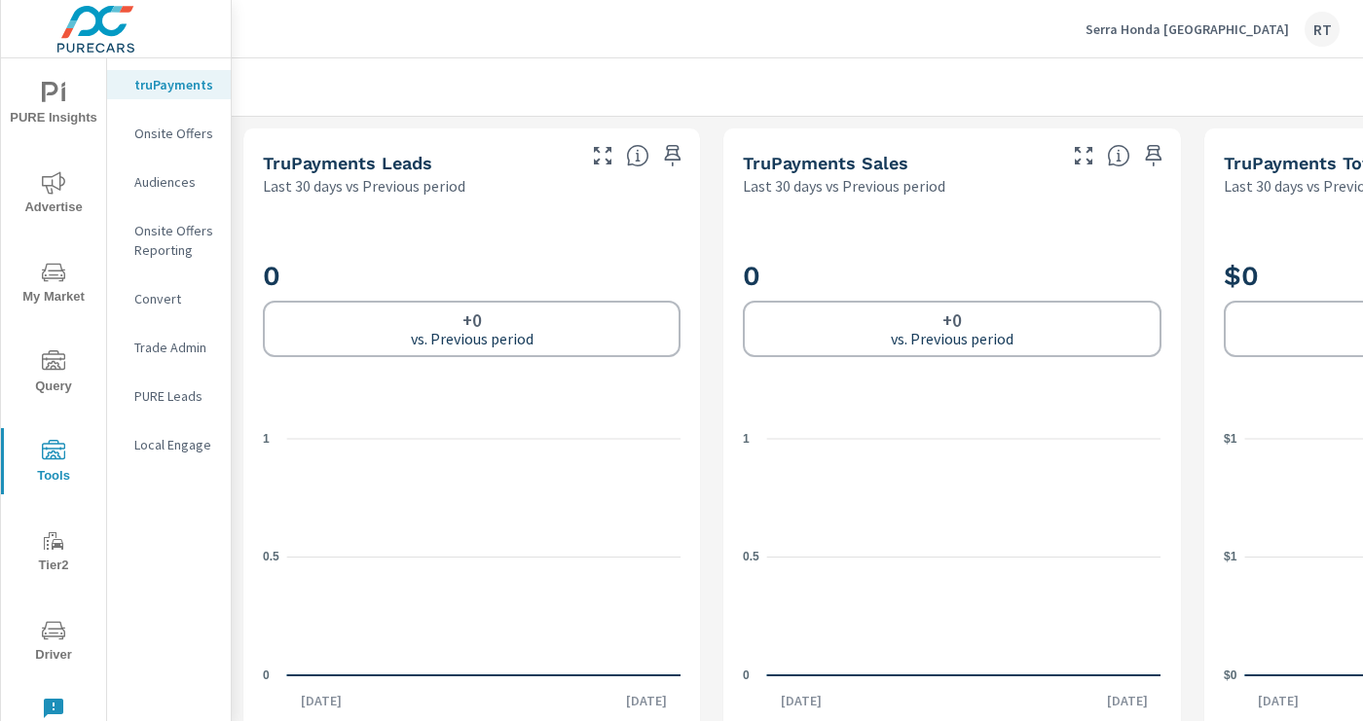
click at [165, 134] on p "Onsite Offers" at bounding box center [174, 133] width 81 height 19
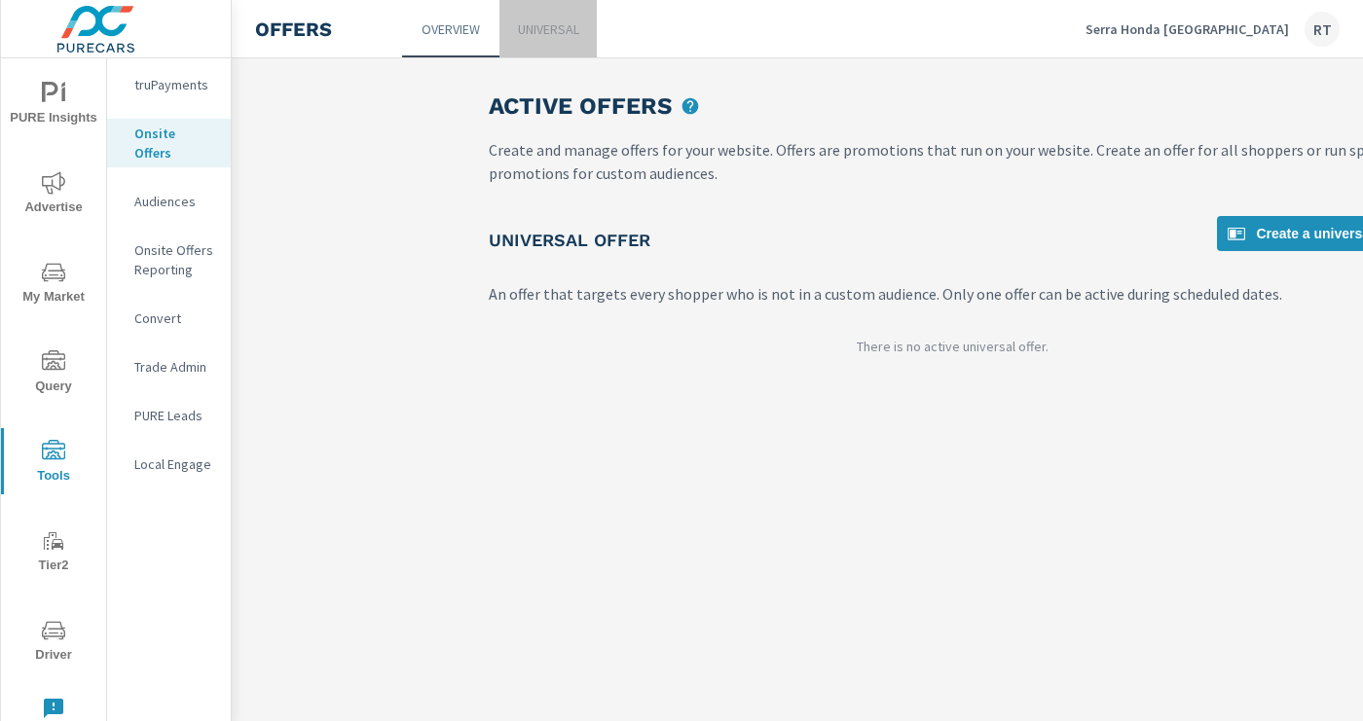
click at [554, 24] on p "Universal" at bounding box center [548, 28] width 61 height 19
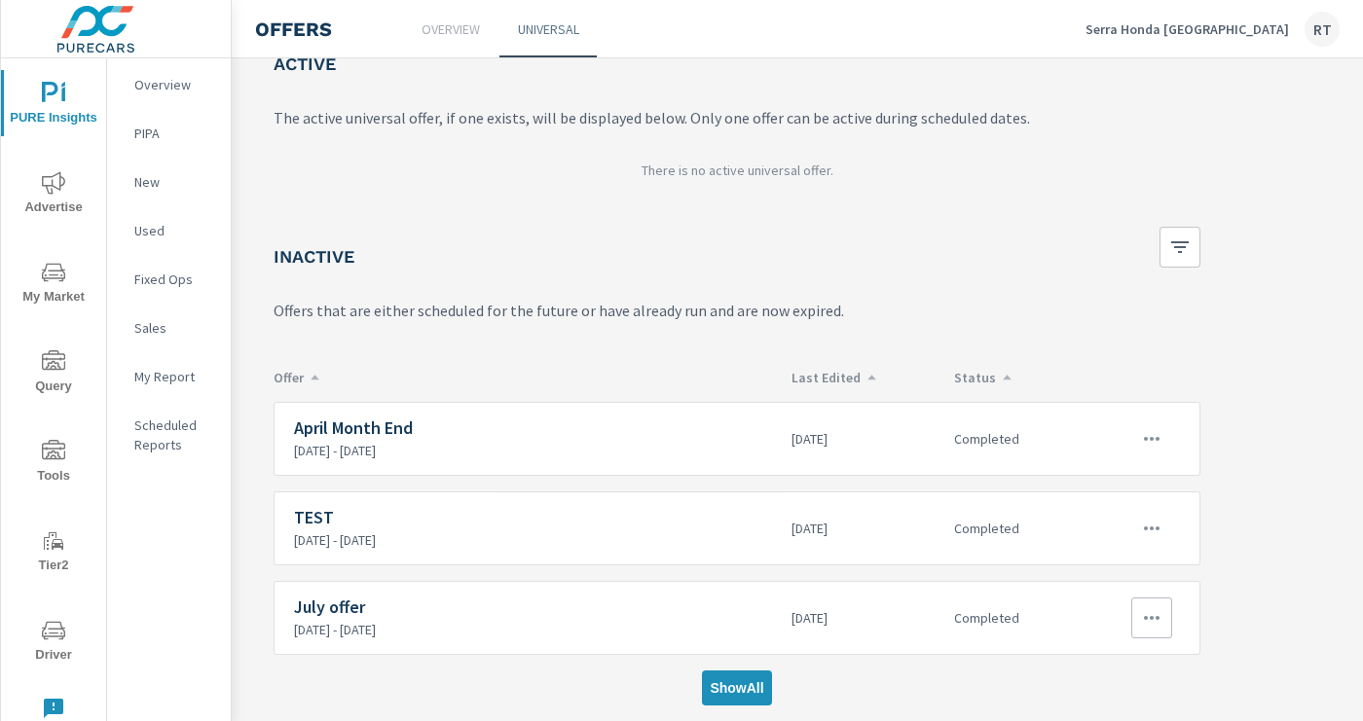
scroll to position [119, 310]
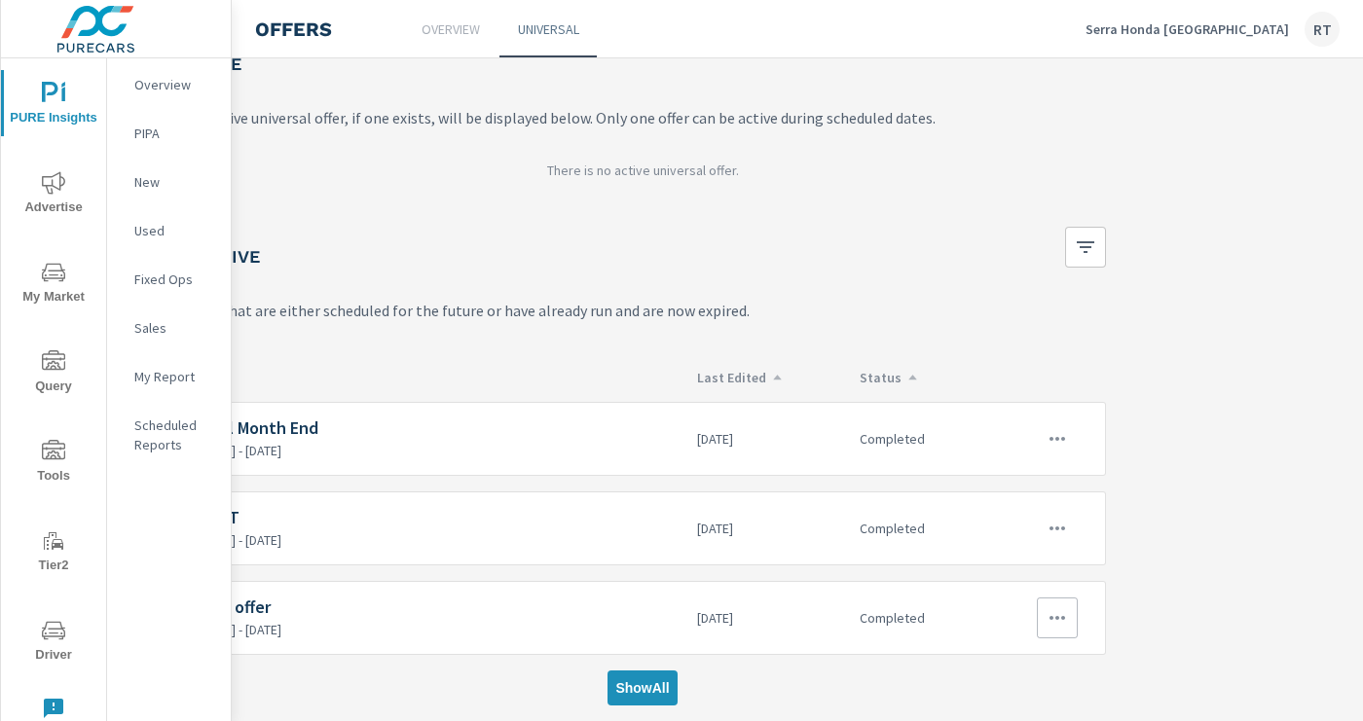
click at [1054, 618] on icon "button" at bounding box center [1057, 617] width 23 height 23
click at [656, 684] on div at bounding box center [681, 360] width 1363 height 721
click at [655, 687] on span "Show All" at bounding box center [642, 689] width 54 height 18
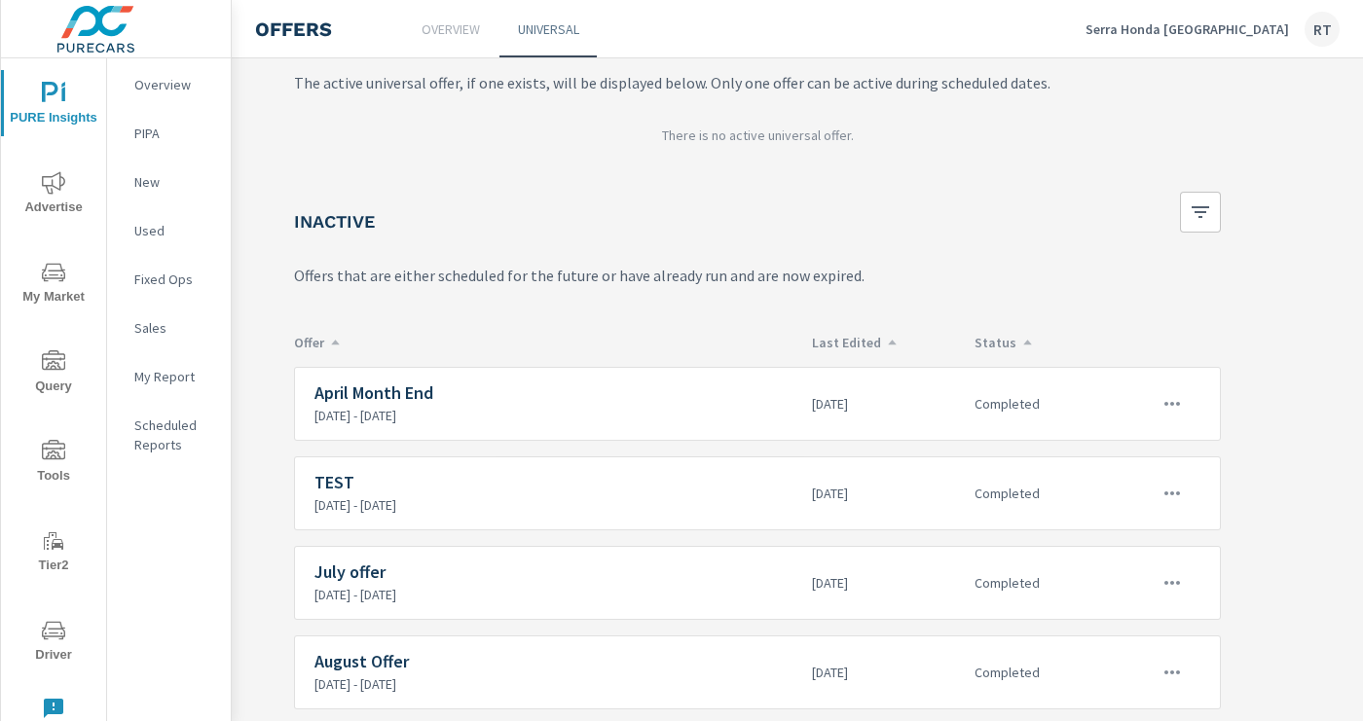
scroll to position [208, 195]
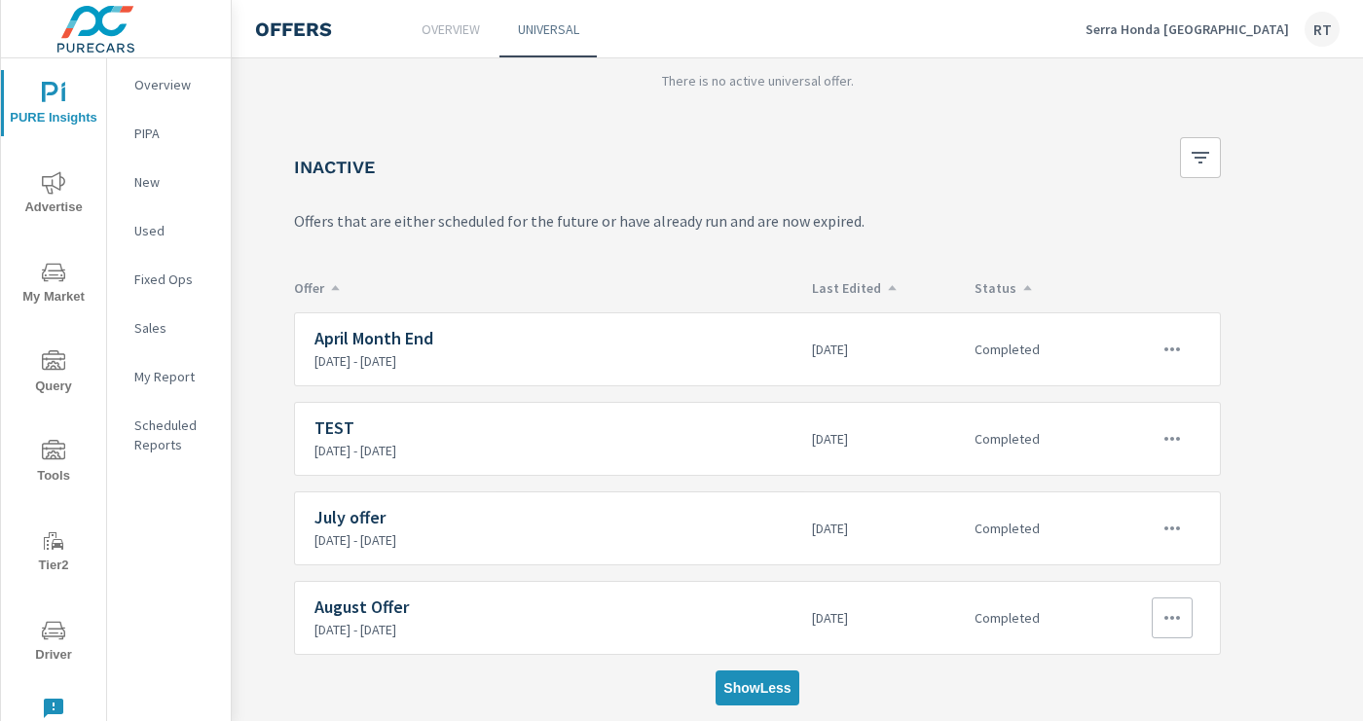
click at [1174, 615] on icon "button" at bounding box center [1171, 617] width 23 height 23
click at [1116, 675] on div "View Report" at bounding box center [1136, 681] width 85 height 23
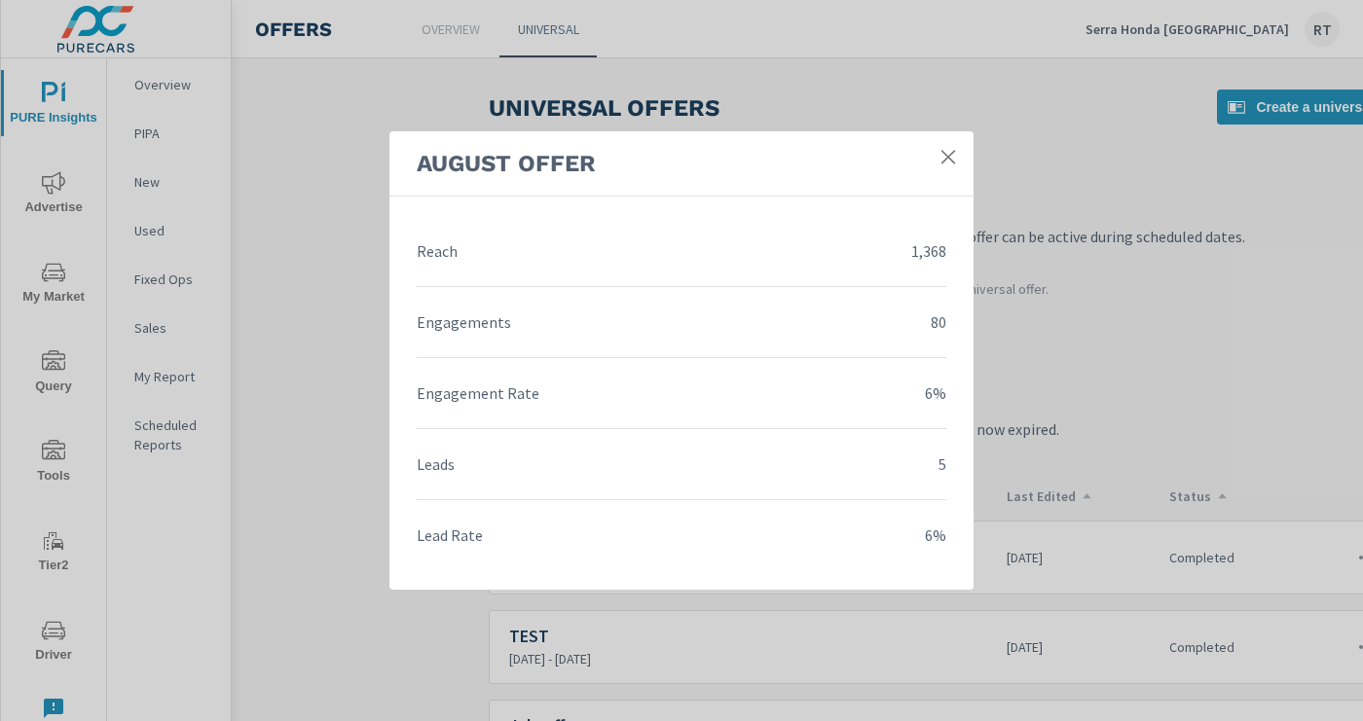
click at [950, 156] on icon at bounding box center [947, 156] width 19 height 19
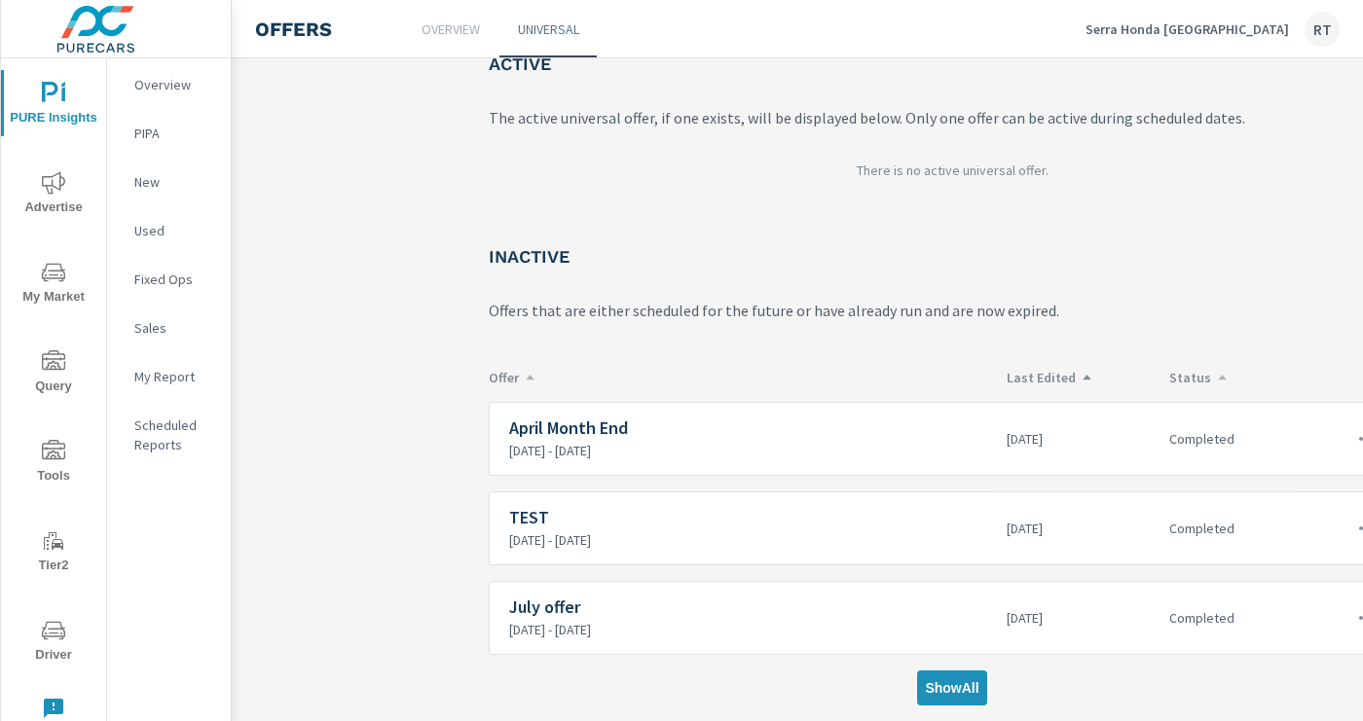
scroll to position [119, 310]
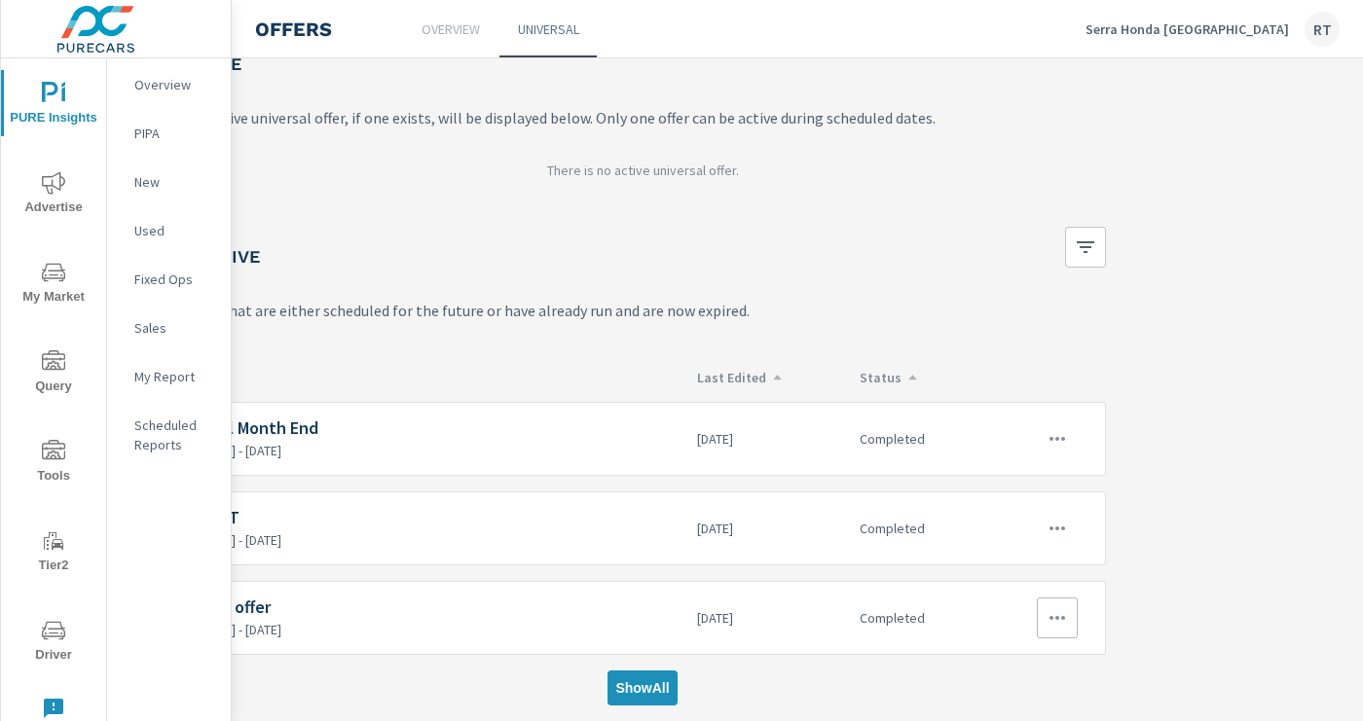
click at [1055, 620] on icon "button" at bounding box center [1057, 617] width 23 height 23
click at [1011, 629] on link "Edit" at bounding box center [1022, 633] width 108 height 47
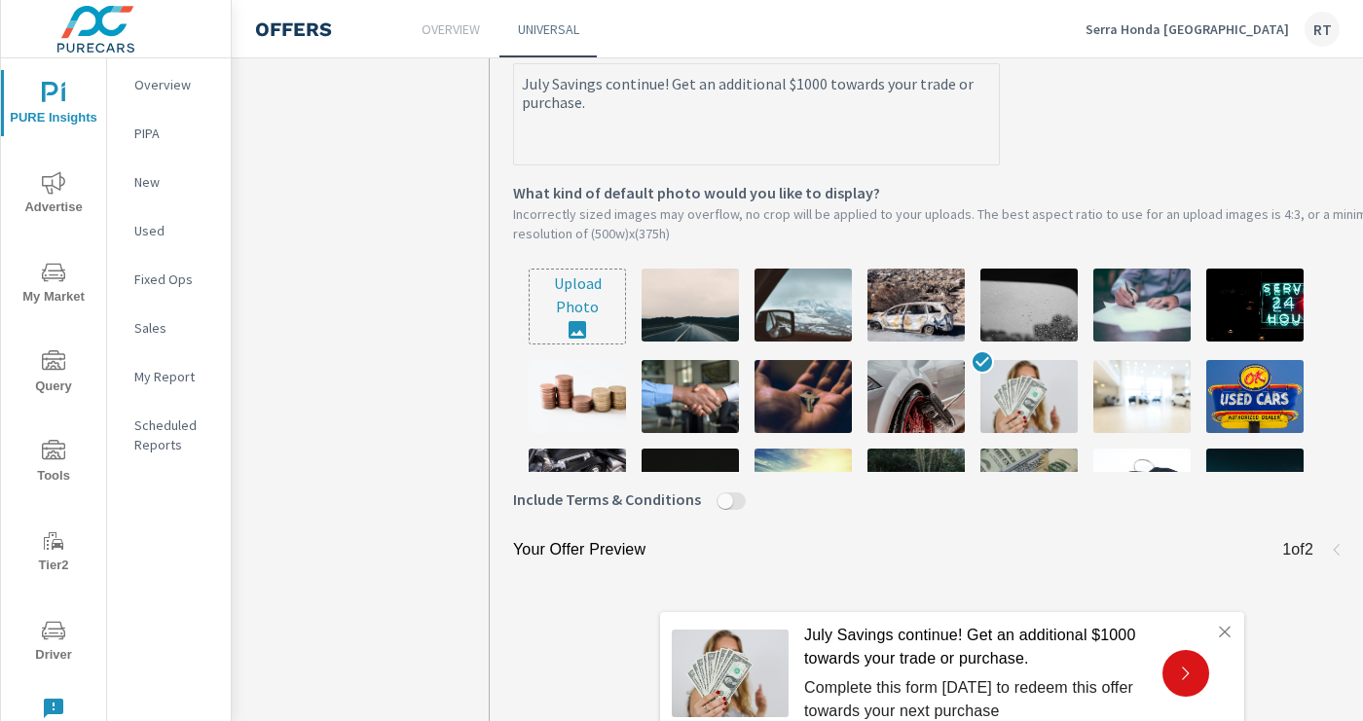
scroll to position [744, 0]
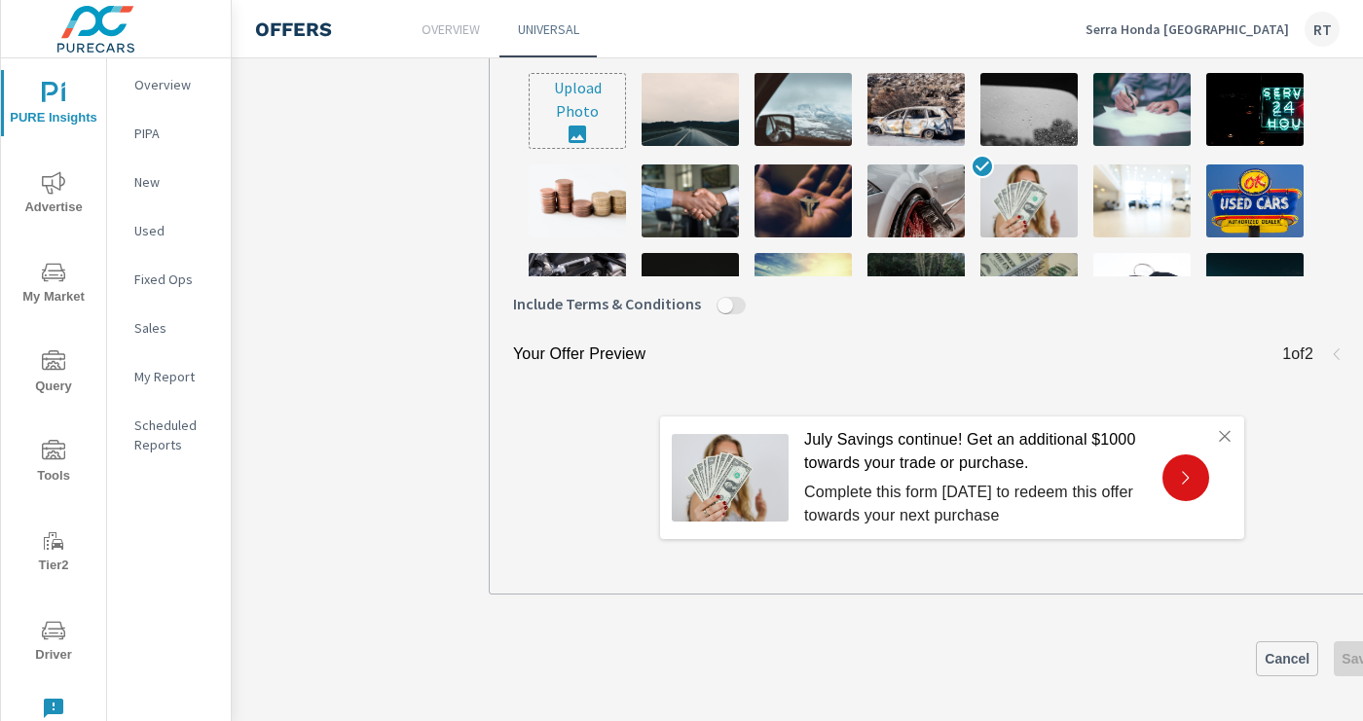
click at [1280, 652] on span "Cancel" at bounding box center [1287, 659] width 45 height 18
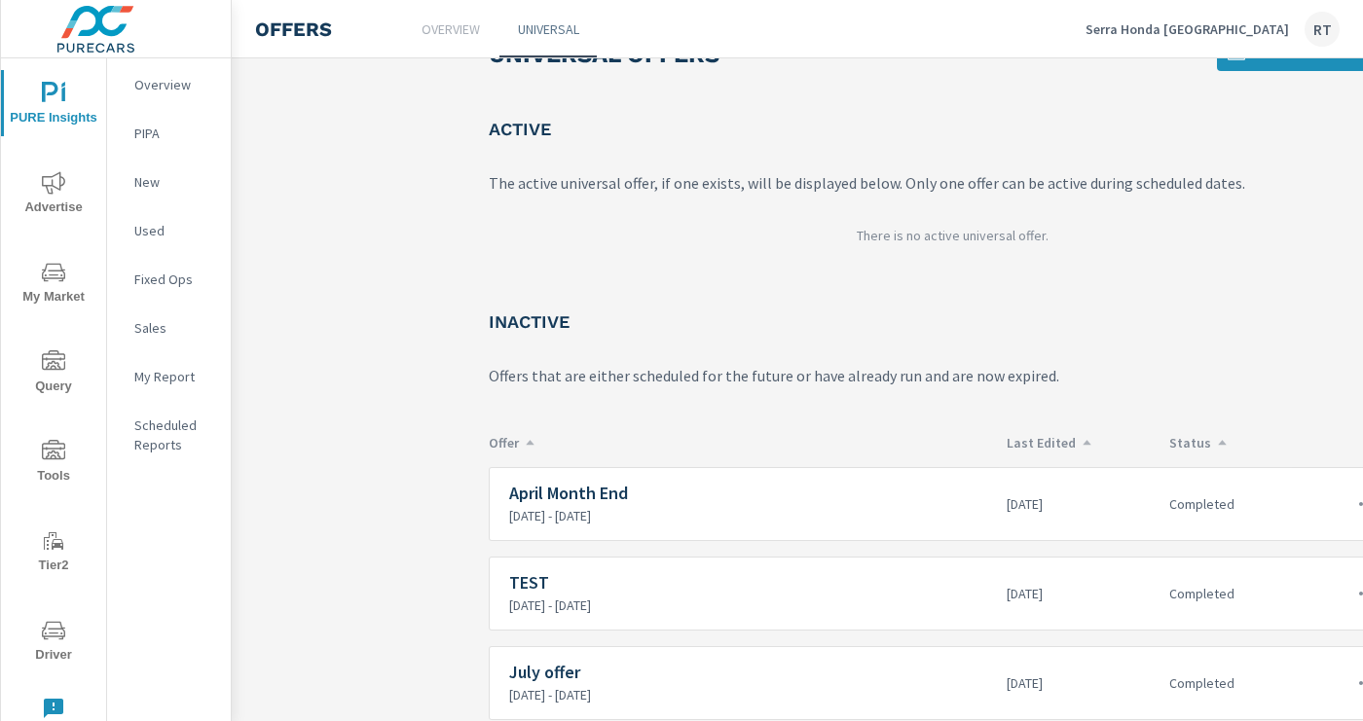
scroll to position [119, 0]
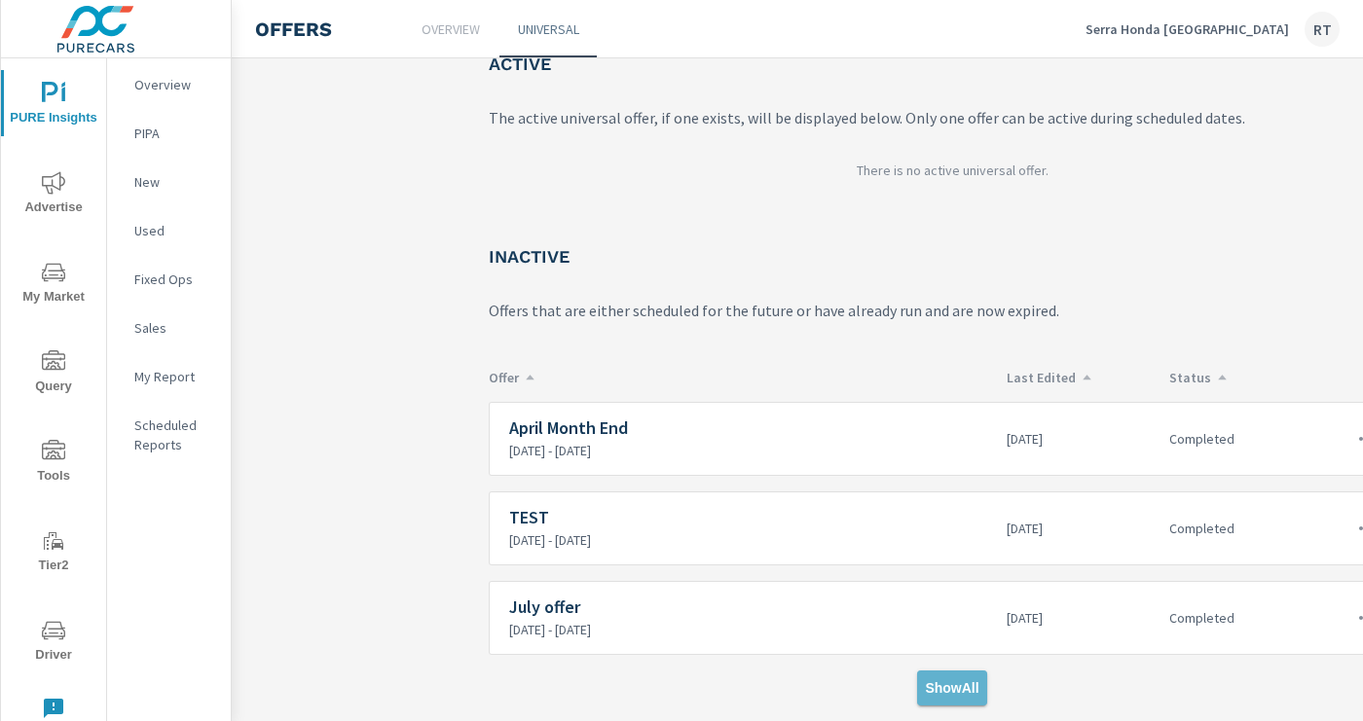
click at [957, 688] on span "Show All" at bounding box center [952, 689] width 54 height 18
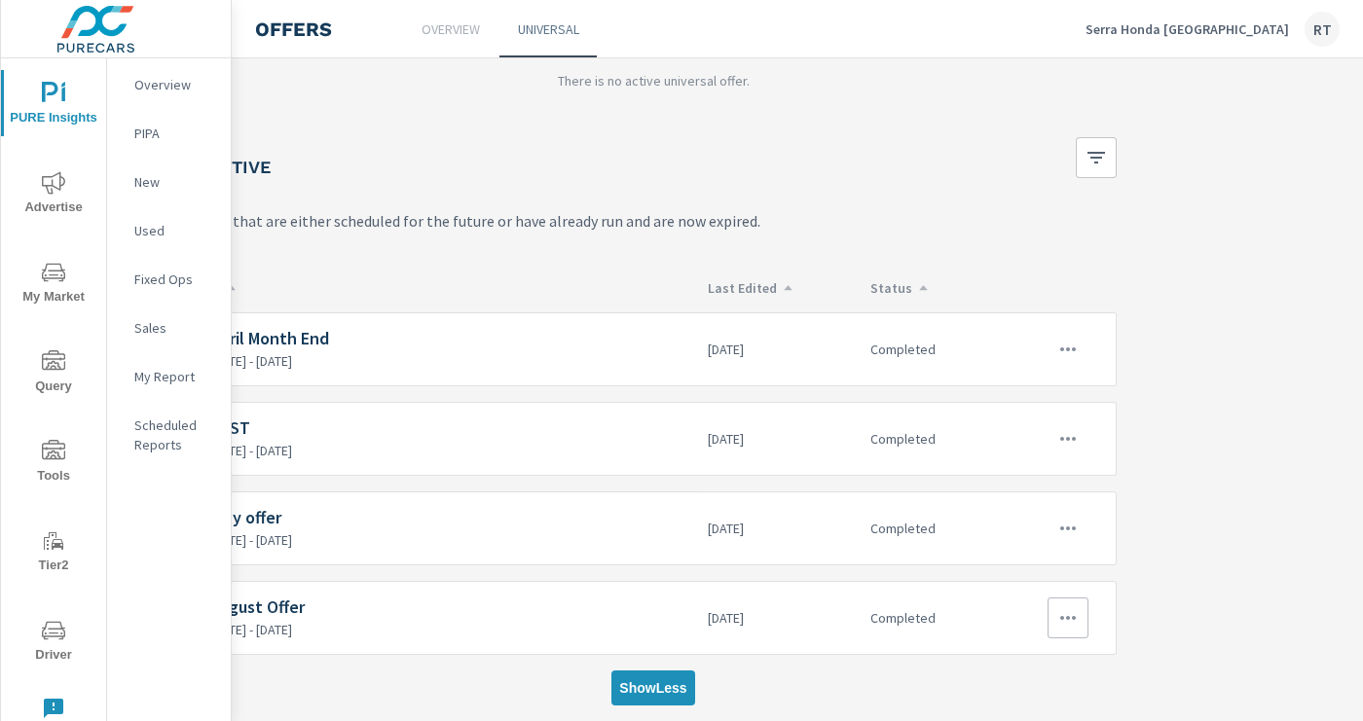
scroll to position [208, 310]
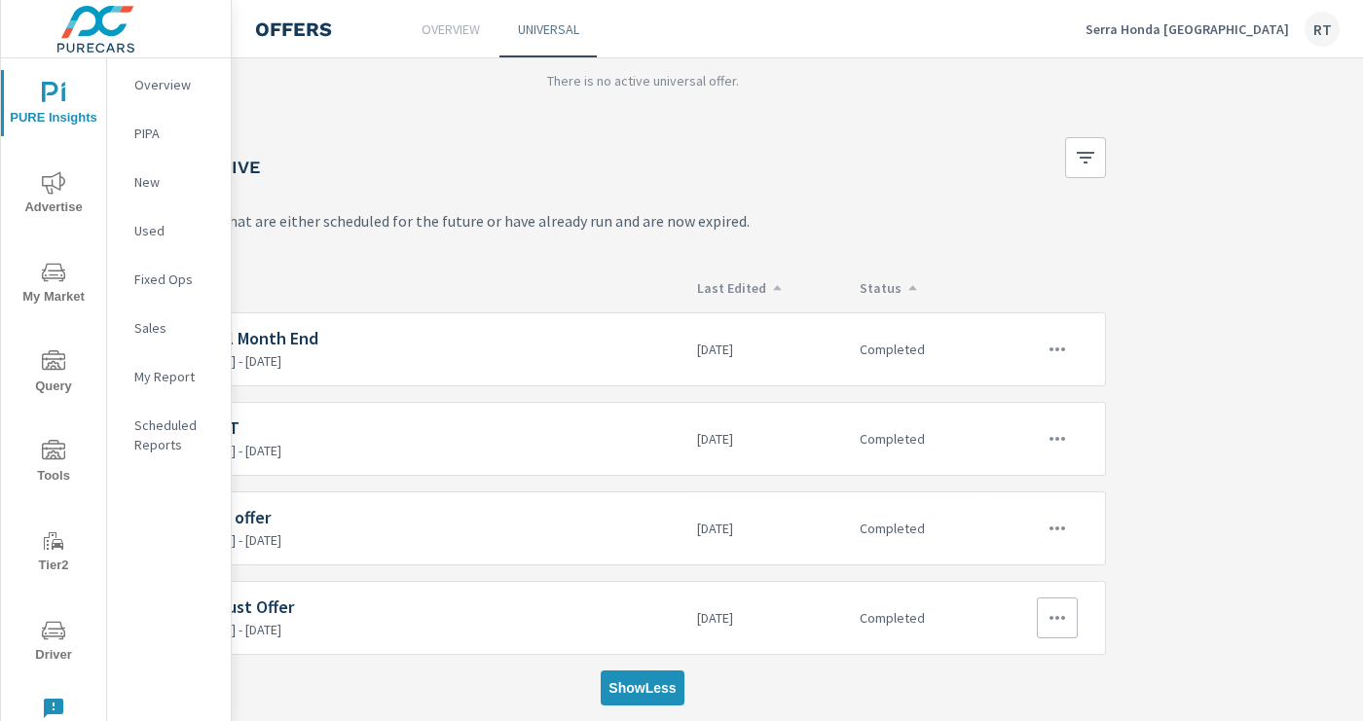
click at [1053, 621] on icon "button" at bounding box center [1057, 617] width 23 height 23
click at [984, 627] on div "Edit" at bounding box center [992, 633] width 27 height 23
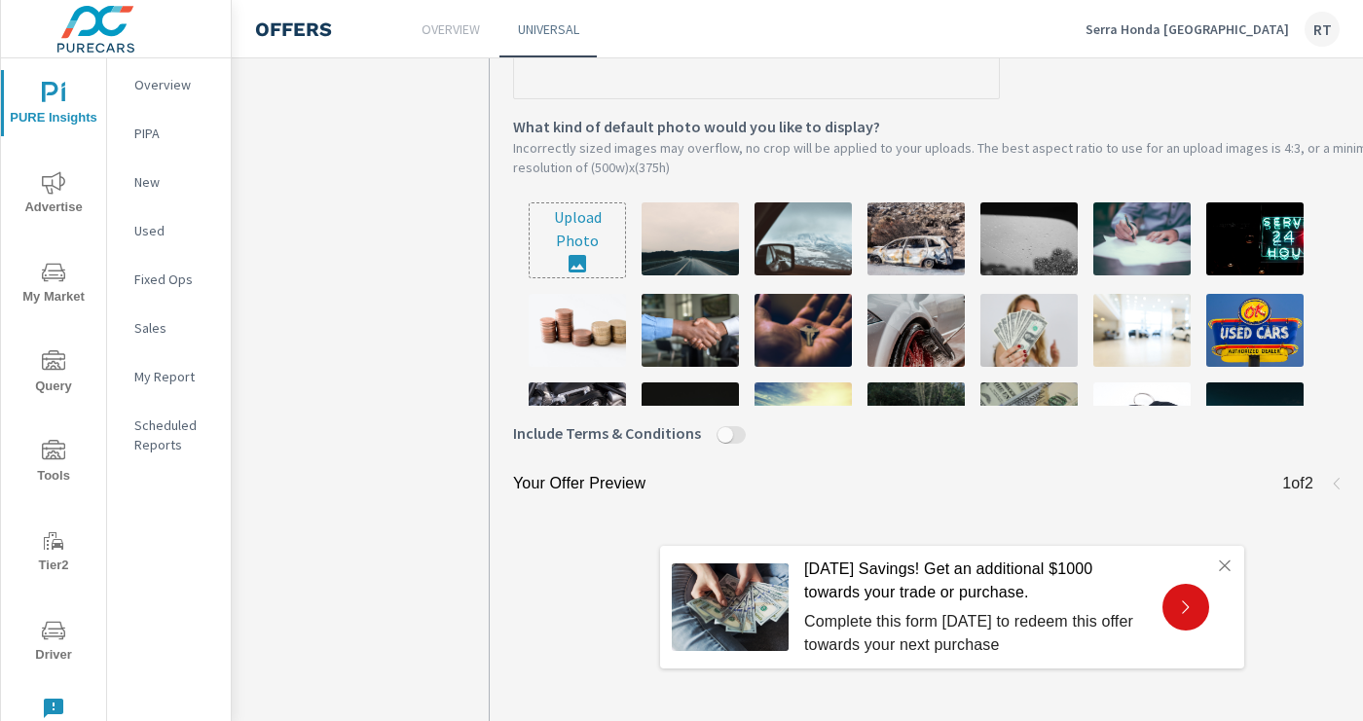
scroll to position [744, 0]
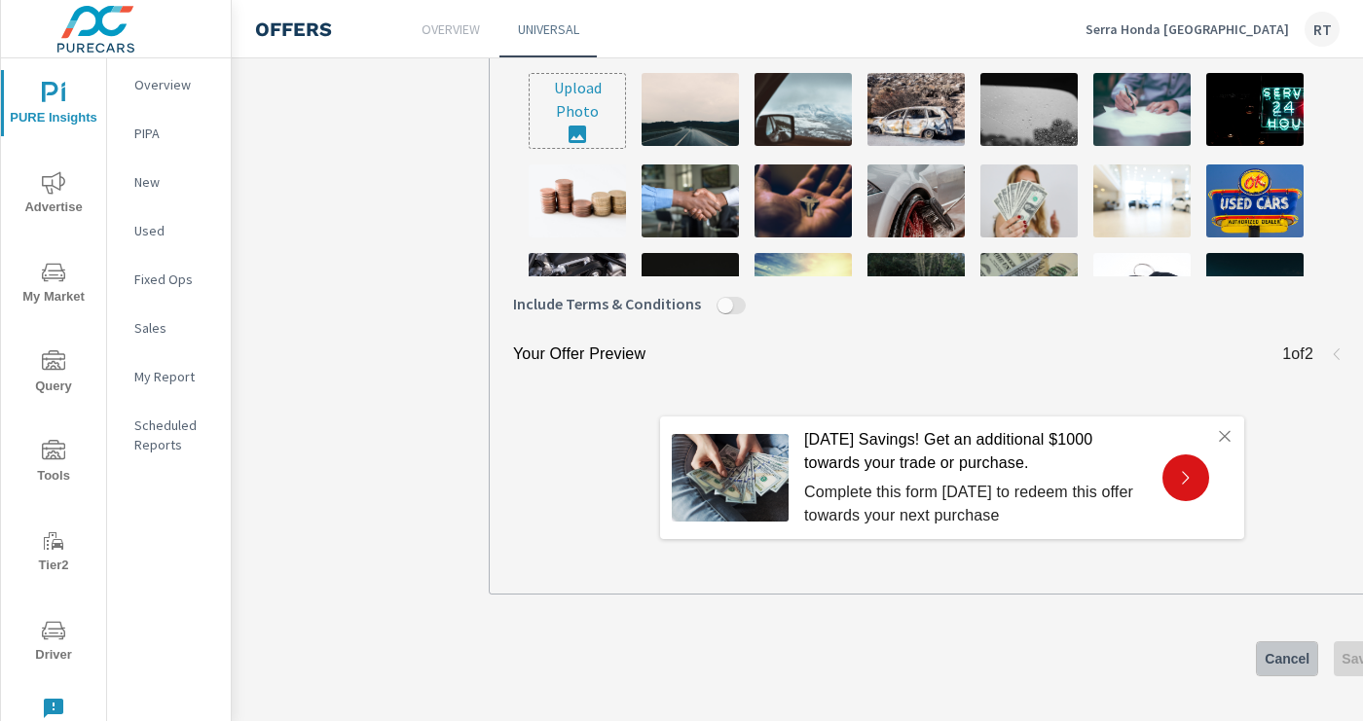
click at [1277, 655] on span "Cancel" at bounding box center [1287, 659] width 45 height 18
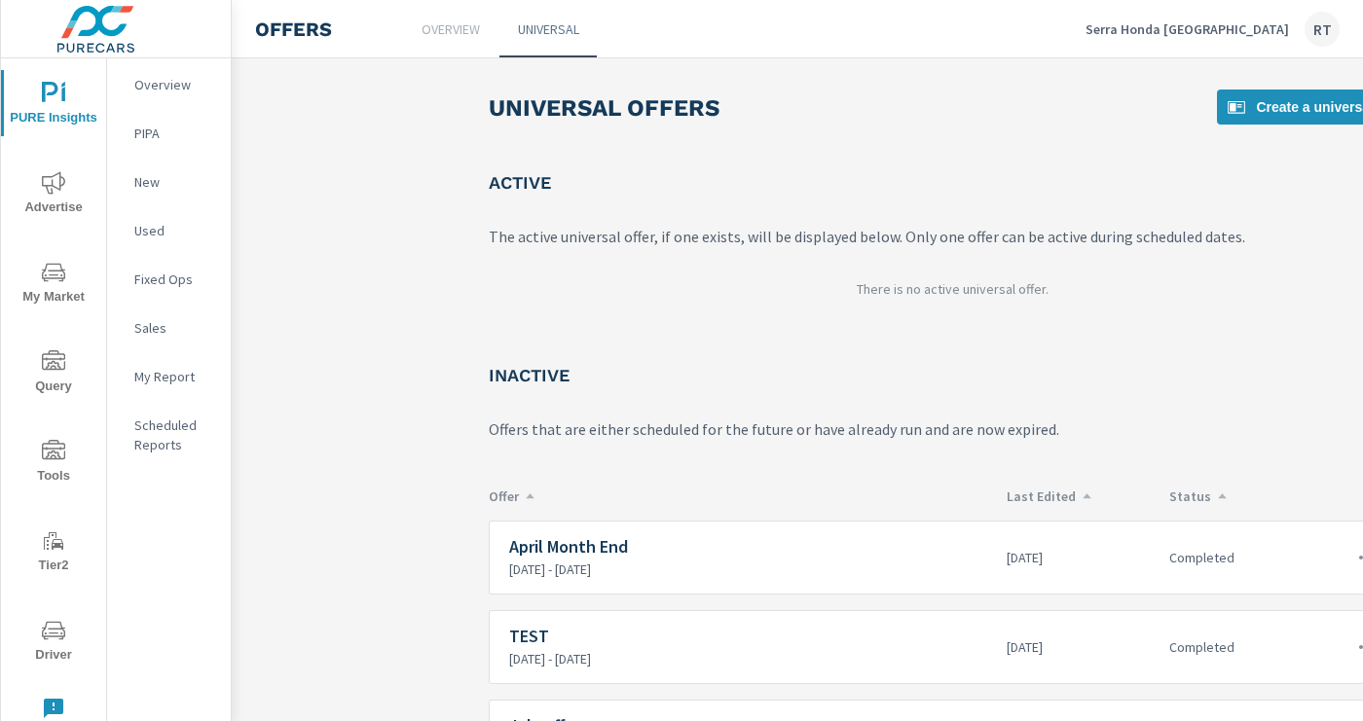
click at [50, 176] on icon "nav menu" at bounding box center [53, 182] width 23 height 22
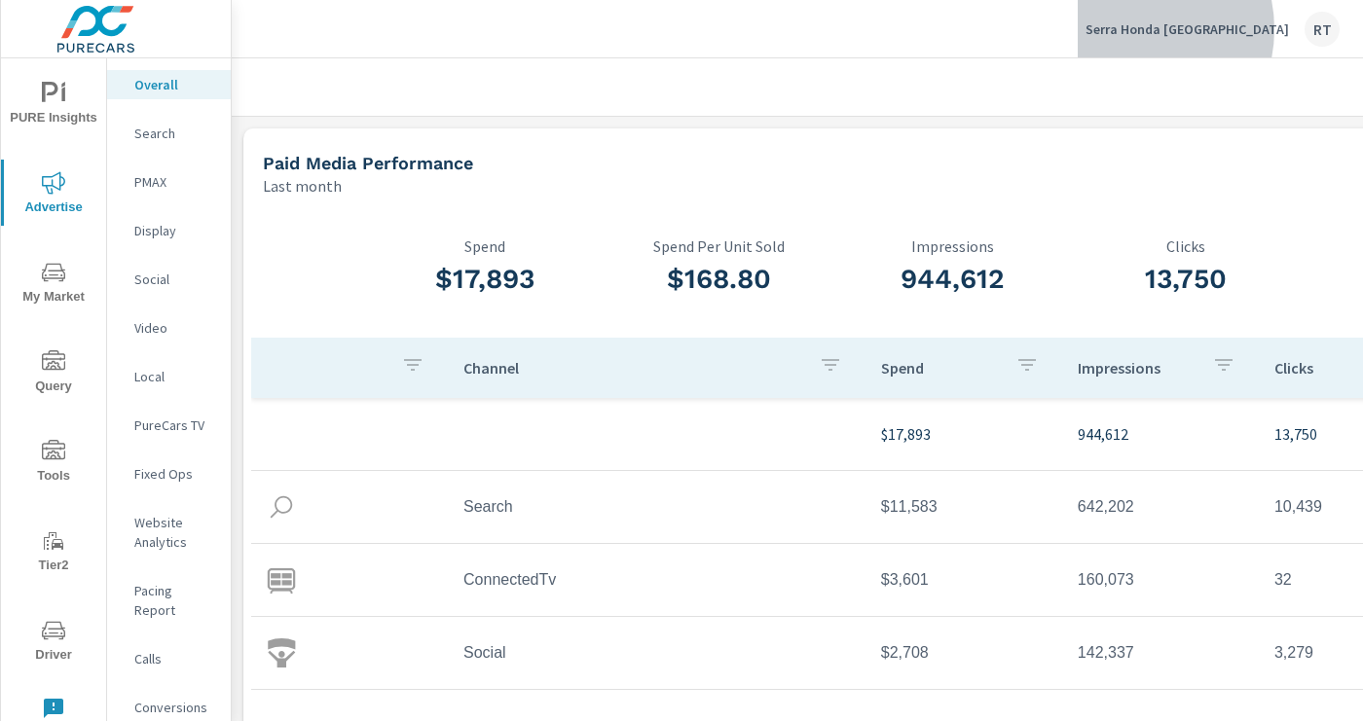
click at [1200, 29] on p "Serra Honda [GEOGRAPHIC_DATA]" at bounding box center [1186, 29] width 203 height 18
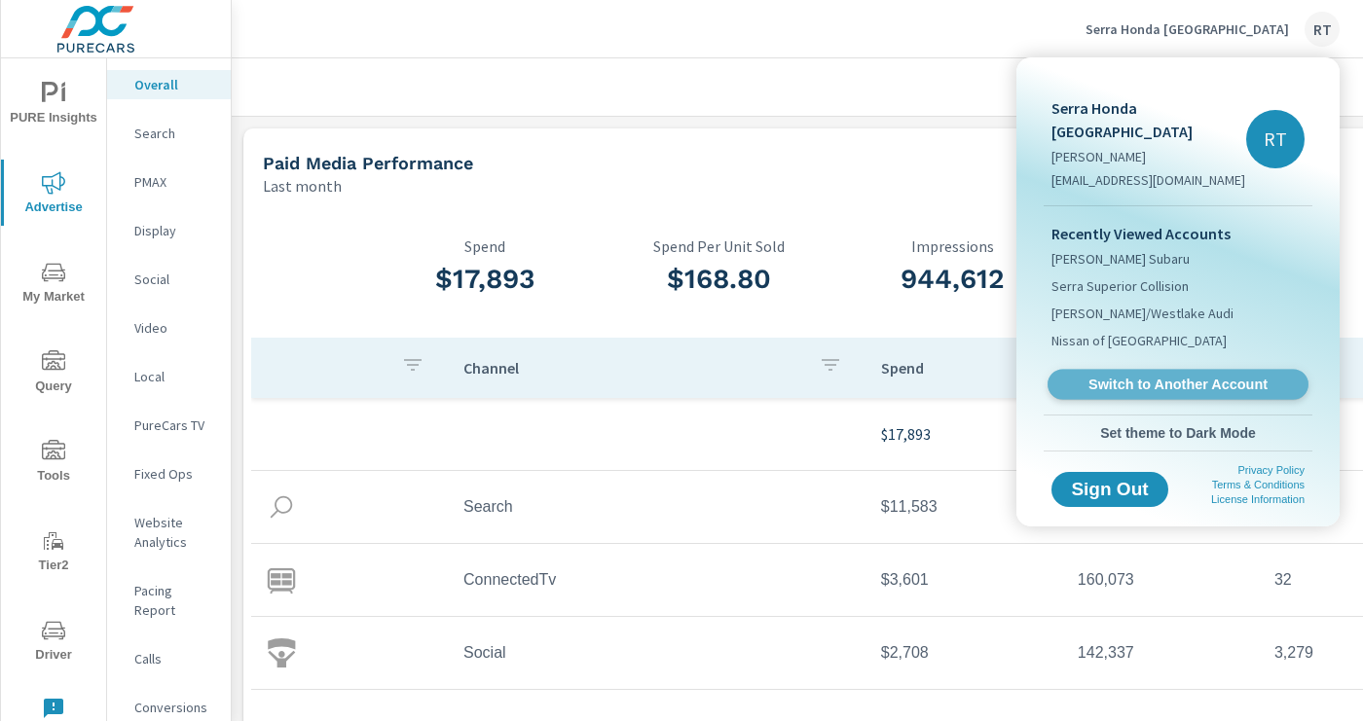
click at [1109, 376] on span "Switch to Another Account" at bounding box center [1177, 385] width 239 height 18
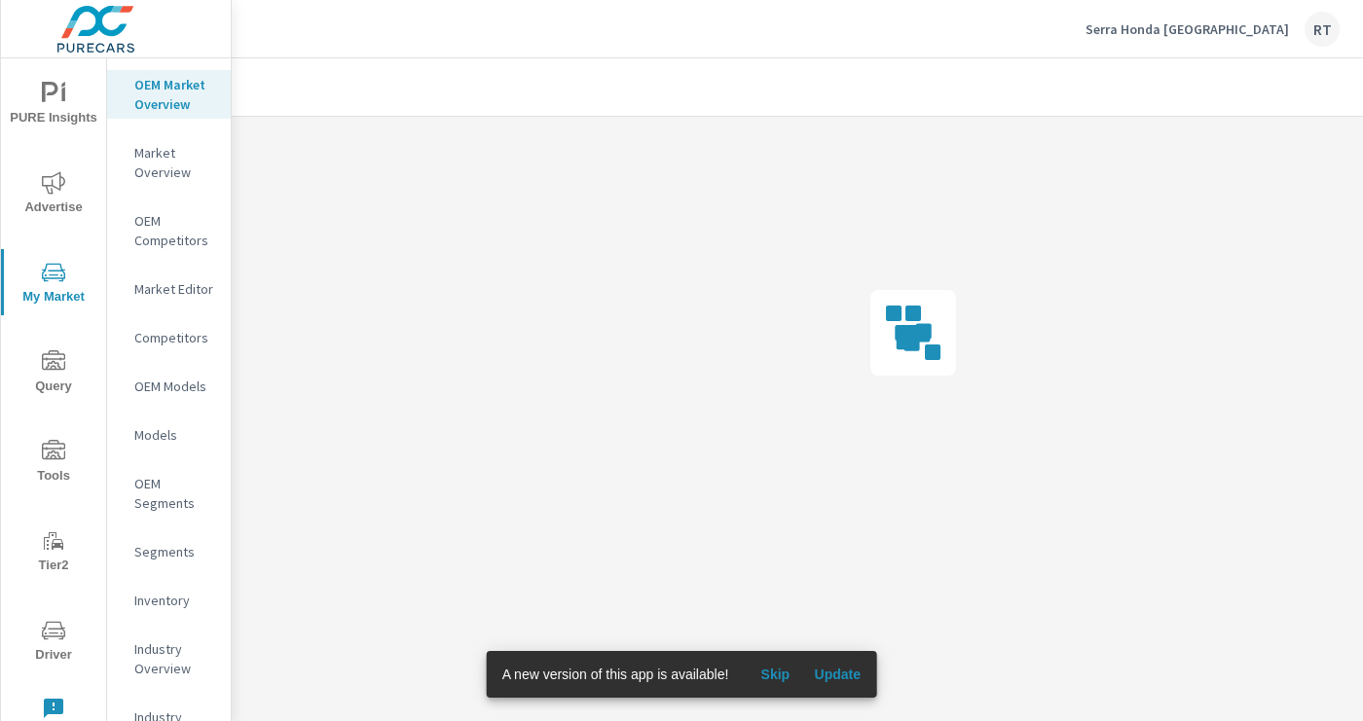
click at [770, 673] on span "Skip" at bounding box center [775, 675] width 47 height 18
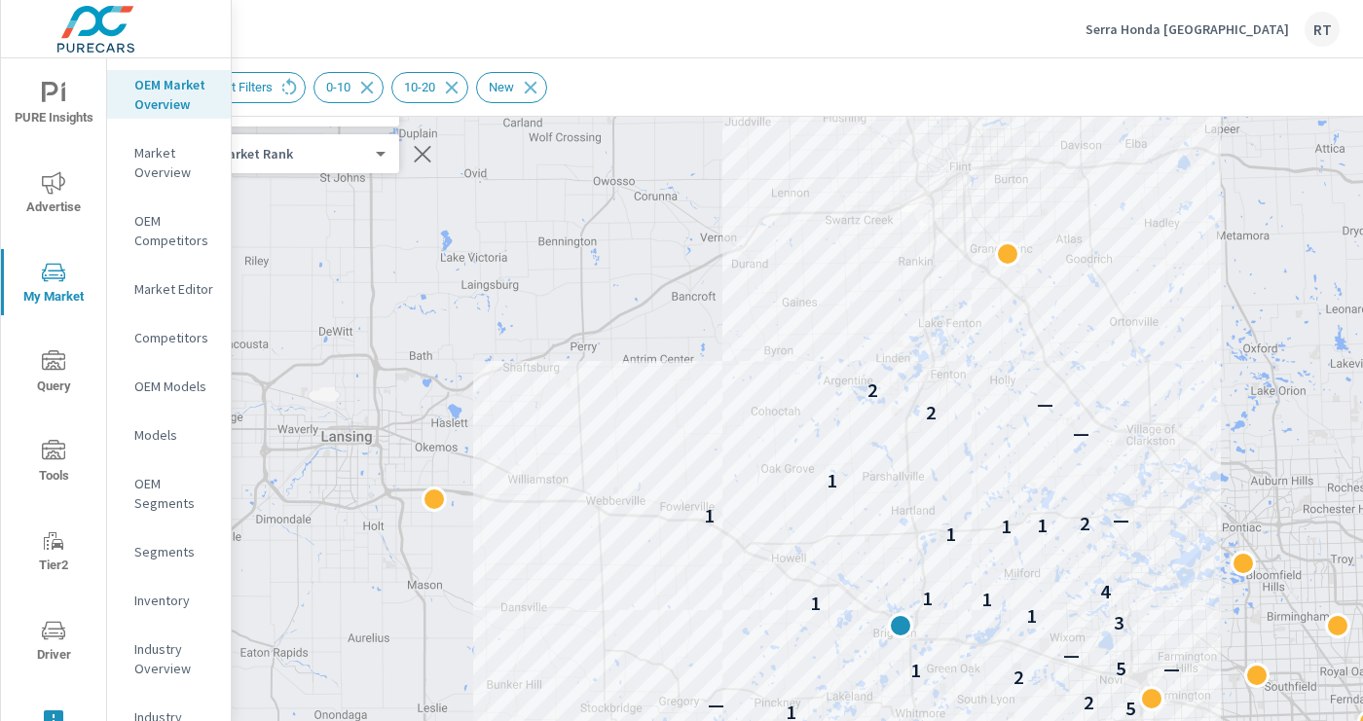
scroll to position [132, 66]
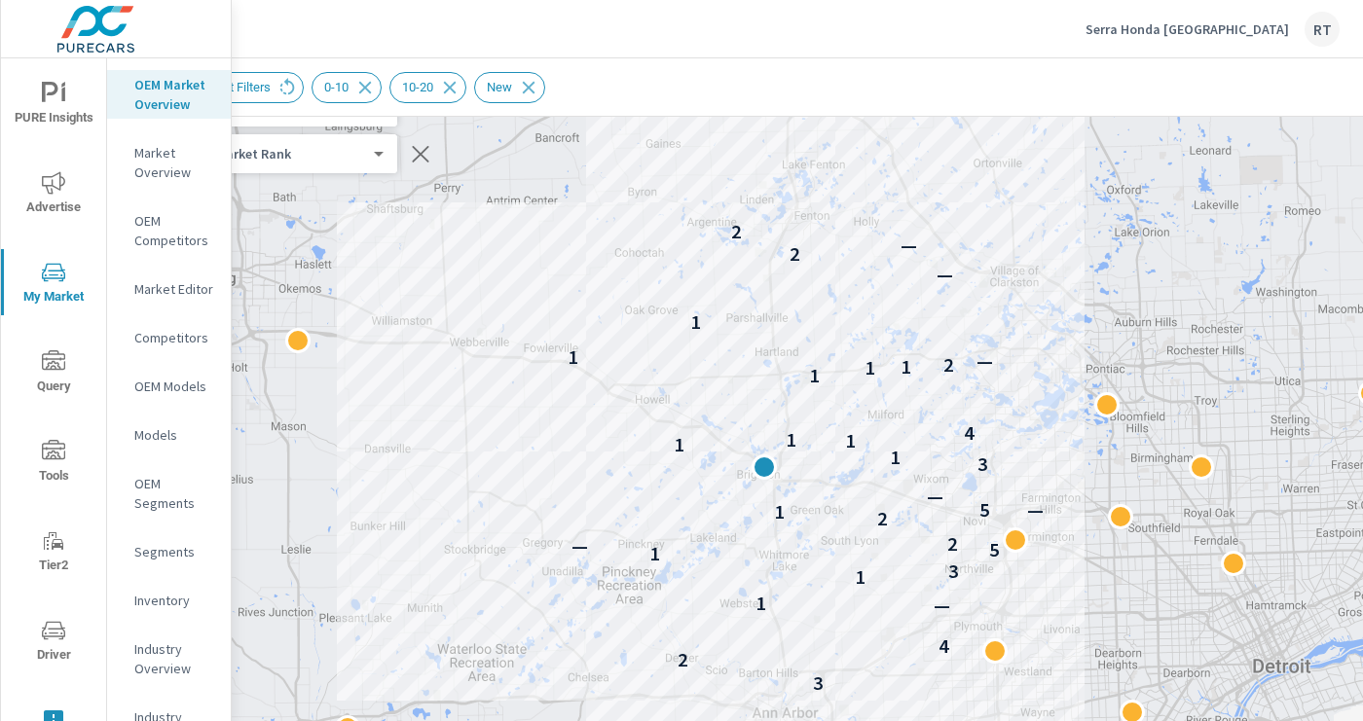
drag, startPoint x: 1132, startPoint y: 538, endPoint x: 997, endPoint y: 384, distance: 205.6
click at [997, 384] on div "3 3 2 4 — 1 1 3 1 5 — 2 2 1 5 — — 3 1 1 1 1 4 1 1 1 2 — 1 1 — 2 — 2" at bounding box center [886, 613] width 1402 height 1083
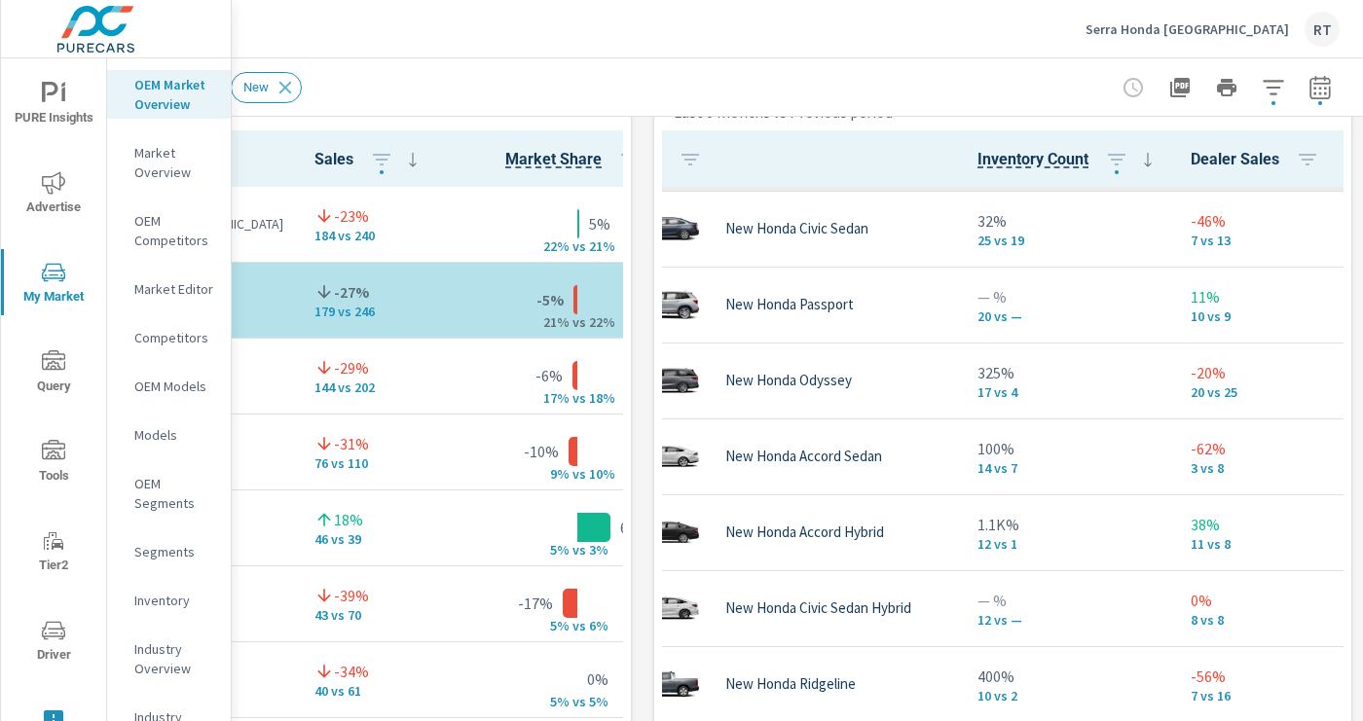
scroll to position [299, 0]
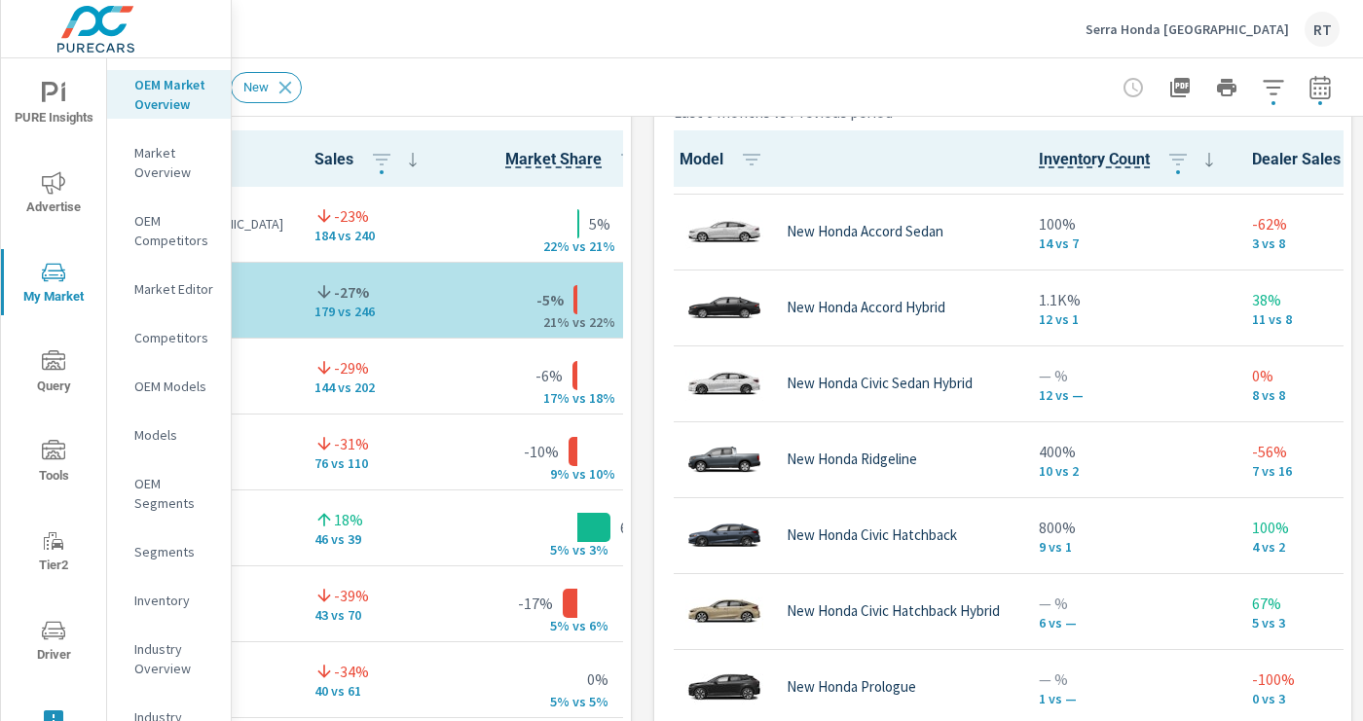
scroll to position [529, 0]
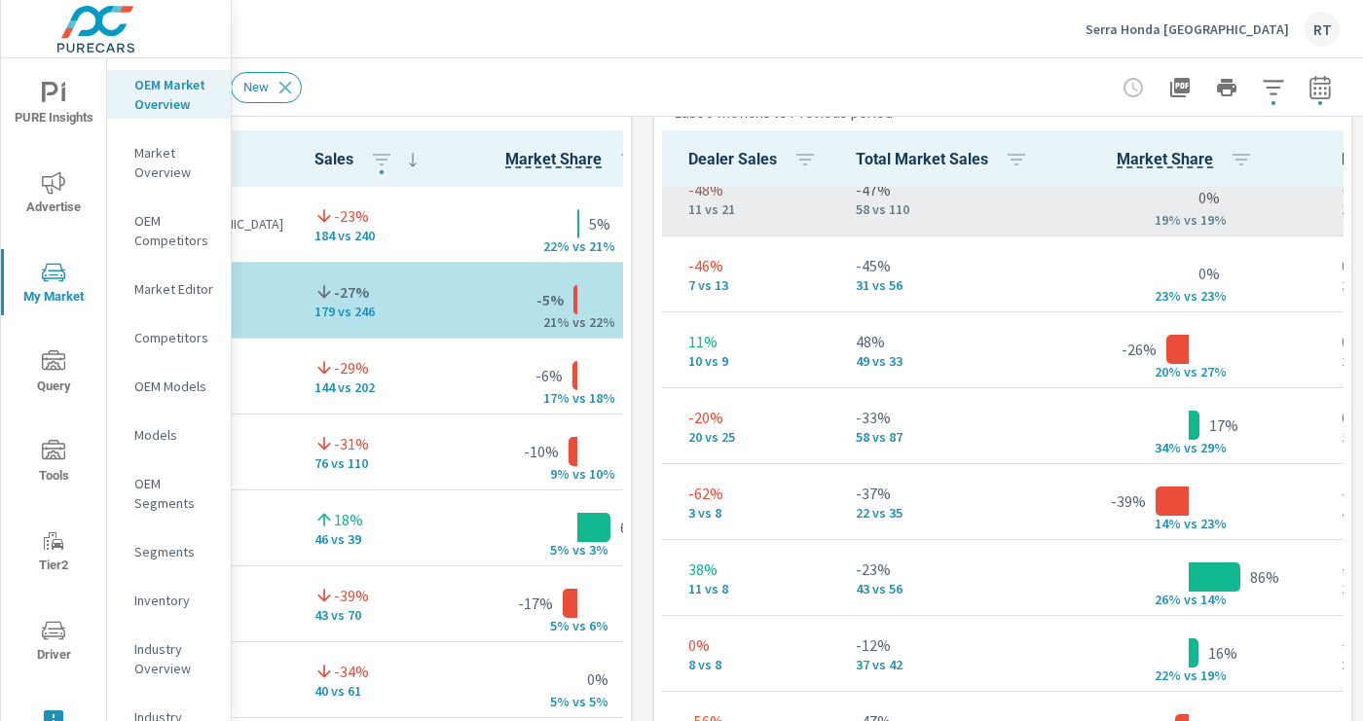
scroll to position [254, 179]
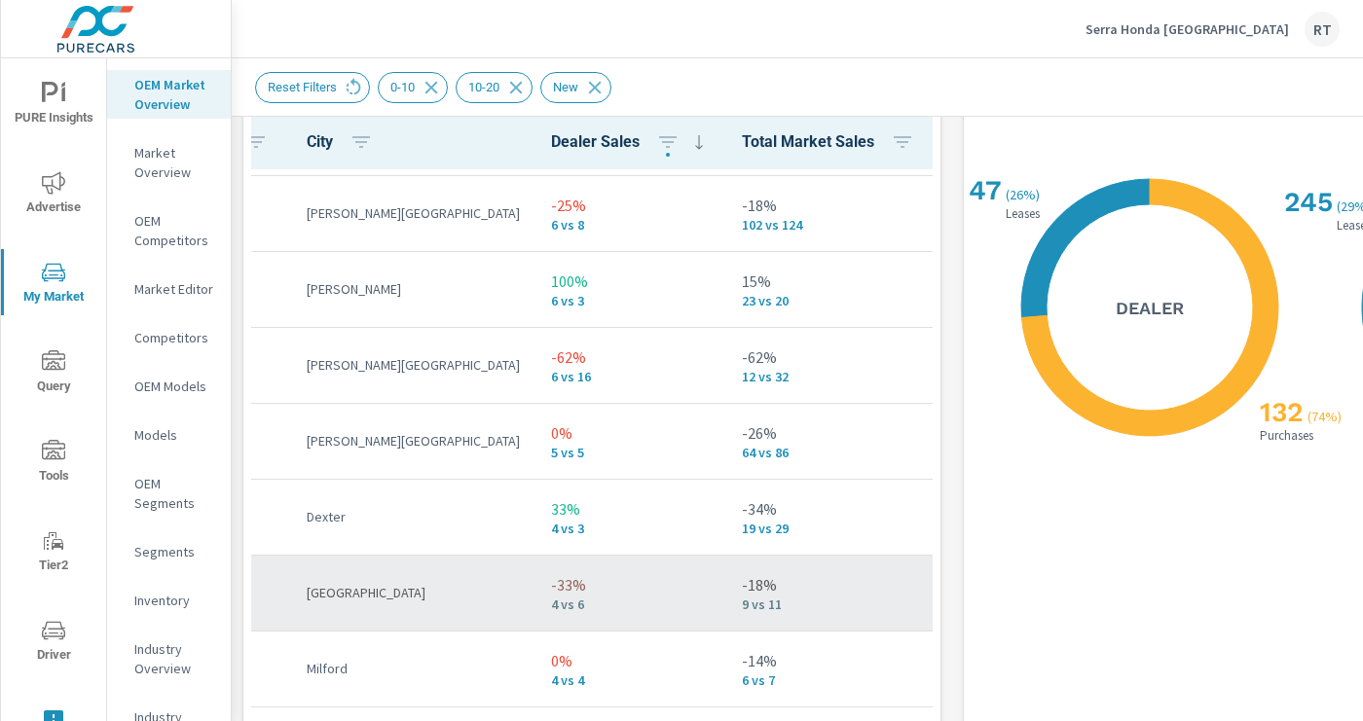
scroll to position [525, 0]
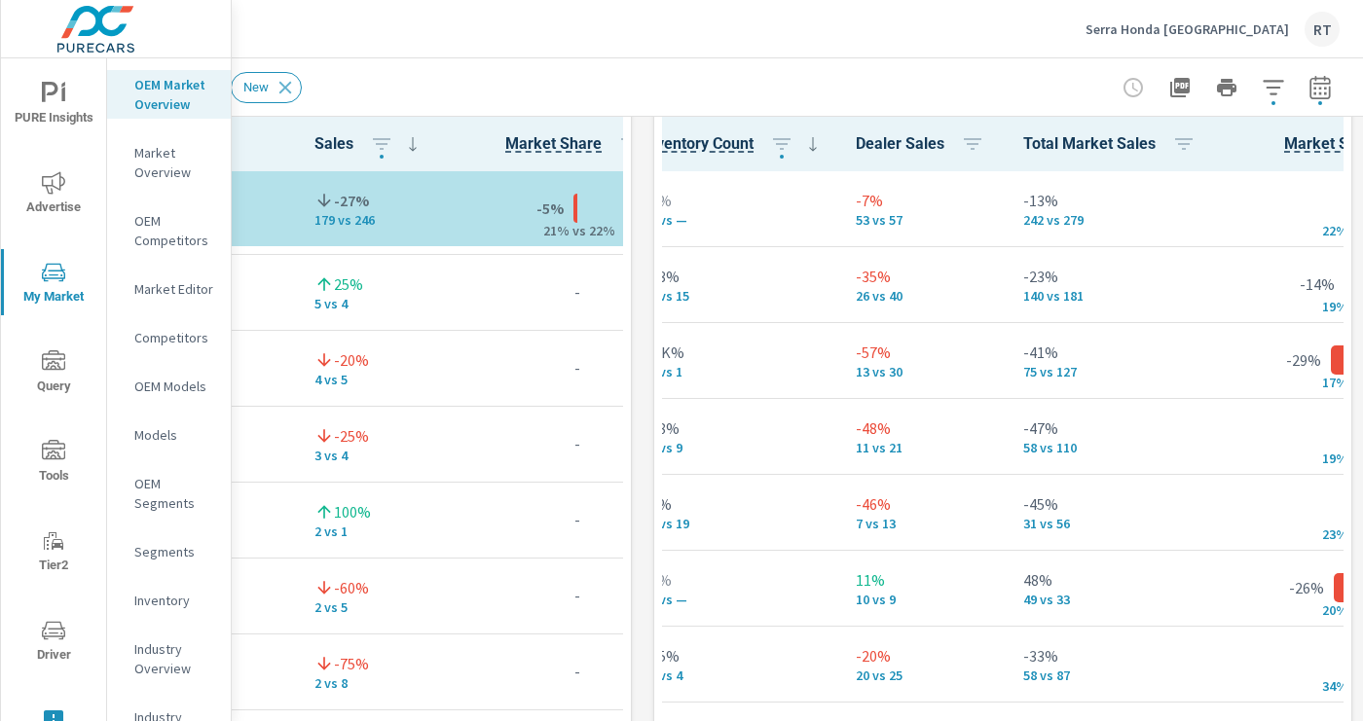
scroll to position [981, 0]
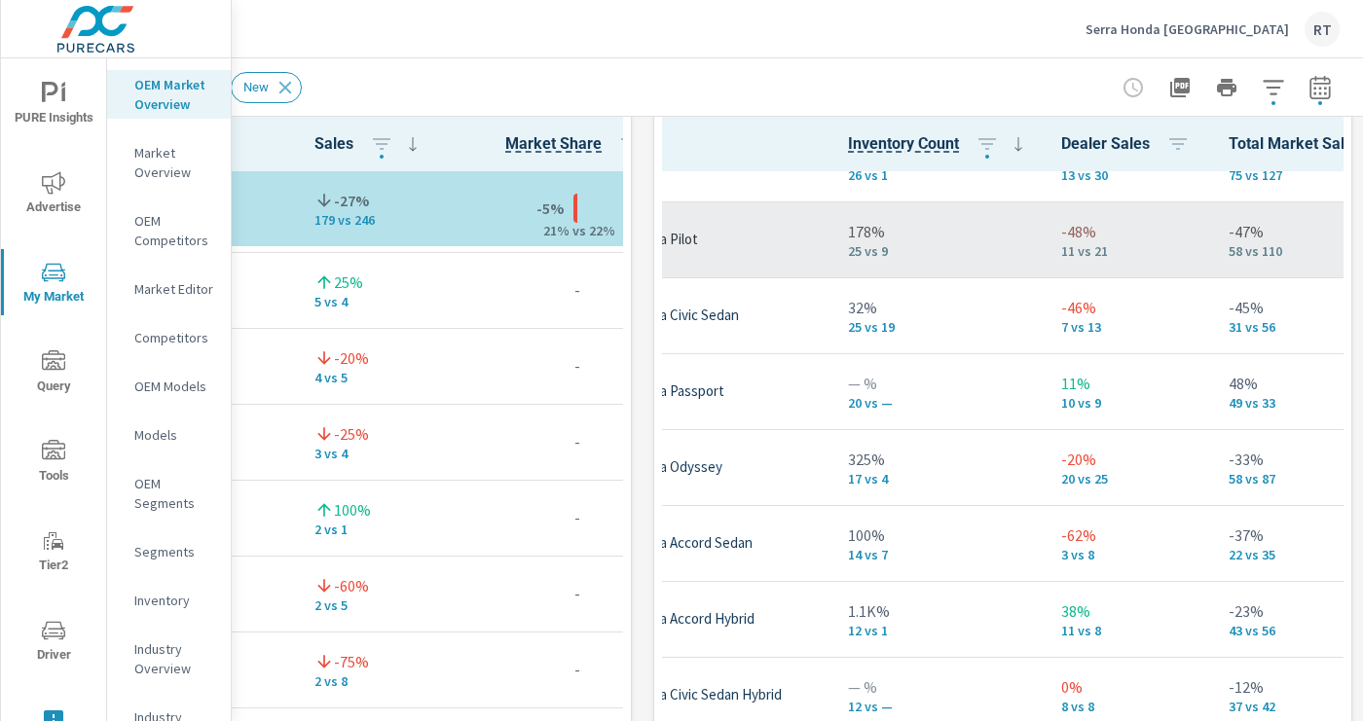
scroll to position [197, 60]
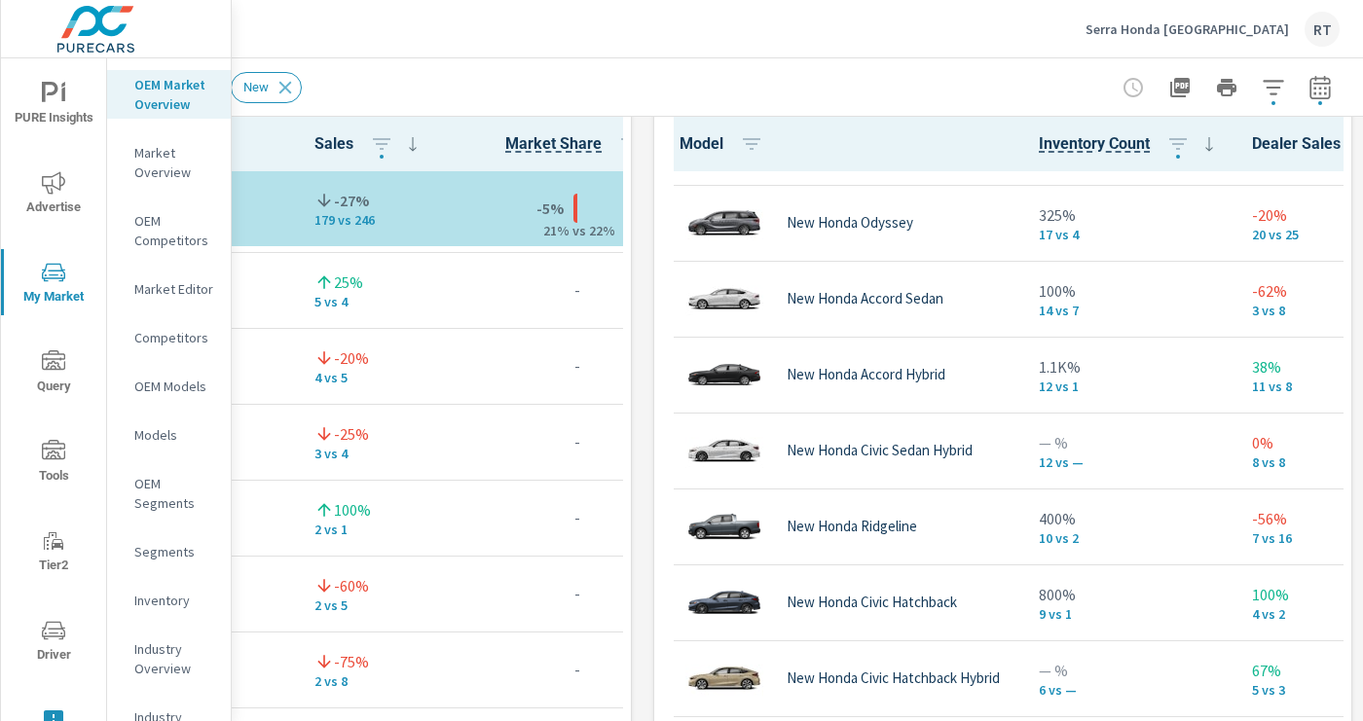
scroll to position [529, 0]
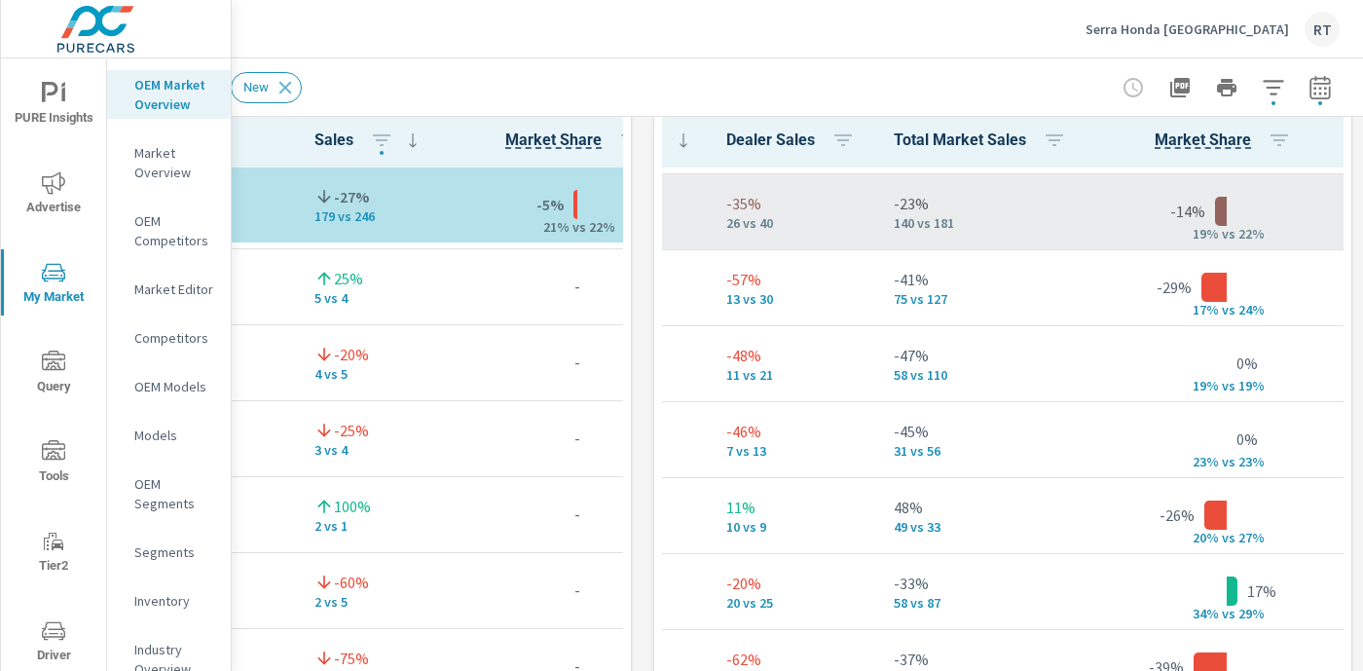
scroll to position [77, 526]
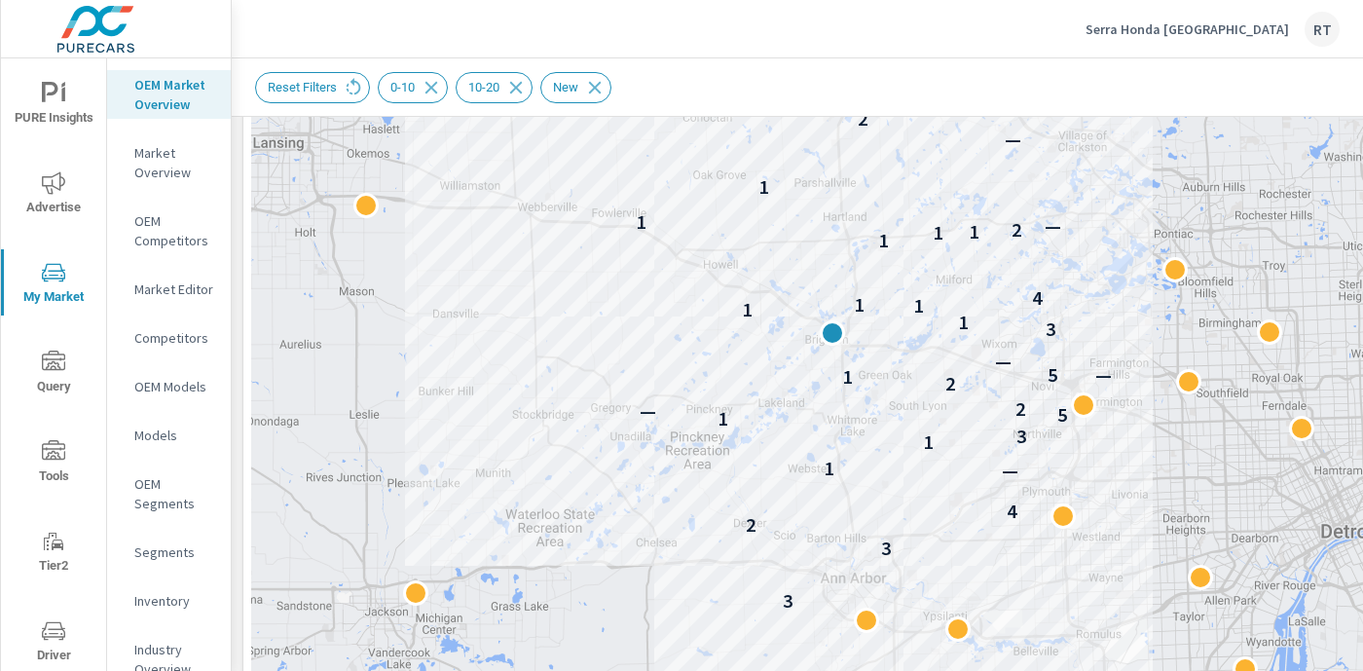
scroll to position [273, 0]
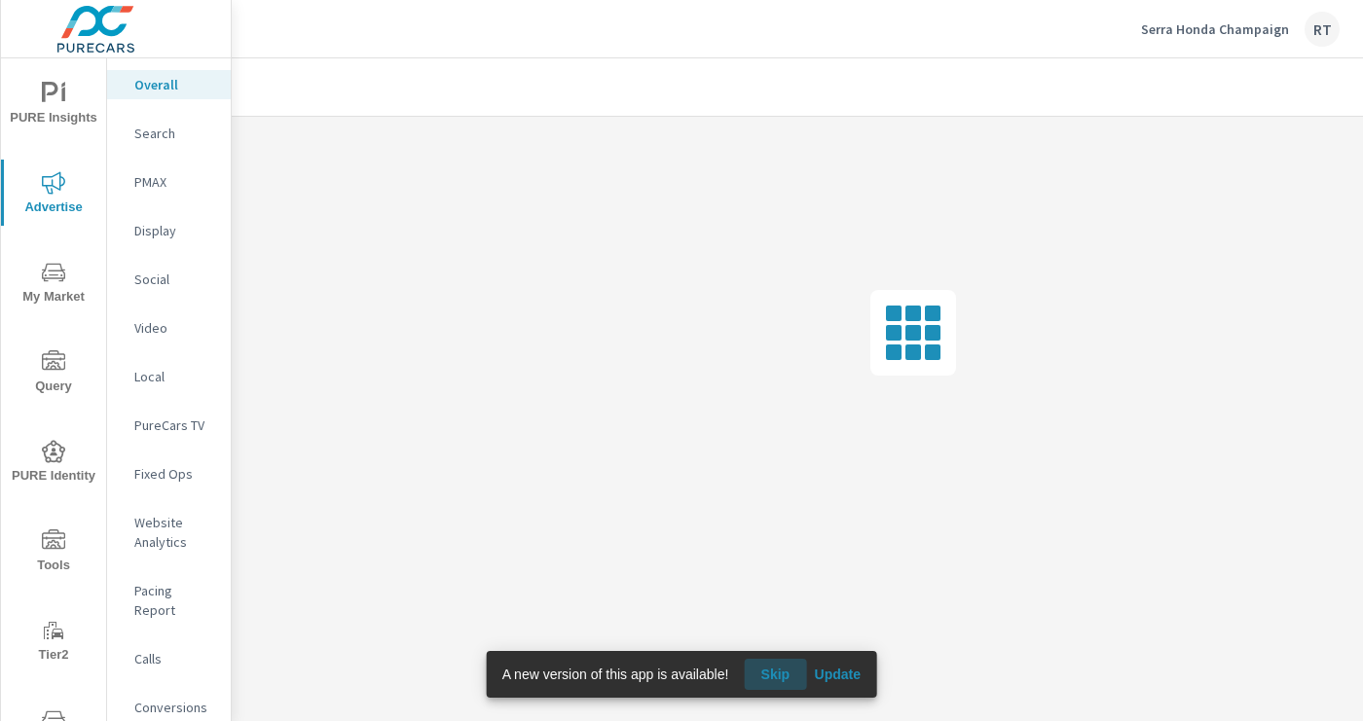
click at [770, 677] on span "Skip" at bounding box center [775, 675] width 47 height 18
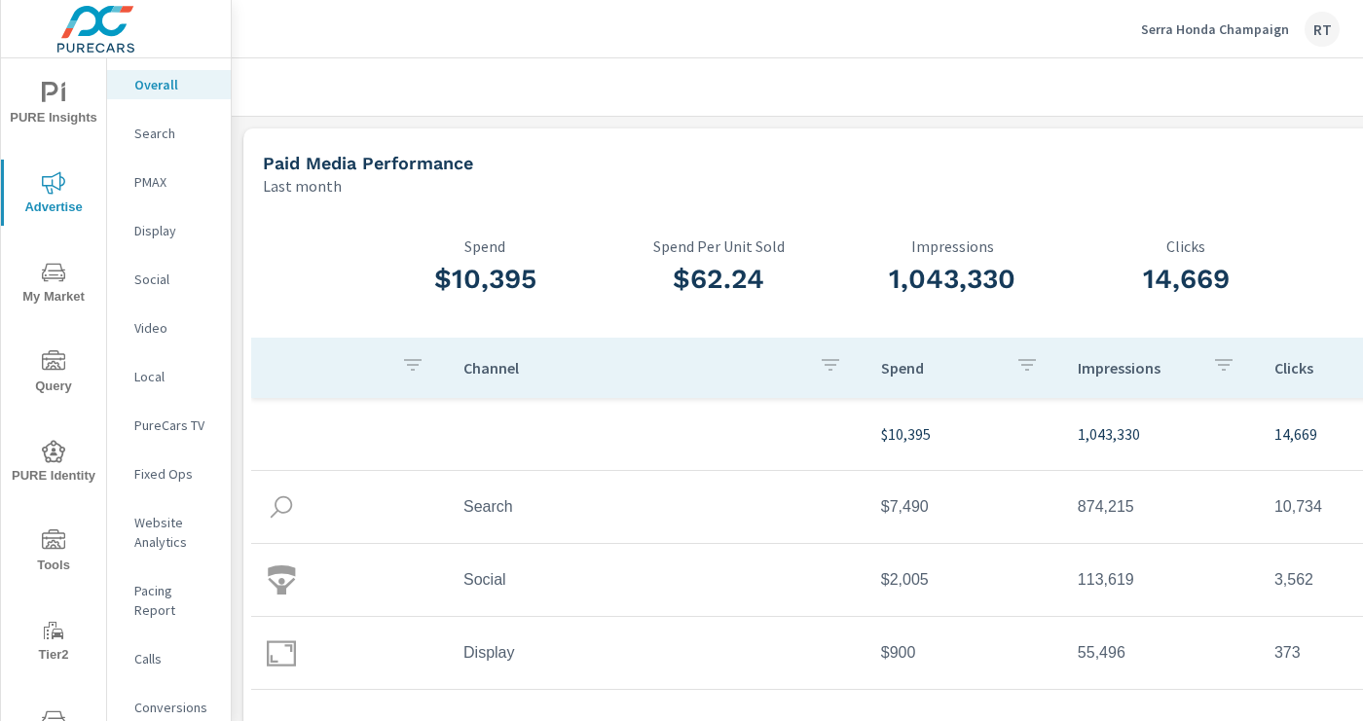
click at [46, 532] on icon "nav menu" at bounding box center [53, 541] width 23 height 23
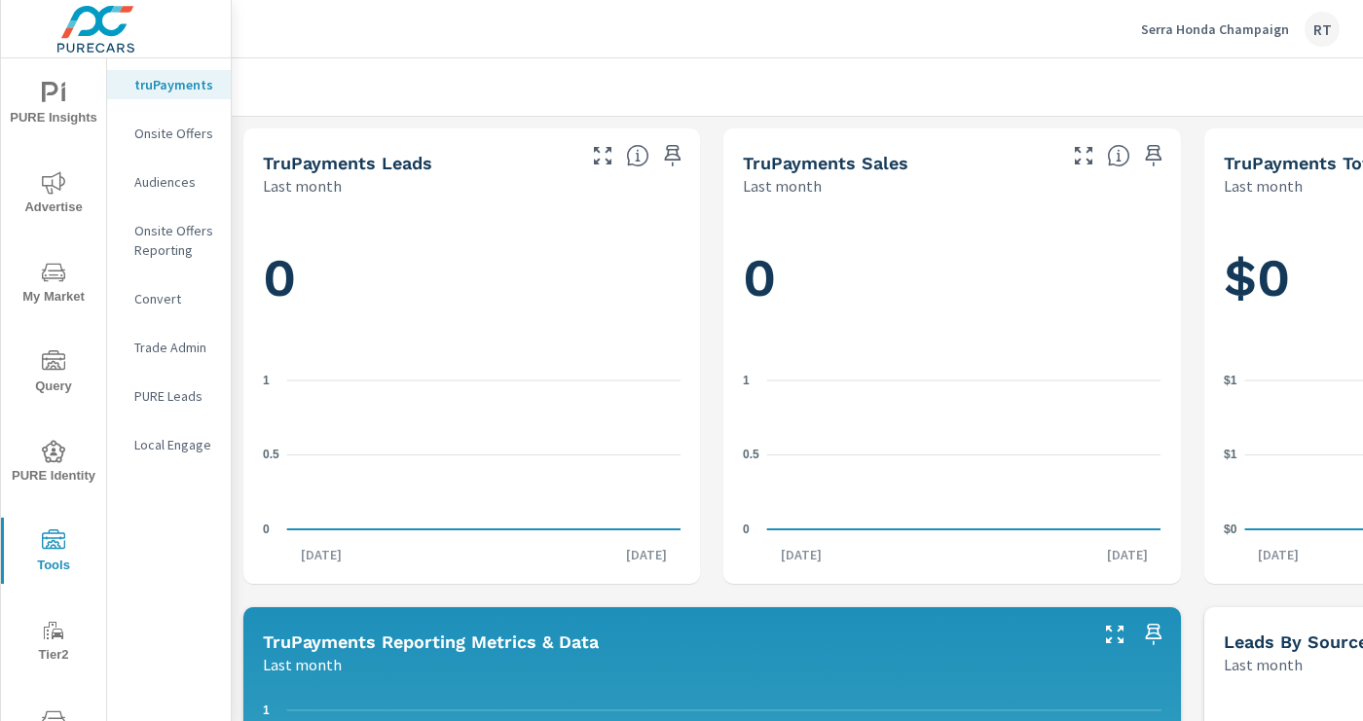
click at [174, 138] on p "Onsite Offers" at bounding box center [174, 133] width 81 height 19
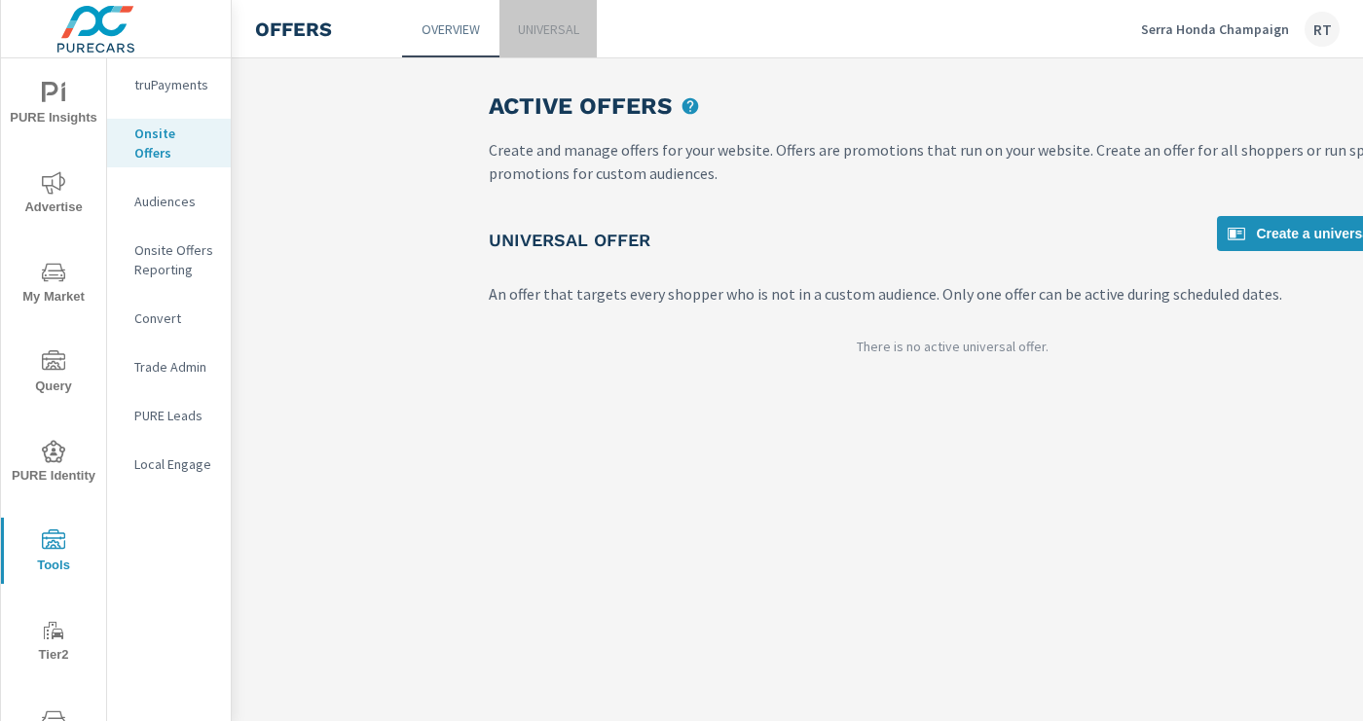
click at [569, 29] on p "Universal" at bounding box center [548, 28] width 61 height 19
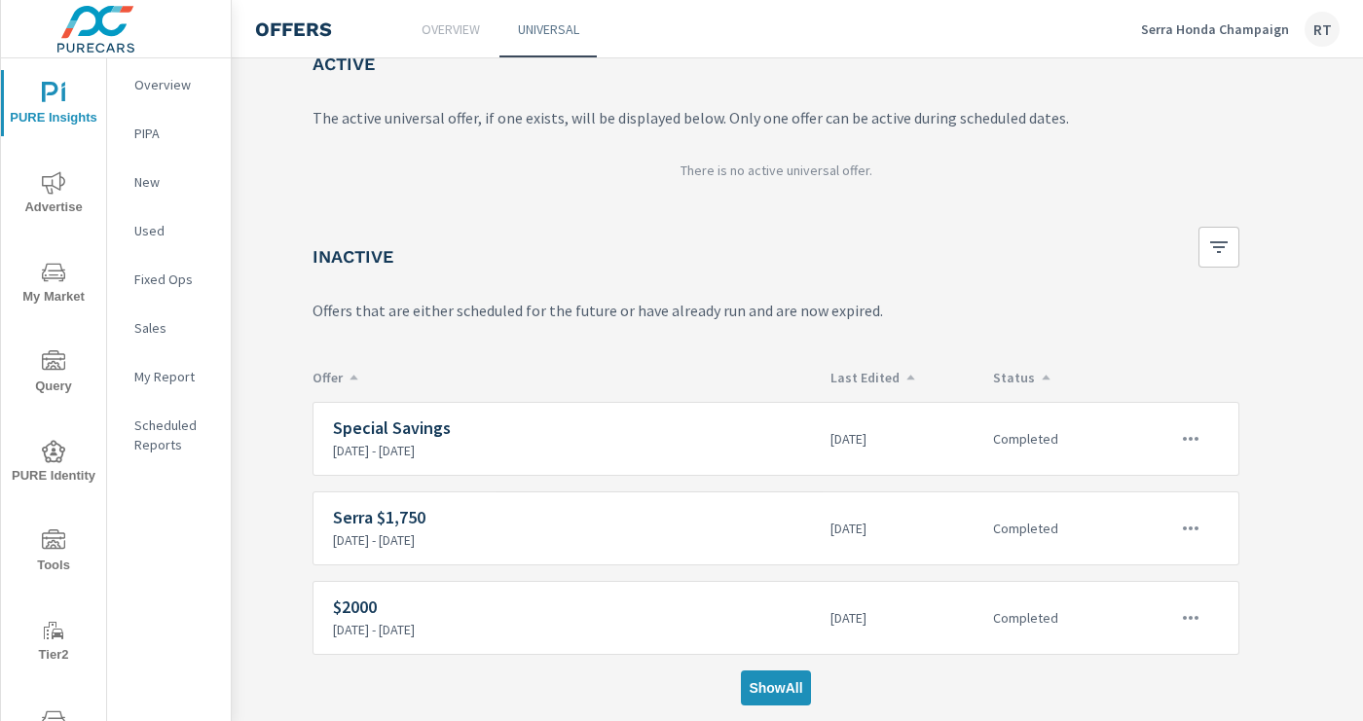
scroll to position [119, 177]
click at [760, 693] on span "Show All" at bounding box center [775, 689] width 54 height 18
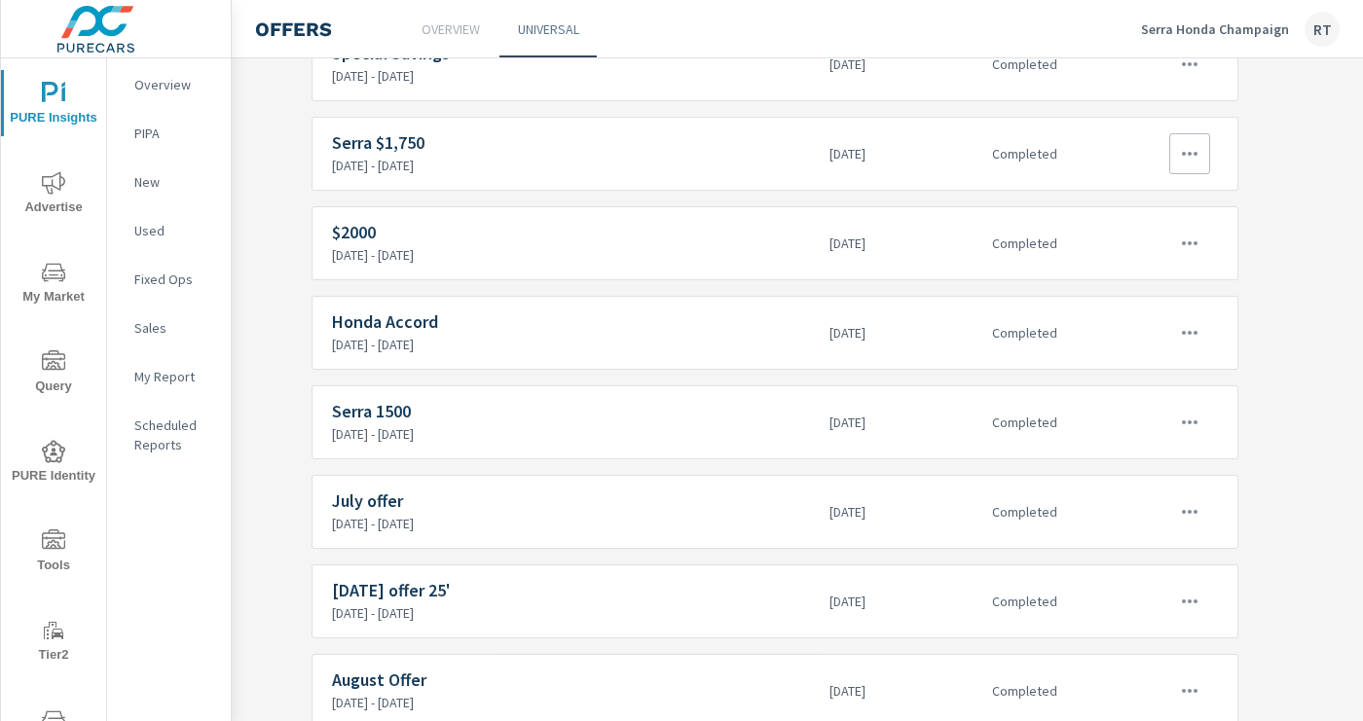
scroll to position [567, 177]
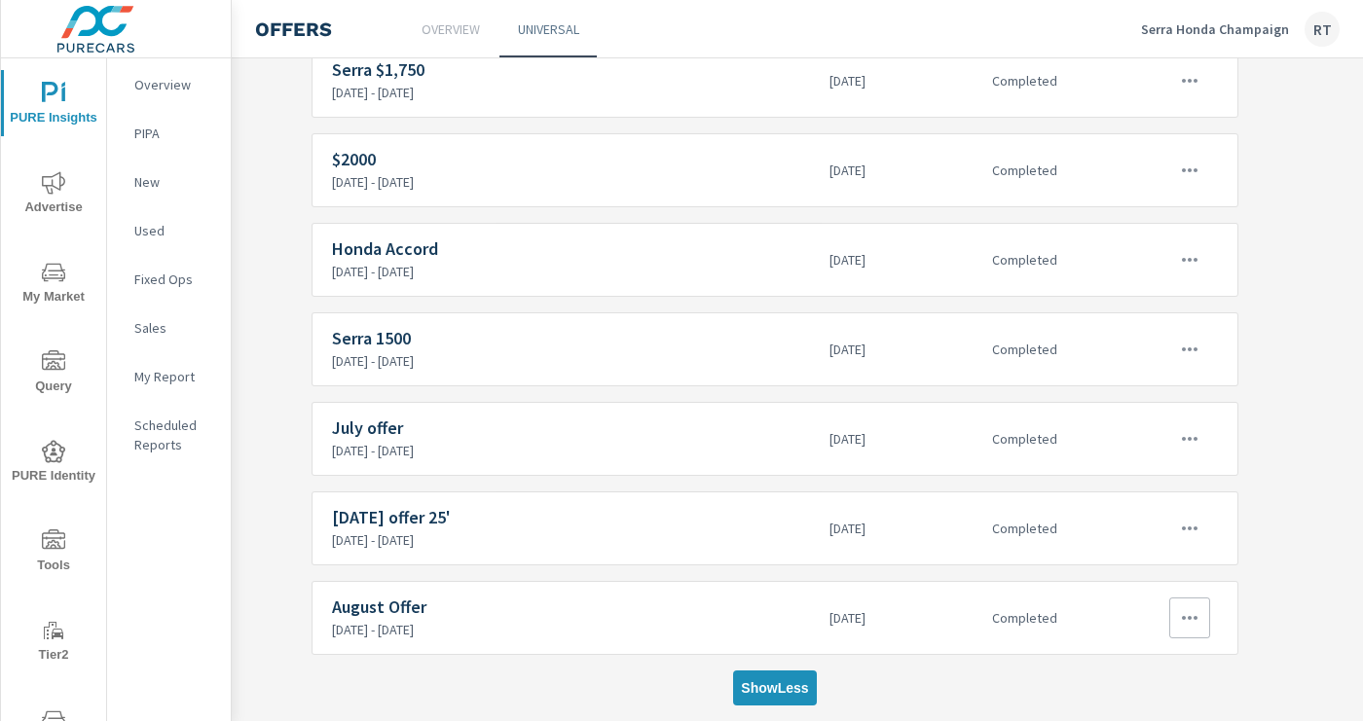
click at [1189, 618] on icon "button" at bounding box center [1190, 618] width 16 height 4
click at [1146, 675] on div "View Report" at bounding box center [1154, 681] width 85 height 23
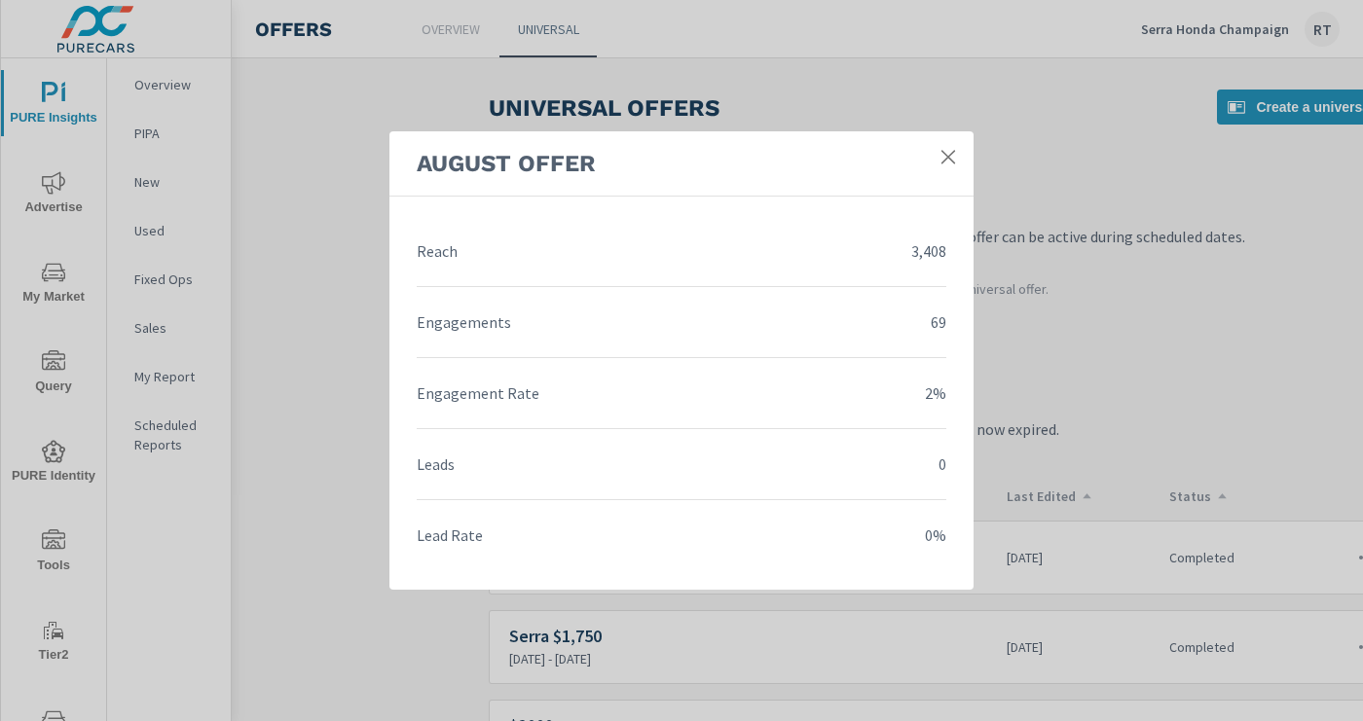
click at [946, 153] on icon at bounding box center [947, 156] width 19 height 19
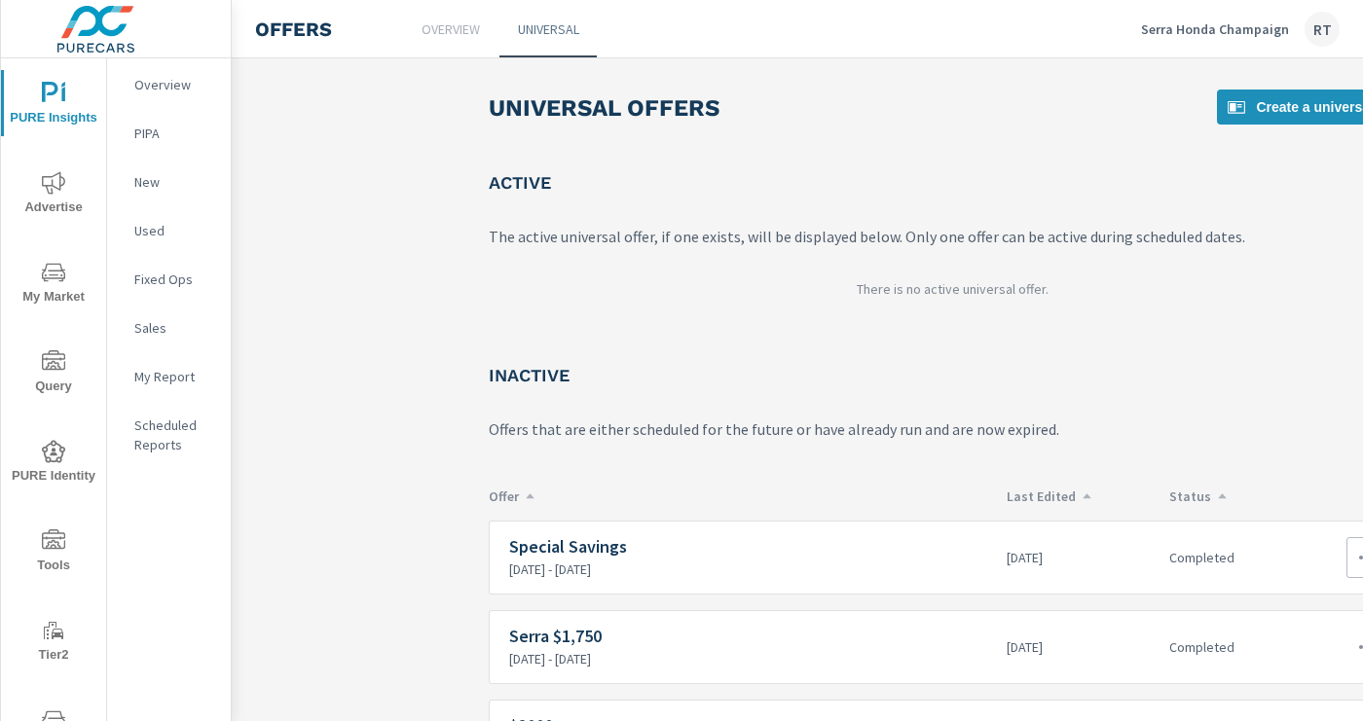
scroll to position [119, 0]
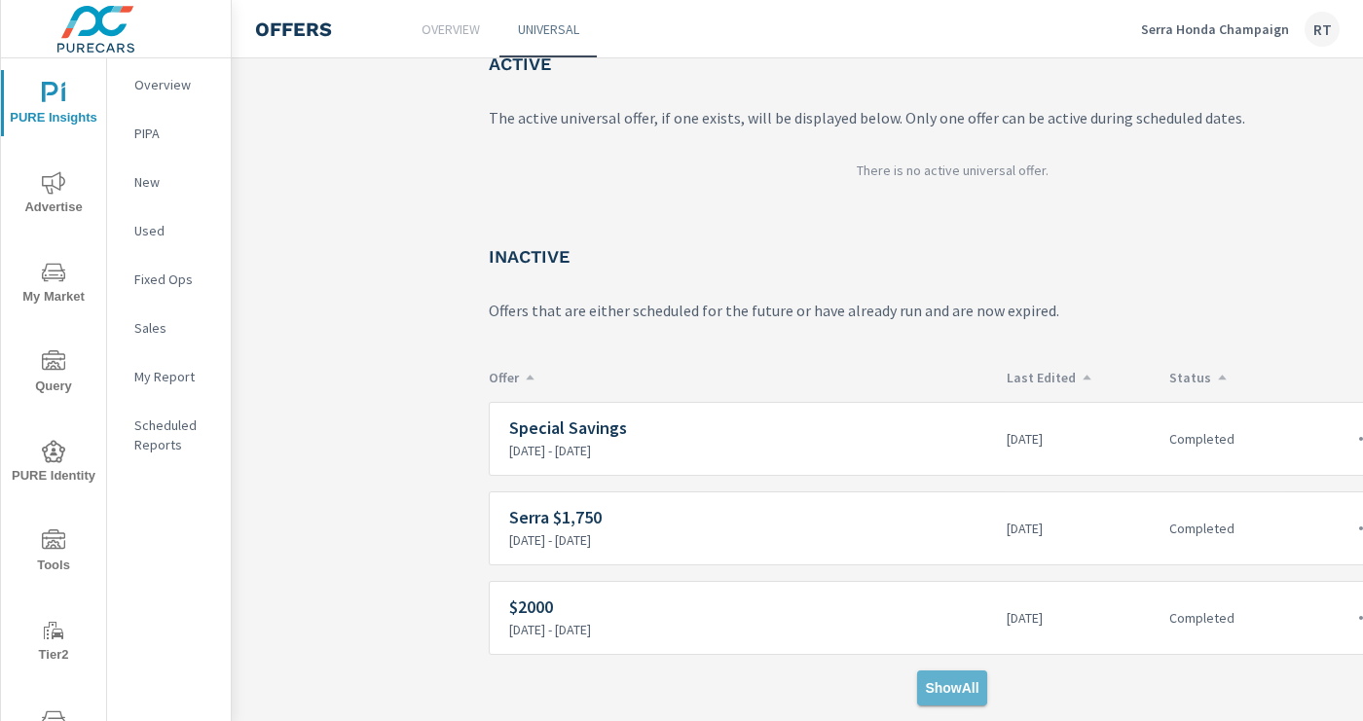
click at [941, 683] on span "Show All" at bounding box center [952, 689] width 54 height 18
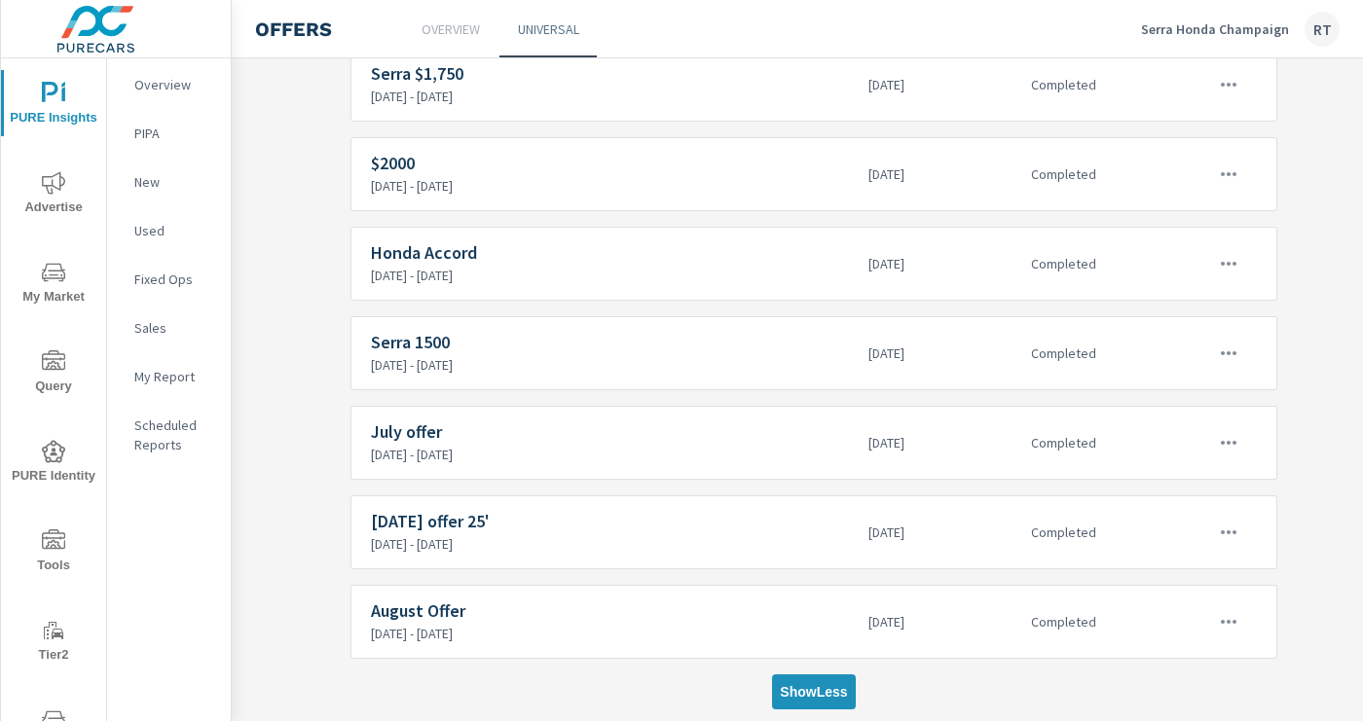
scroll to position [563, 136]
click at [1226, 625] on icon "button" at bounding box center [1230, 621] width 23 height 23
click at [1181, 687] on div "View Report" at bounding box center [1195, 681] width 85 height 23
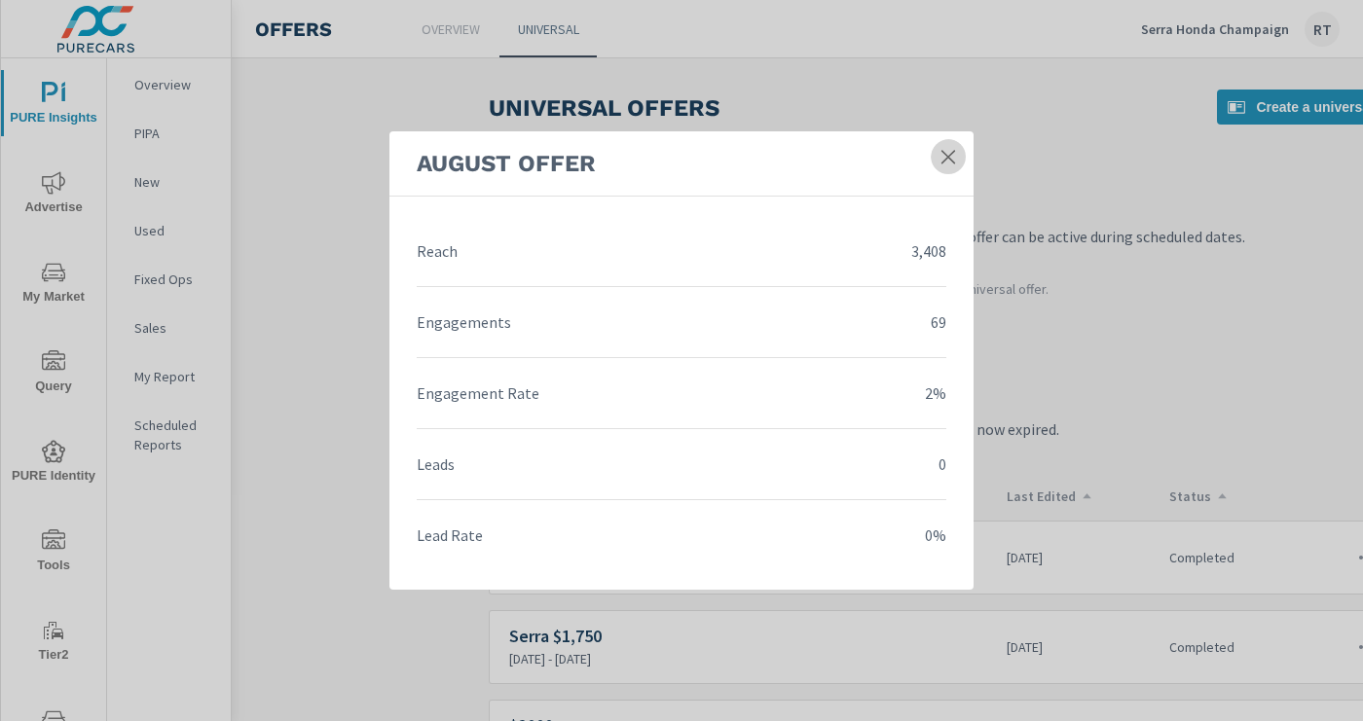
click at [949, 158] on icon at bounding box center [948, 157] width 14 height 14
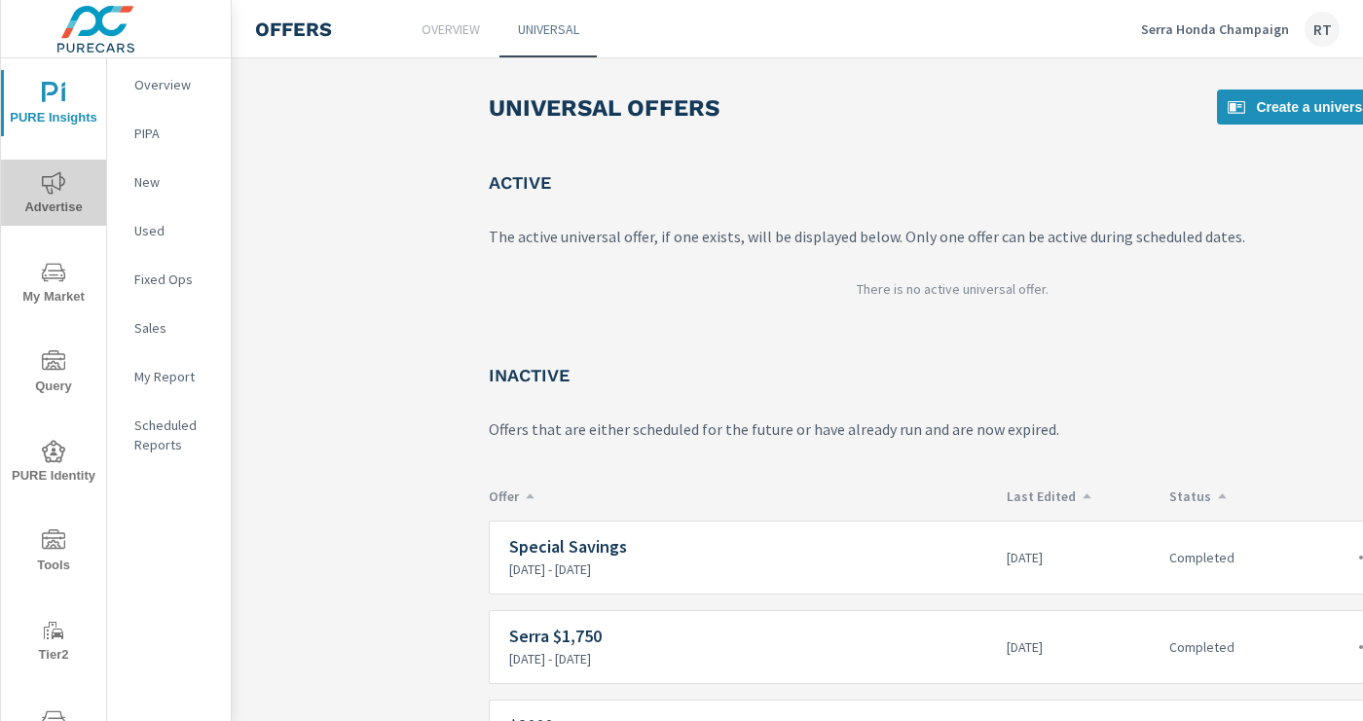
click at [55, 178] on icon "nav menu" at bounding box center [53, 182] width 23 height 23
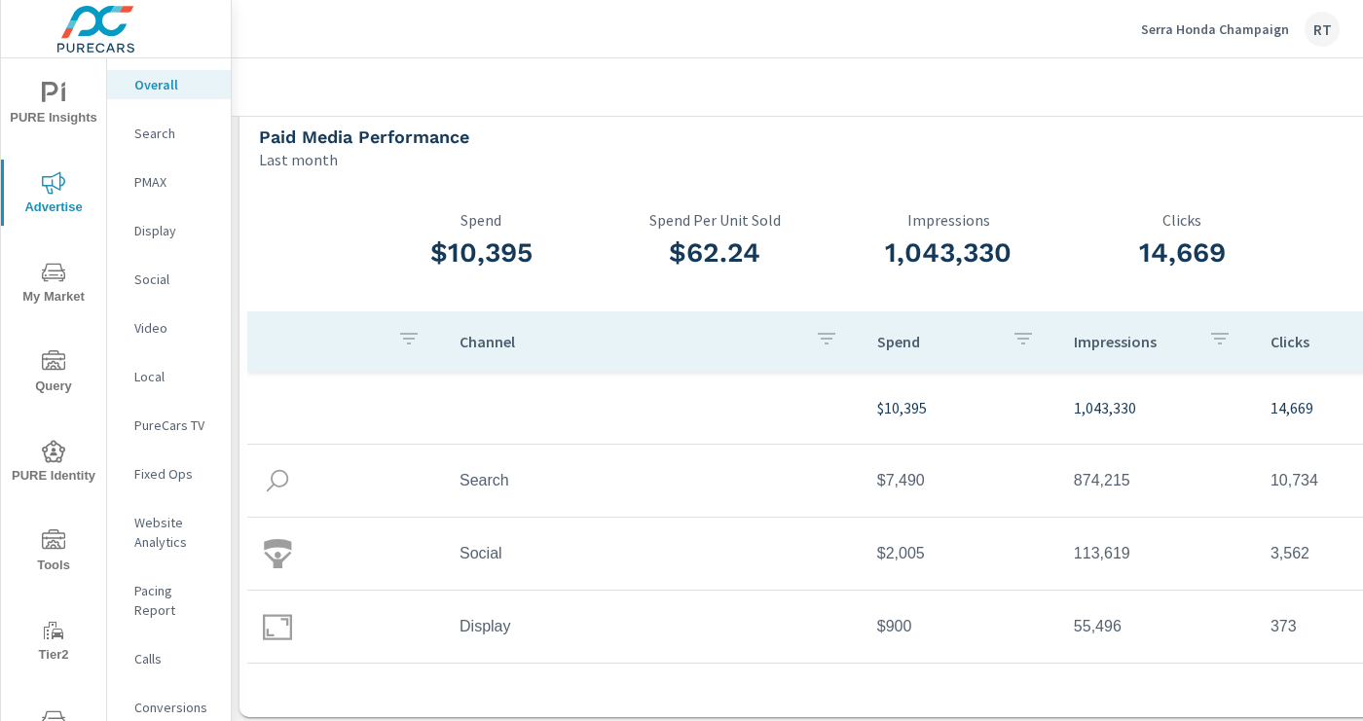
scroll to position [28, 4]
click at [55, 107] on span "PURE Insights" at bounding box center [53, 106] width 93 height 48
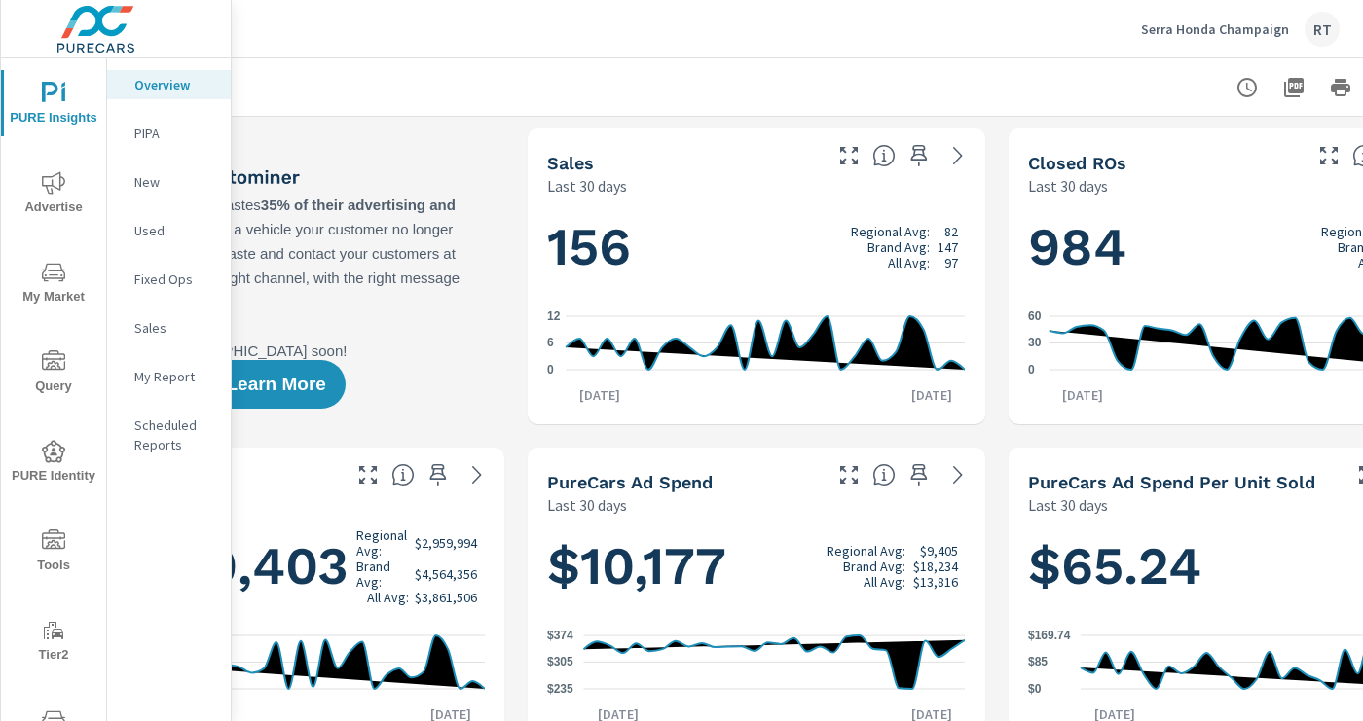
scroll to position [0, 310]
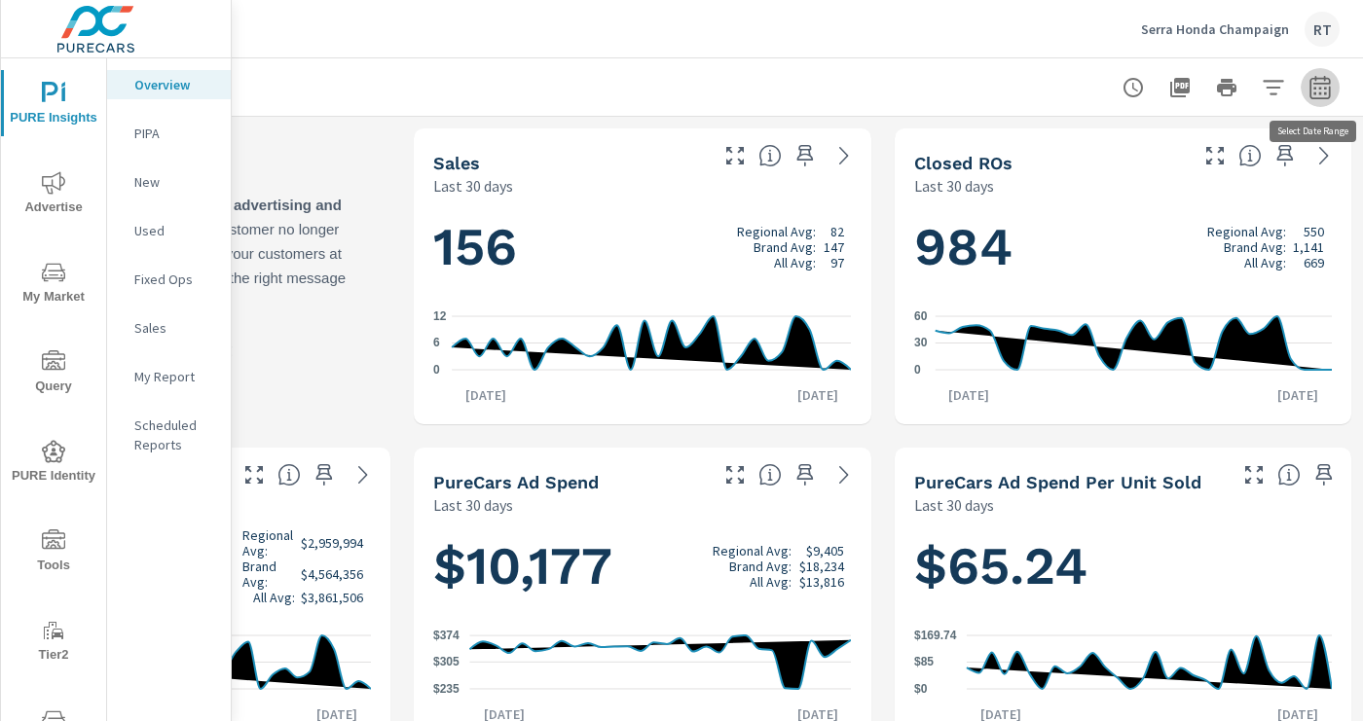
click at [1322, 92] on icon "button" at bounding box center [1319, 87] width 23 height 23
select select "Last 30 days"
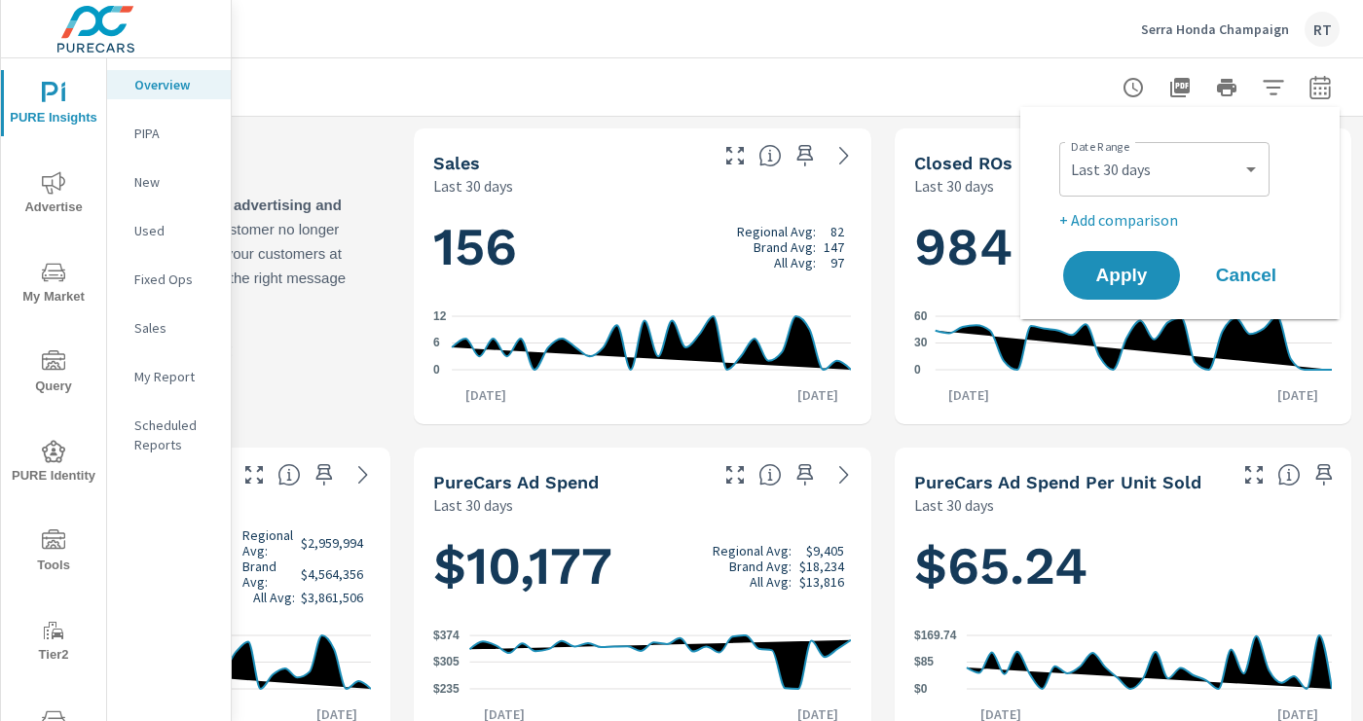
scroll to position [1, 0]
click at [1244, 280] on span "Cancel" at bounding box center [1246, 276] width 78 height 18
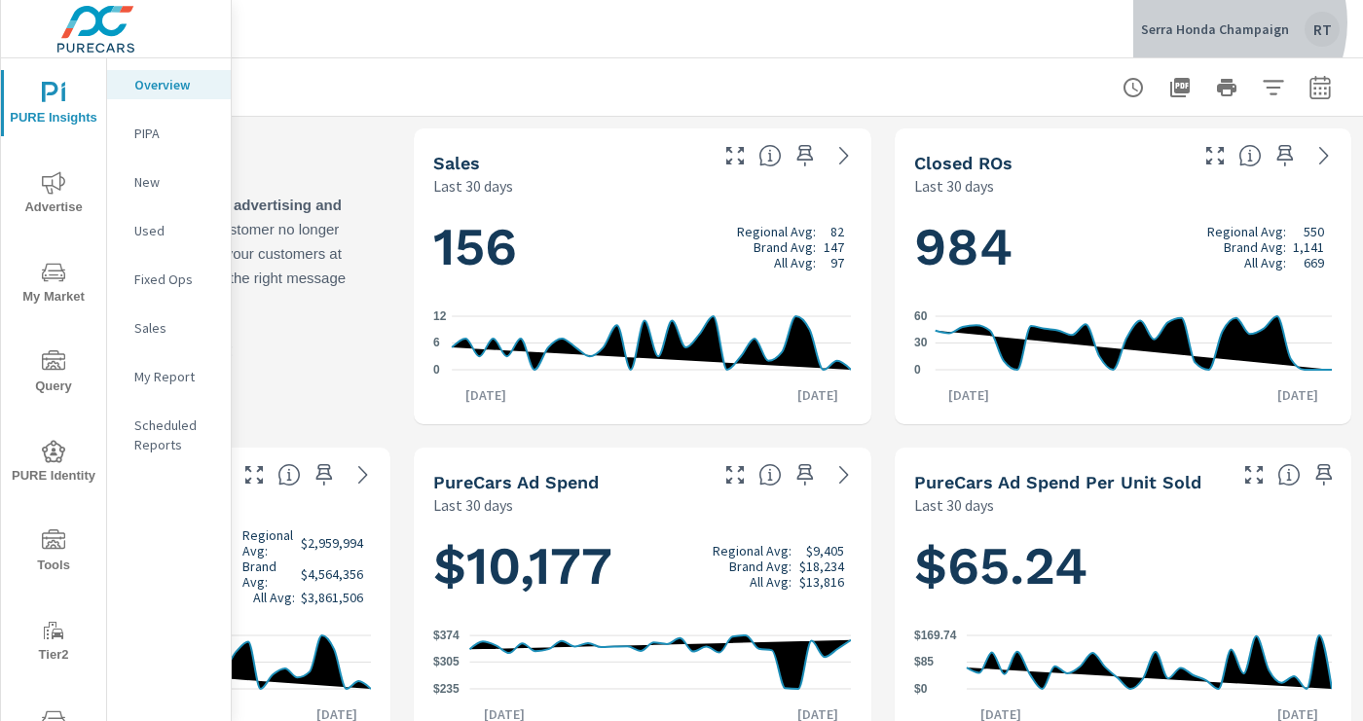
click at [1222, 22] on p "Serra Honda Champaign" at bounding box center [1215, 29] width 148 height 18
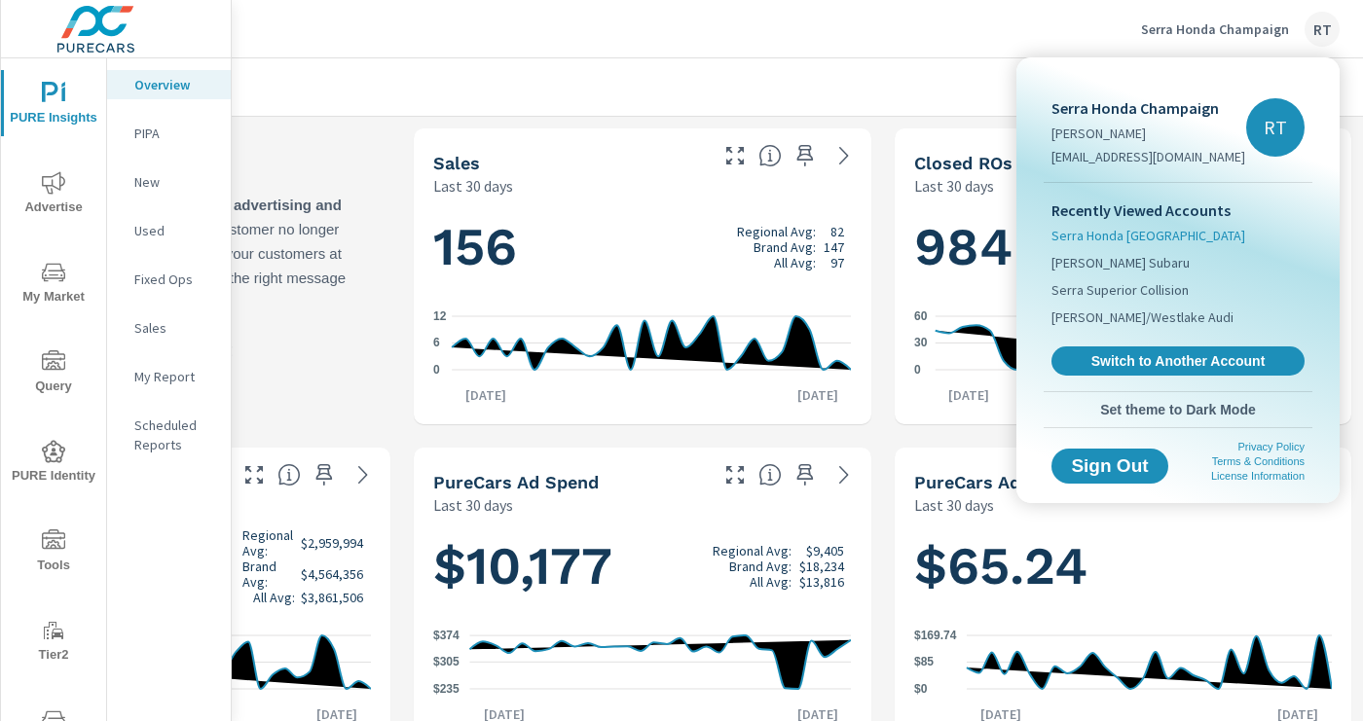
click at [1121, 234] on span "Serra Honda Brighton" at bounding box center [1148, 235] width 194 height 19
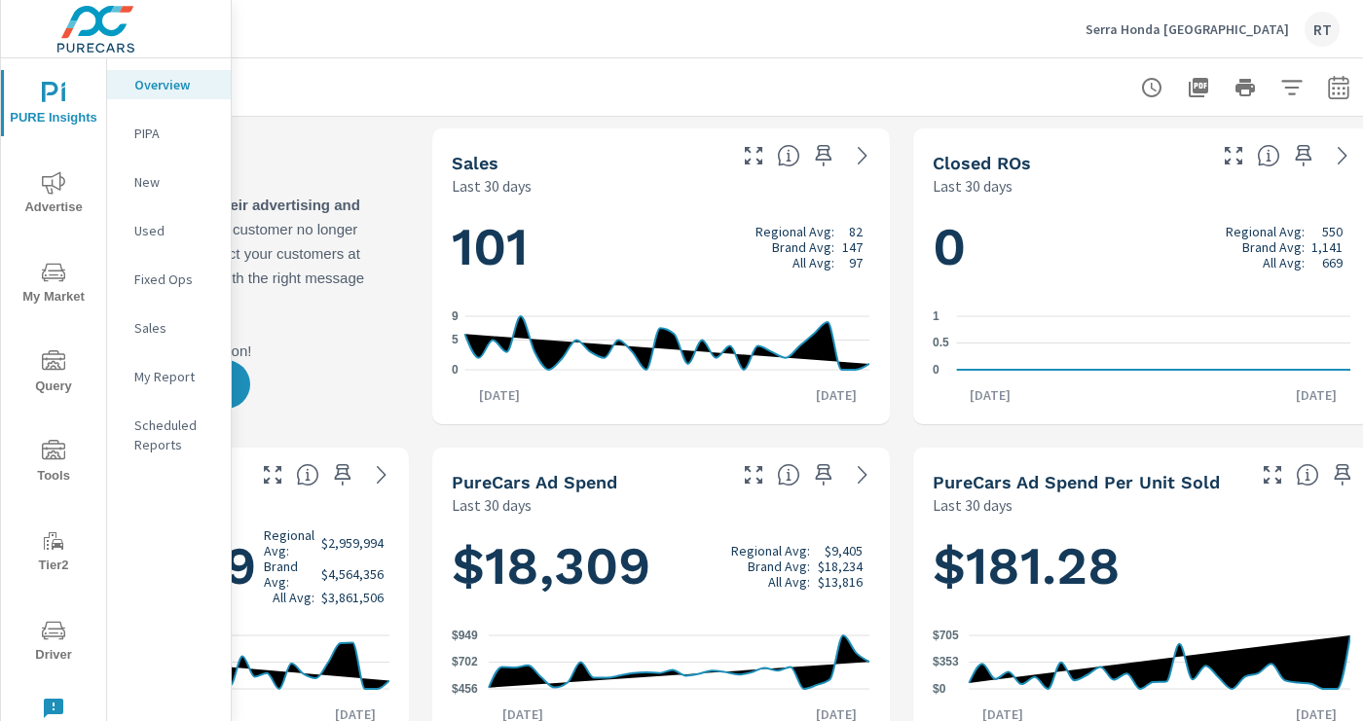
scroll to position [0, 310]
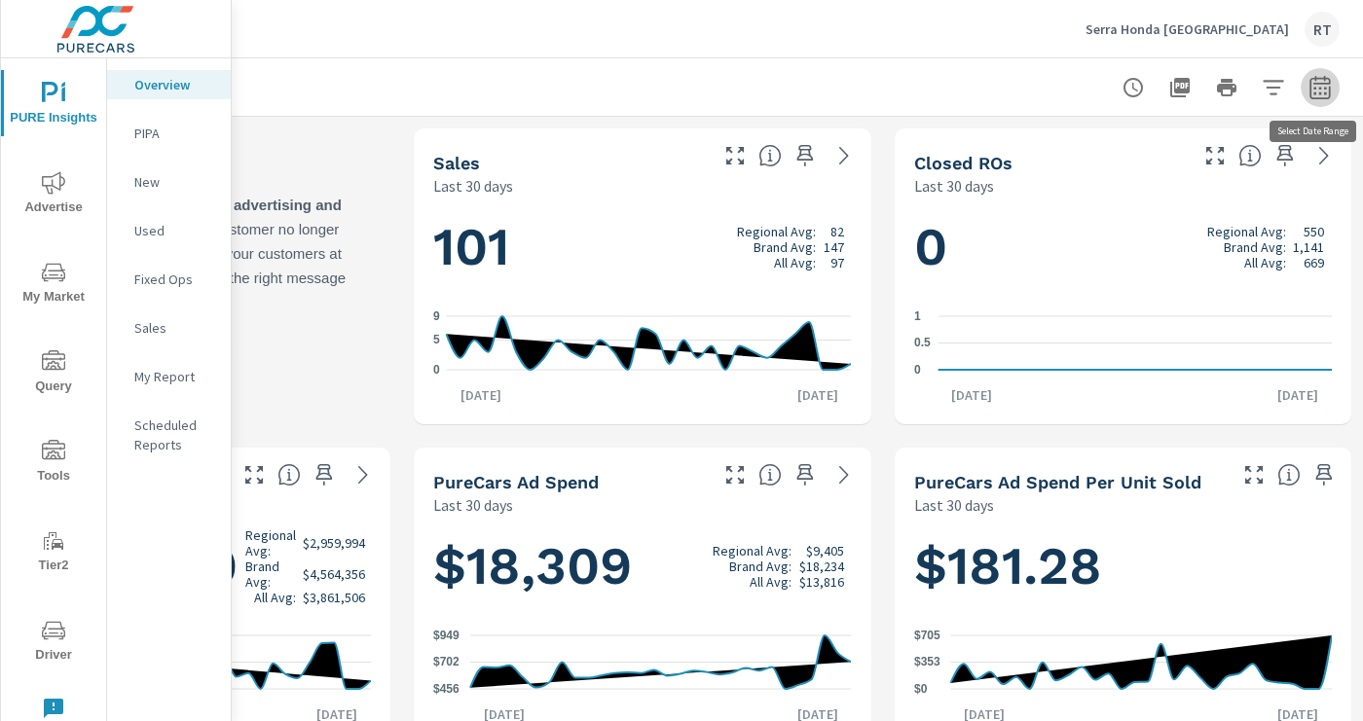
click at [1316, 88] on icon "button" at bounding box center [1319, 87] width 23 height 23
select select "Last 30 days"
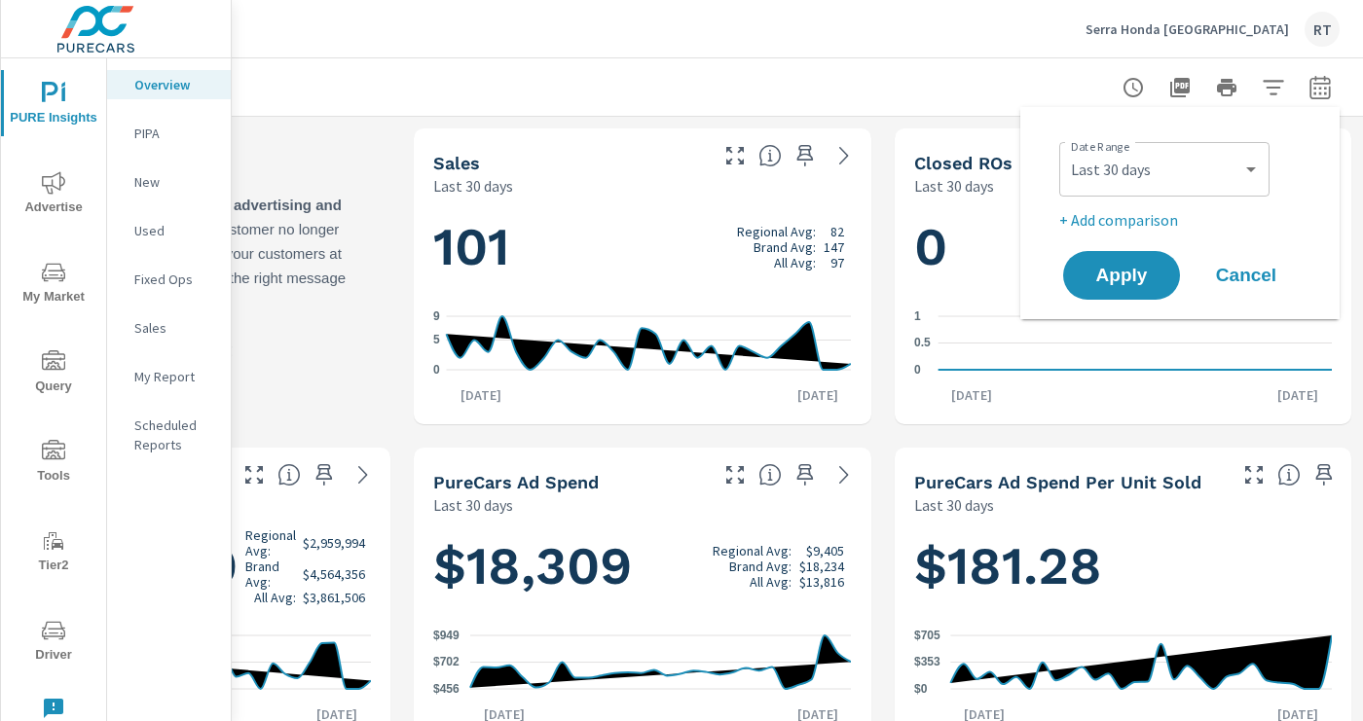
click at [1141, 224] on p "+ Add comparison" at bounding box center [1183, 219] width 249 height 23
select select "Previous period"
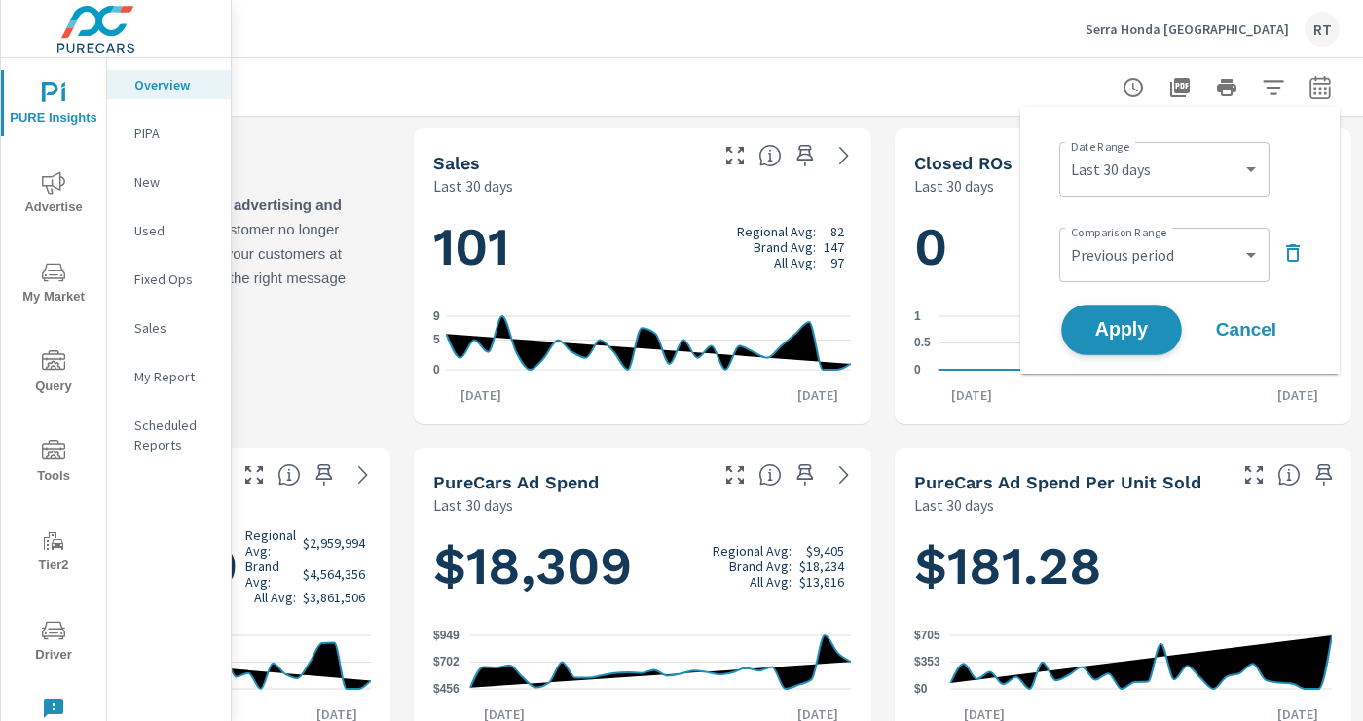
click at [1117, 327] on span "Apply" at bounding box center [1122, 330] width 80 height 18
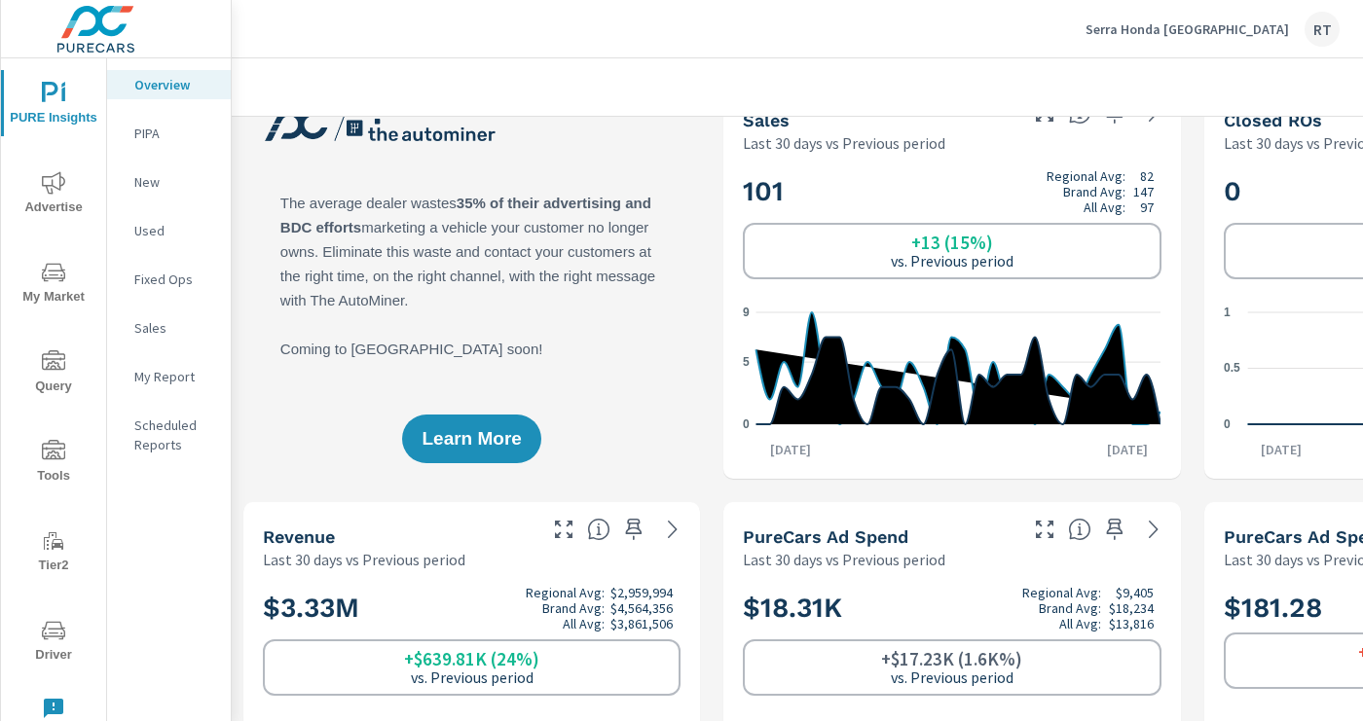
scroll to position [1, 0]
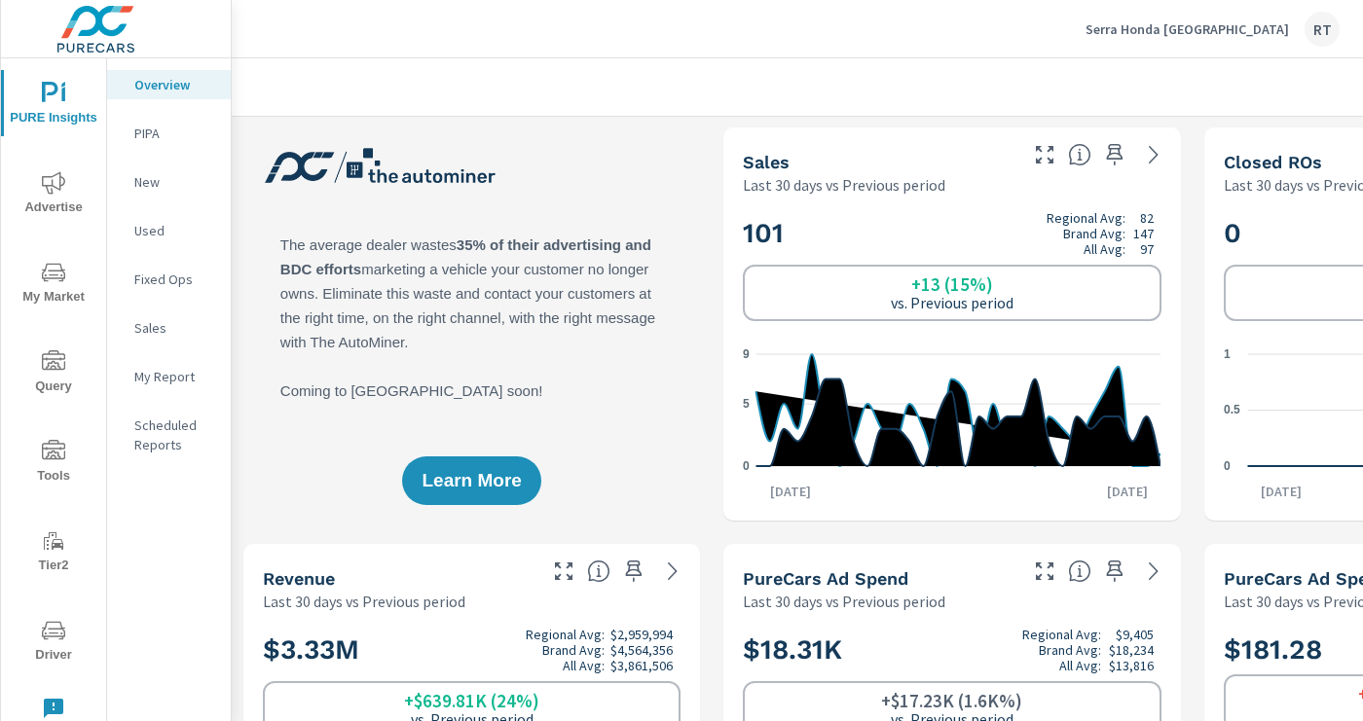
click at [1114, 153] on icon "button" at bounding box center [1114, 154] width 17 height 21
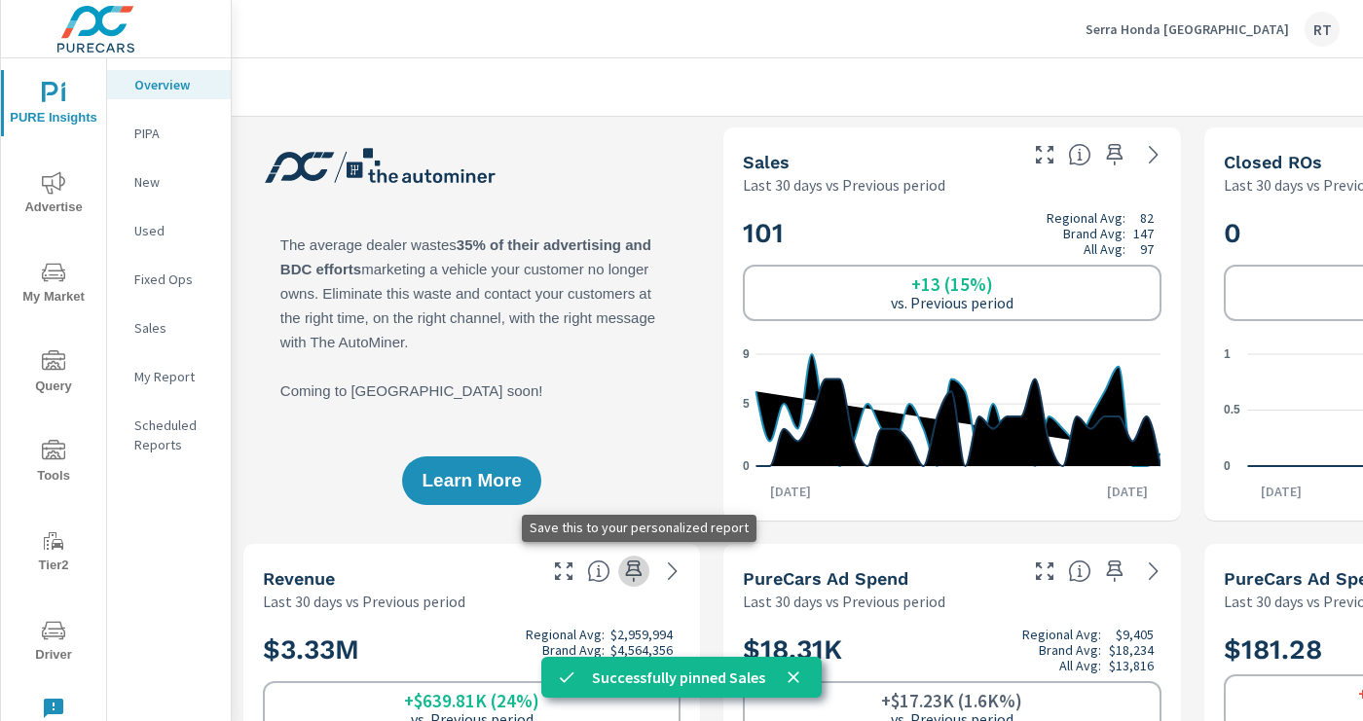
click at [631, 572] on icon "button" at bounding box center [633, 571] width 23 height 23
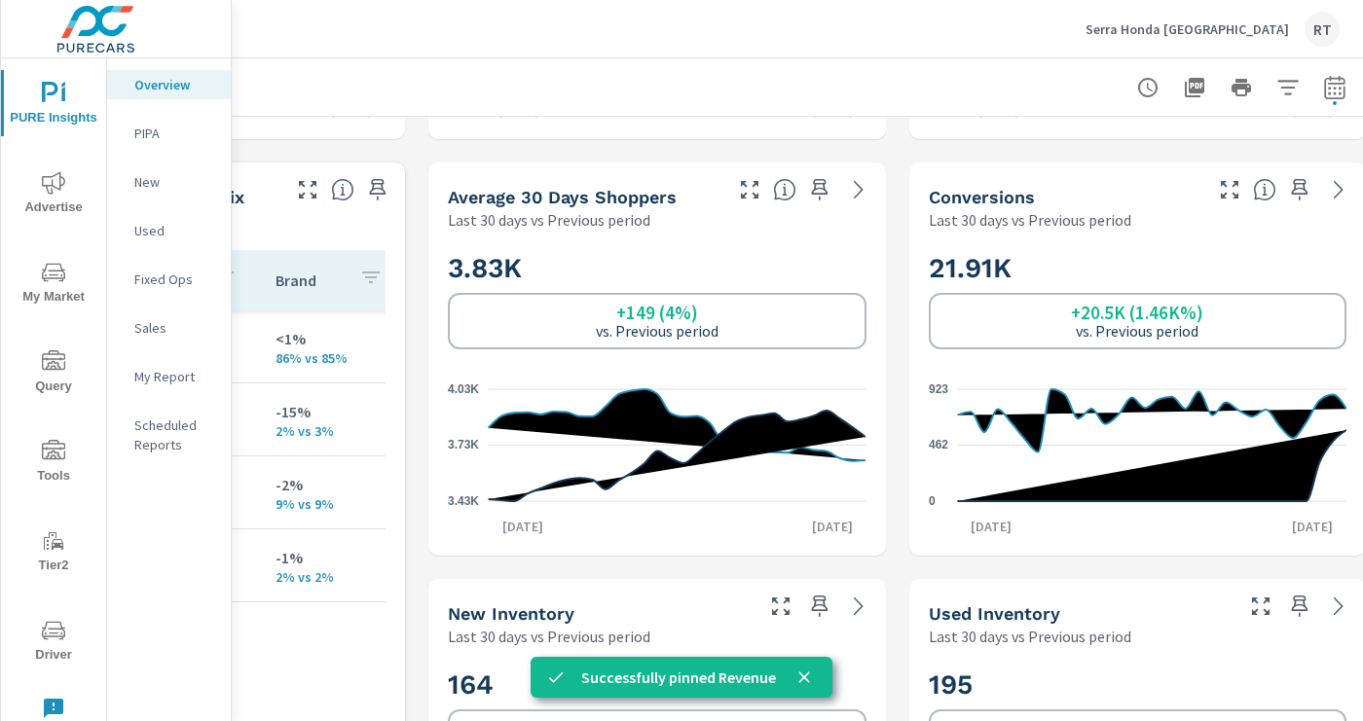
scroll to position [743, 295]
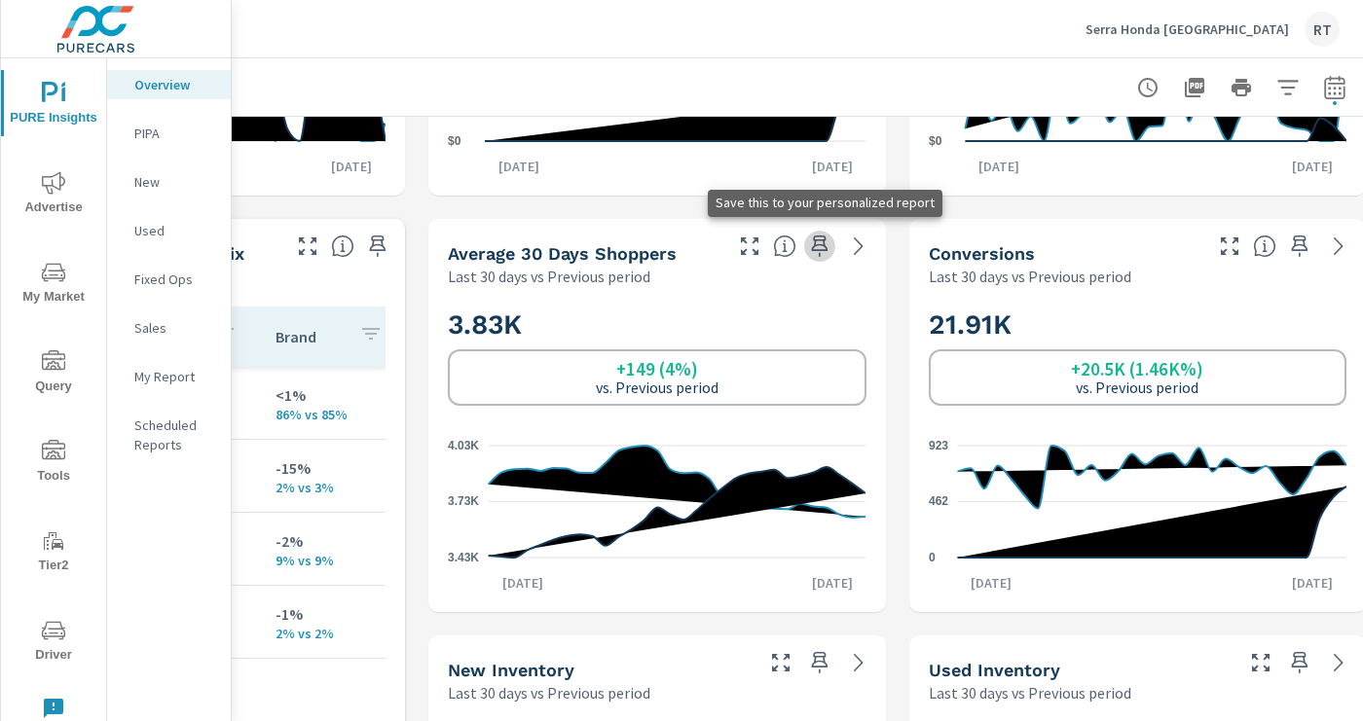
click at [819, 241] on icon "button" at bounding box center [819, 246] width 23 height 23
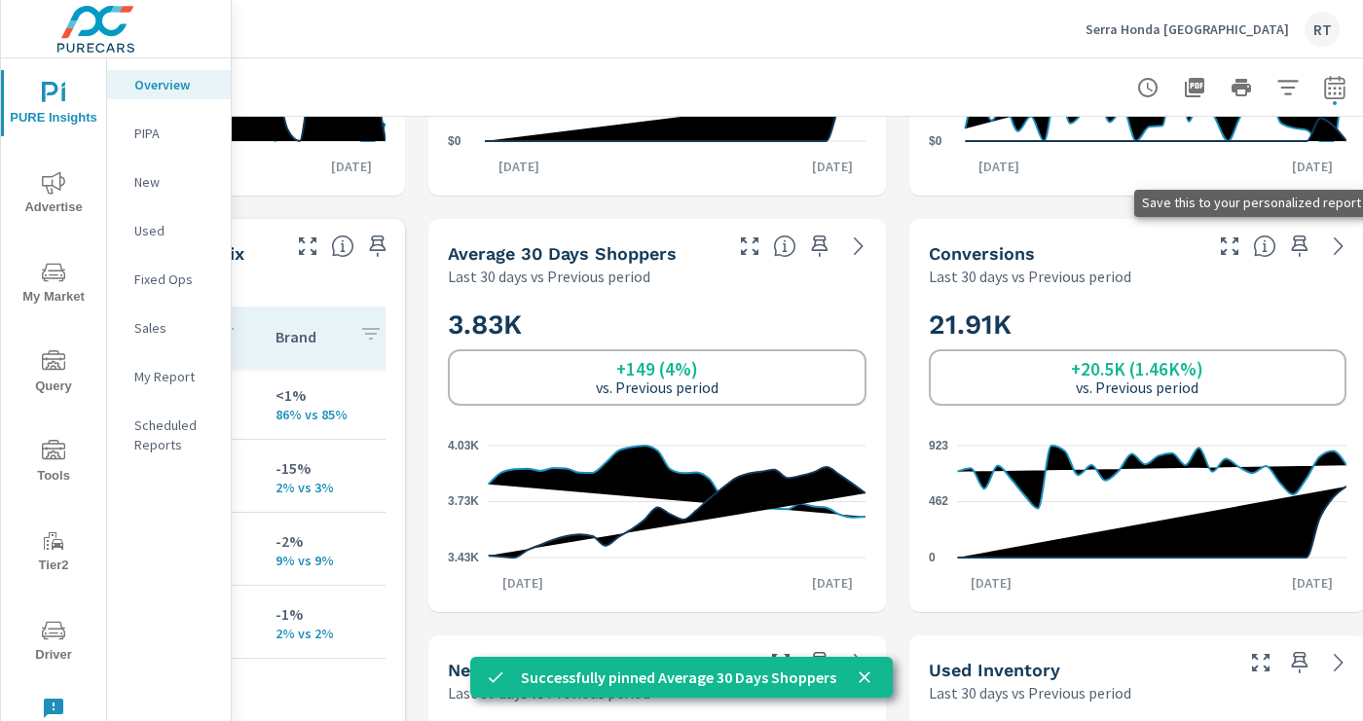
click at [1304, 240] on icon "button" at bounding box center [1300, 246] width 17 height 21
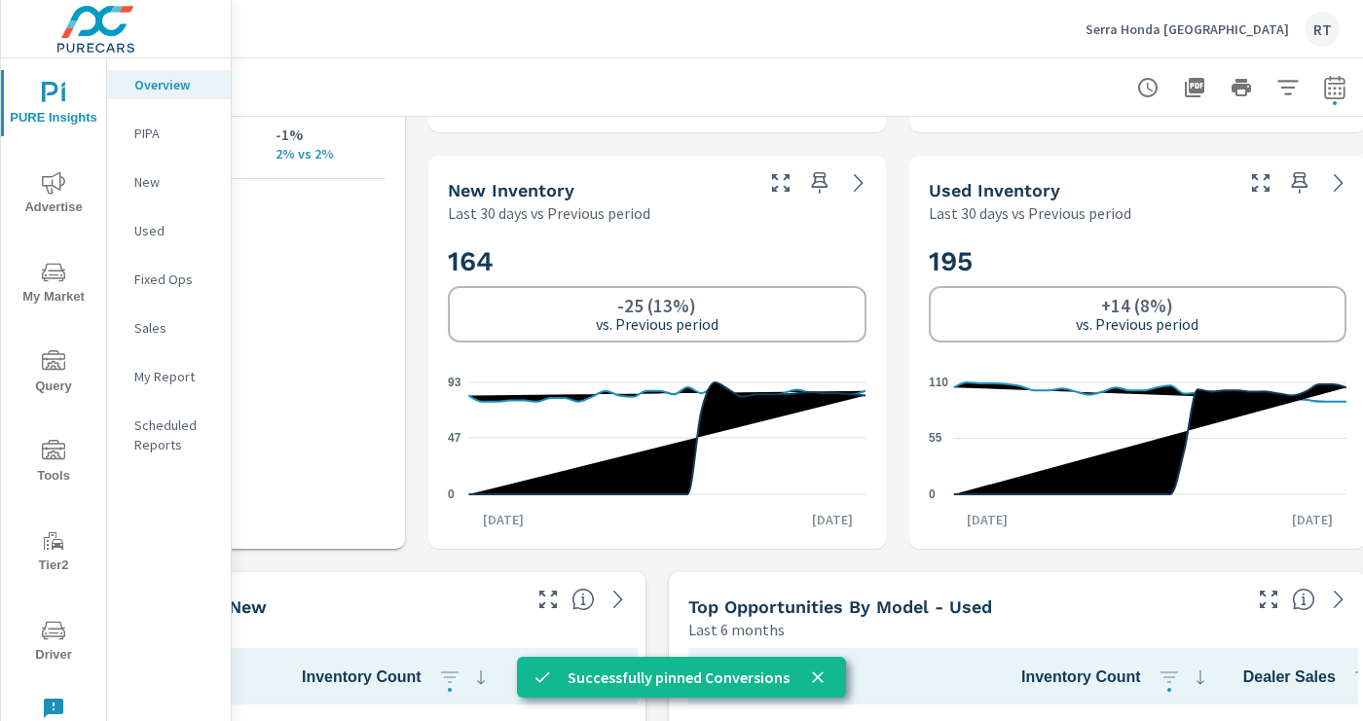
scroll to position [1242, 295]
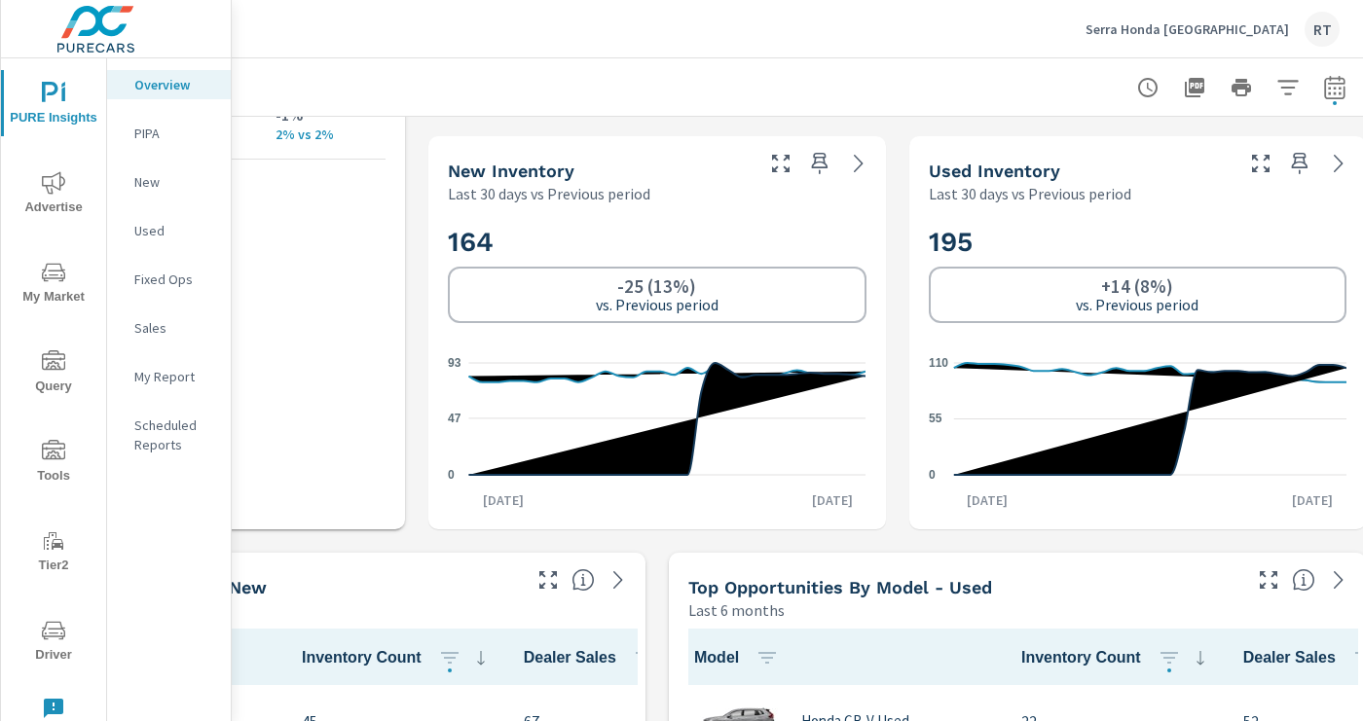
click at [165, 378] on p "My Report" at bounding box center [174, 376] width 81 height 19
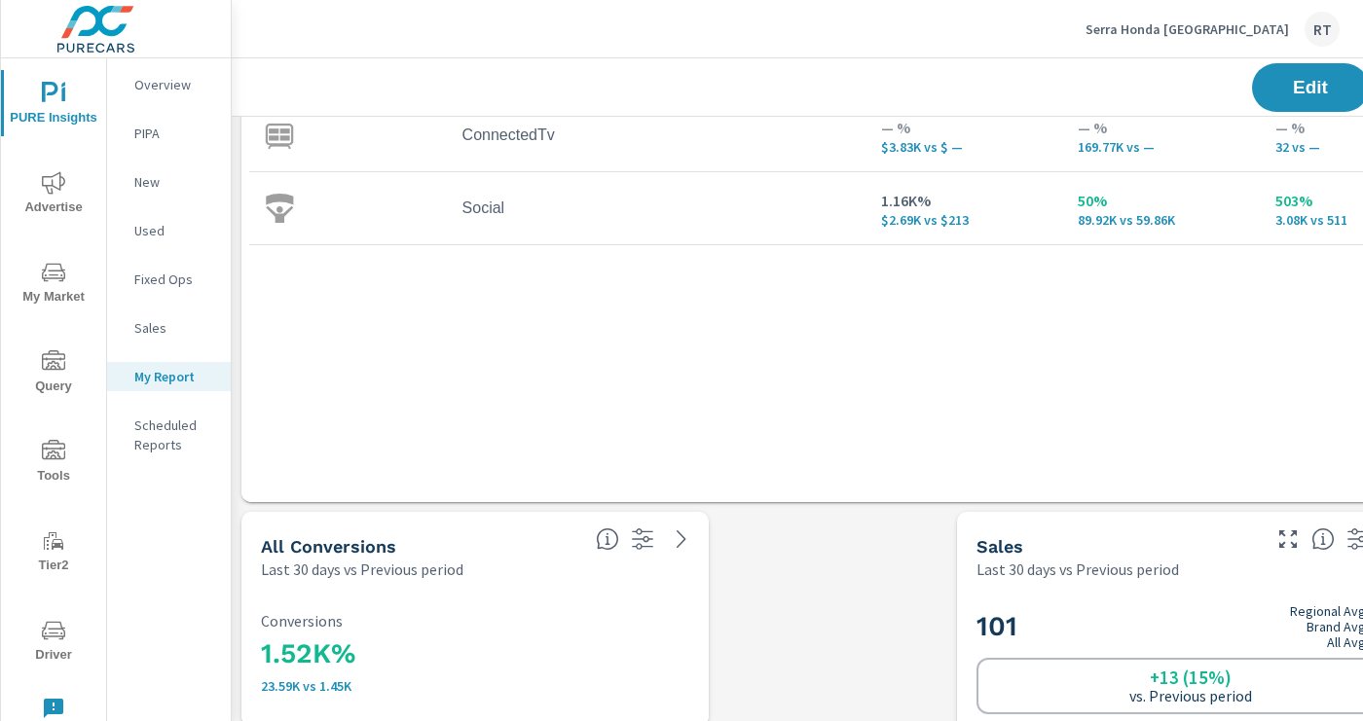
scroll to position [735, 0]
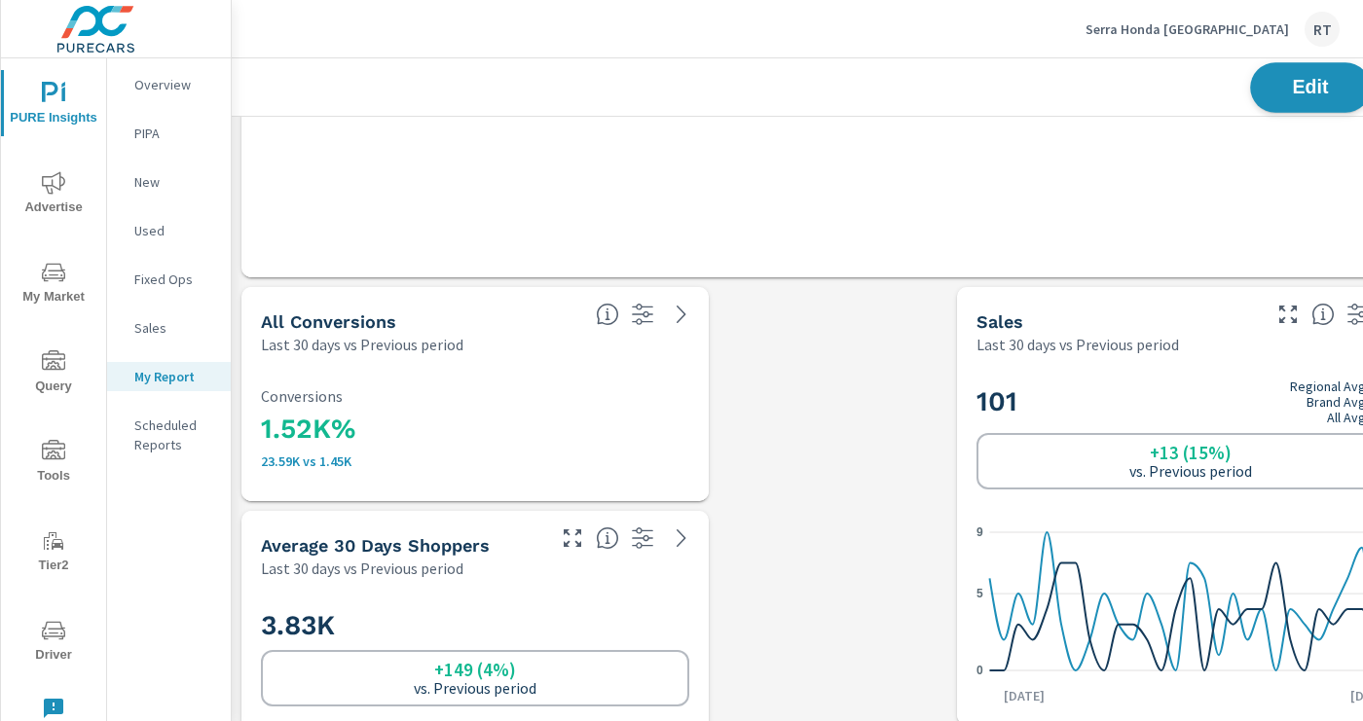
click at [1304, 87] on span "Edit" at bounding box center [1310, 87] width 80 height 18
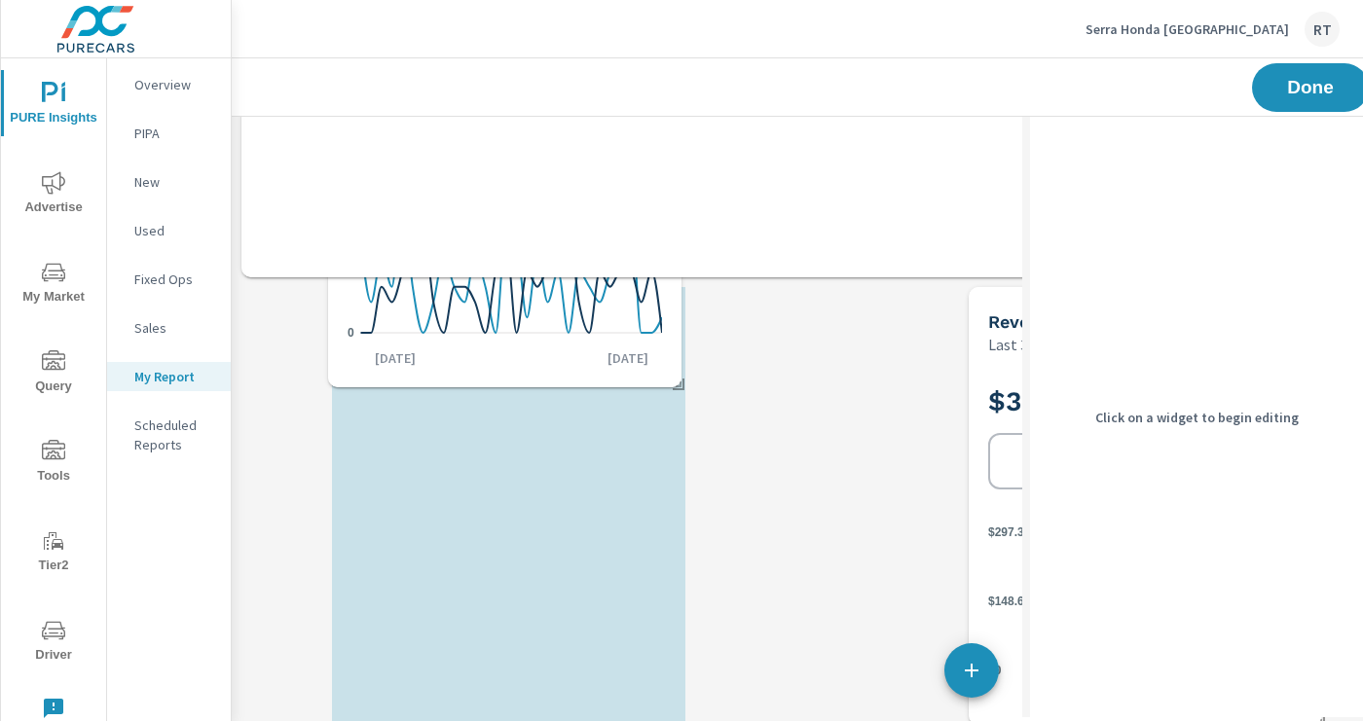
scroll to position [0, 0]
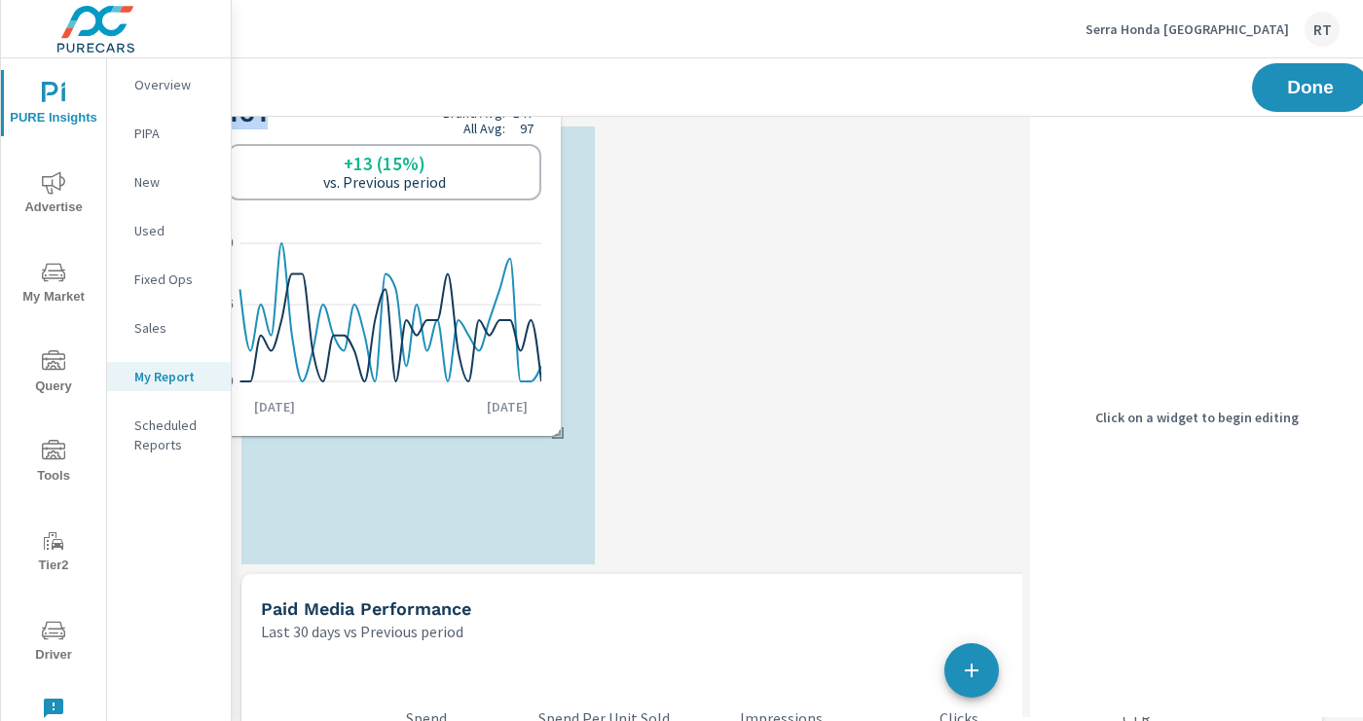
drag, startPoint x: 896, startPoint y: 365, endPoint x: 287, endPoint y: 274, distance: 615.3
click at [287, 275] on div "101 Regional Avg: 82 Brand Avg: 147 All Avg: 97 +13 (15%) vs. Previous period 0…" at bounding box center [384, 251] width 338 height 354
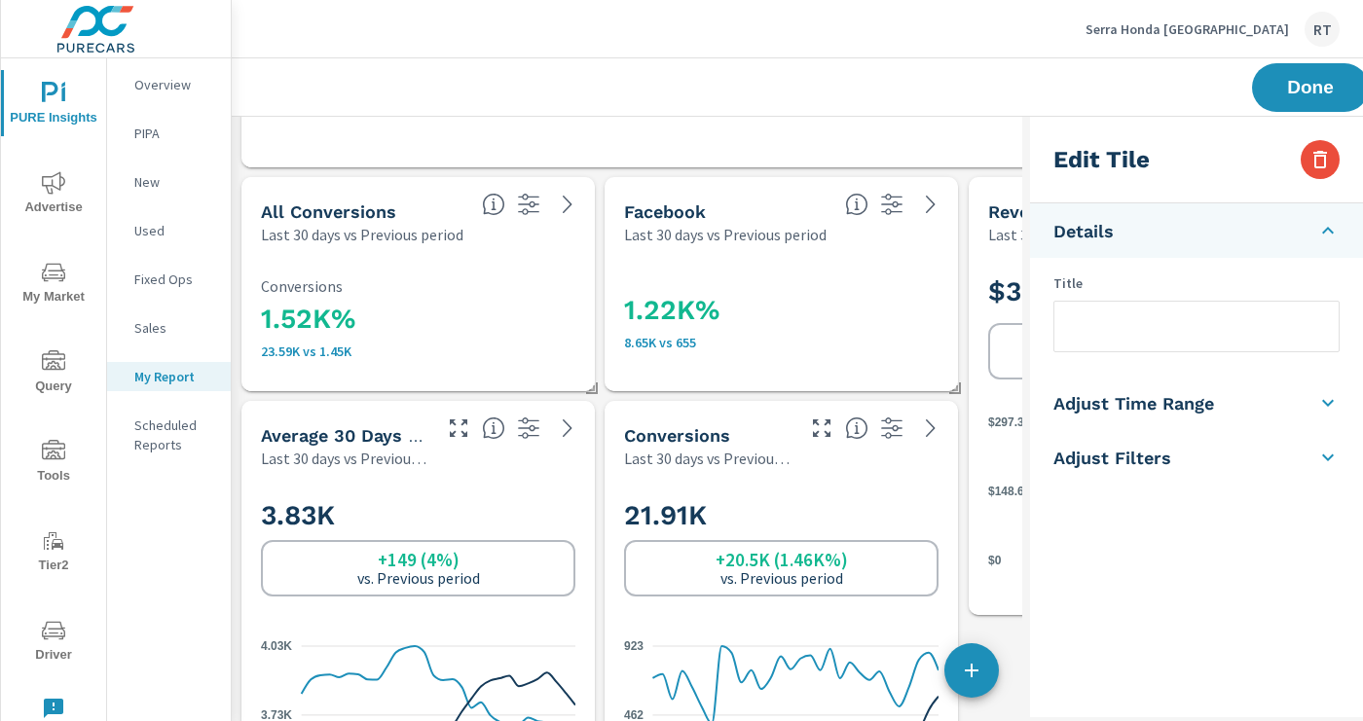
scroll to position [1262, 0]
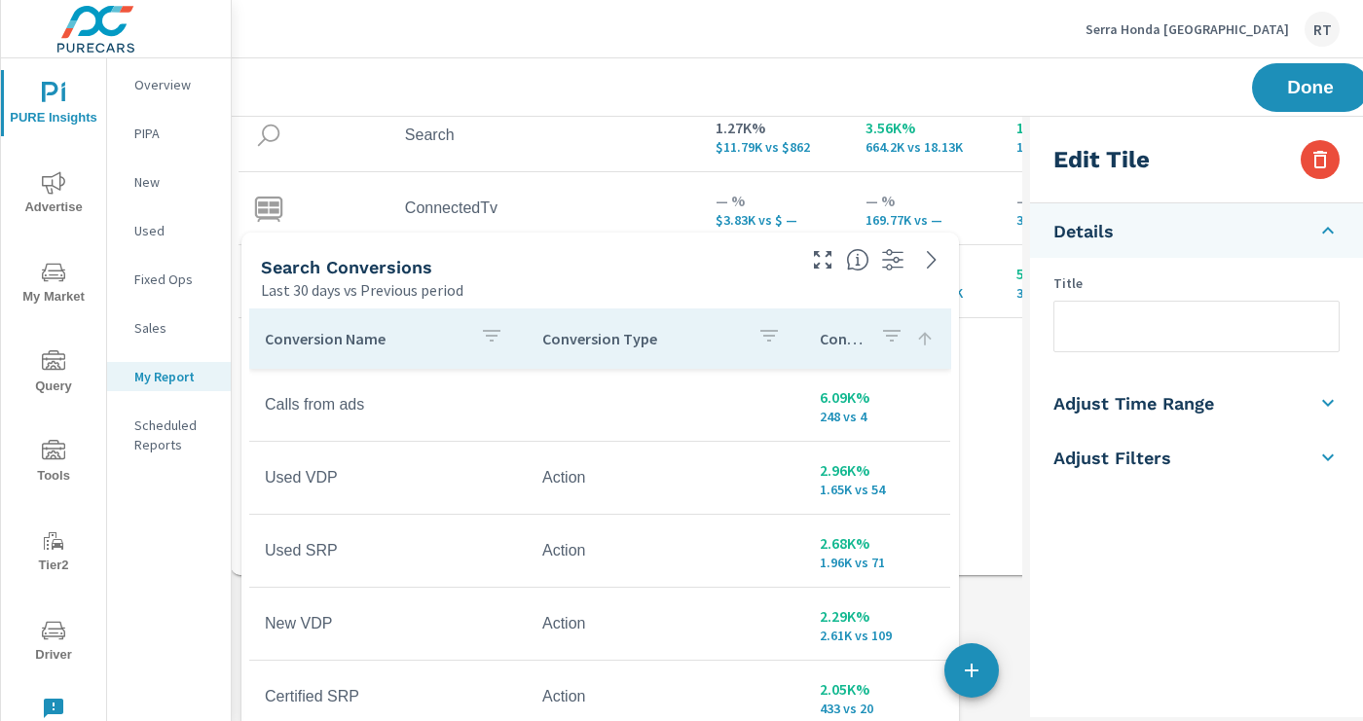
drag, startPoint x: 850, startPoint y: 178, endPoint x: 839, endPoint y: 726, distance: 548.2
click at [839, 720] on html "PURE Insights Advertise My Market Query Tools Tier2 Driver Leave Feedback Overv…" at bounding box center [681, 360] width 1363 height 721
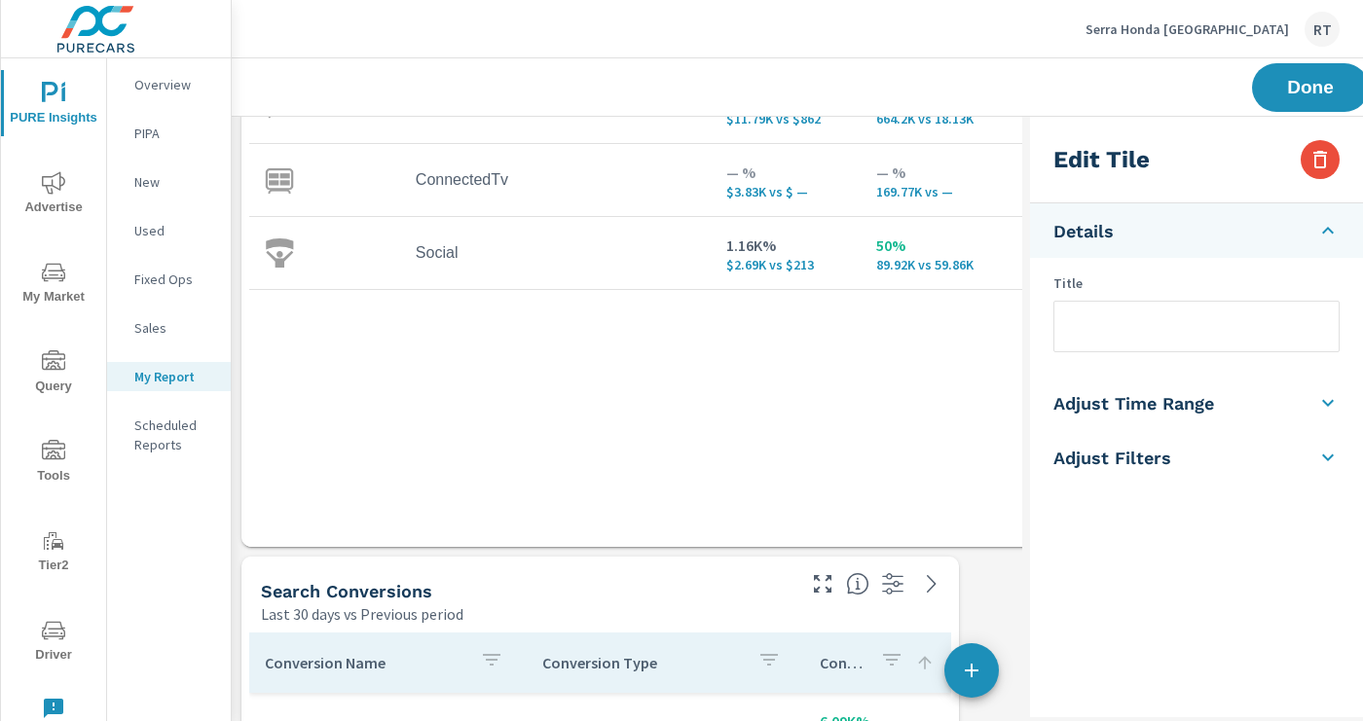
scroll to position [1602, 0]
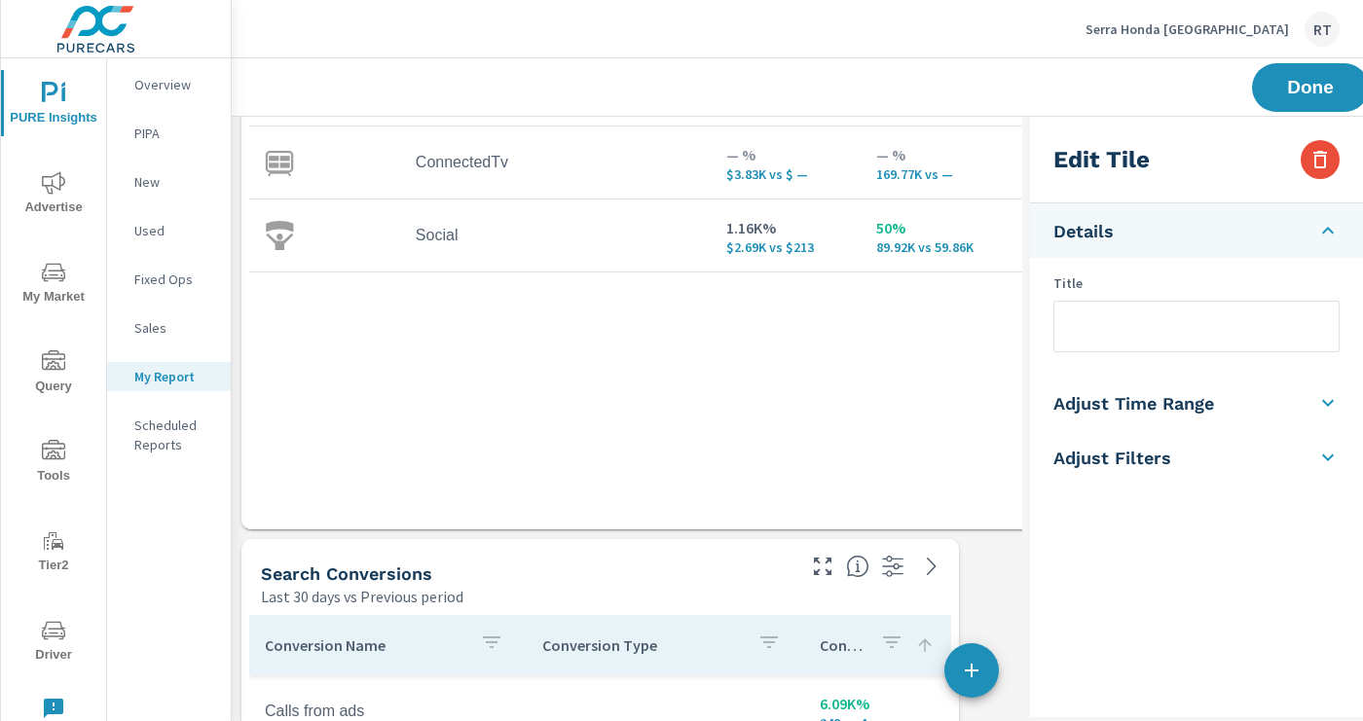
click at [745, 456] on div "Channel Spend Impressions Clicks CTR 1.6K% $18.31K vs $1.08K 1.08K% 923.88K vs …" at bounding box center [781, 206] width 1065 height 572
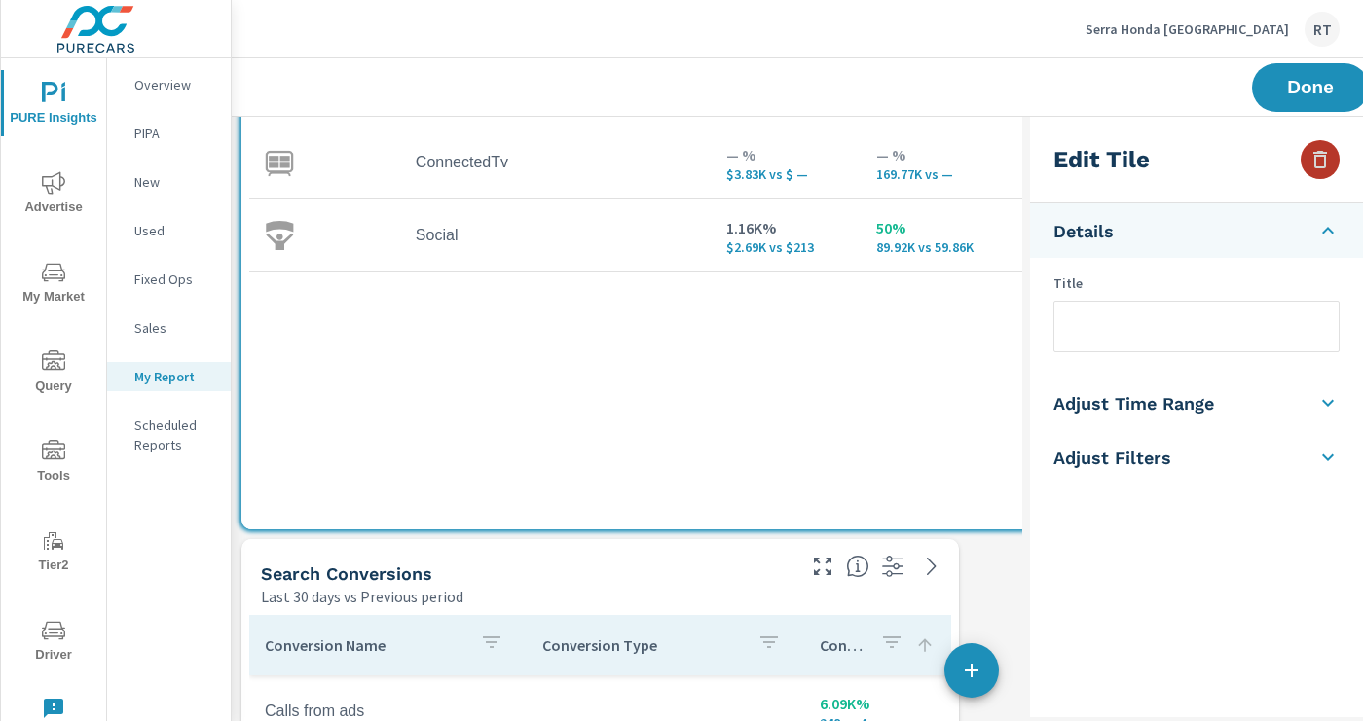
click at [1323, 158] on icon "button" at bounding box center [1319, 159] width 23 height 23
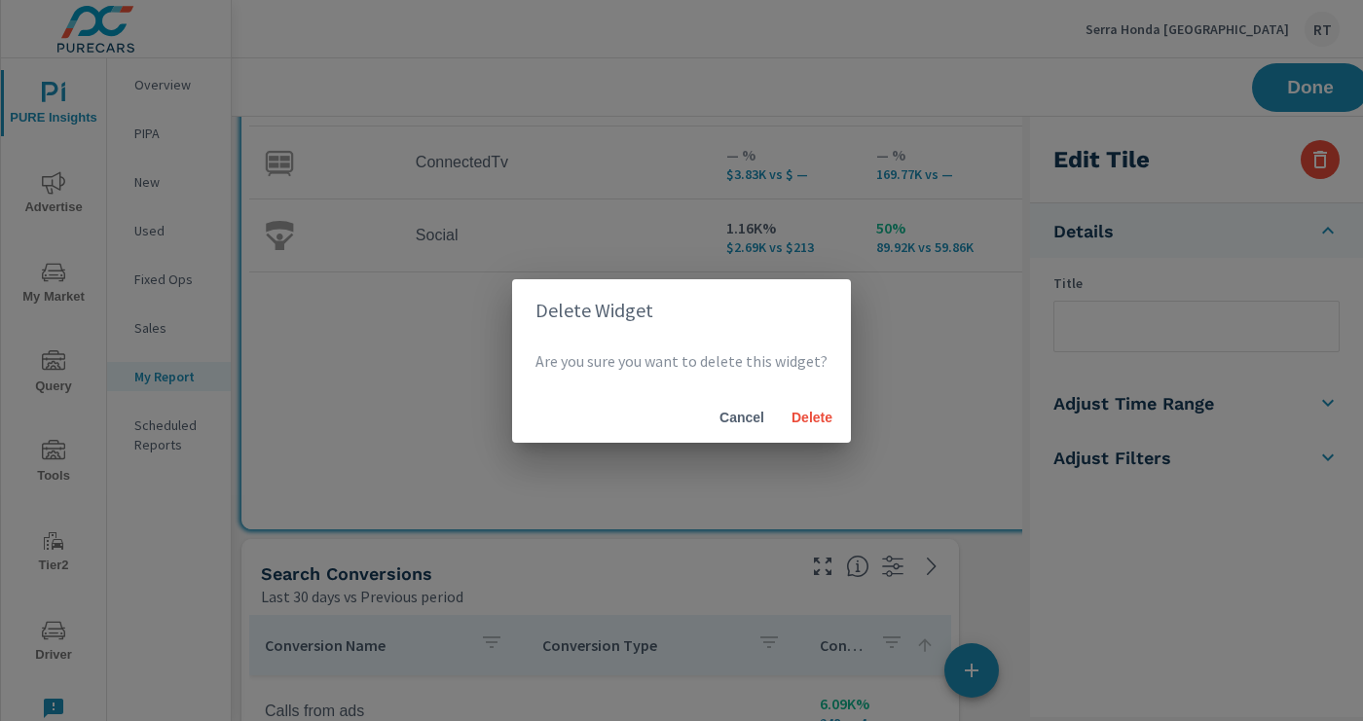
click at [924, 391] on div "Delete Widget Are you sure you want to delete this widget? Cancel Delete" at bounding box center [681, 360] width 1363 height 721
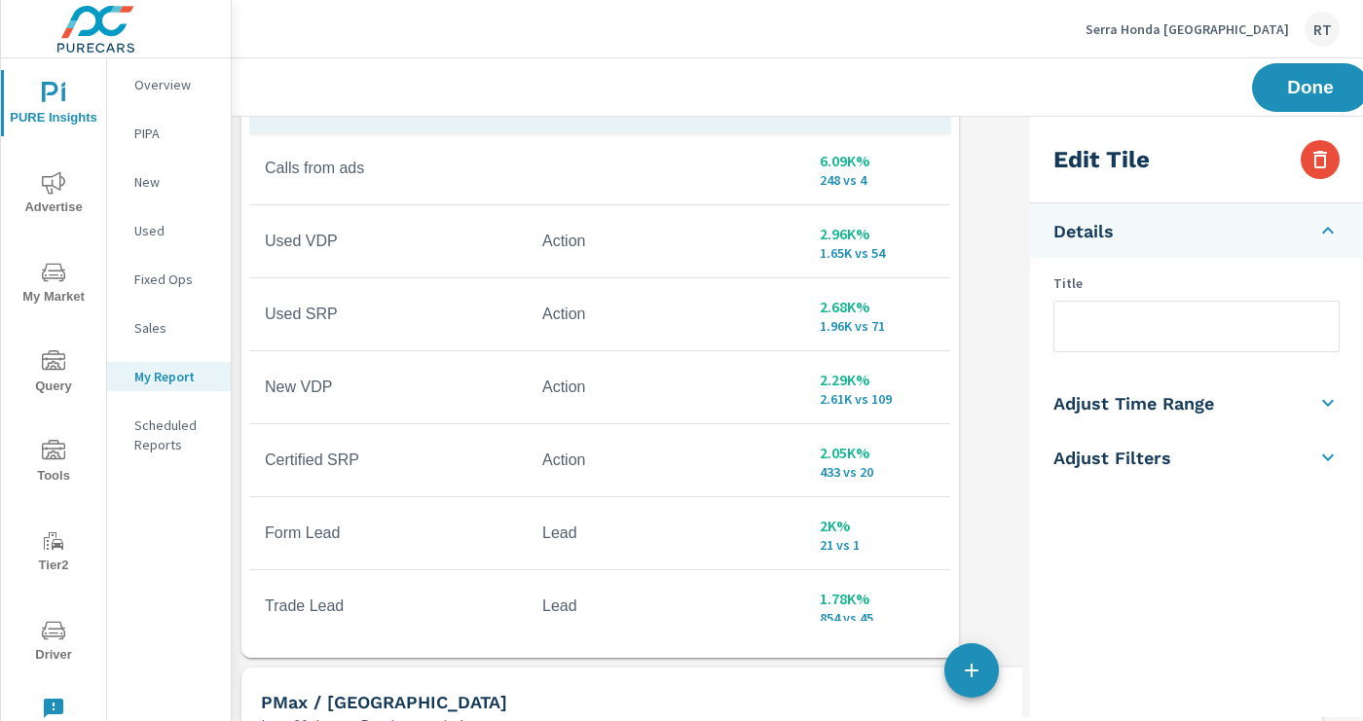
scroll to position [2192, 0]
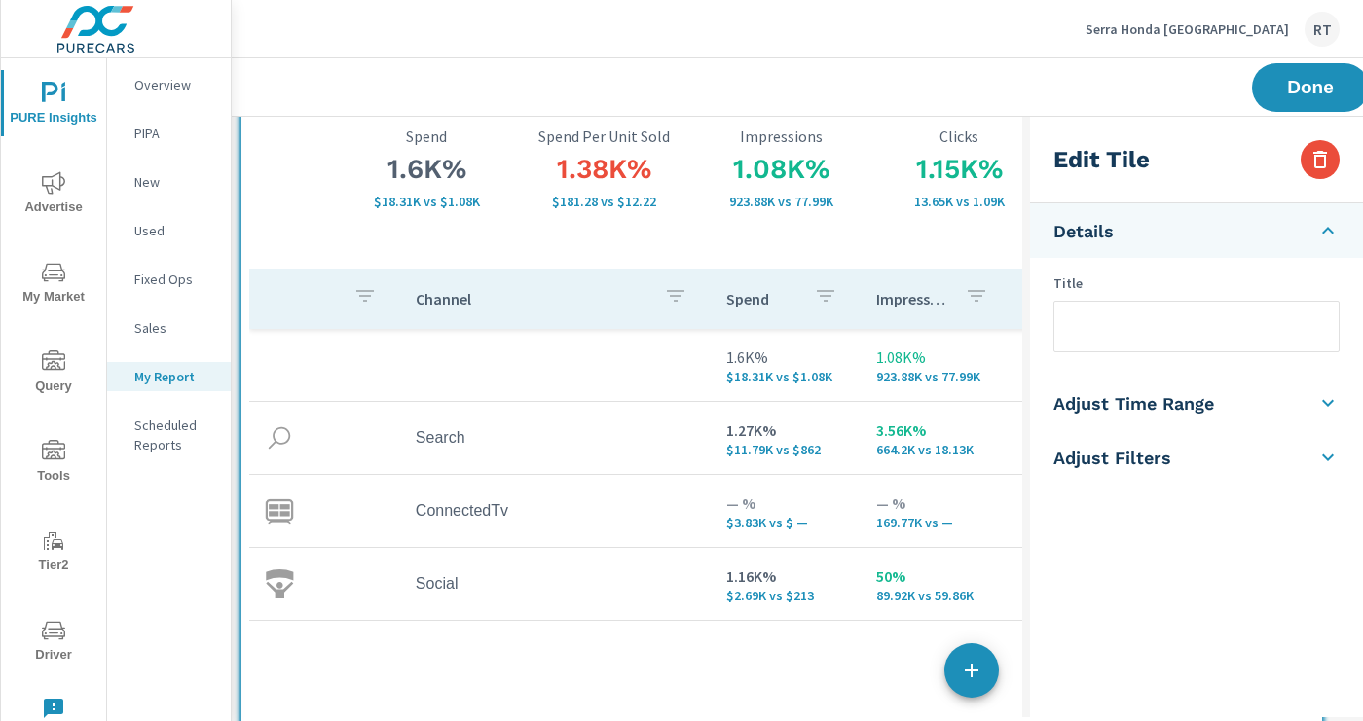
scroll to position [1224, 0]
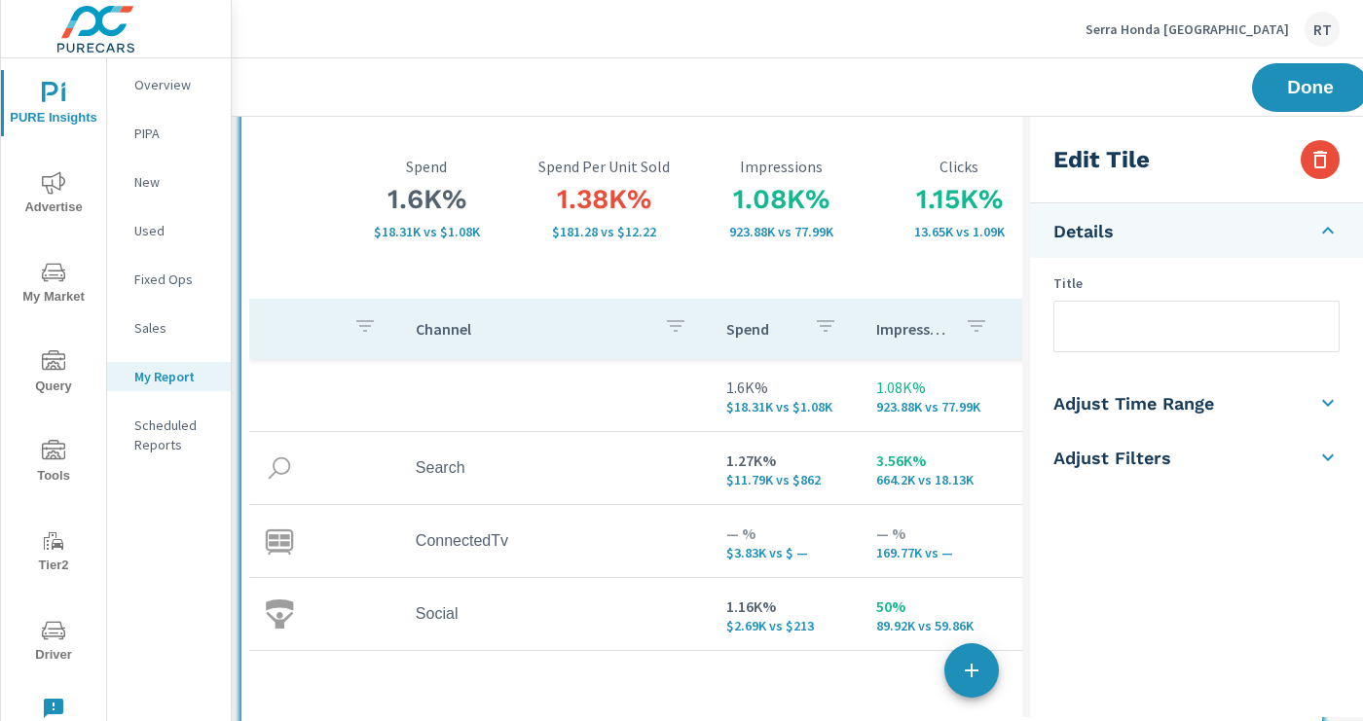
click at [691, 665] on div "Channel Spend Impressions Clicks CTR 1.6K% $18.31K vs $1.08K 1.08K% 923.88K vs …" at bounding box center [781, 585] width 1065 height 572
click at [1311, 156] on icon "button" at bounding box center [1319, 159] width 23 height 23
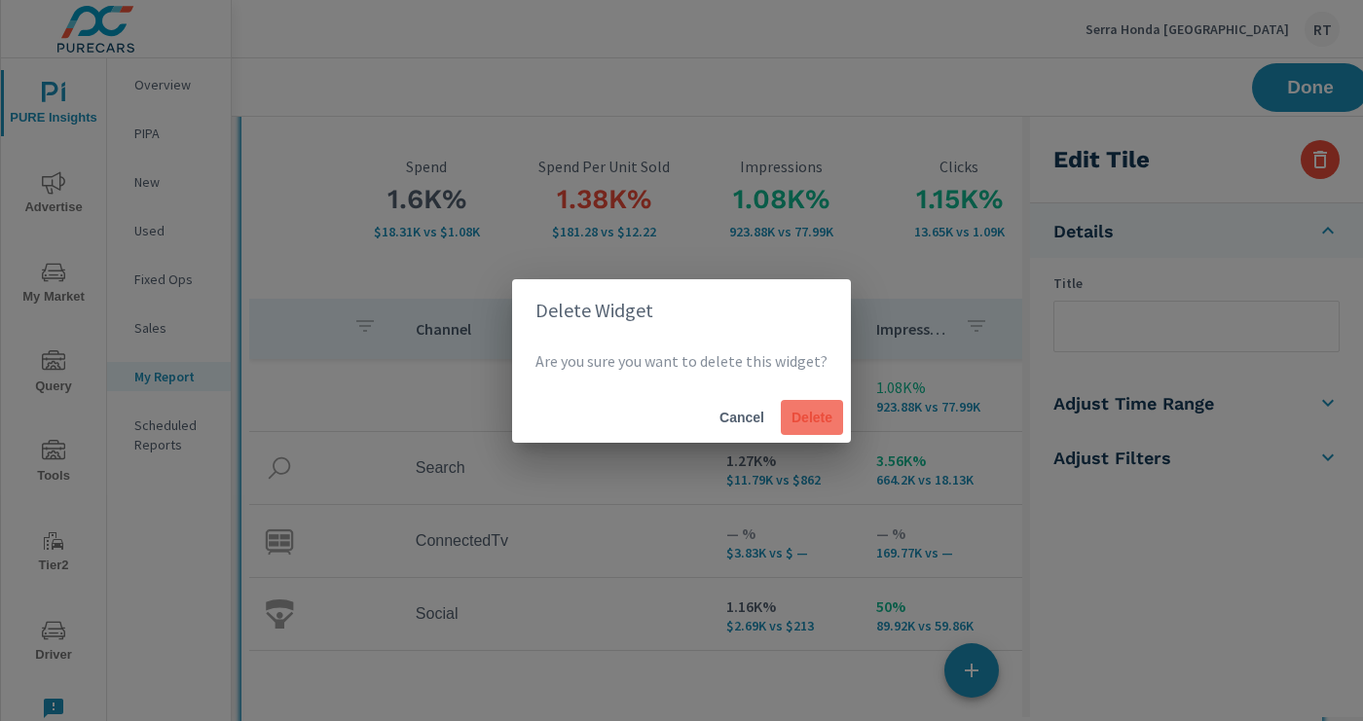
click at [809, 425] on span "Delete" at bounding box center [812, 418] width 47 height 18
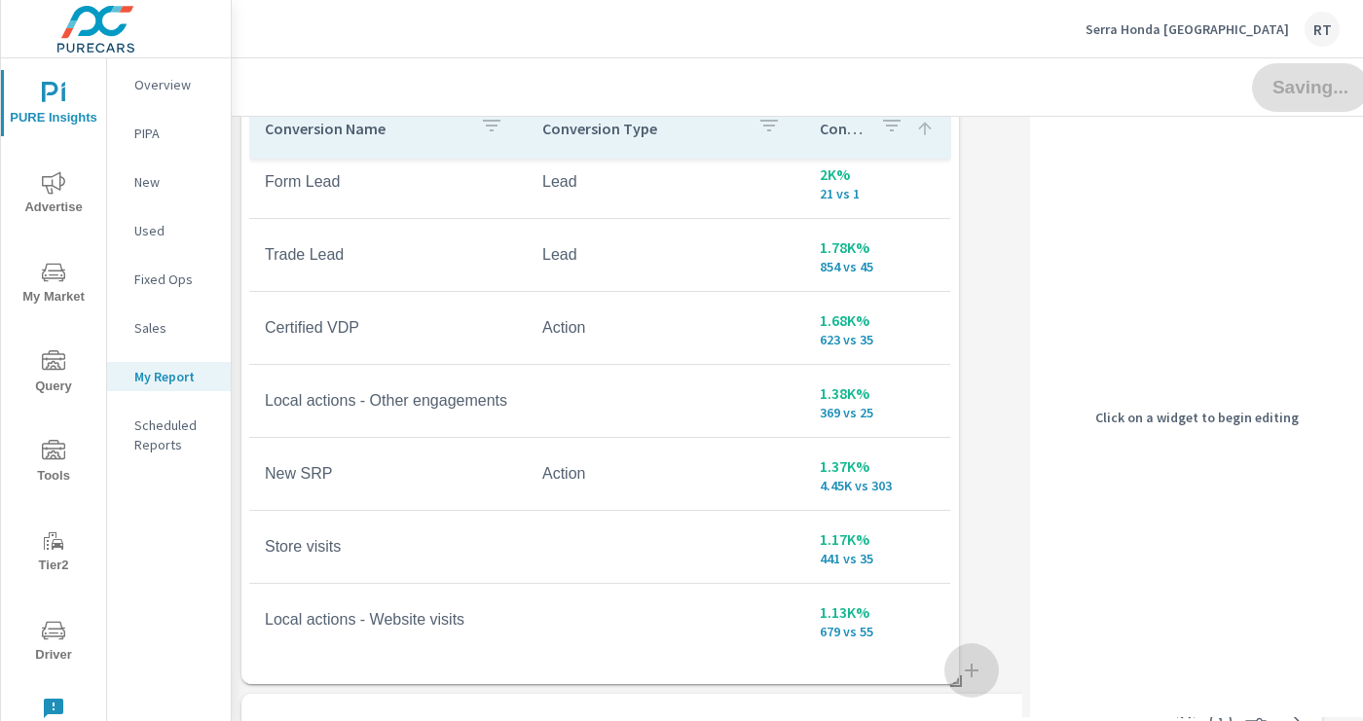
scroll to position [16, 0]
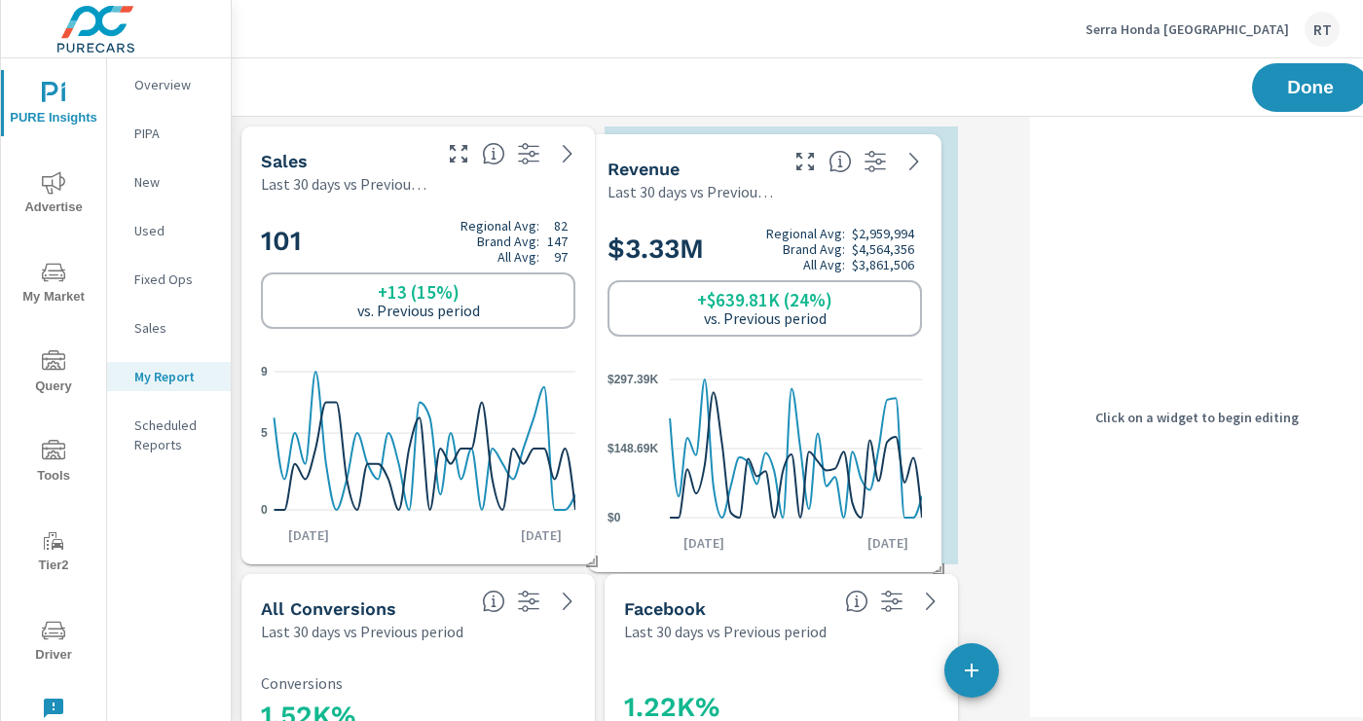
drag, startPoint x: 997, startPoint y: 138, endPoint x: 616, endPoint y: 146, distance: 380.7
click at [616, 146] on div "Revenue Last 30 days vs Previous period" at bounding box center [685, 168] width 194 height 69
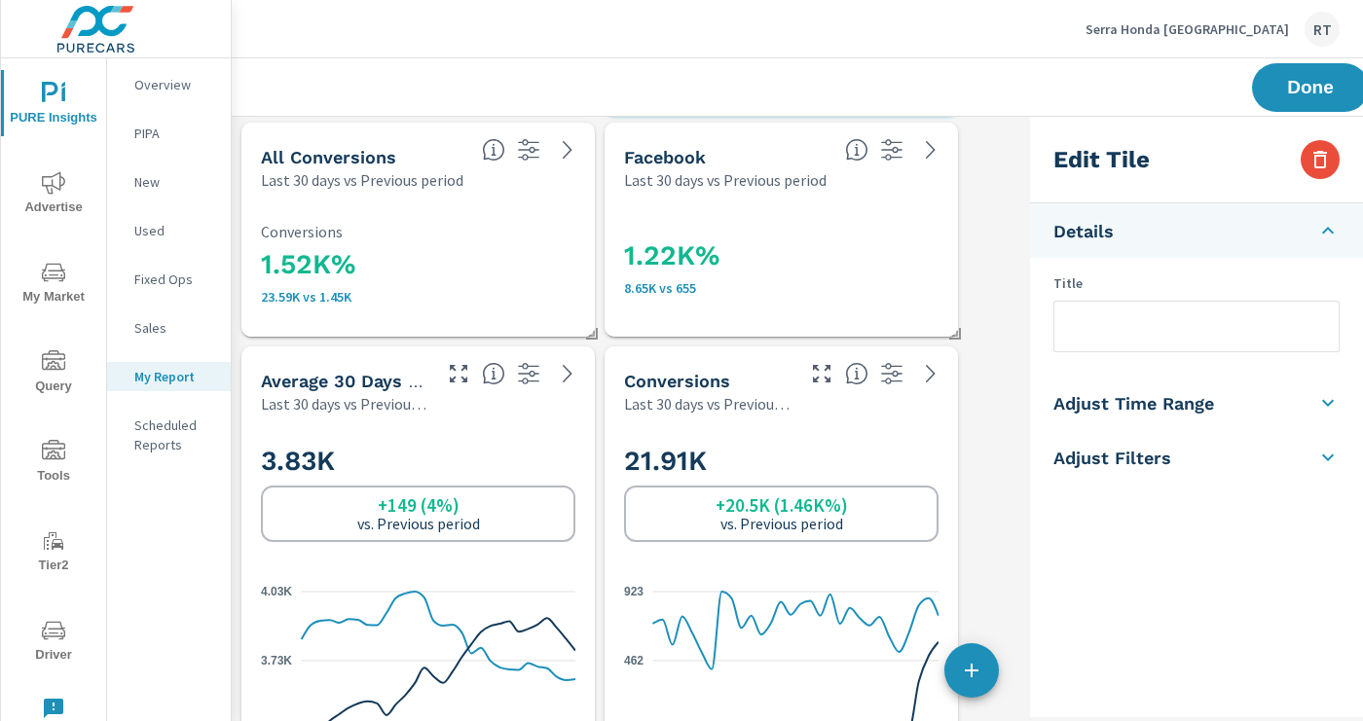
scroll to position [440, 0]
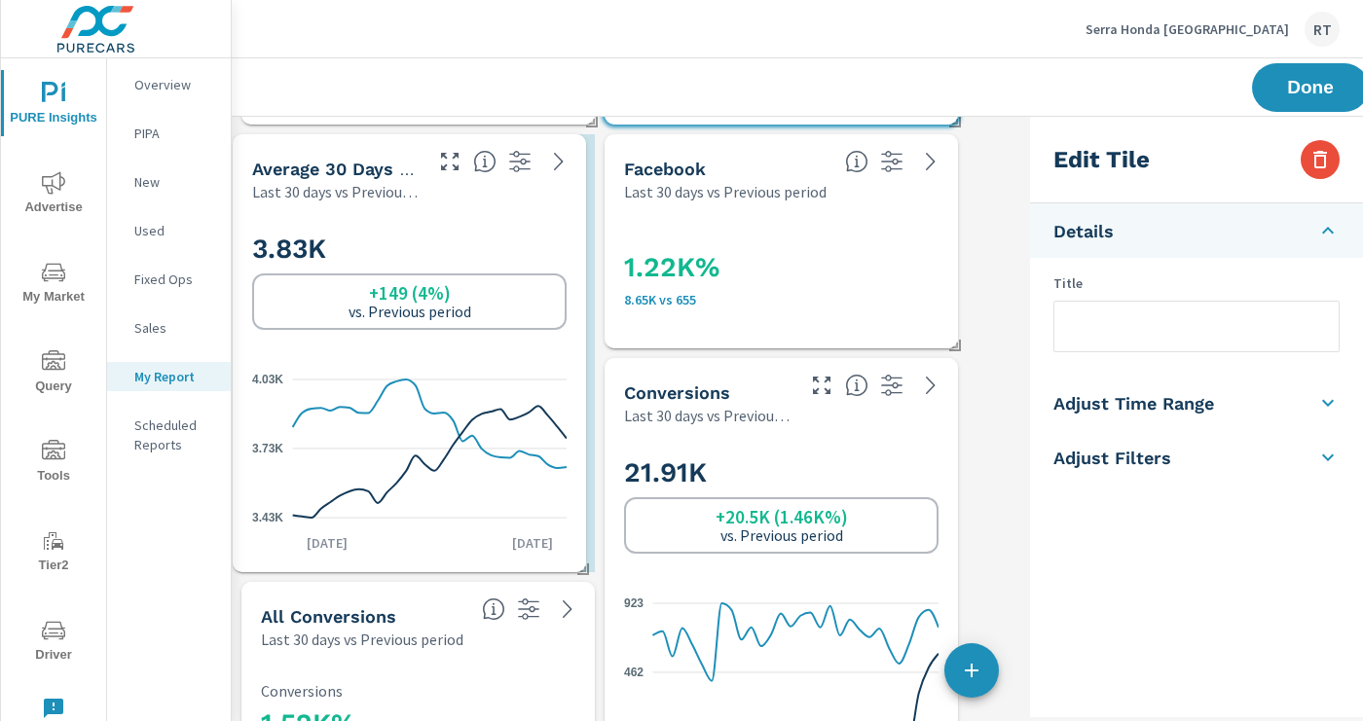
drag, startPoint x: 504, startPoint y: 454, endPoint x: 496, endPoint y: 220, distance: 233.8
click at [496, 222] on div "3.83K +149 (4%) vs. Previous period" at bounding box center [409, 281] width 314 height 119
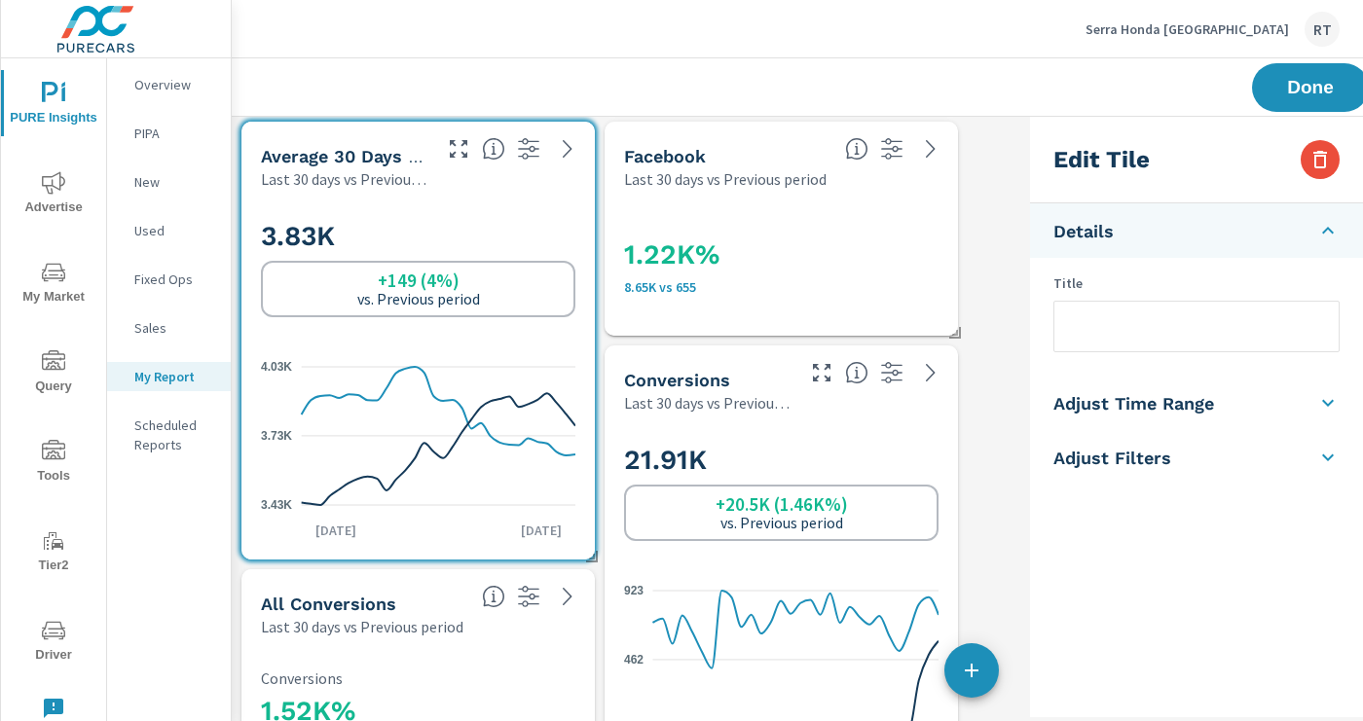
scroll to position [454, 0]
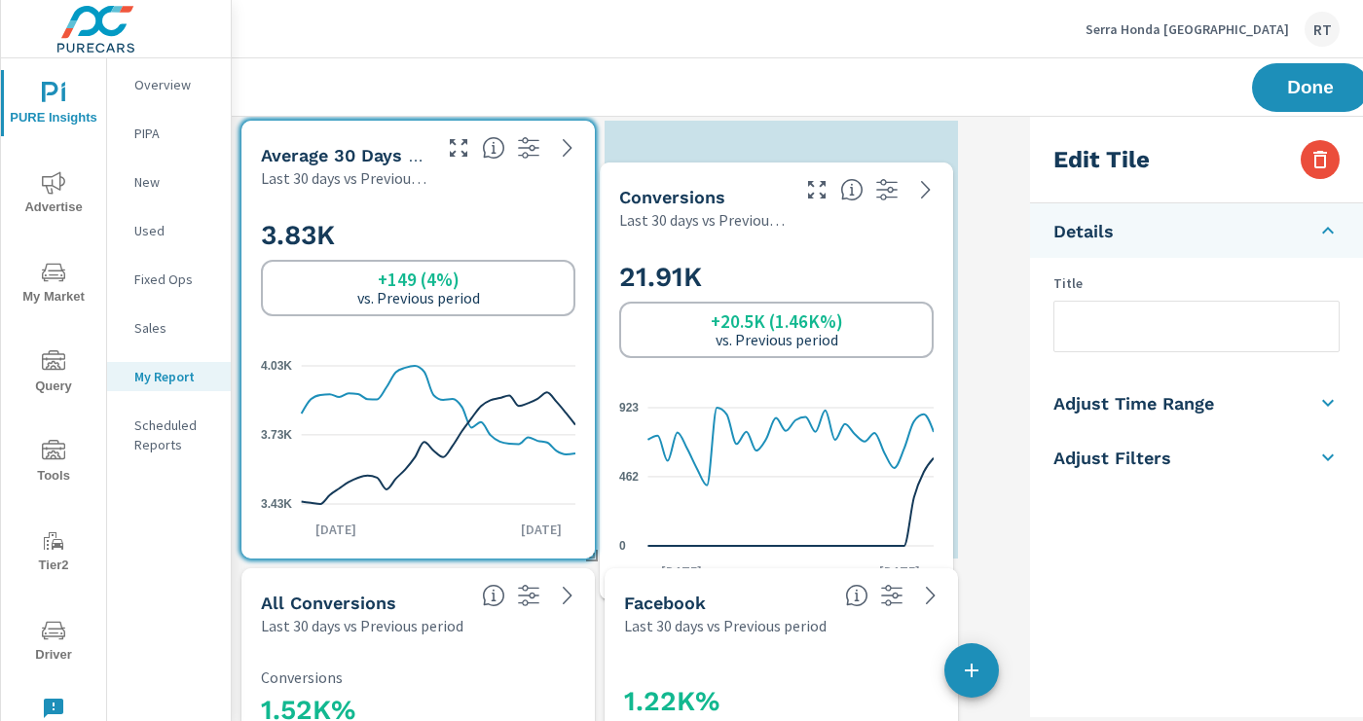
drag, startPoint x: 803, startPoint y: 439, endPoint x: 792, endPoint y: 226, distance: 213.5
click at [792, 250] on div "21.91K +20.5K (1.46K%) vs. Previous period" at bounding box center [776, 309] width 314 height 119
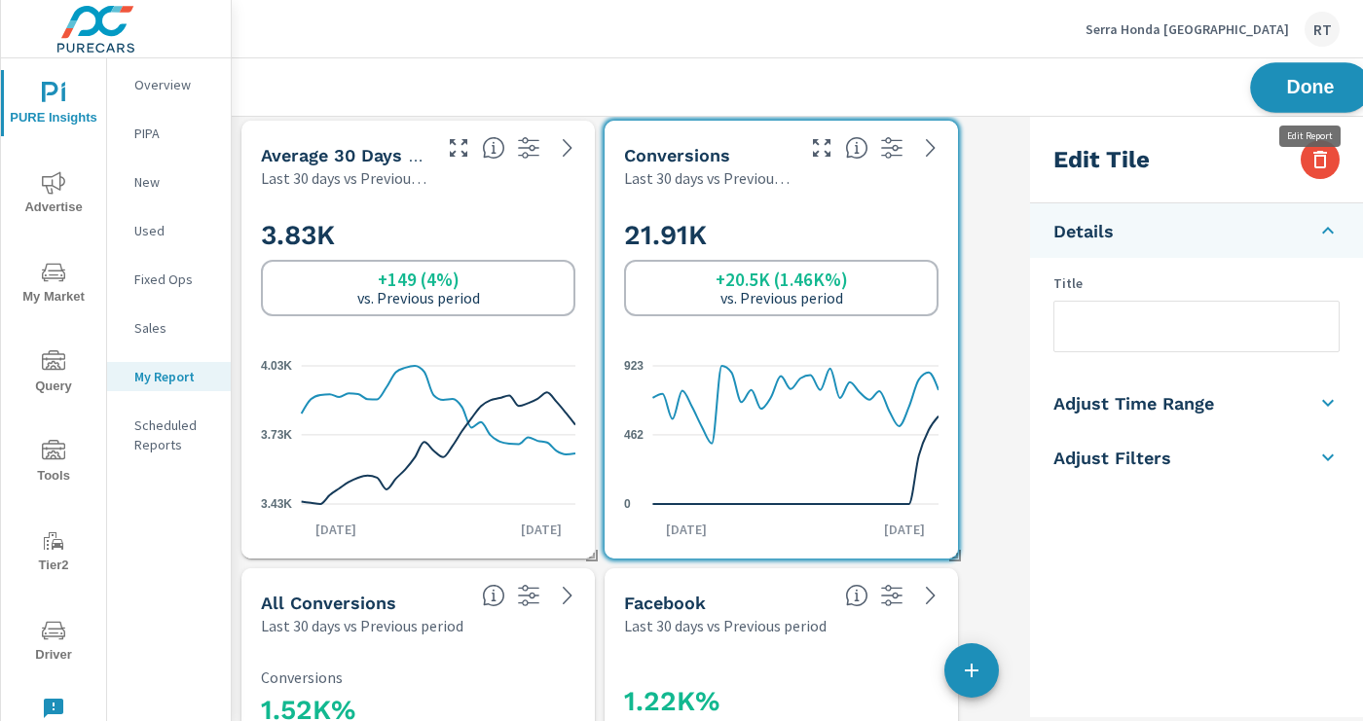
click at [1293, 80] on span "Done" at bounding box center [1310, 87] width 80 height 18
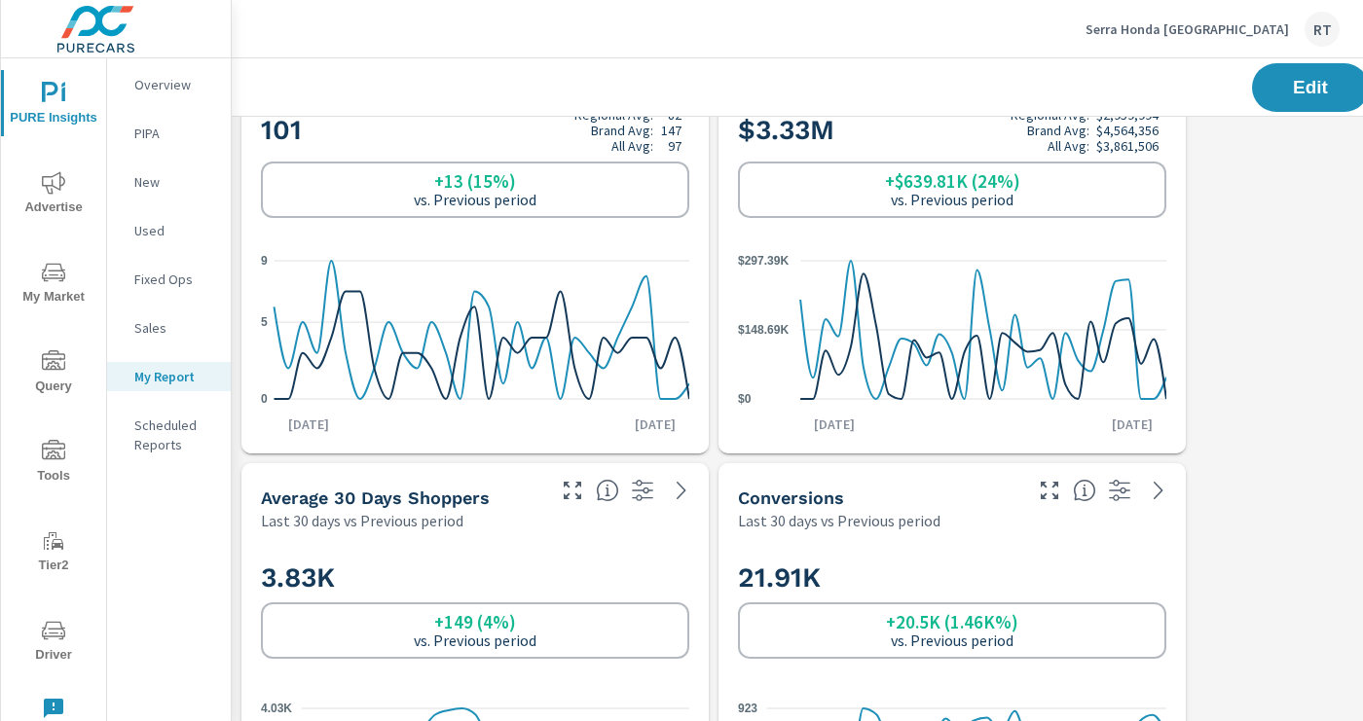
scroll to position [0, 0]
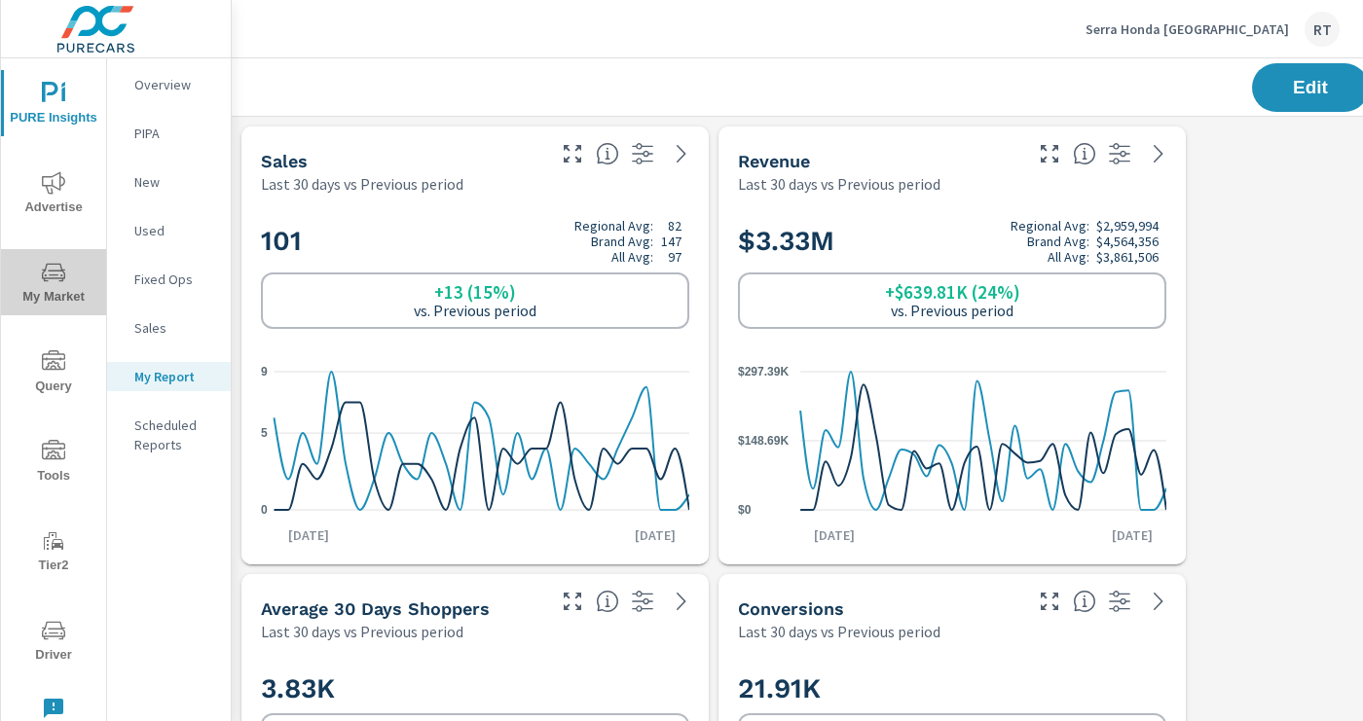
click at [49, 274] on icon "nav menu" at bounding box center [53, 272] width 23 height 23
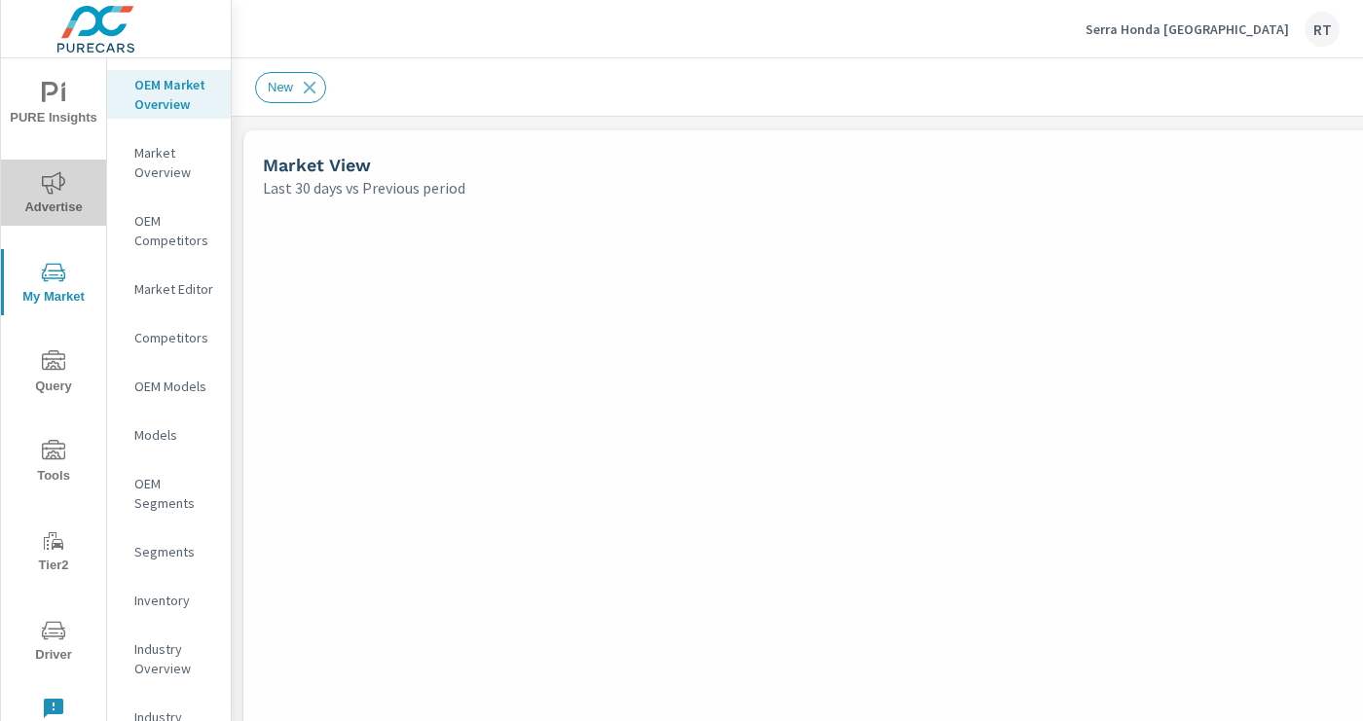
click at [45, 177] on icon "nav menu" at bounding box center [53, 182] width 23 height 23
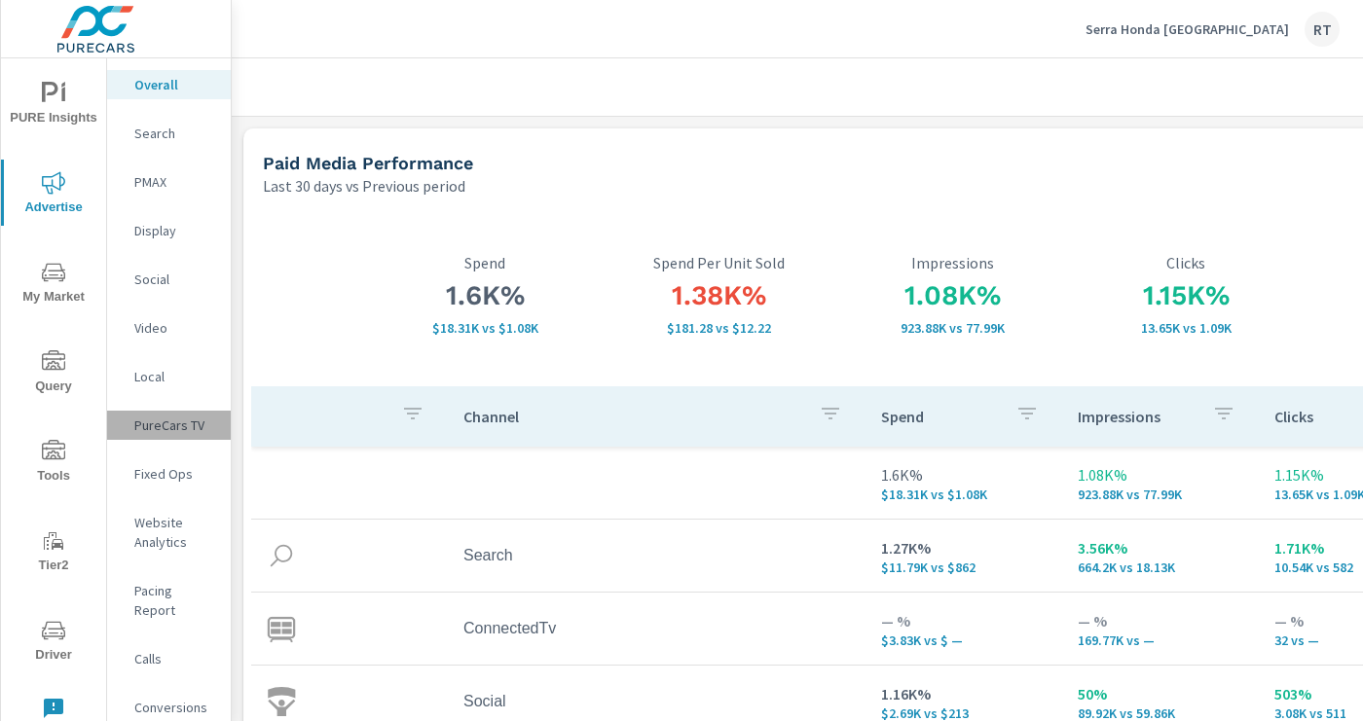
click at [168, 425] on p "PureCars TV" at bounding box center [174, 425] width 81 height 19
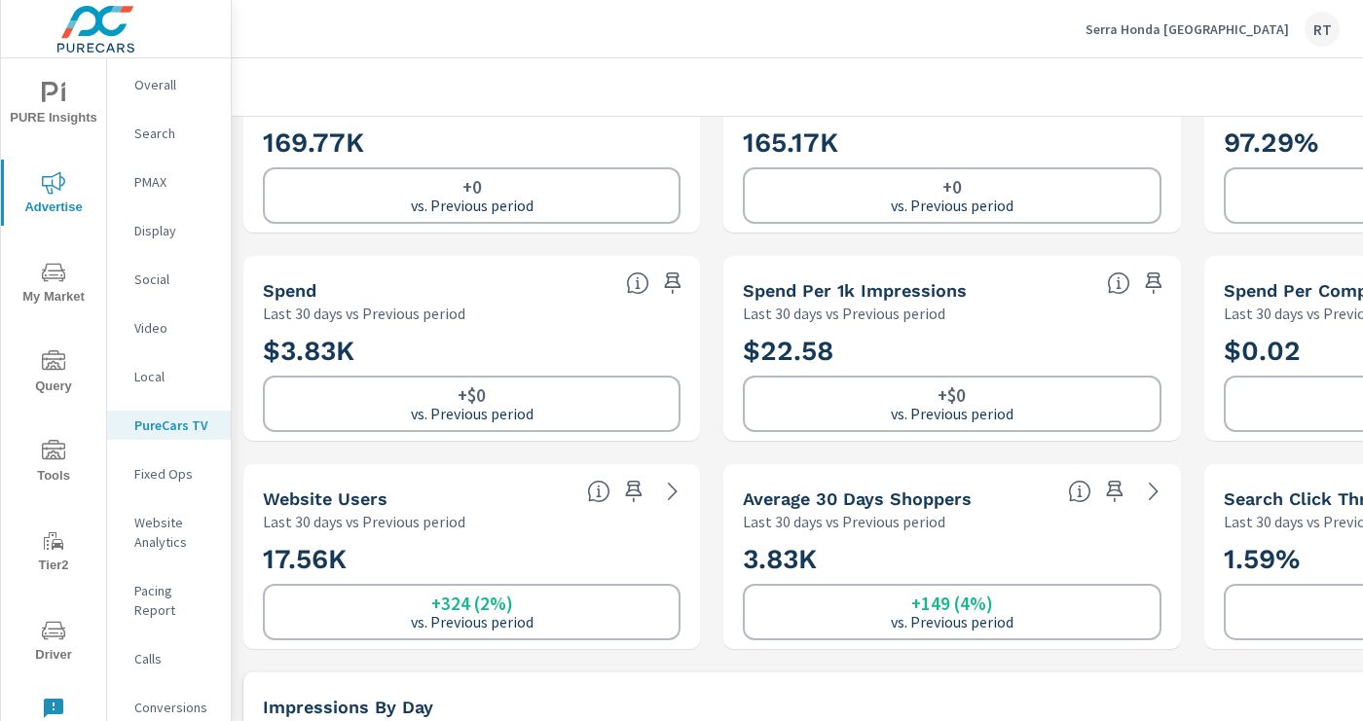
scroll to position [91, 0]
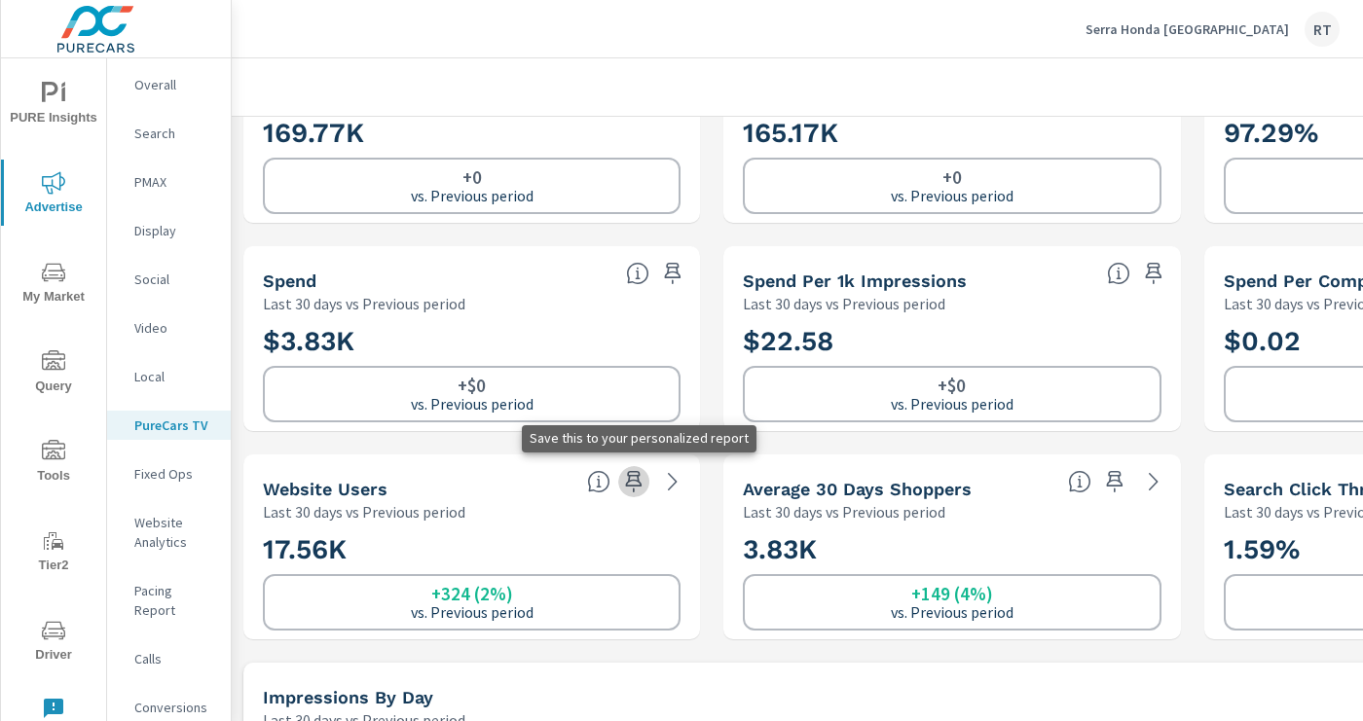
click at [635, 478] on icon "button" at bounding box center [633, 481] width 23 height 23
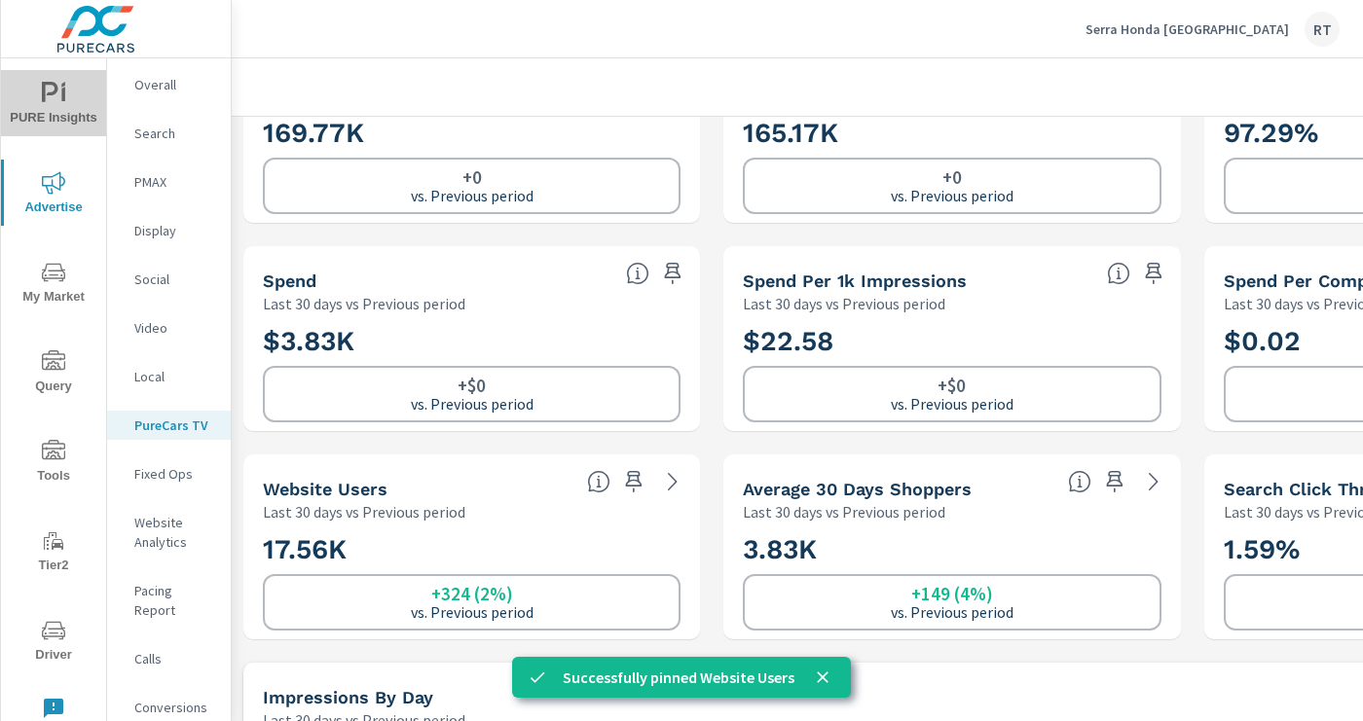
click at [42, 88] on icon "nav menu" at bounding box center [50, 92] width 17 height 20
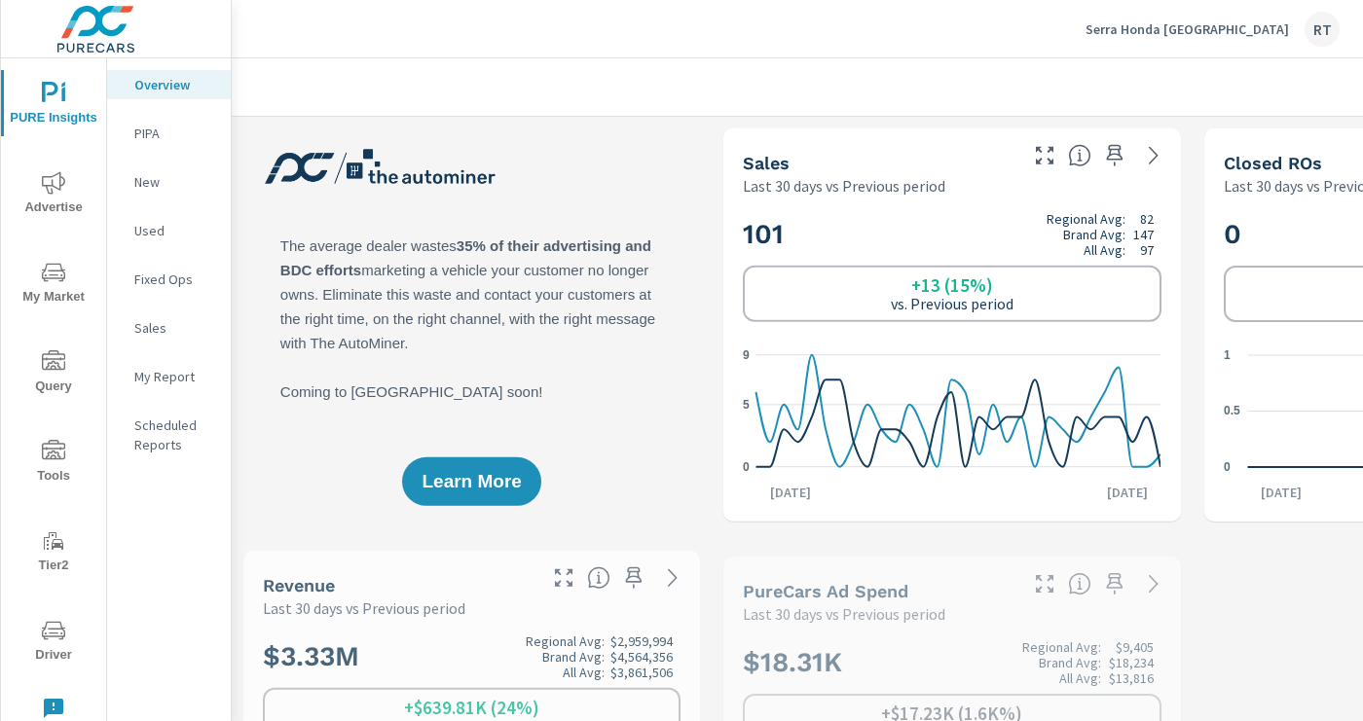
scroll to position [1, 0]
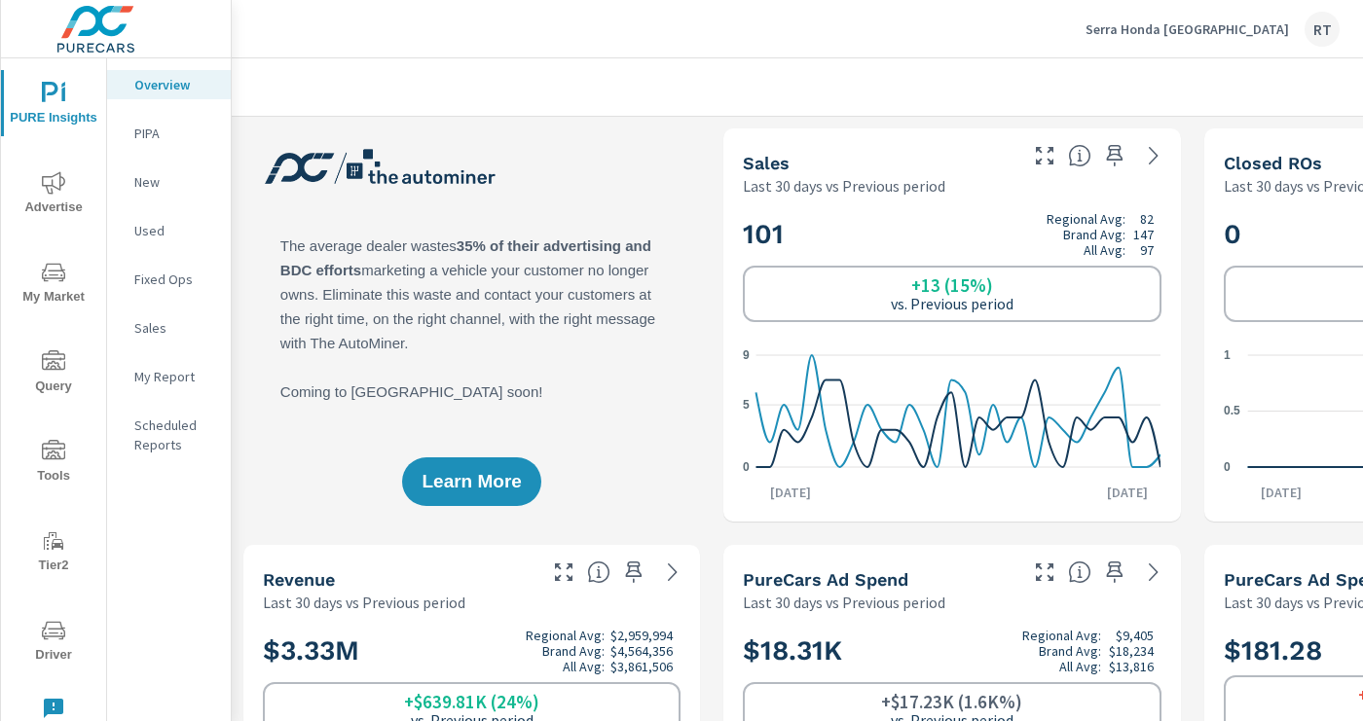
click at [167, 377] on p "My Report" at bounding box center [174, 376] width 81 height 19
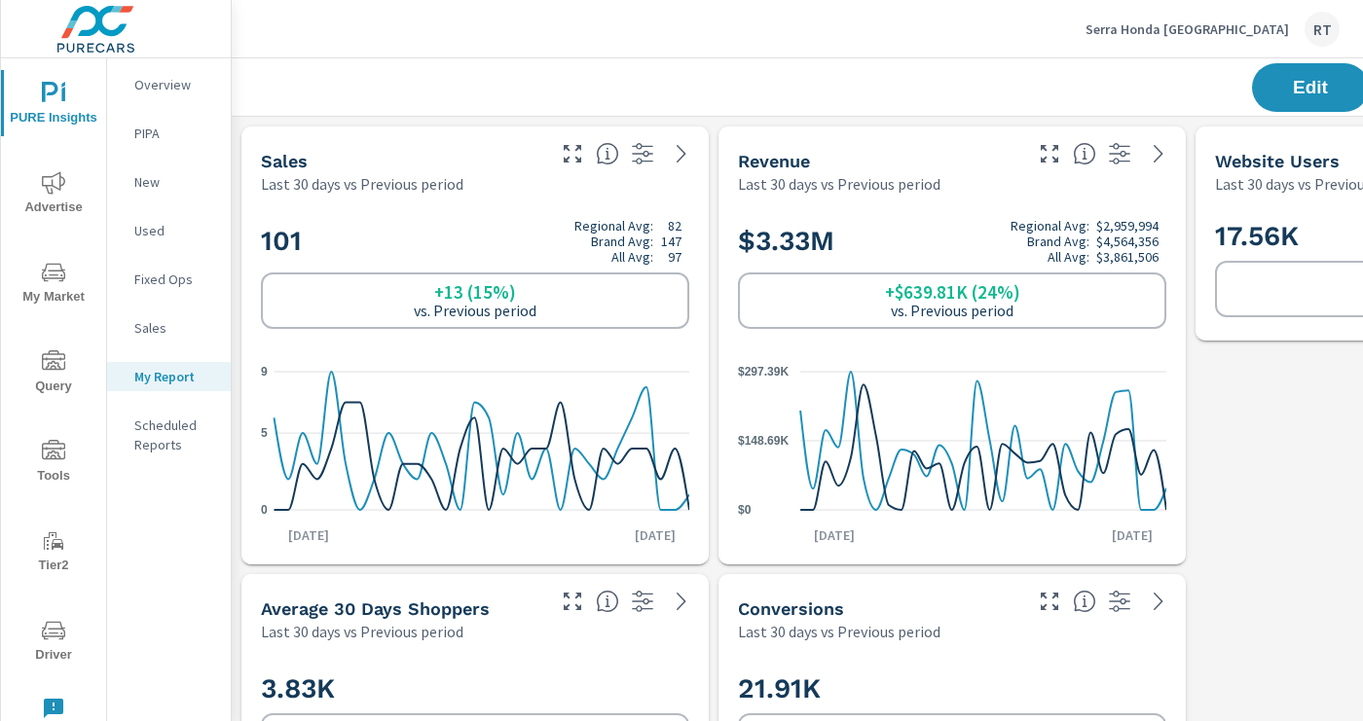
scroll to position [3145, 1442]
click at [1302, 90] on span "Edit" at bounding box center [1310, 87] width 80 height 18
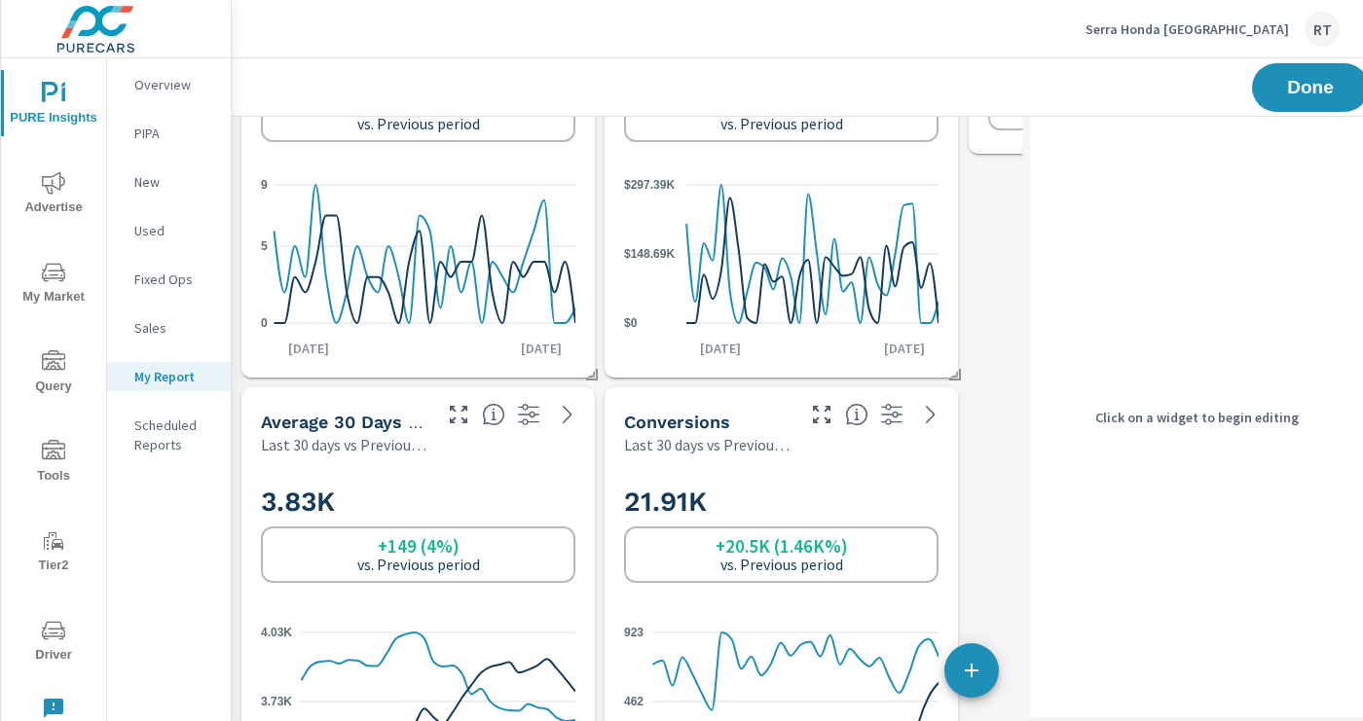
scroll to position [195, 0]
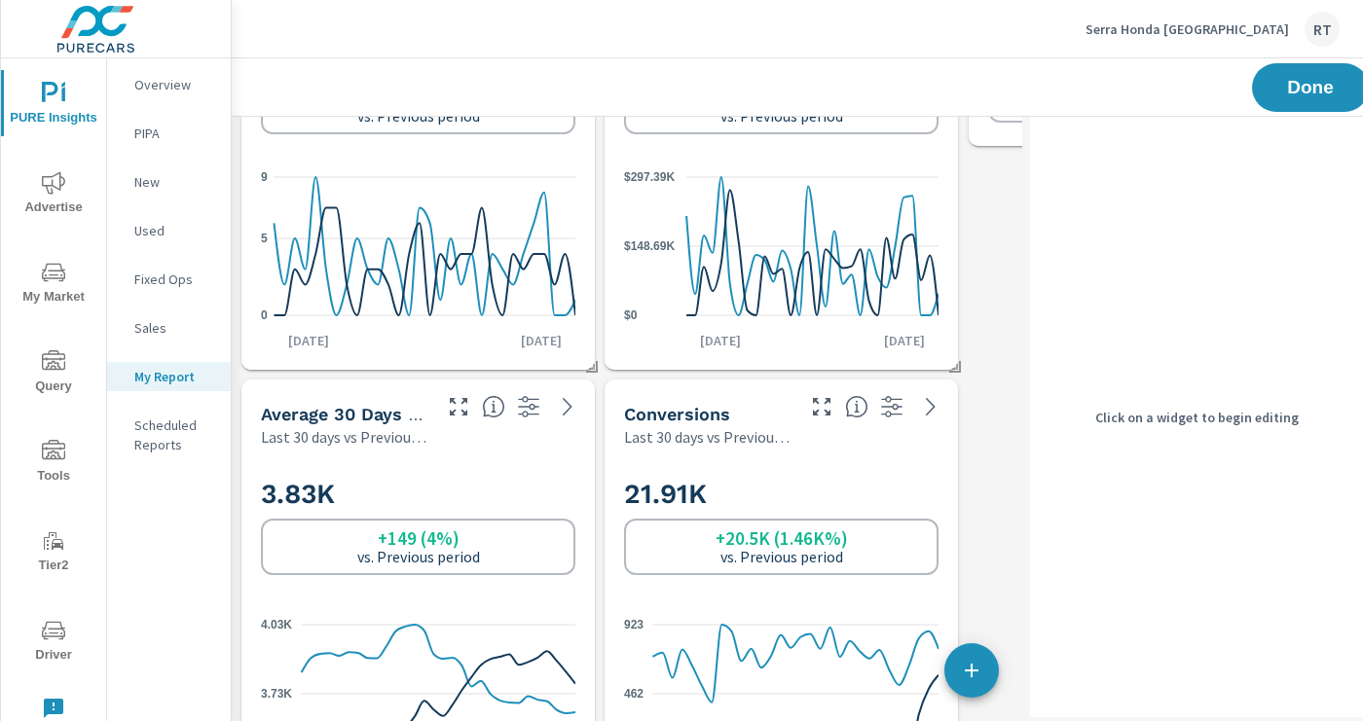
click at [855, 481] on h2 "21.91K" at bounding box center [781, 494] width 314 height 34
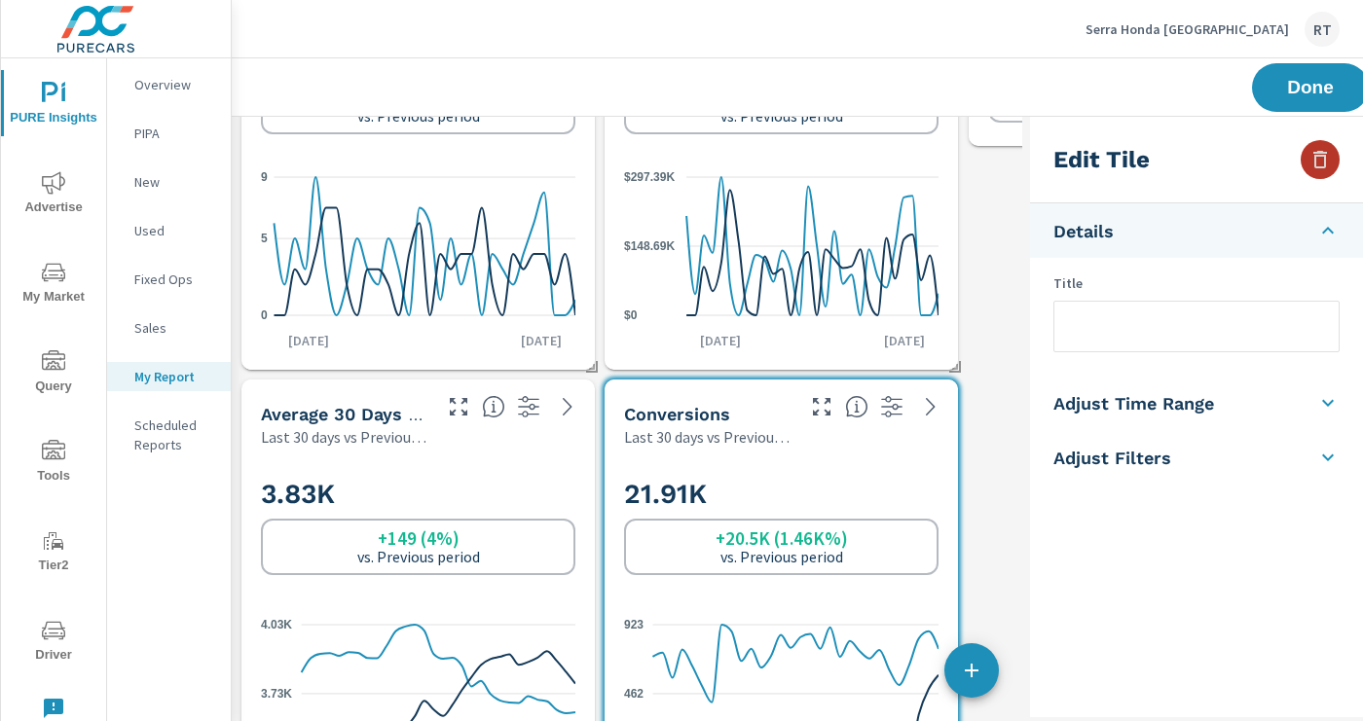
click at [1313, 159] on icon "button" at bounding box center [1319, 159] width 23 height 23
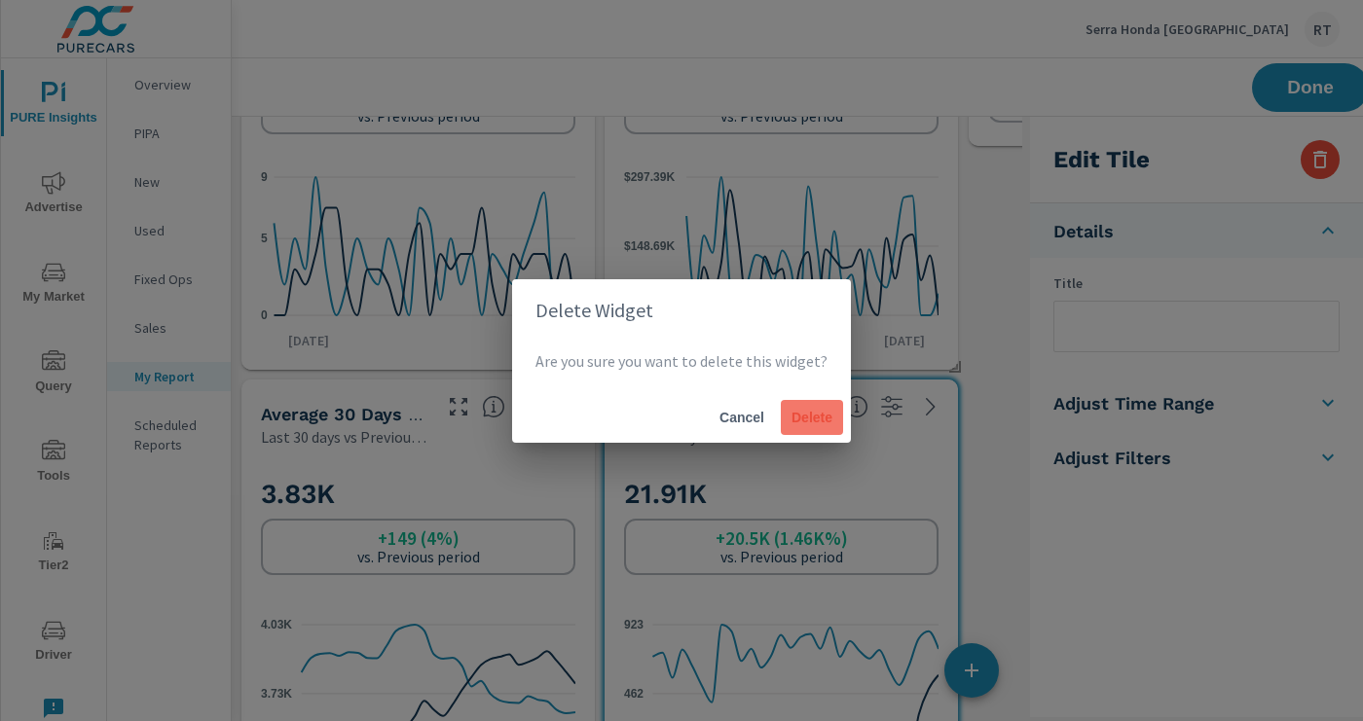
click at [792, 425] on button "Delete" at bounding box center [812, 417] width 62 height 35
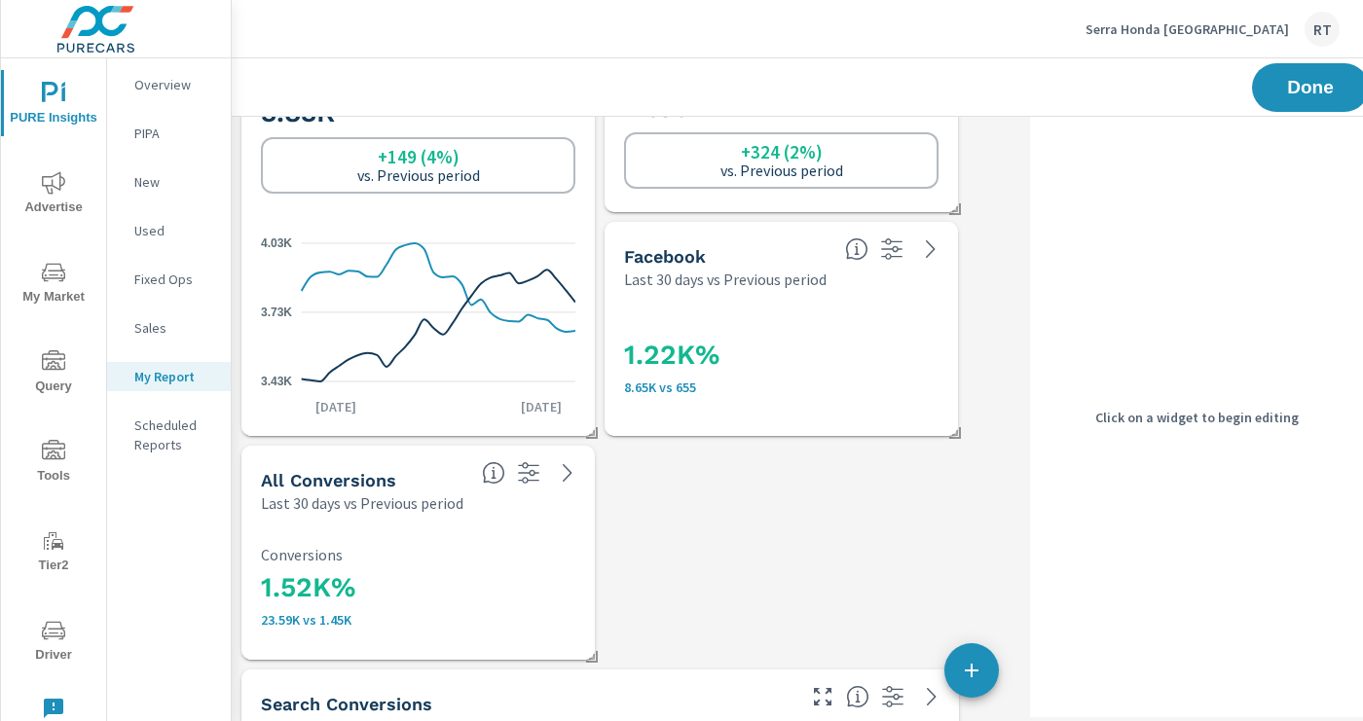
scroll to position [580, 0]
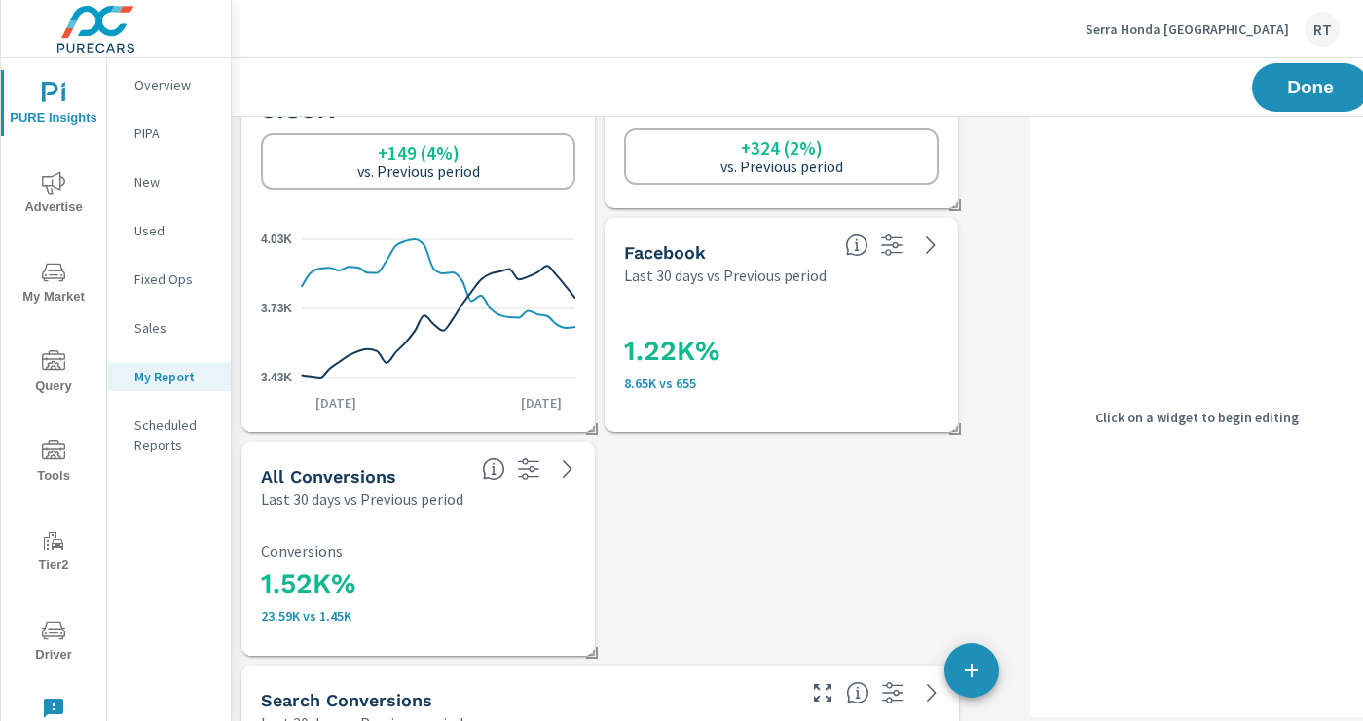
click at [805, 365] on h3 "1.22K%" at bounding box center [781, 351] width 314 height 33
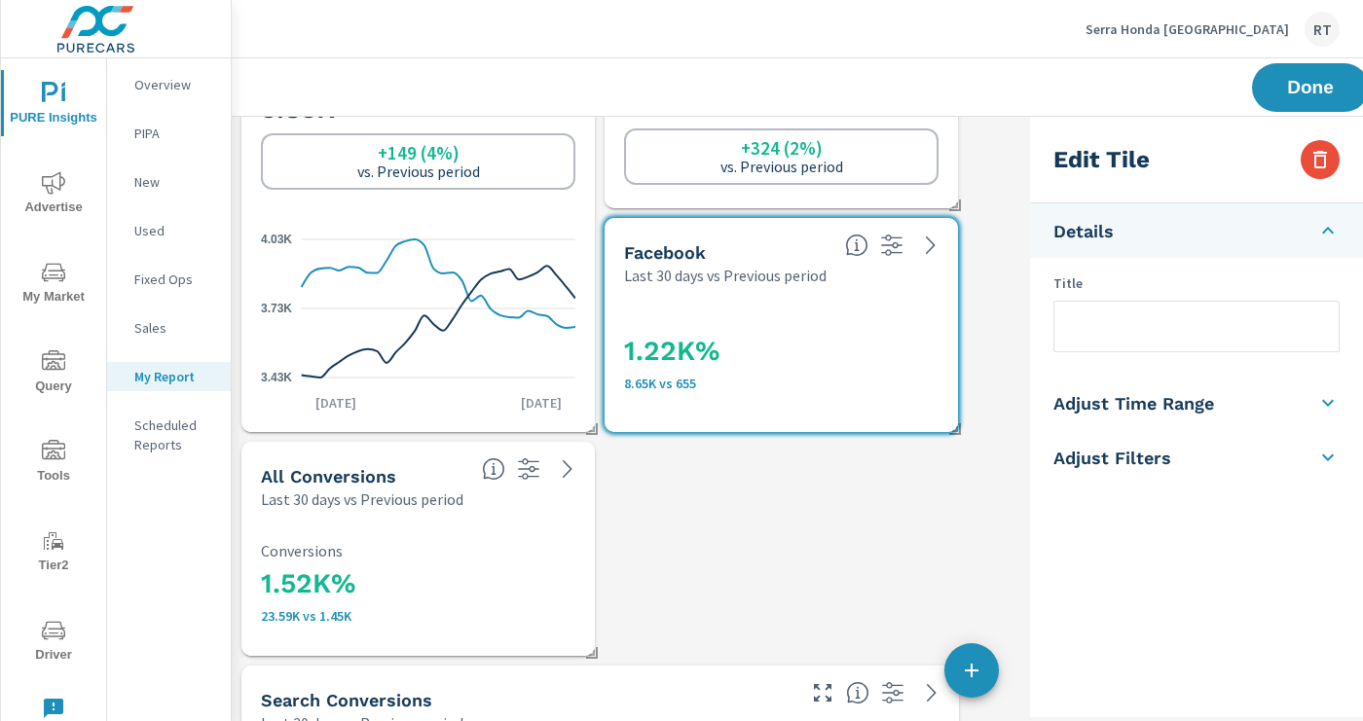
click at [536, 550] on p "Conversions" at bounding box center [418, 551] width 314 height 18
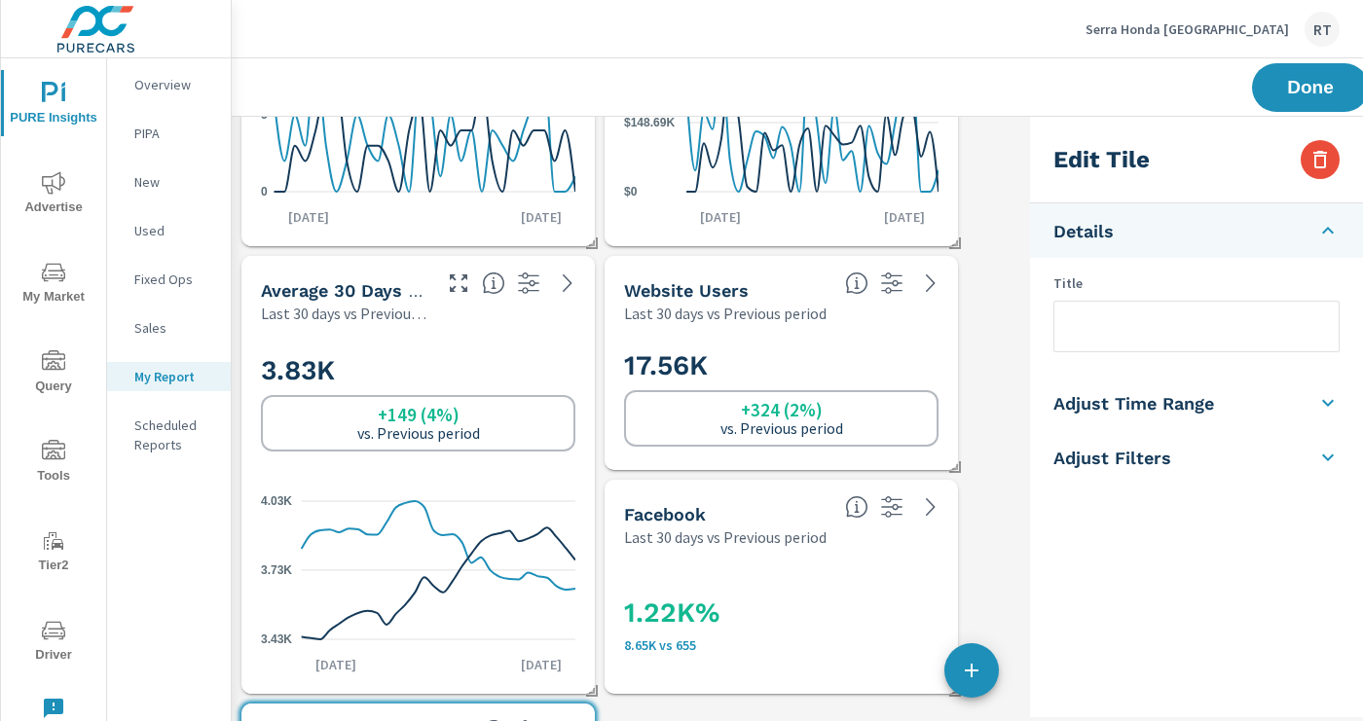
scroll to position [316, 0]
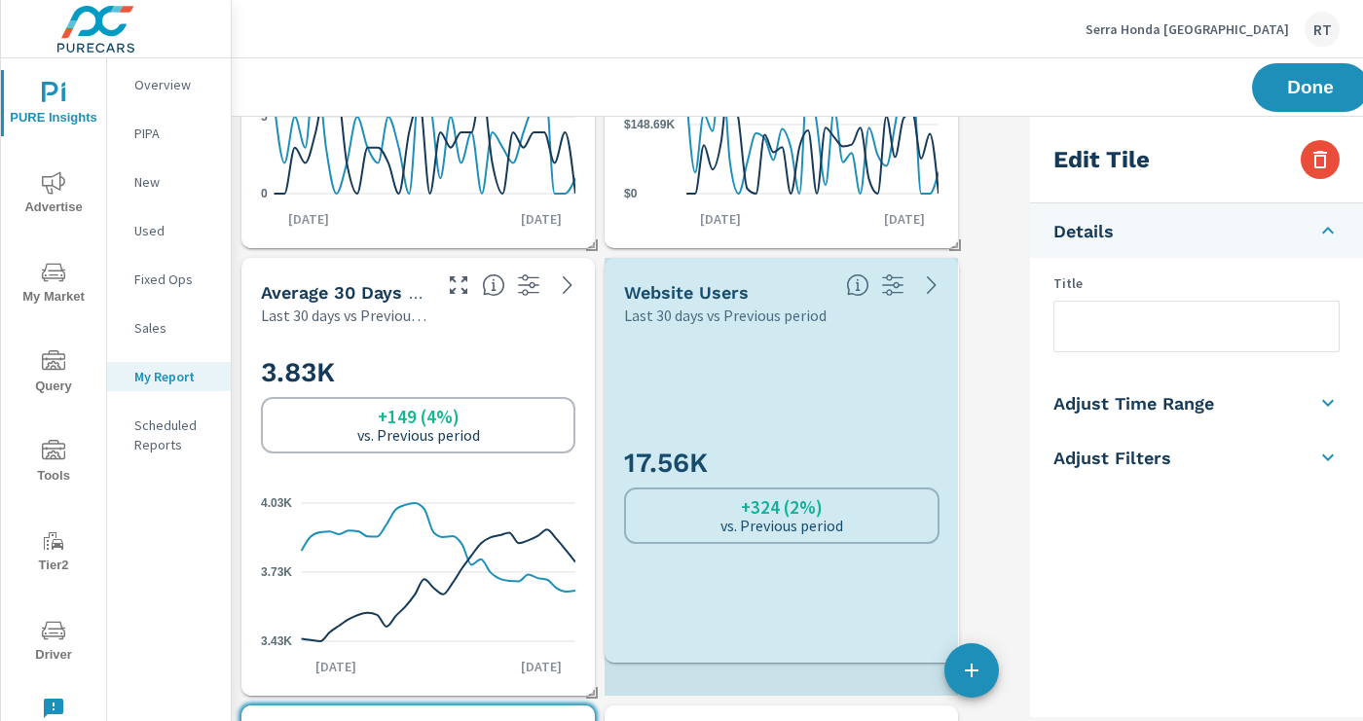
drag, startPoint x: 955, startPoint y: 467, endPoint x: 956, endPoint y: 658, distance: 190.8
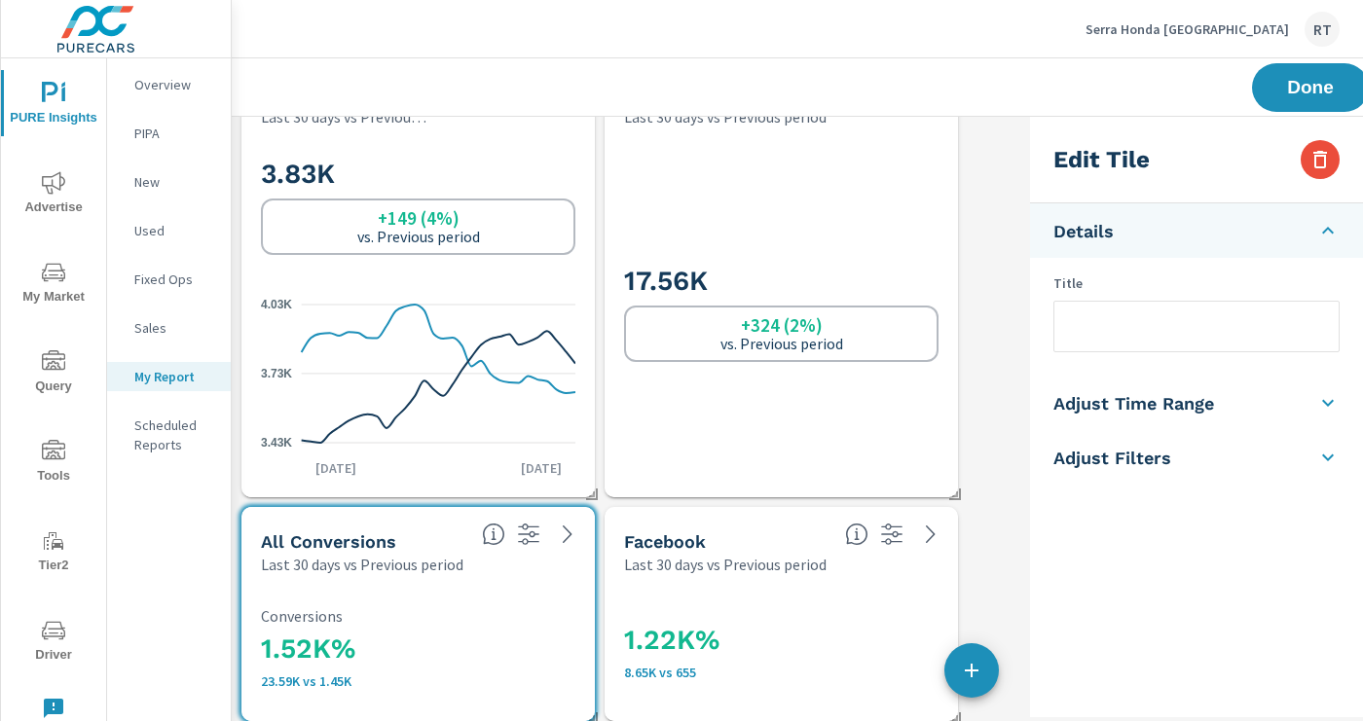
scroll to position [510, 0]
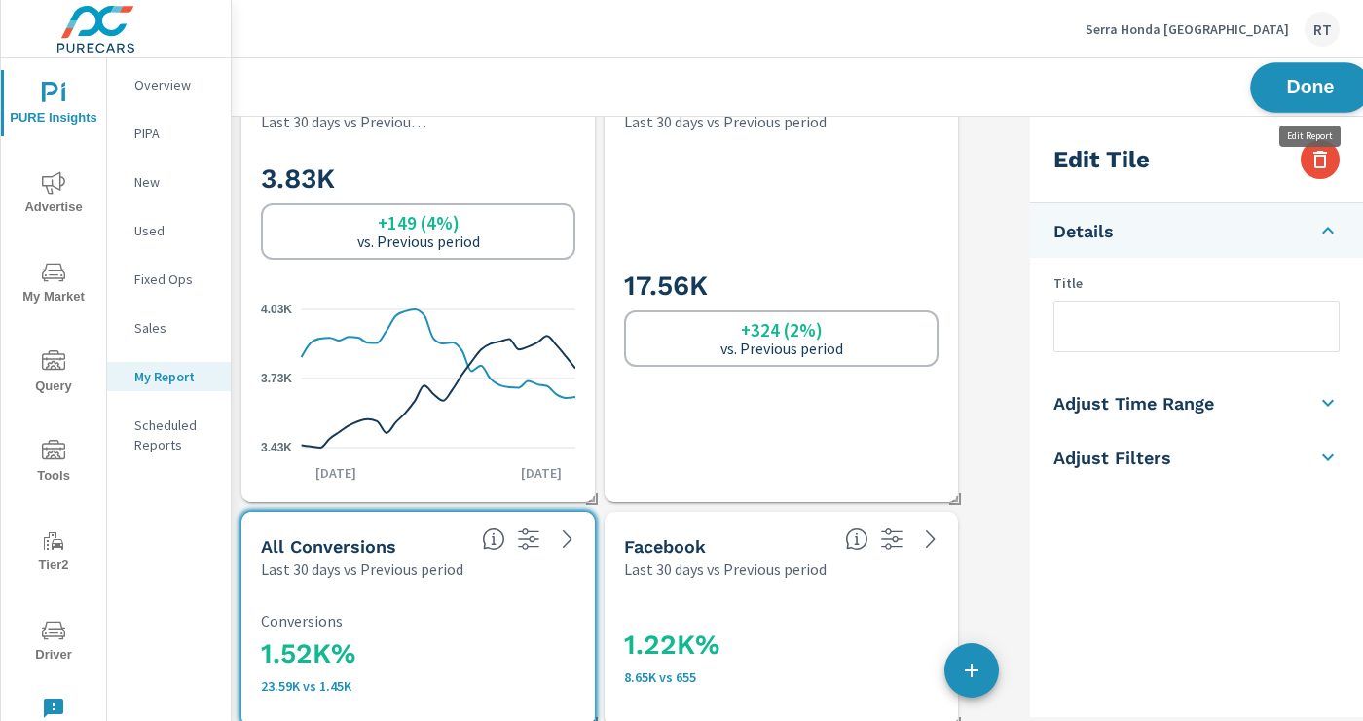
click at [1289, 78] on span "Done" at bounding box center [1310, 87] width 80 height 18
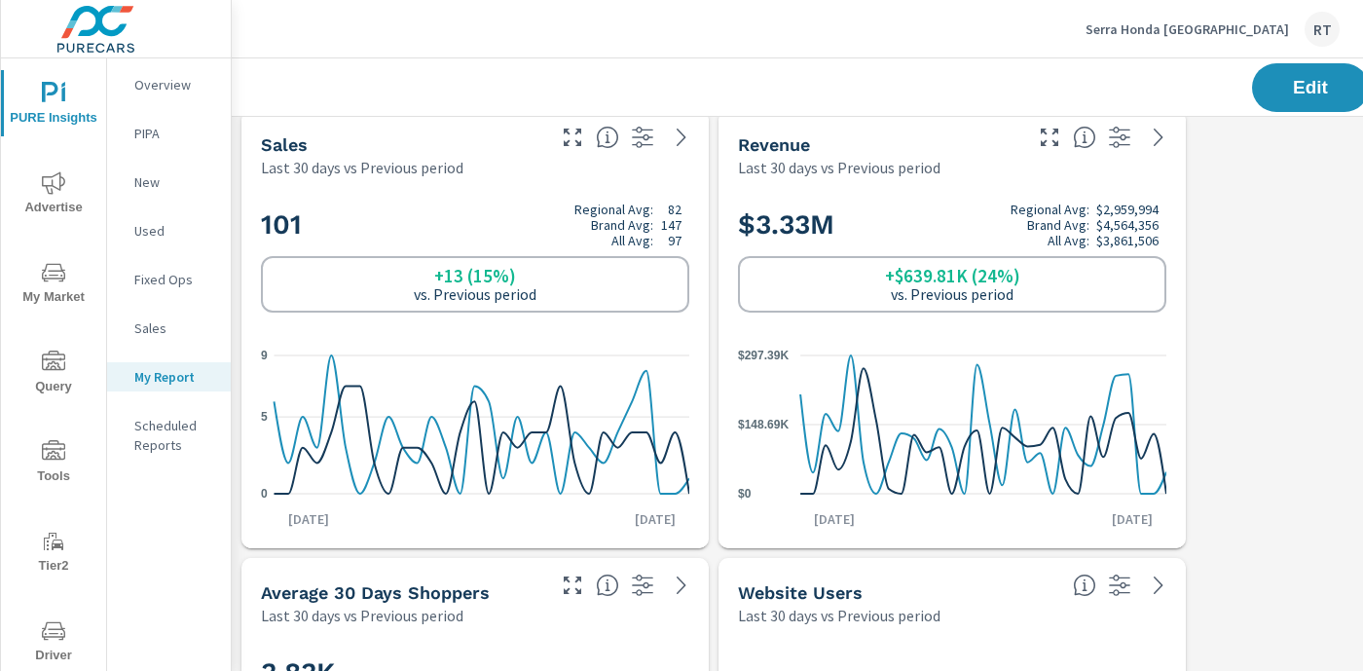
scroll to position [0, 0]
